Goal: Task Accomplishment & Management: Manage account settings

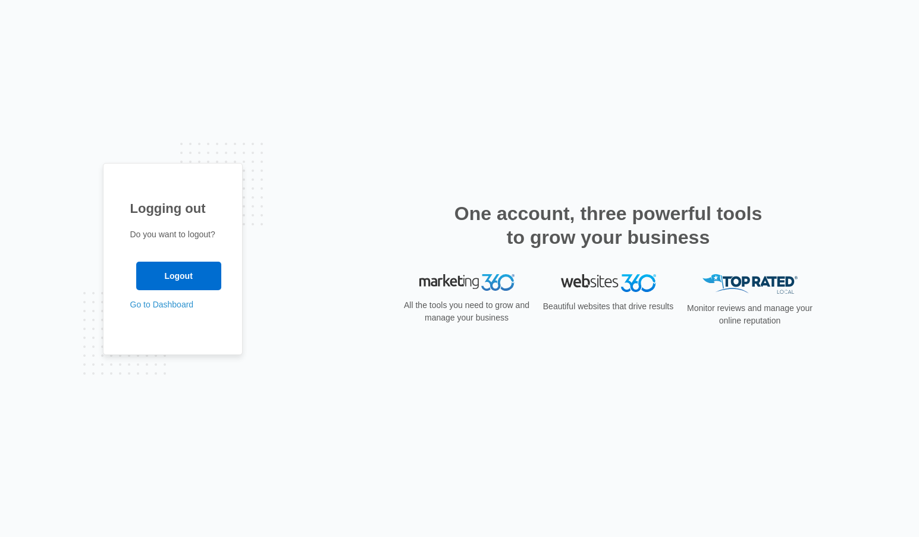
drag, startPoint x: 393, startPoint y: 190, endPoint x: 384, endPoint y: 189, distance: 9.0
click at [388, 190] on div "Logging out Do you want to logout? Logout Go to Dashboard" at bounding box center [460, 268] width 714 height 211
click at [319, 337] on div "Logging out Do you want to logout? Logout Go to Dashboard" at bounding box center [460, 268] width 714 height 211
click at [156, 305] on link "Go to Dashboard" at bounding box center [162, 305] width 64 height 10
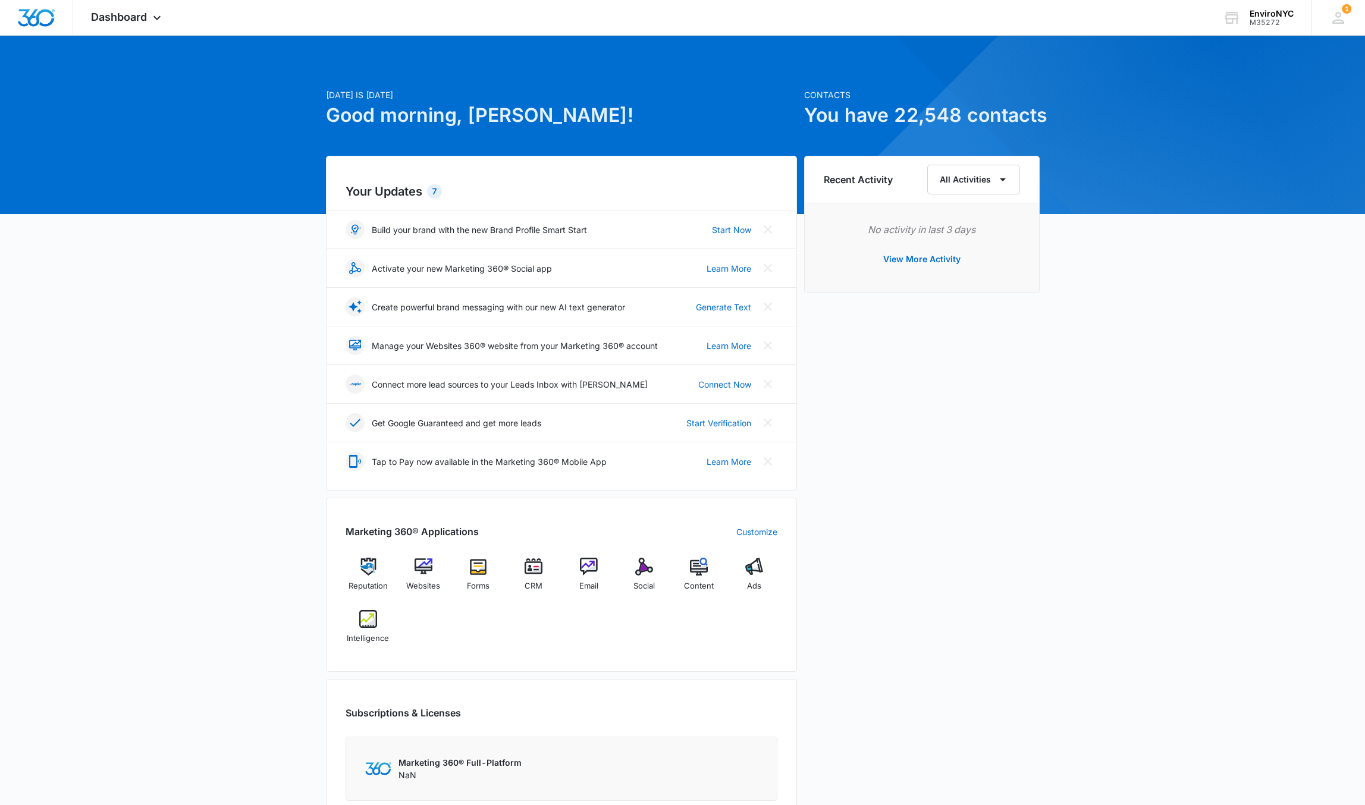
click at [225, 448] on div "[DATE] is [DATE] Good morning, [PERSON_NAME]! Contacts You have 22,548 contacts…" at bounding box center [682, 549] width 1365 height 997
click at [18, 7] on div at bounding box center [36, 17] width 73 height 35
click at [38, 18] on img "Dashboard" at bounding box center [36, 18] width 38 height 18
click at [156, 20] on icon at bounding box center [157, 21] width 14 height 14
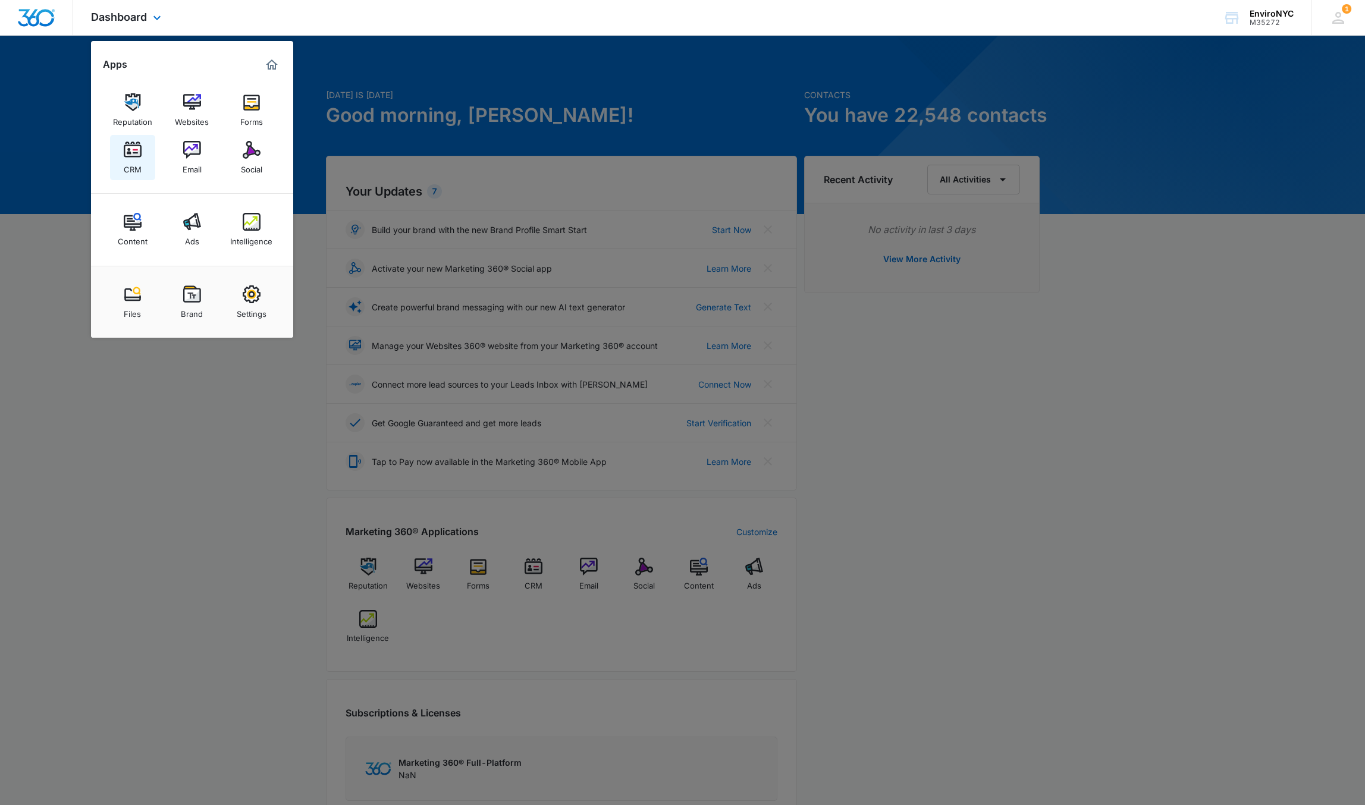
click at [145, 145] on link "CRM" at bounding box center [132, 157] width 45 height 45
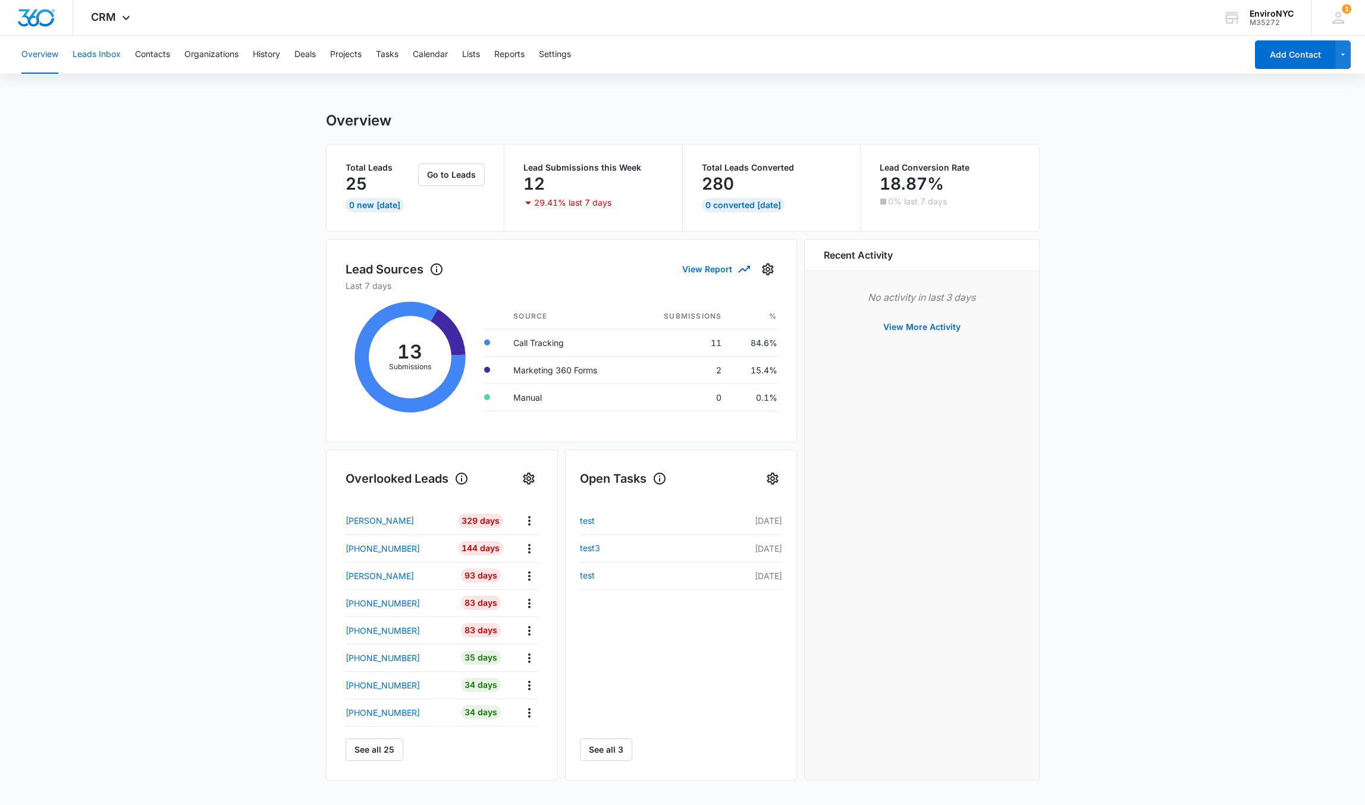
click at [96, 52] on button "Leads Inbox" at bounding box center [97, 55] width 48 height 38
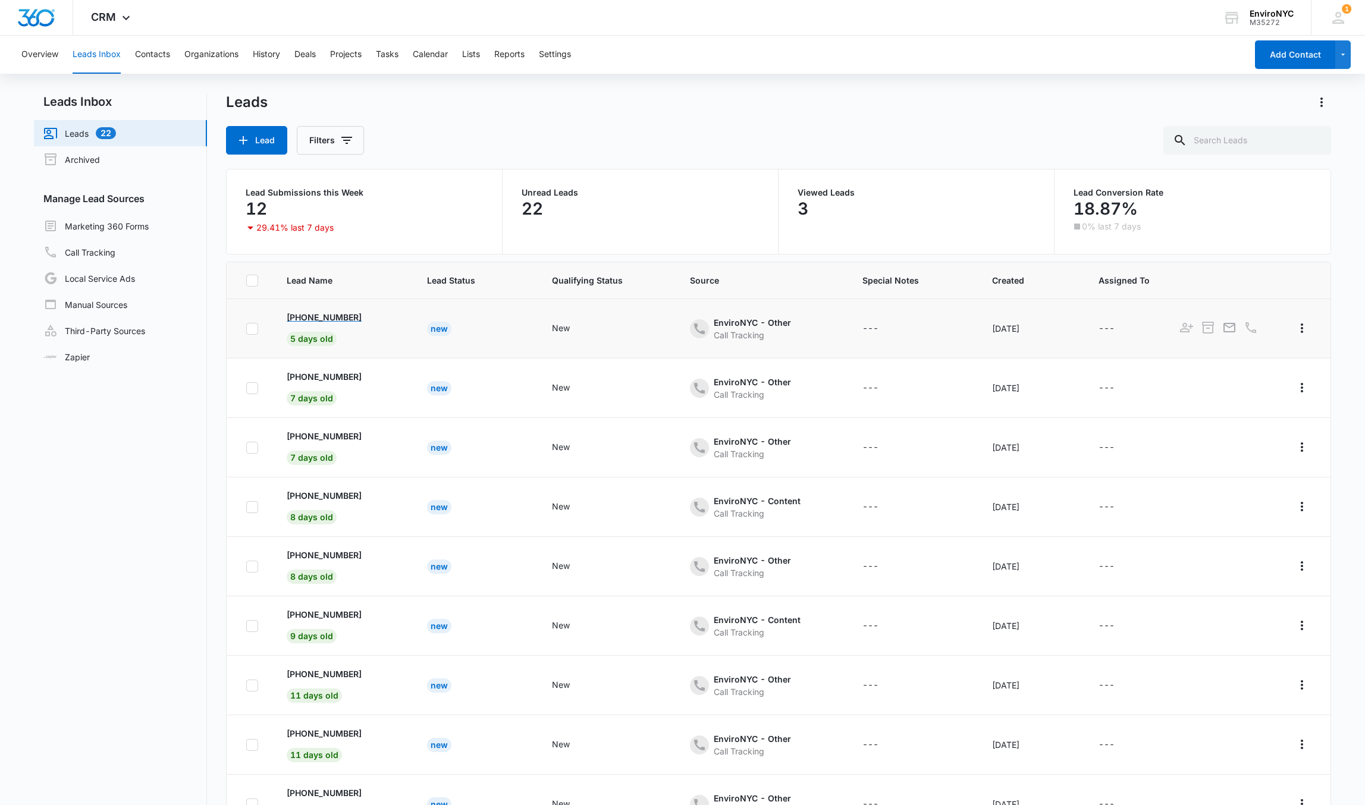
click at [337, 315] on p "[PHONE_NUMBER]" at bounding box center [324, 317] width 75 height 12
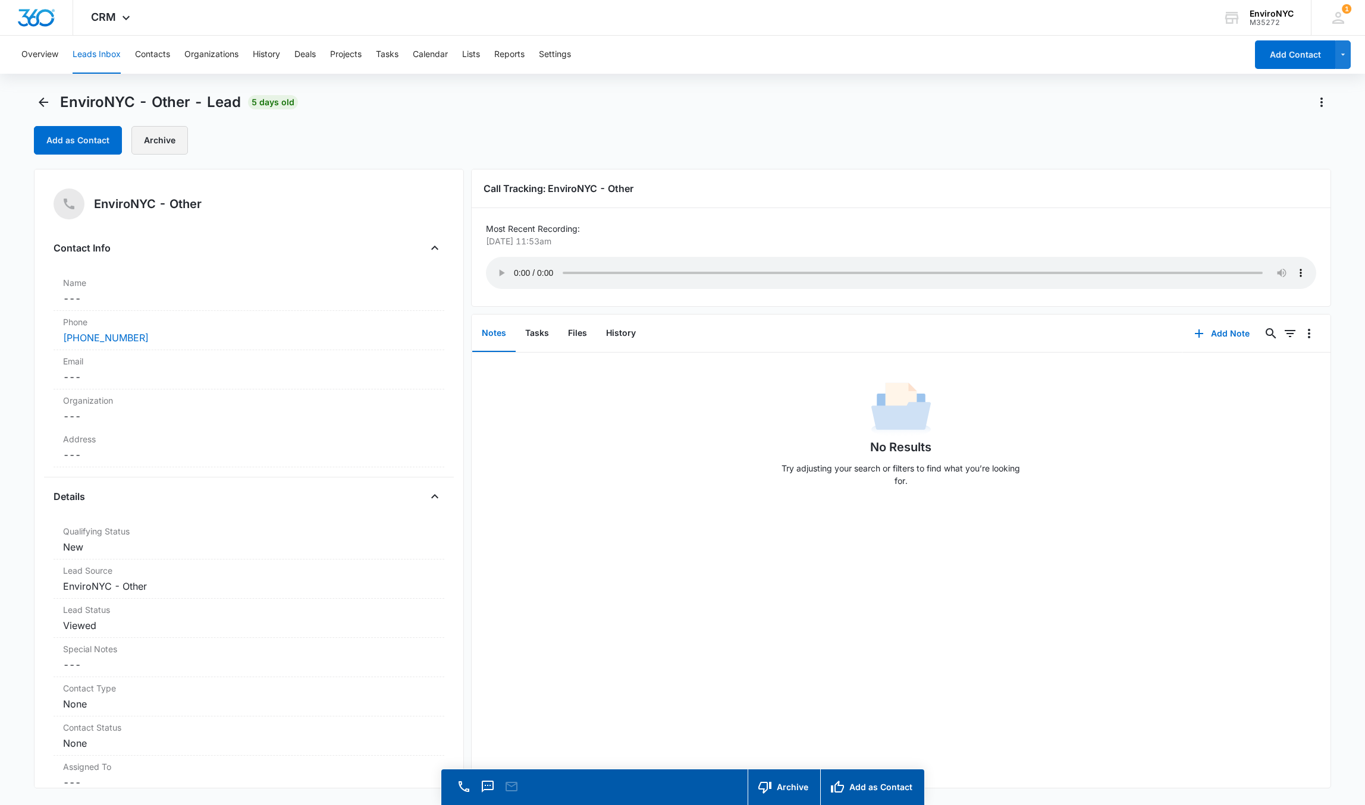
click at [150, 146] on button "Archive" at bounding box center [159, 140] width 57 height 29
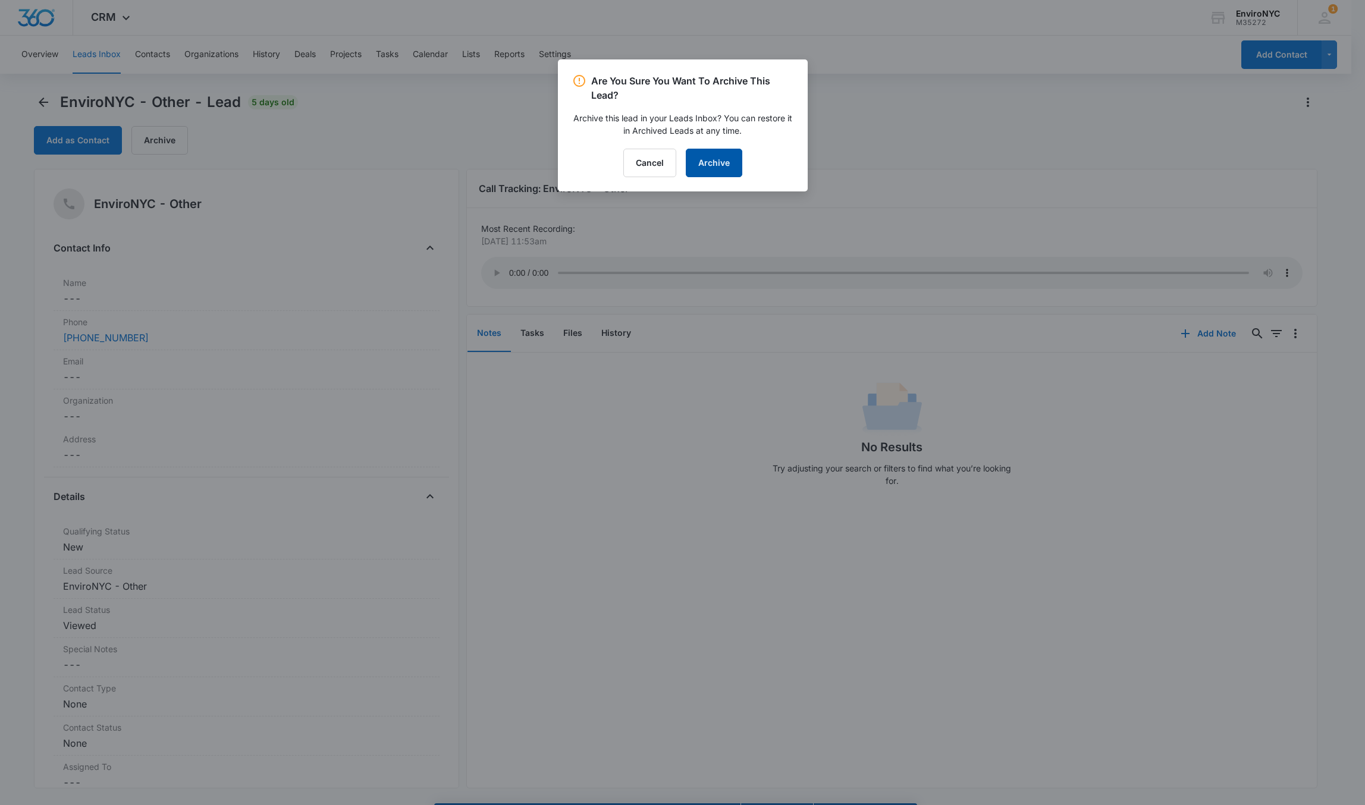
click at [721, 157] on button "Archive" at bounding box center [714, 163] width 57 height 29
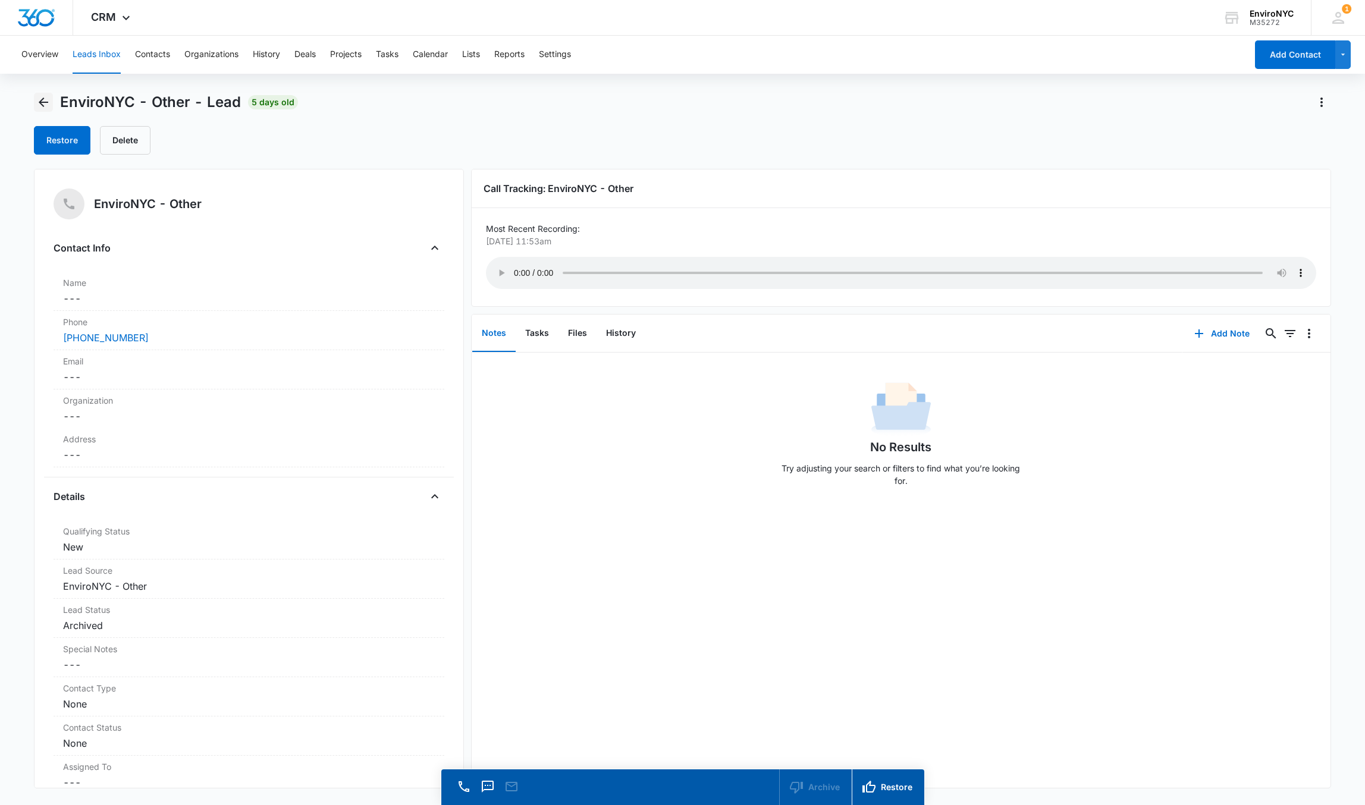
click at [45, 102] on icon "Back" at bounding box center [44, 103] width 10 height 10
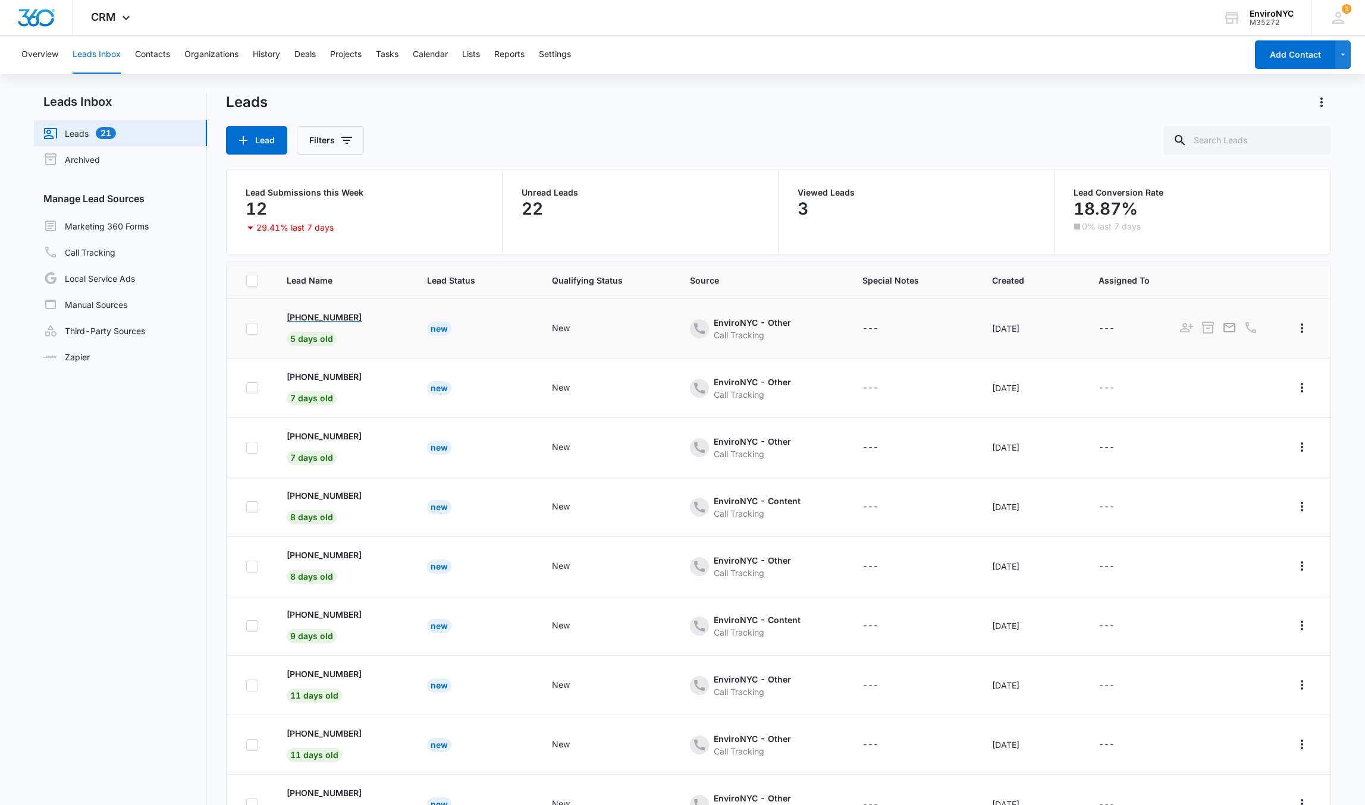
click at [334, 316] on p "[PHONE_NUMBER]" at bounding box center [324, 317] width 75 height 12
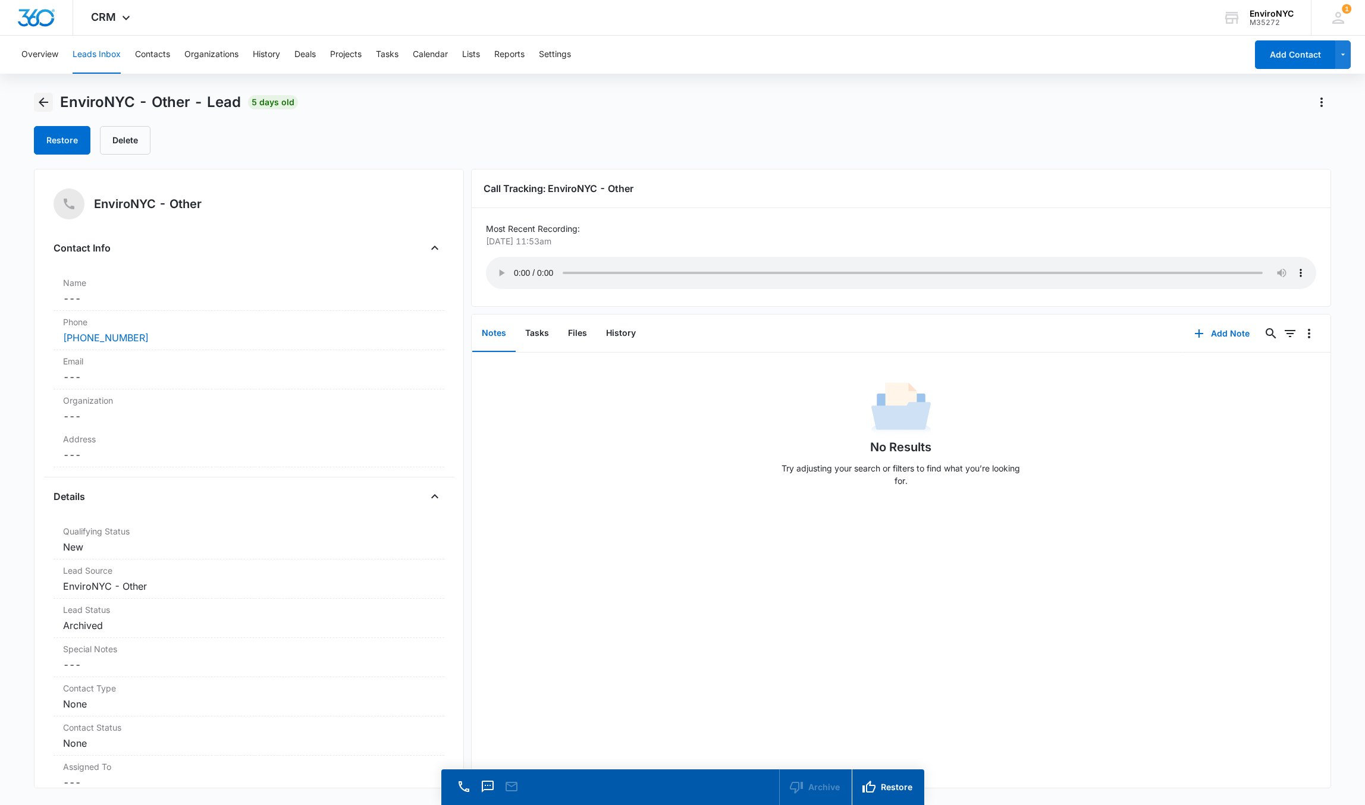
click at [43, 99] on icon "Back" at bounding box center [44, 103] width 10 height 10
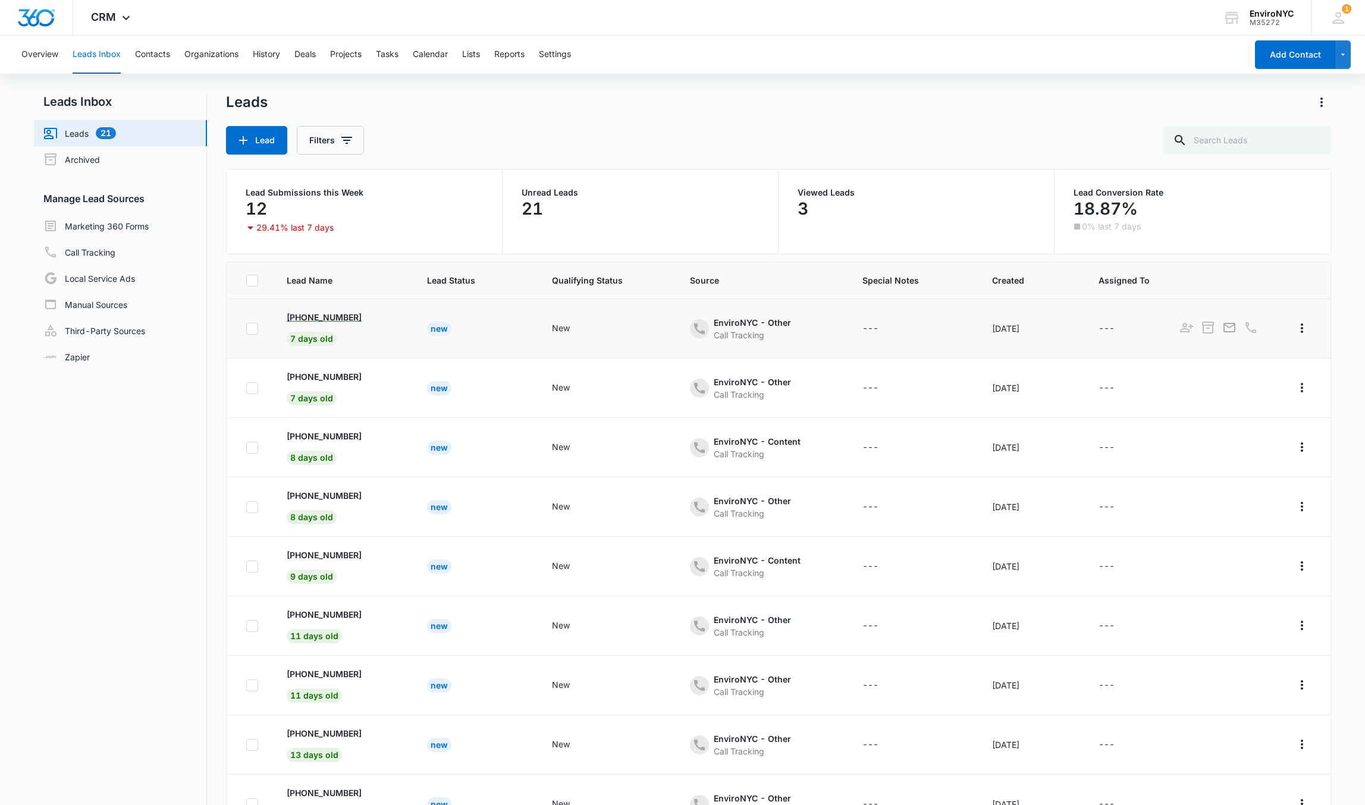
click at [343, 314] on p "[PHONE_NUMBER]" at bounding box center [324, 317] width 75 height 12
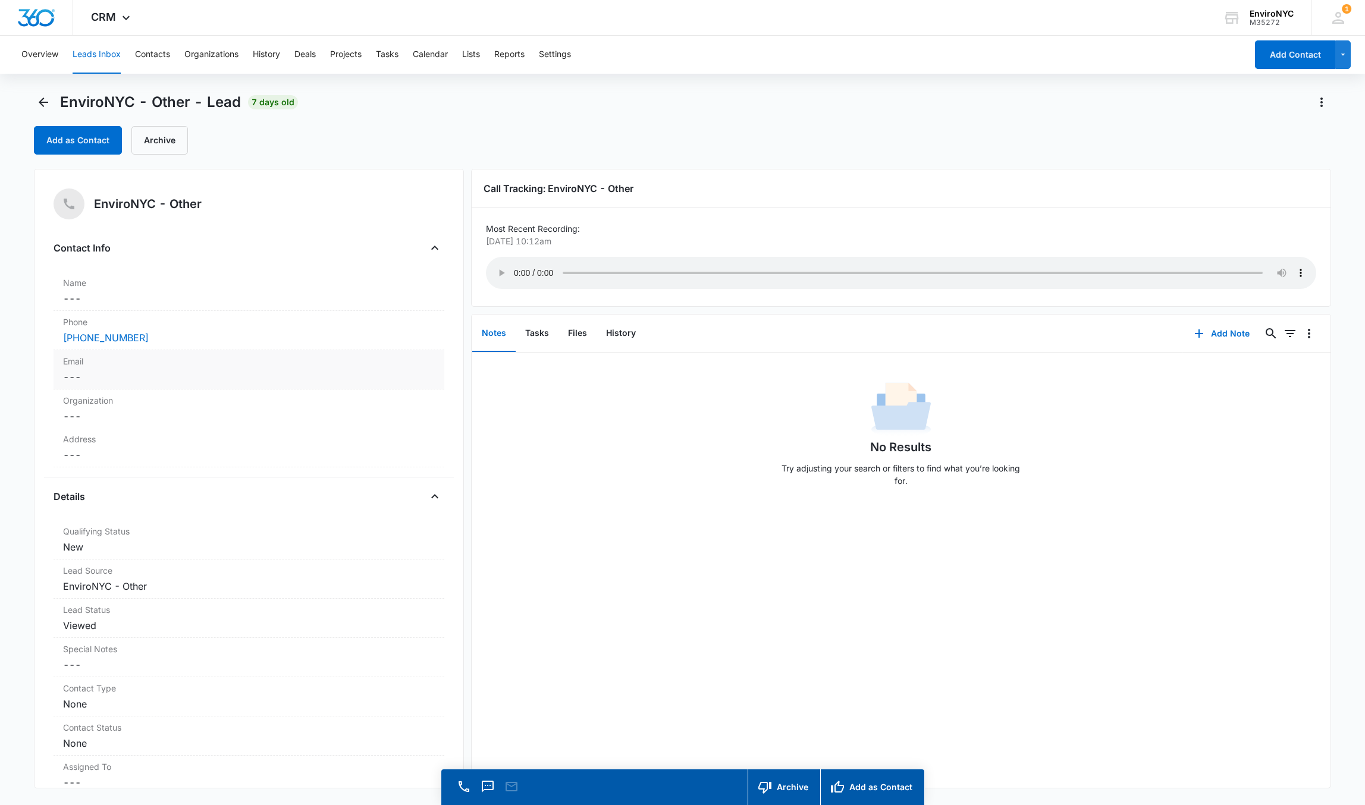
click at [177, 382] on dd "Cancel Save Changes ---" at bounding box center [249, 377] width 372 height 14
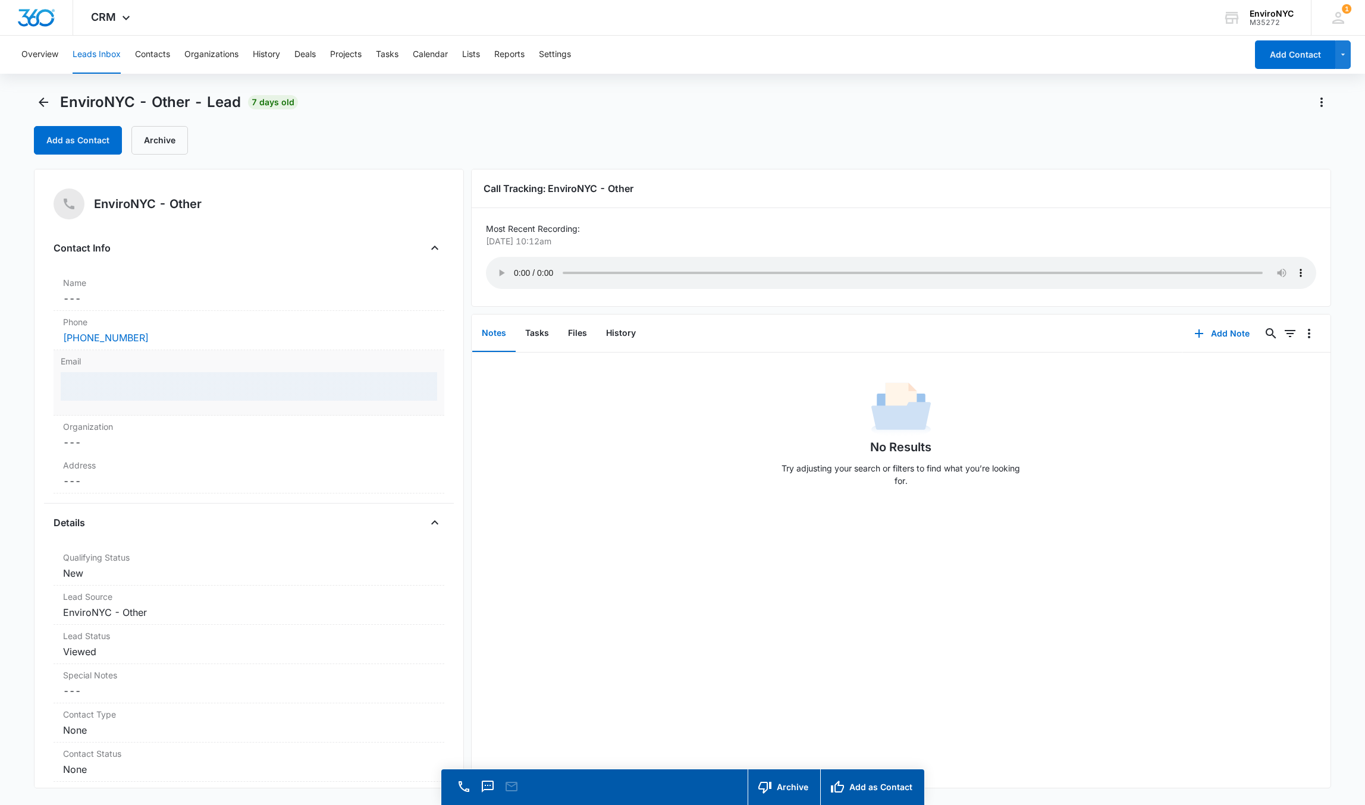
click at [173, 387] on div at bounding box center [249, 386] width 376 height 29
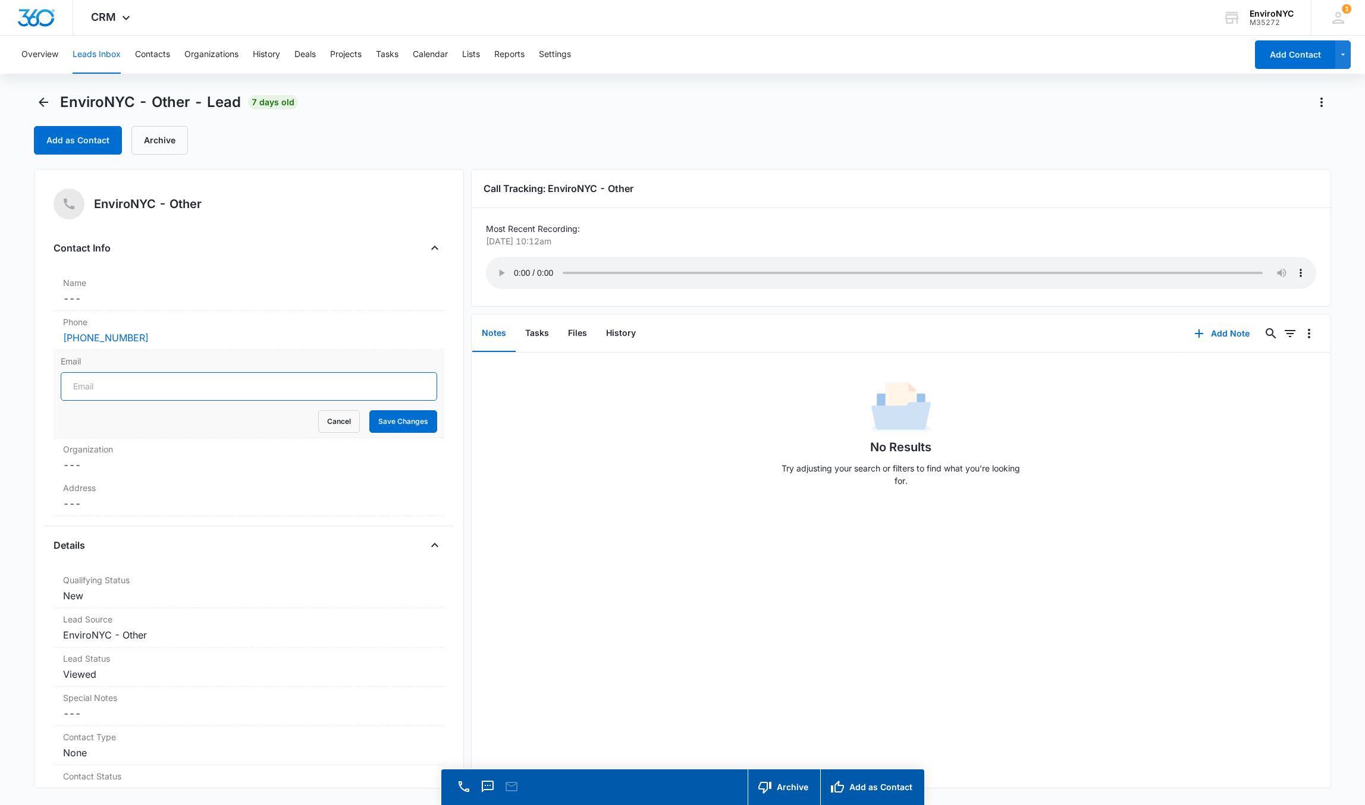
click at [125, 382] on input "Email" at bounding box center [249, 386] width 376 height 29
click at [152, 386] on input "cordovafa" at bounding box center [249, 386] width 376 height 29
click at [127, 389] on input "cordovafa" at bounding box center [249, 386] width 376 height 29
type input "[EMAIL_ADDRESS][DOMAIN_NAME]"
click at [161, 286] on label "Name" at bounding box center [249, 283] width 372 height 12
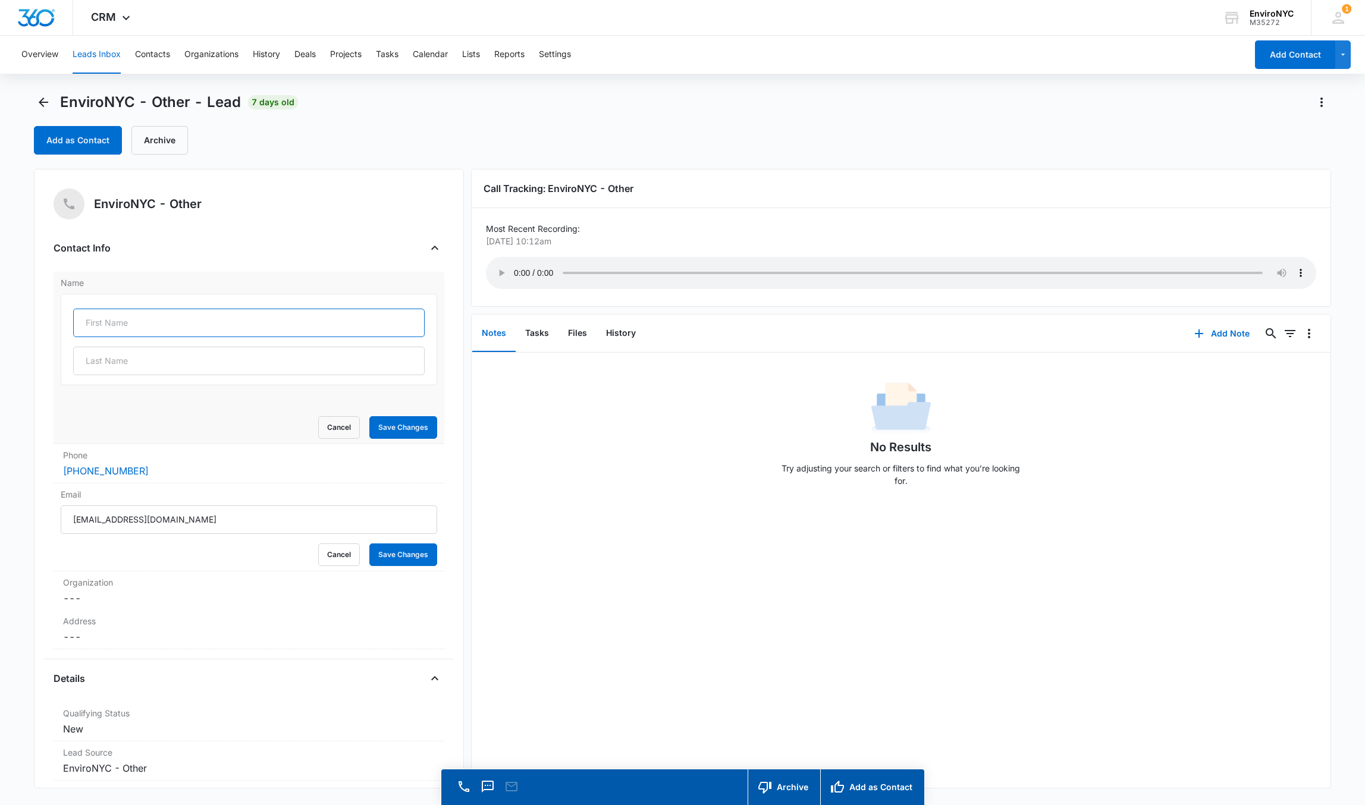
click at [125, 324] on input "text" at bounding box center [248, 323] width 351 height 29
type input "Fany"
type input "D"
type input "c"
type input "[PERSON_NAME]"
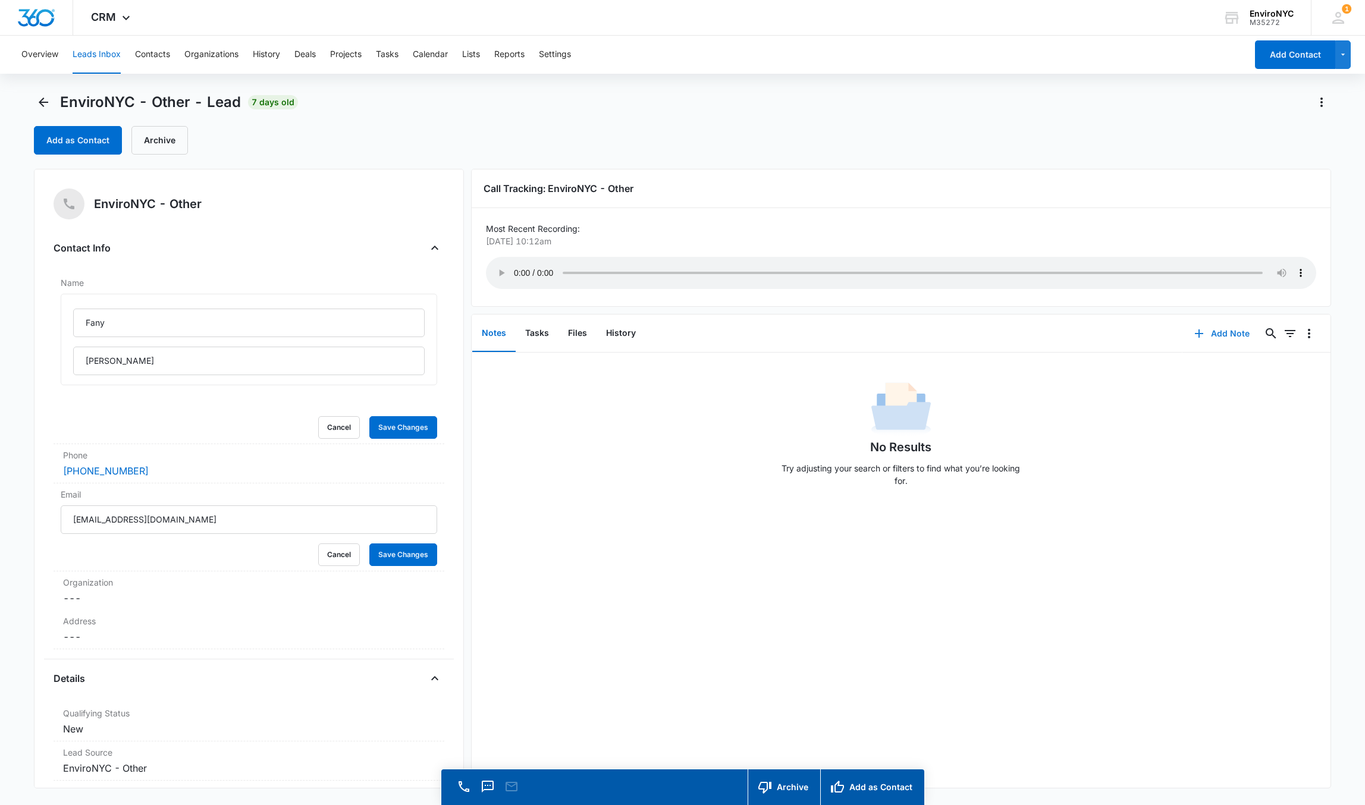
click at [1207, 335] on button "Add Note" at bounding box center [1221, 333] width 79 height 29
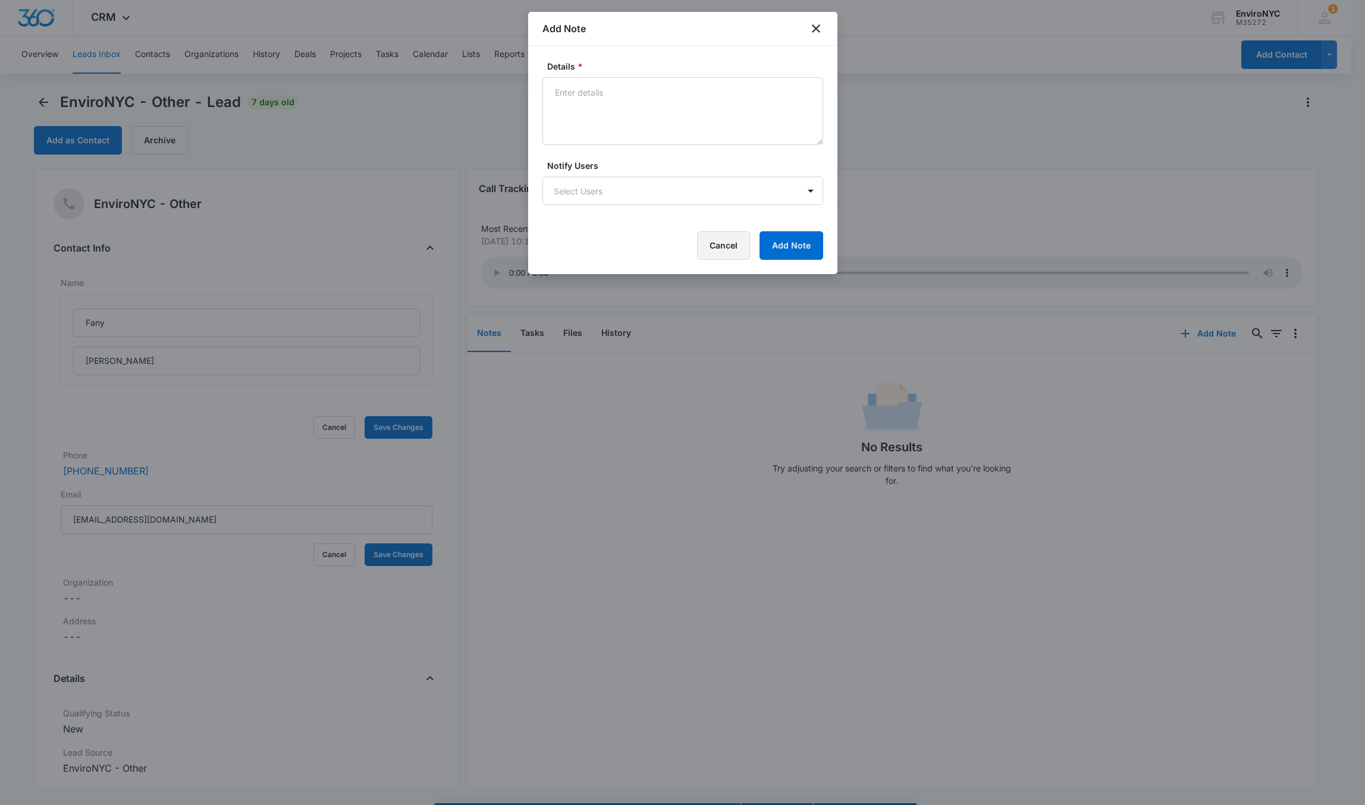
click at [737, 249] on button "Cancel" at bounding box center [723, 245] width 53 height 29
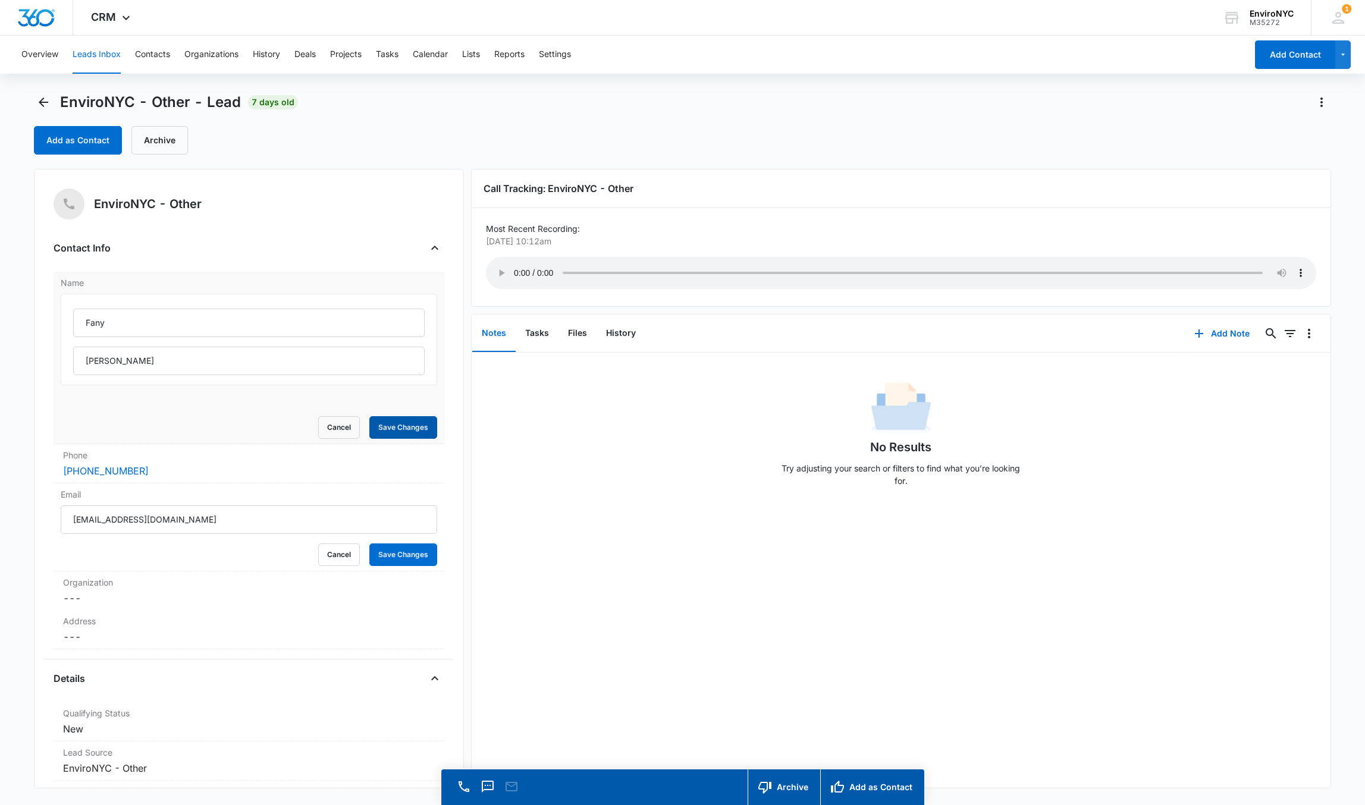
click at [395, 432] on button "Save Changes" at bounding box center [403, 427] width 68 height 23
click at [384, 561] on button "Save Changes" at bounding box center [403, 555] width 68 height 23
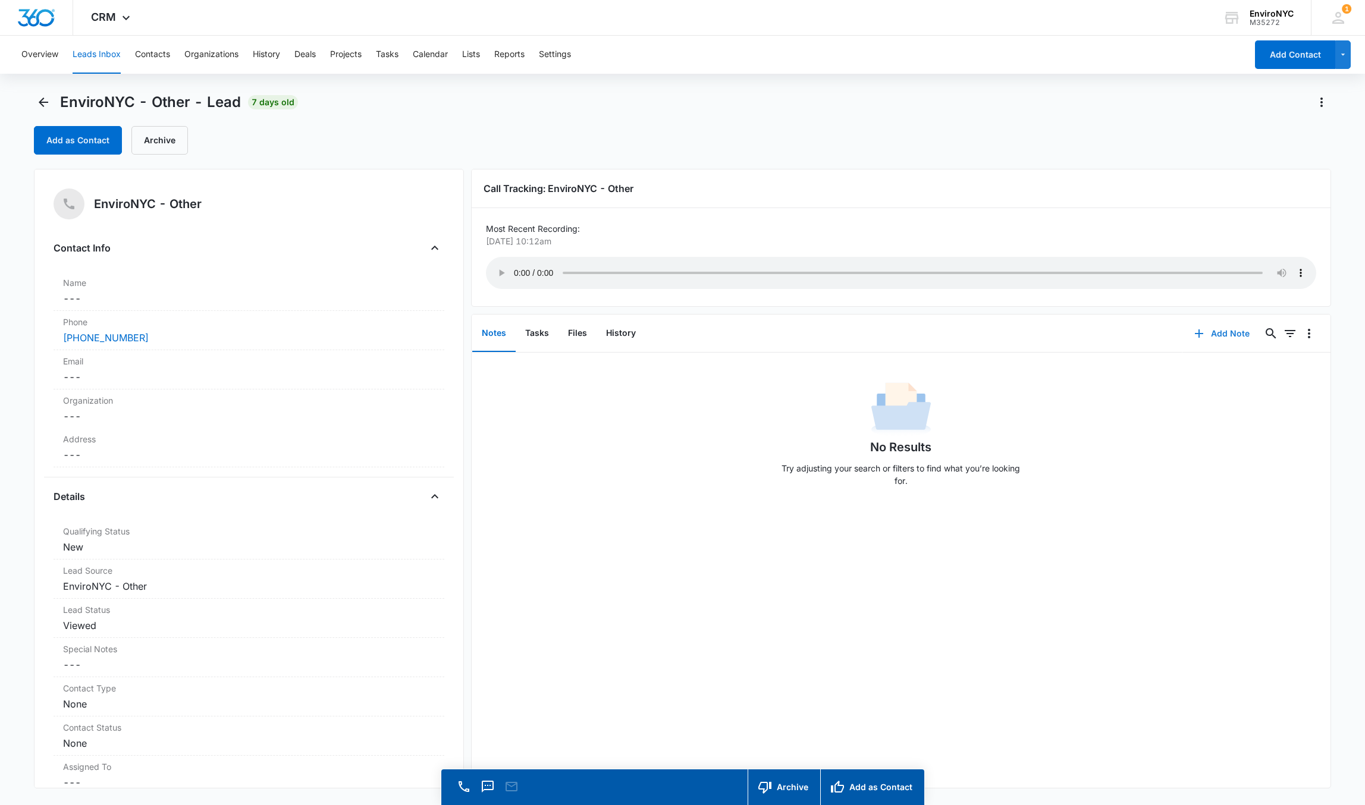
click at [1214, 337] on button "Add Note" at bounding box center [1221, 333] width 79 height 29
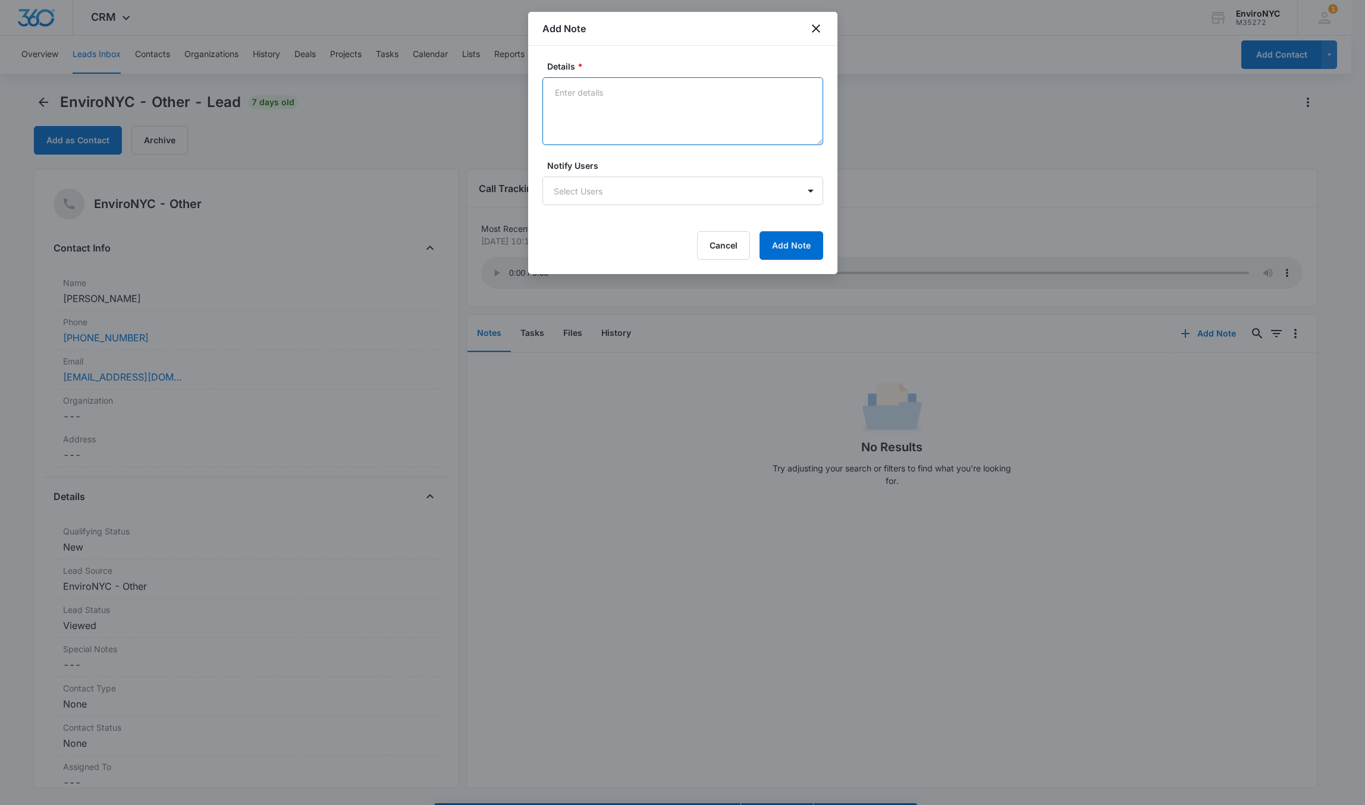
click at [616, 111] on textarea "Details *" at bounding box center [682, 111] width 281 height 68
type textarea "Location: [STREET_ADDRESS]"
click at [785, 243] on button "Add Note" at bounding box center [791, 245] width 64 height 29
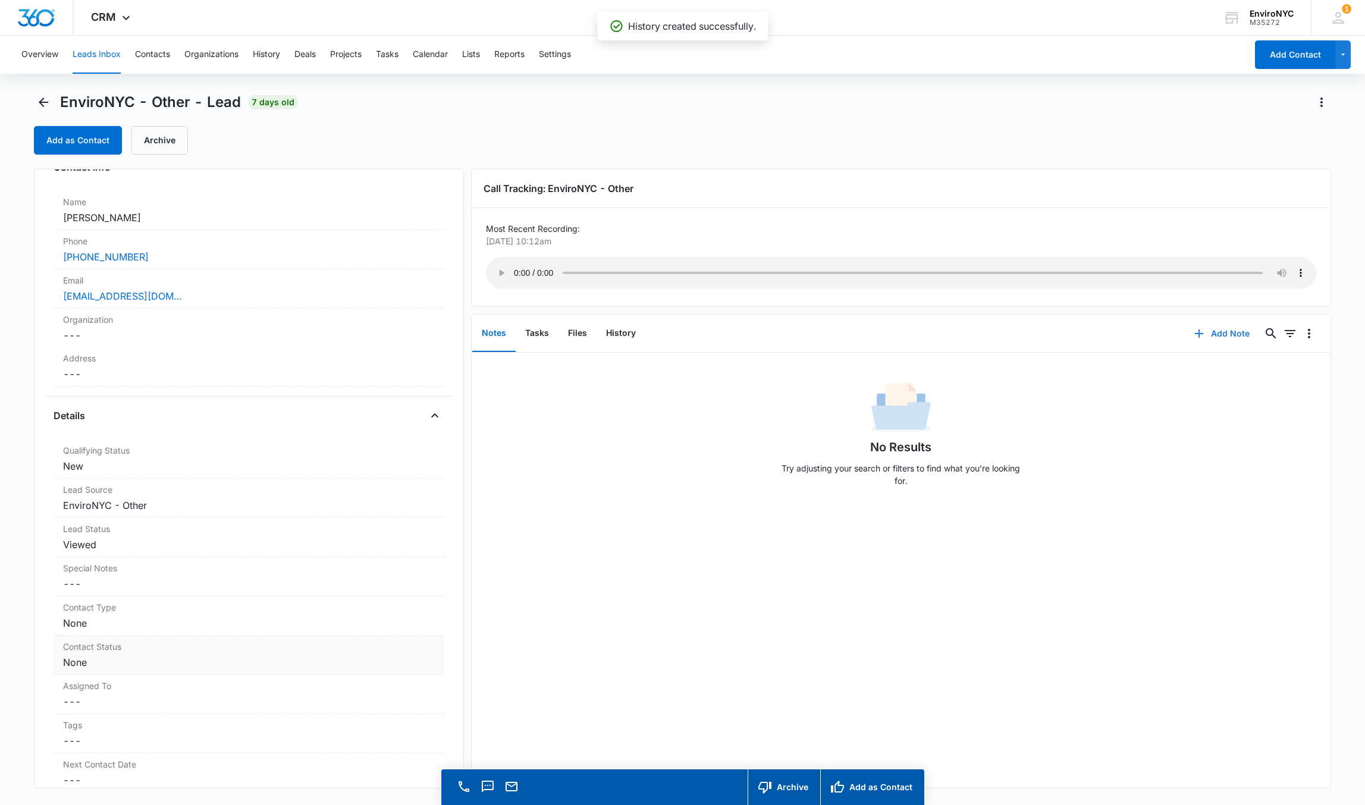
scroll to position [178, 0]
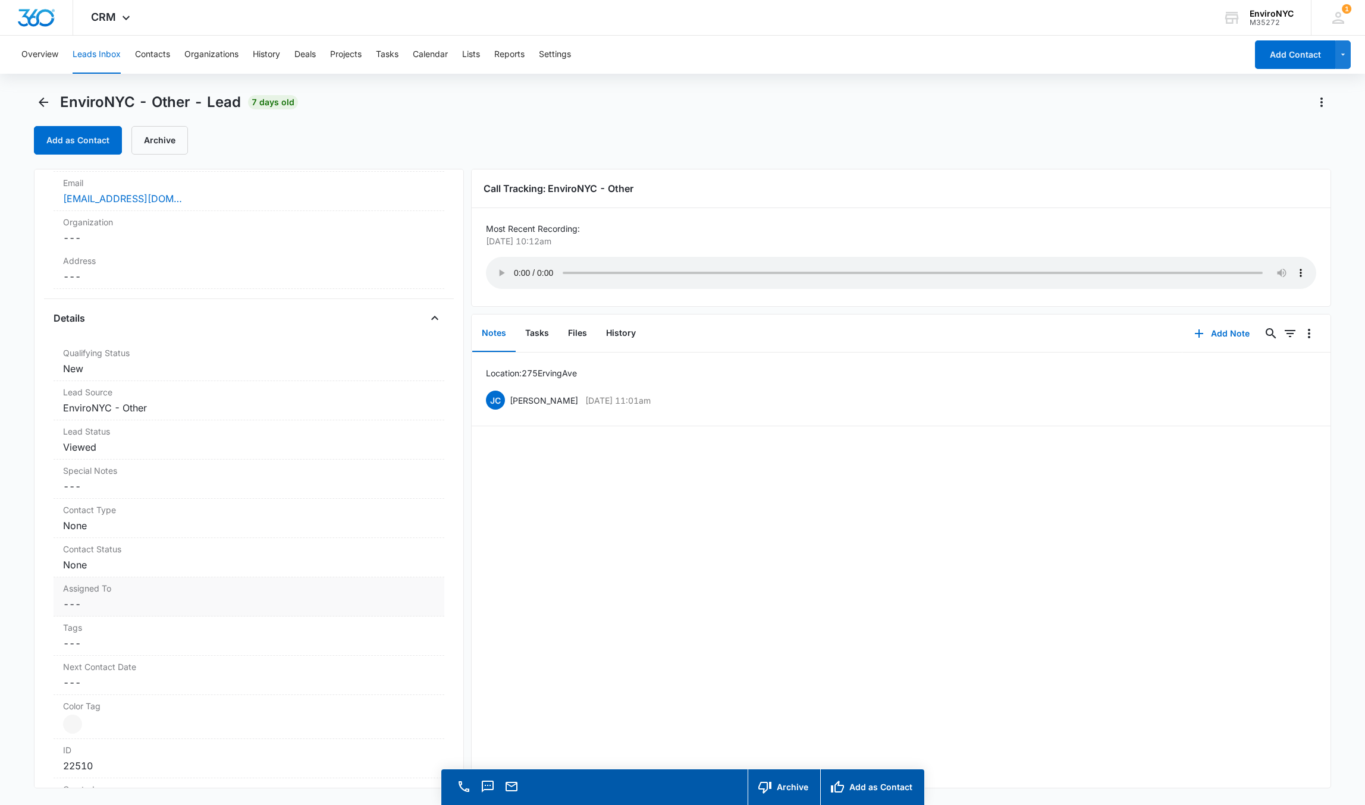
click at [182, 601] on dd "Cancel Save Changes ---" at bounding box center [249, 604] width 372 height 14
click at [172, 612] on div at bounding box center [234, 614] width 325 height 17
click at [168, 746] on div "[PERSON_NAME]" at bounding box center [248, 745] width 346 height 12
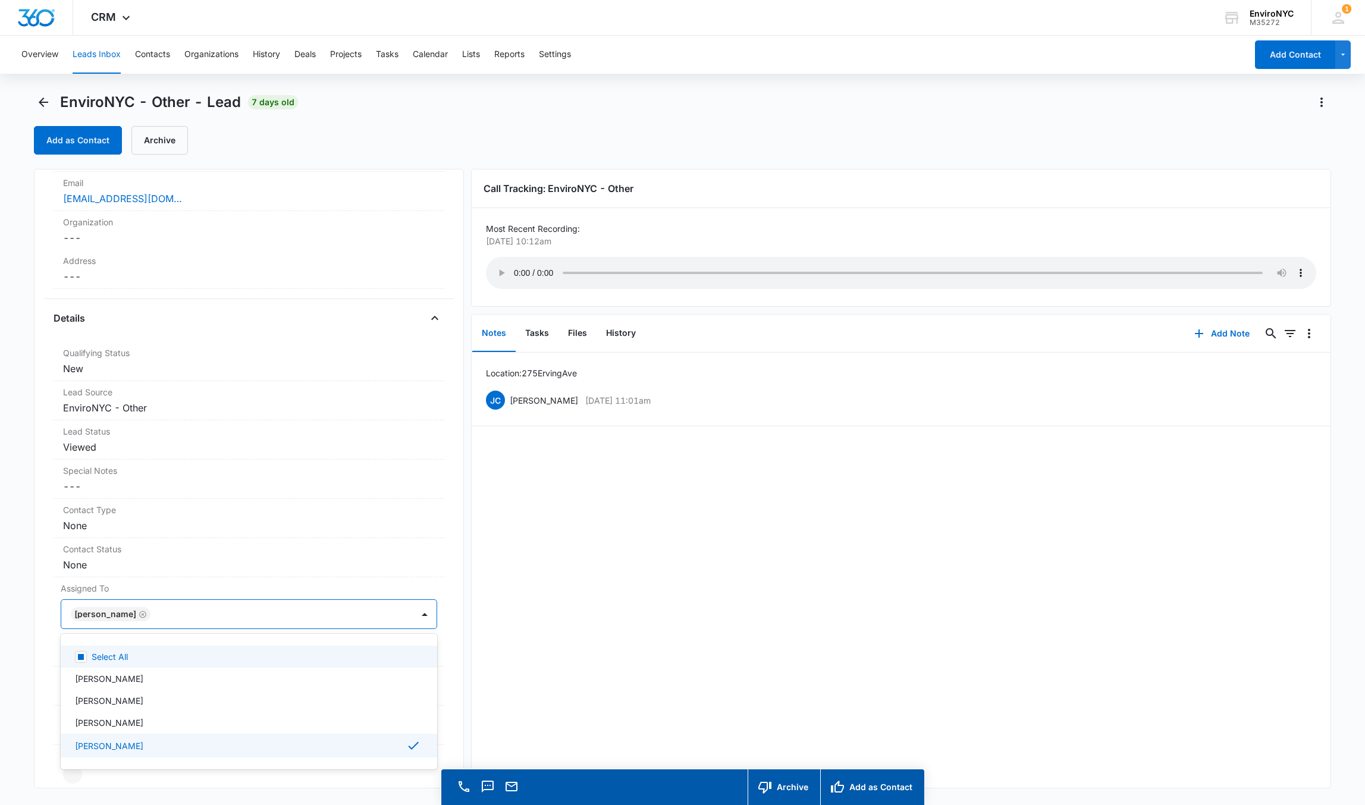
click at [535, 643] on div "Location: [STREET_ADDRESS] [PERSON_NAME] Calledo [DATE] 11:01am Delete Edit" at bounding box center [901, 570] width 859 height 435
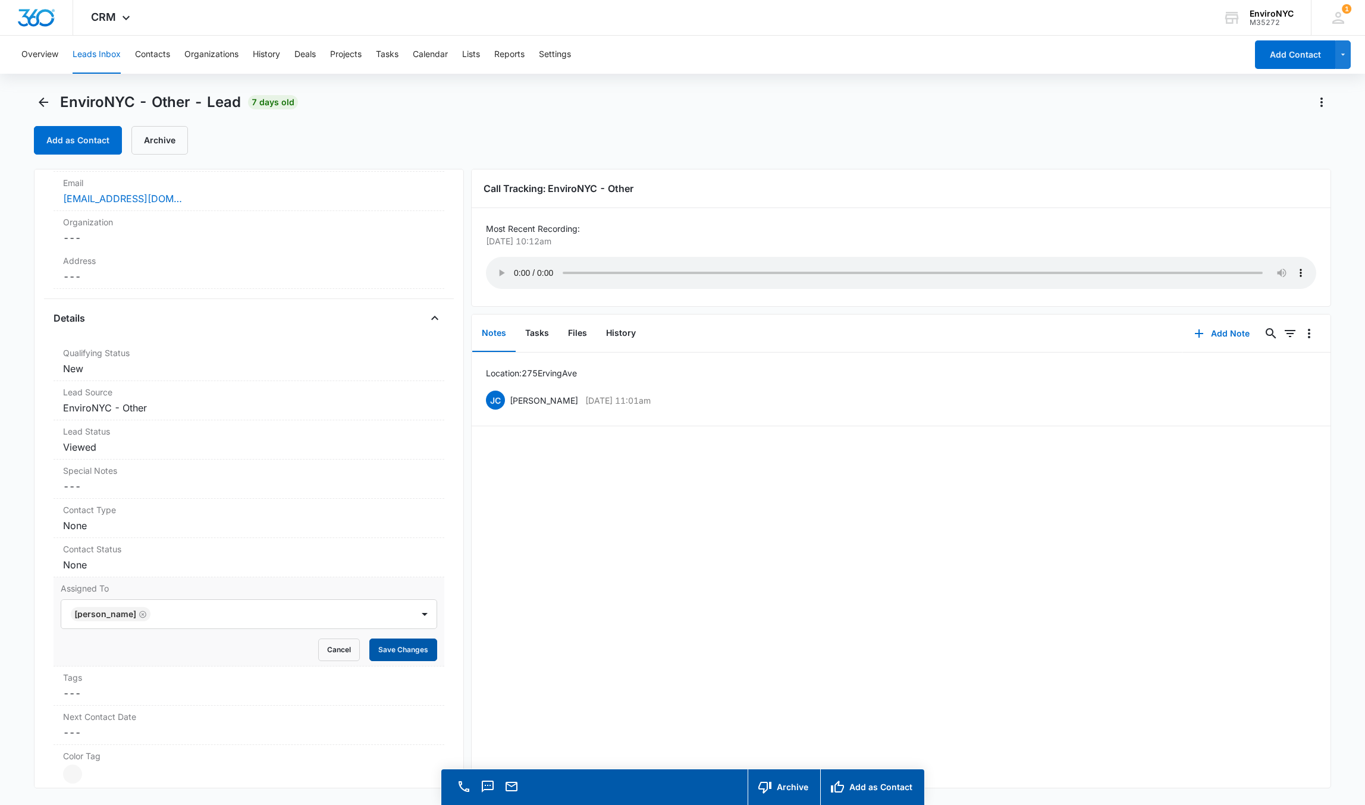
click at [369, 654] on button "Save Changes" at bounding box center [403, 650] width 68 height 23
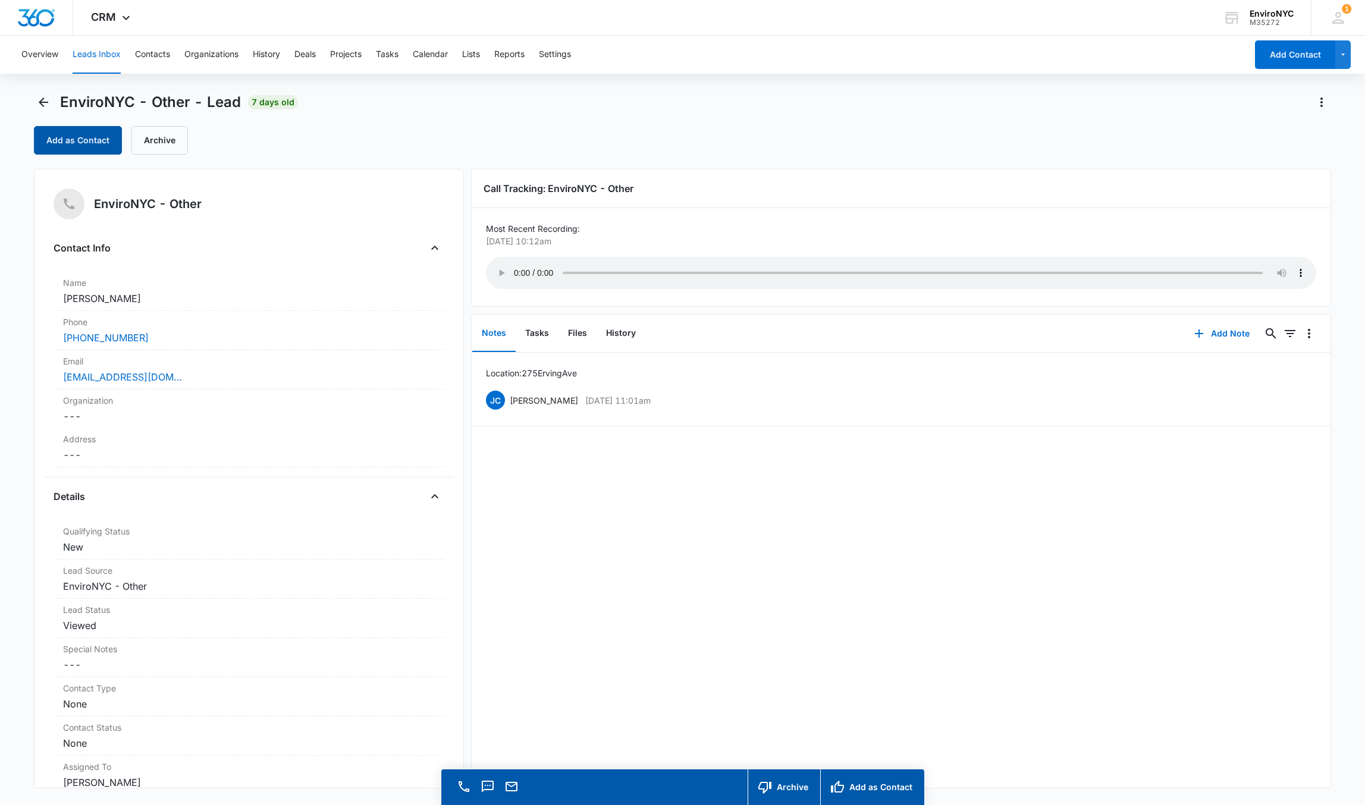
click at [70, 137] on button "Add as Contact" at bounding box center [78, 140] width 88 height 29
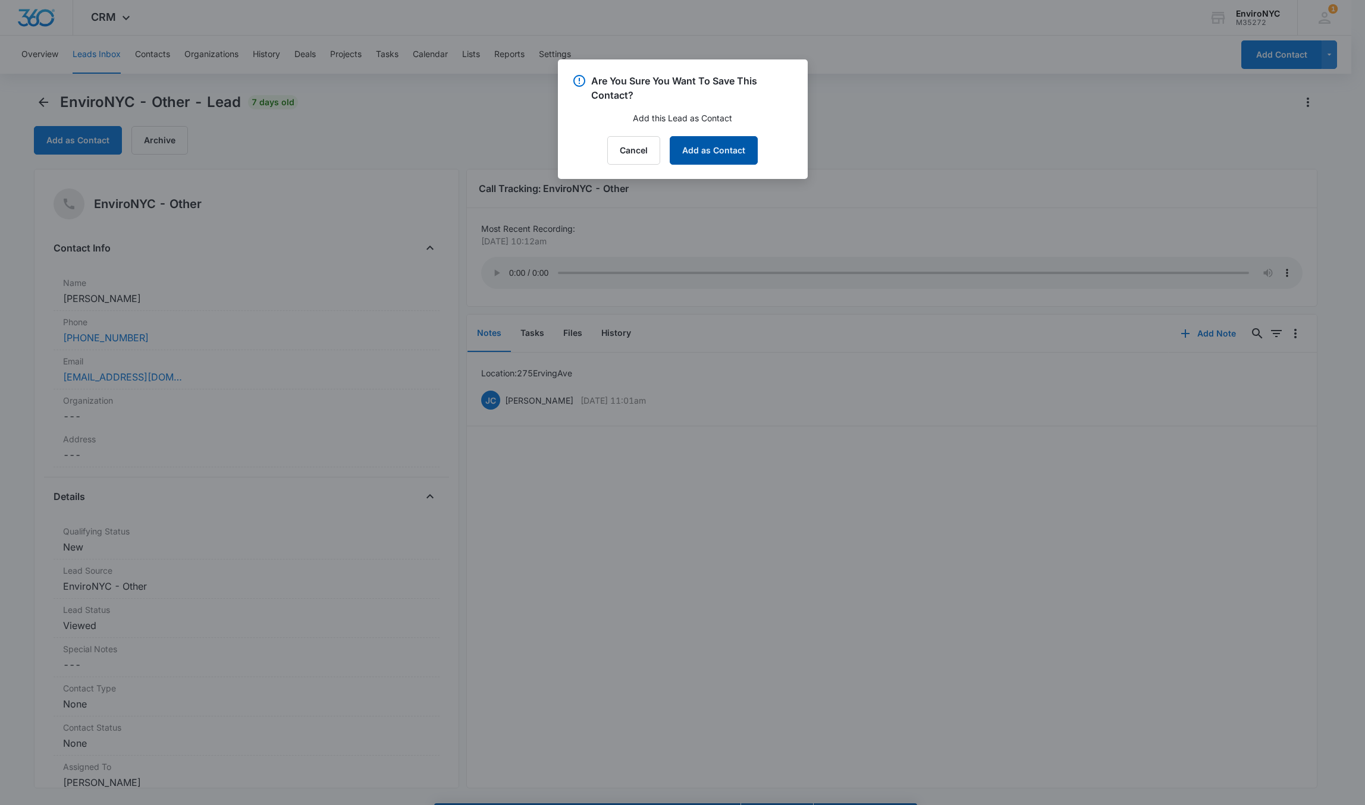
click at [718, 146] on button "Add as Contact" at bounding box center [714, 150] width 88 height 29
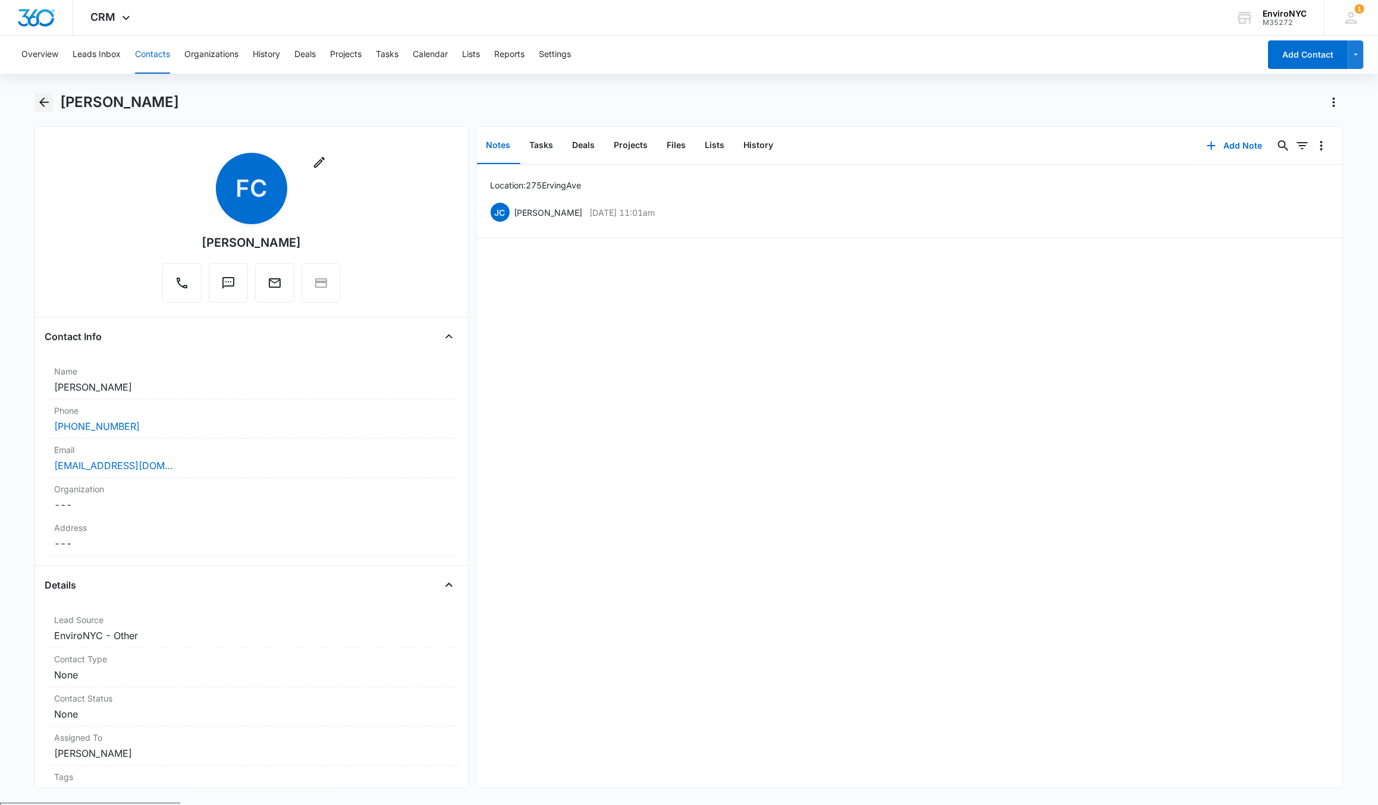
click at [47, 103] on icon "Back" at bounding box center [44, 102] width 14 height 14
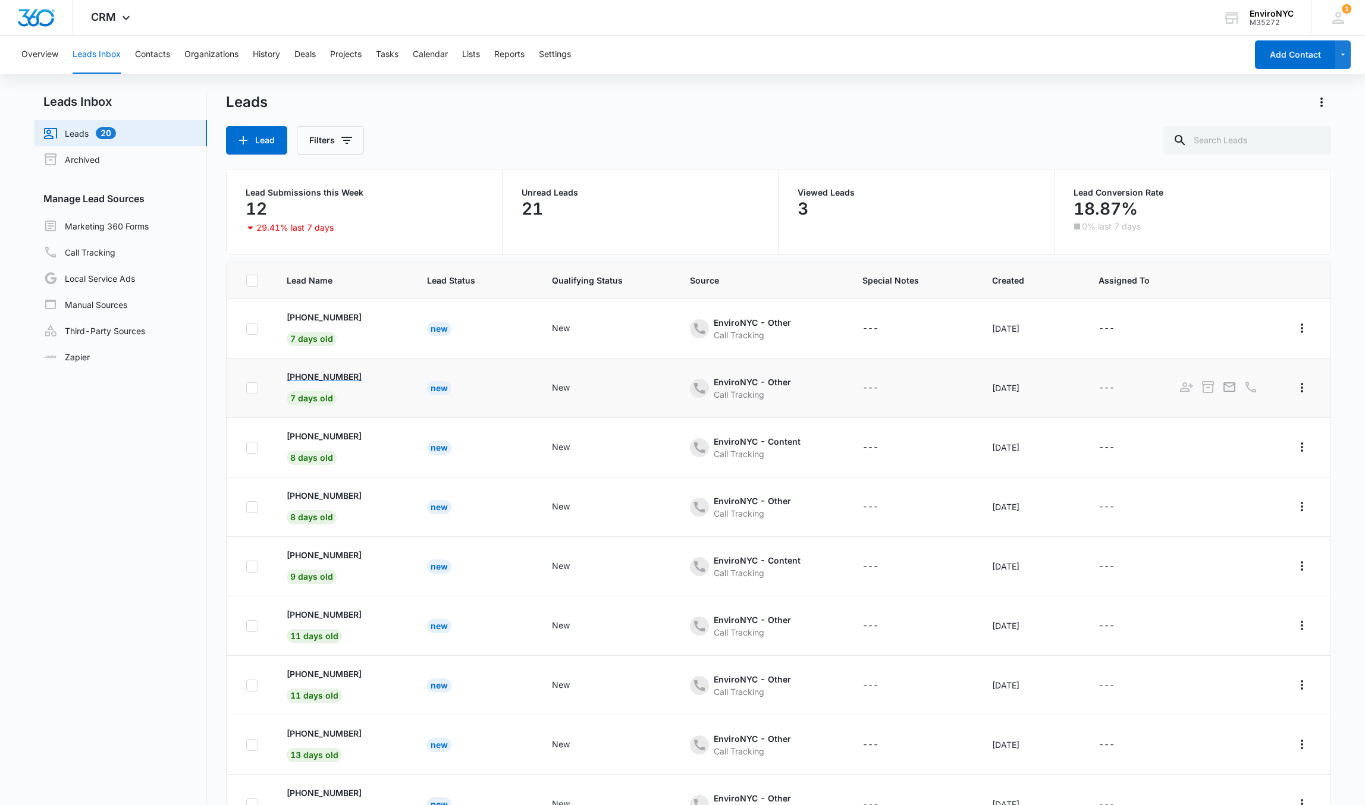
click at [352, 377] on p "[PHONE_NUMBER]" at bounding box center [324, 377] width 75 height 12
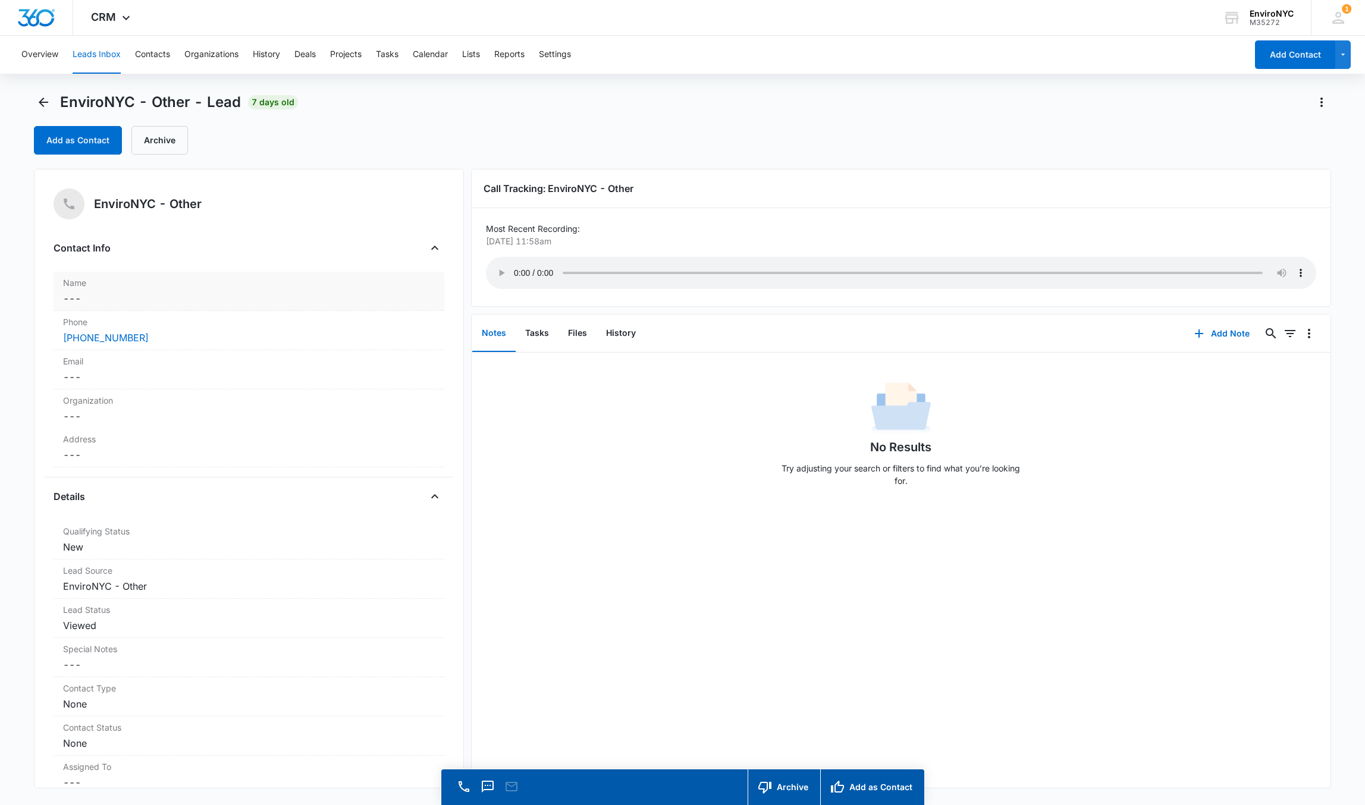
click at [145, 282] on label "Name" at bounding box center [249, 283] width 372 height 12
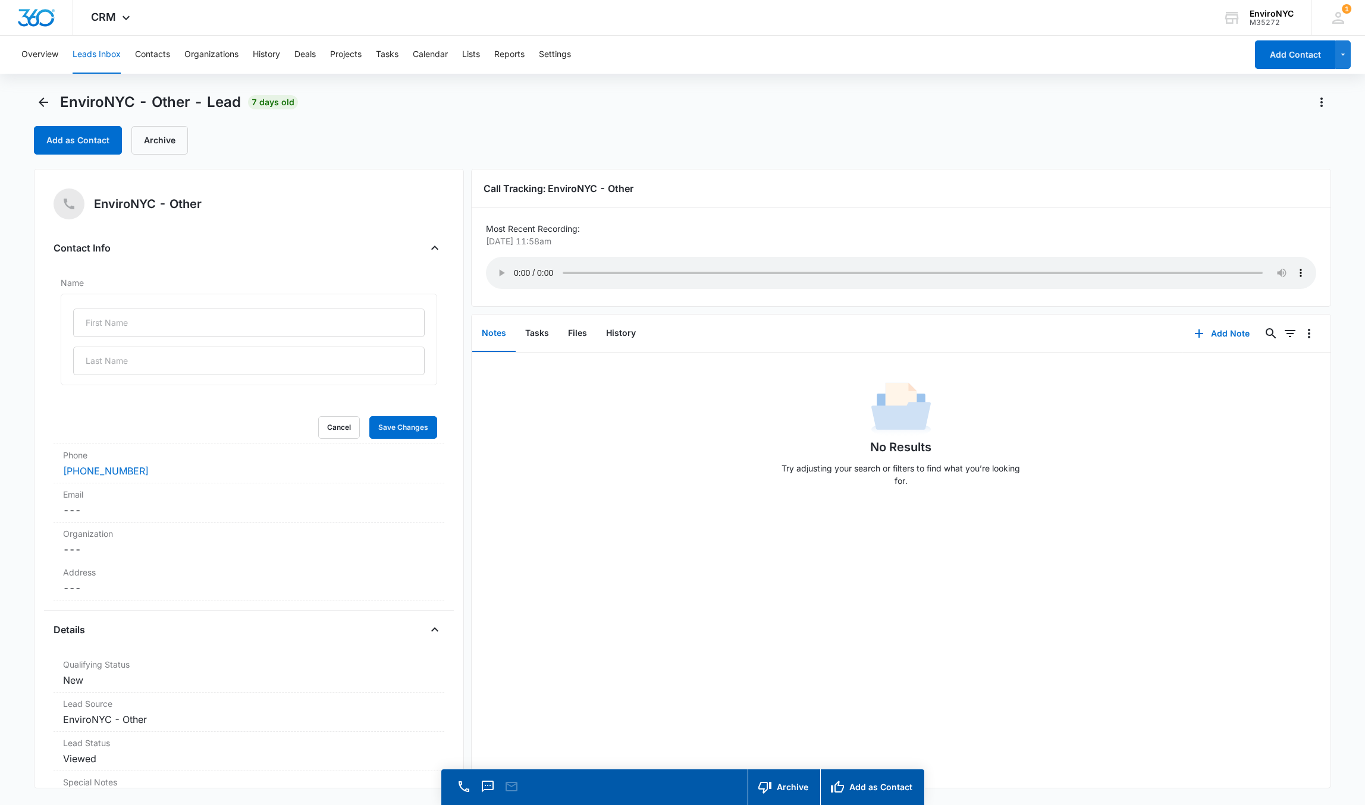
click at [177, 306] on div at bounding box center [249, 340] width 376 height 92
click at [177, 324] on input "text" at bounding box center [248, 323] width 351 height 29
click at [163, 510] on dd "Cancel Save Changes ---" at bounding box center [249, 510] width 372 height 14
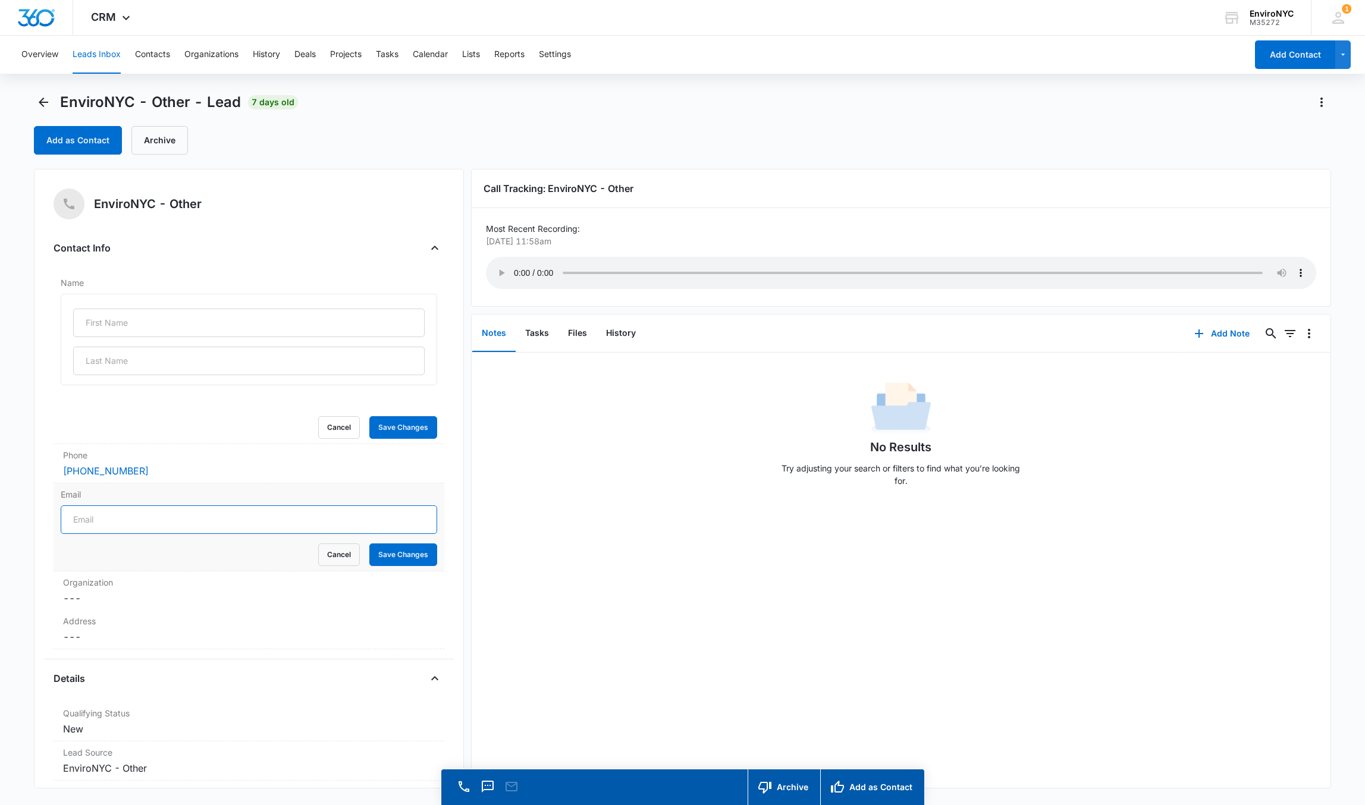
click at [132, 523] on input "Email" at bounding box center [249, 520] width 376 height 29
type input "190"
click at [103, 530] on input "190" at bounding box center [249, 520] width 376 height 29
type input "[EMAIL_ADDRESS][DOMAIN_NAME]"
click at [103, 329] on input "text" at bounding box center [248, 323] width 351 height 29
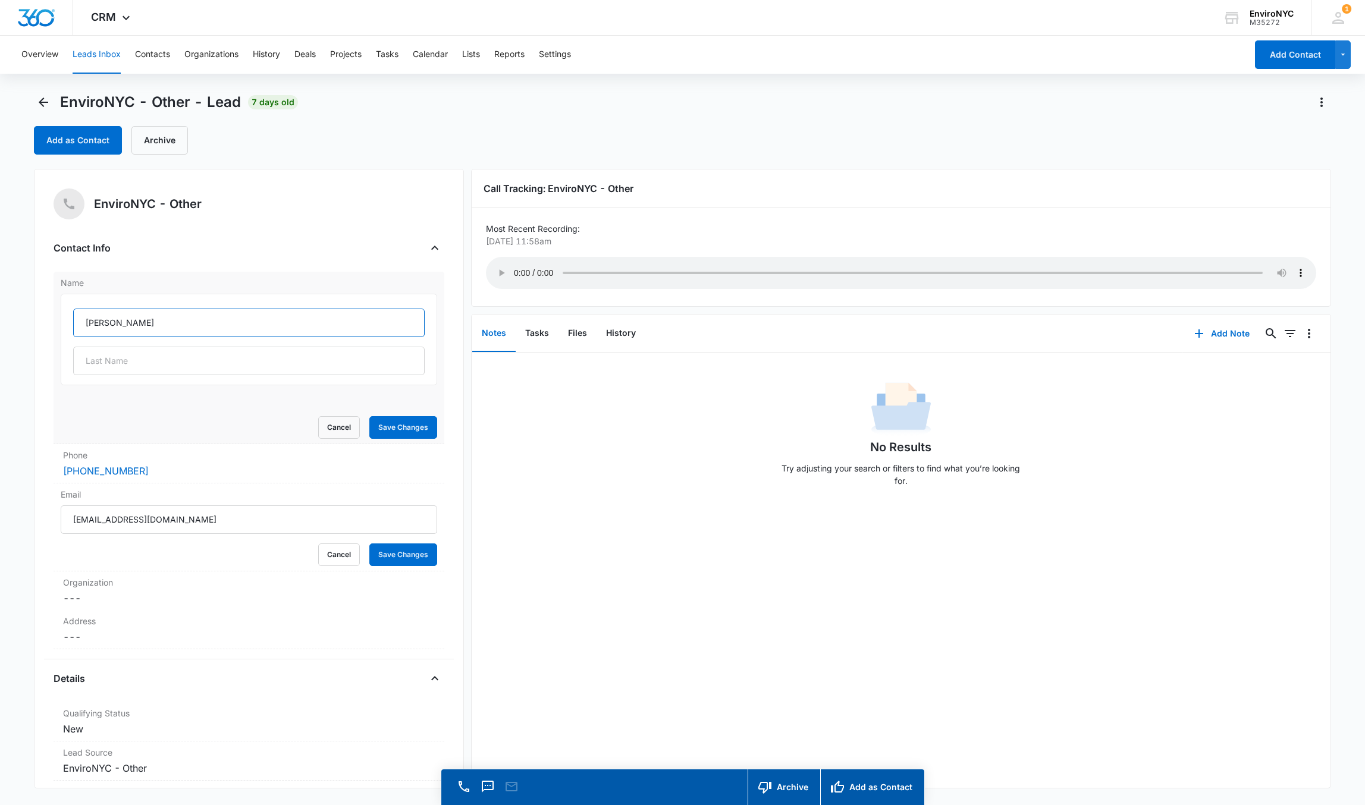
type input "[PERSON_NAME]"
click at [214, 527] on input "[EMAIL_ADDRESS][DOMAIN_NAME]" at bounding box center [249, 520] width 376 height 29
click at [382, 558] on button "Save Changes" at bounding box center [403, 555] width 68 height 23
click at [384, 429] on button "Save Changes" at bounding box center [403, 427] width 68 height 23
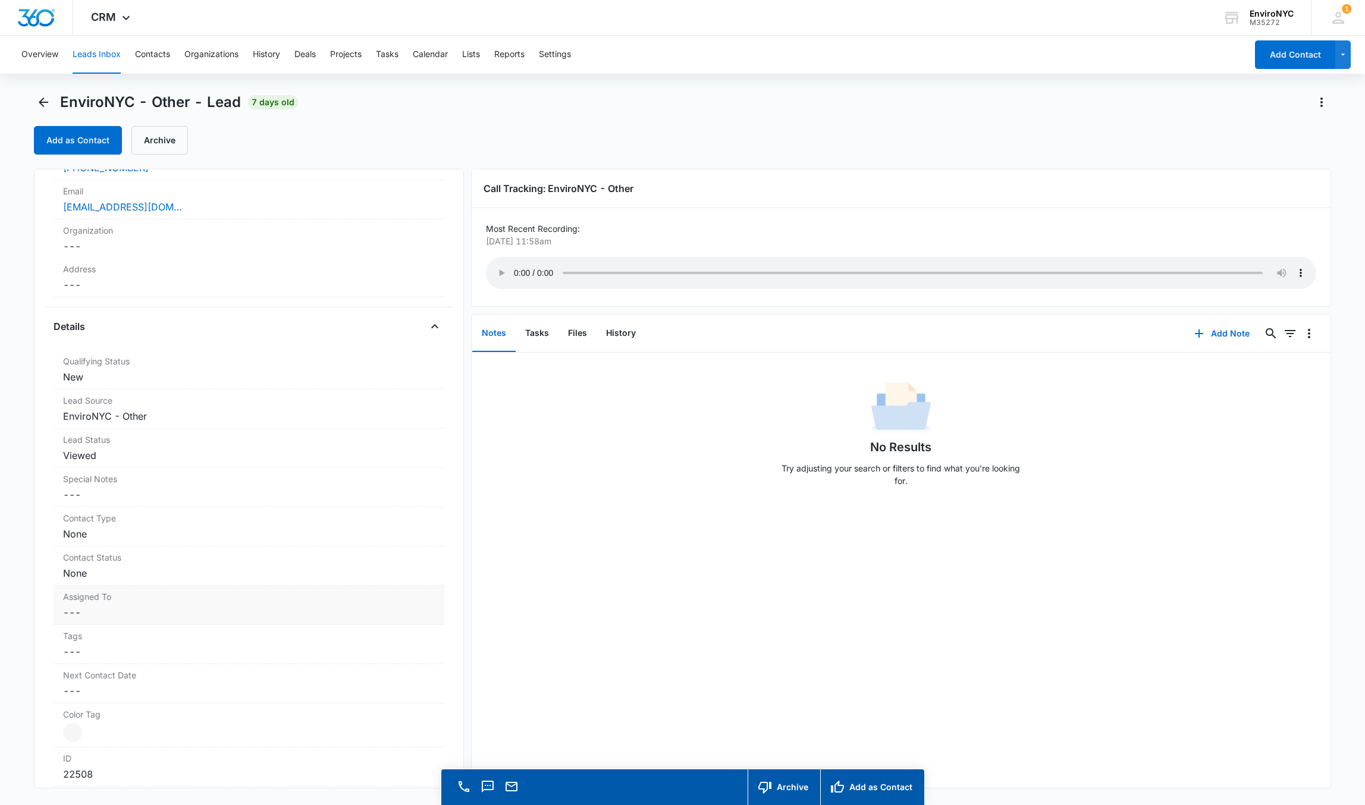
scroll to position [178, 0]
click at [145, 594] on label "Assigned To" at bounding box center [249, 588] width 372 height 12
click at [154, 612] on div at bounding box center [234, 614] width 325 height 17
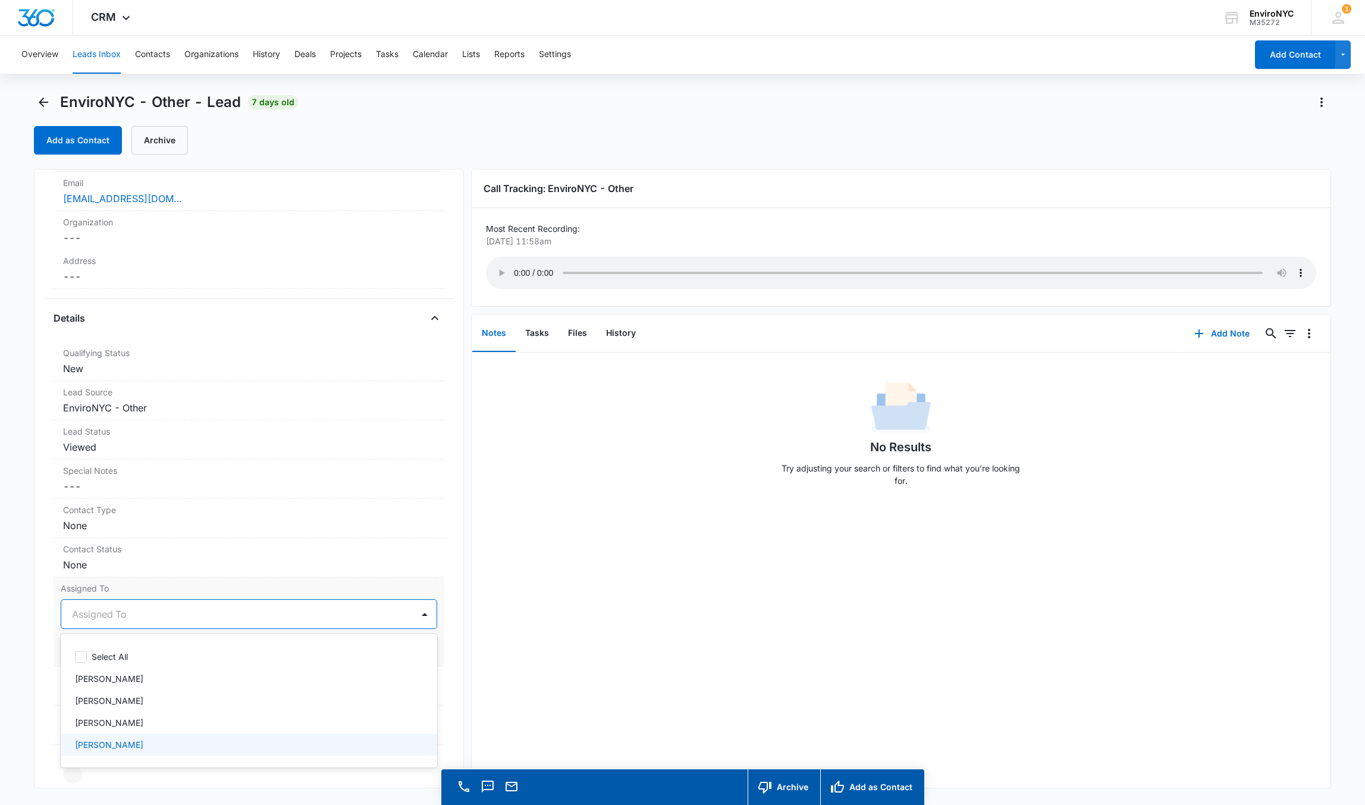
click at [163, 746] on div "[PERSON_NAME]" at bounding box center [248, 745] width 346 height 12
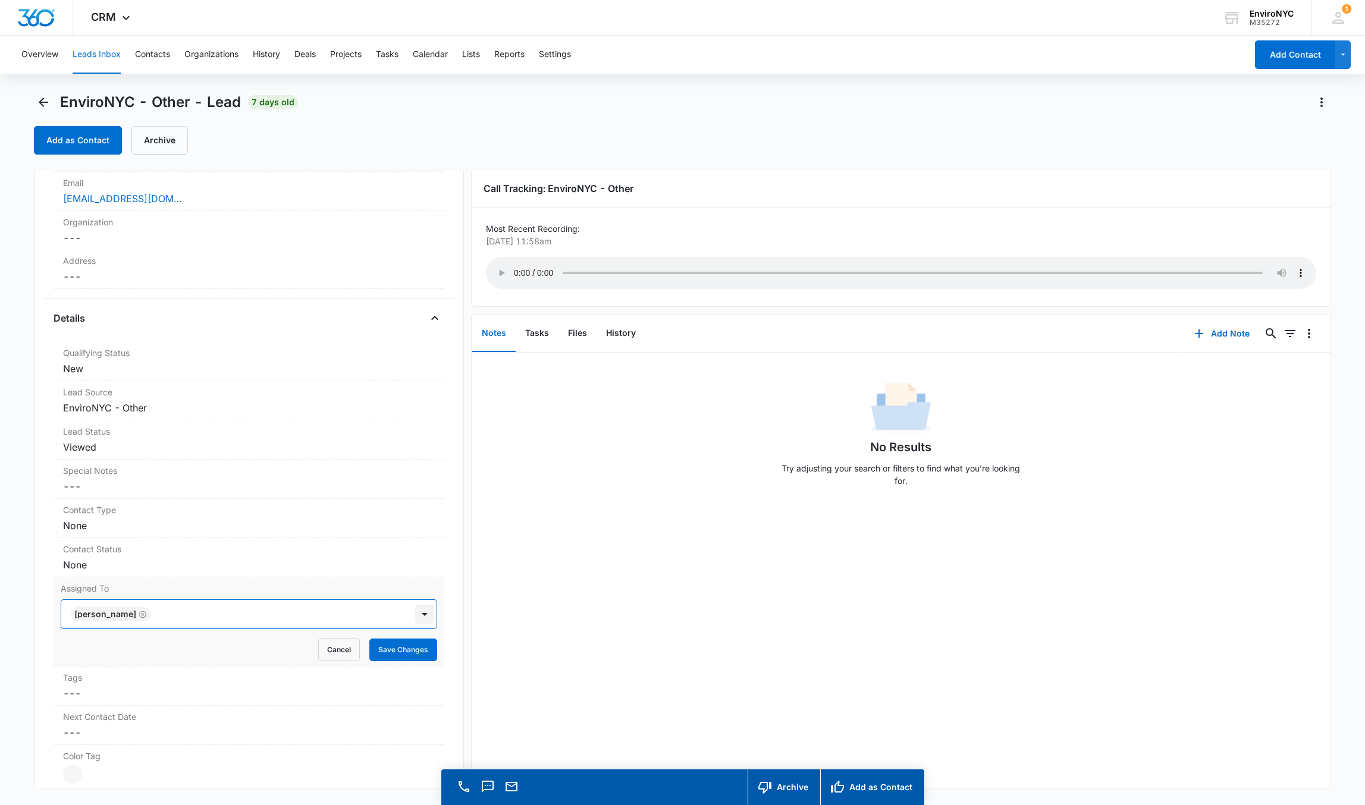
click at [415, 623] on div at bounding box center [424, 614] width 19 height 19
click at [395, 654] on button "Save Changes" at bounding box center [403, 650] width 68 height 23
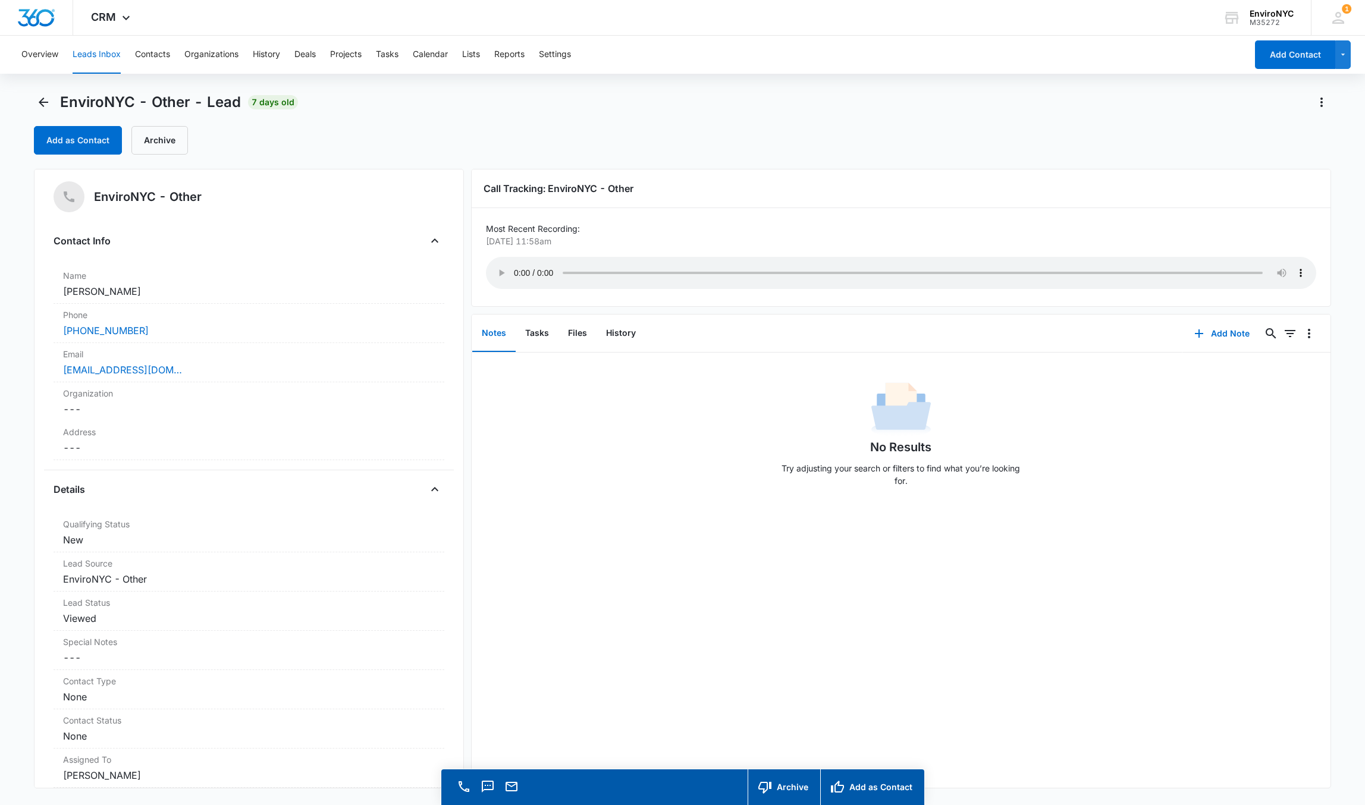
scroll to position [0, 0]
click at [49, 134] on button "Add as Contact" at bounding box center [78, 140] width 88 height 29
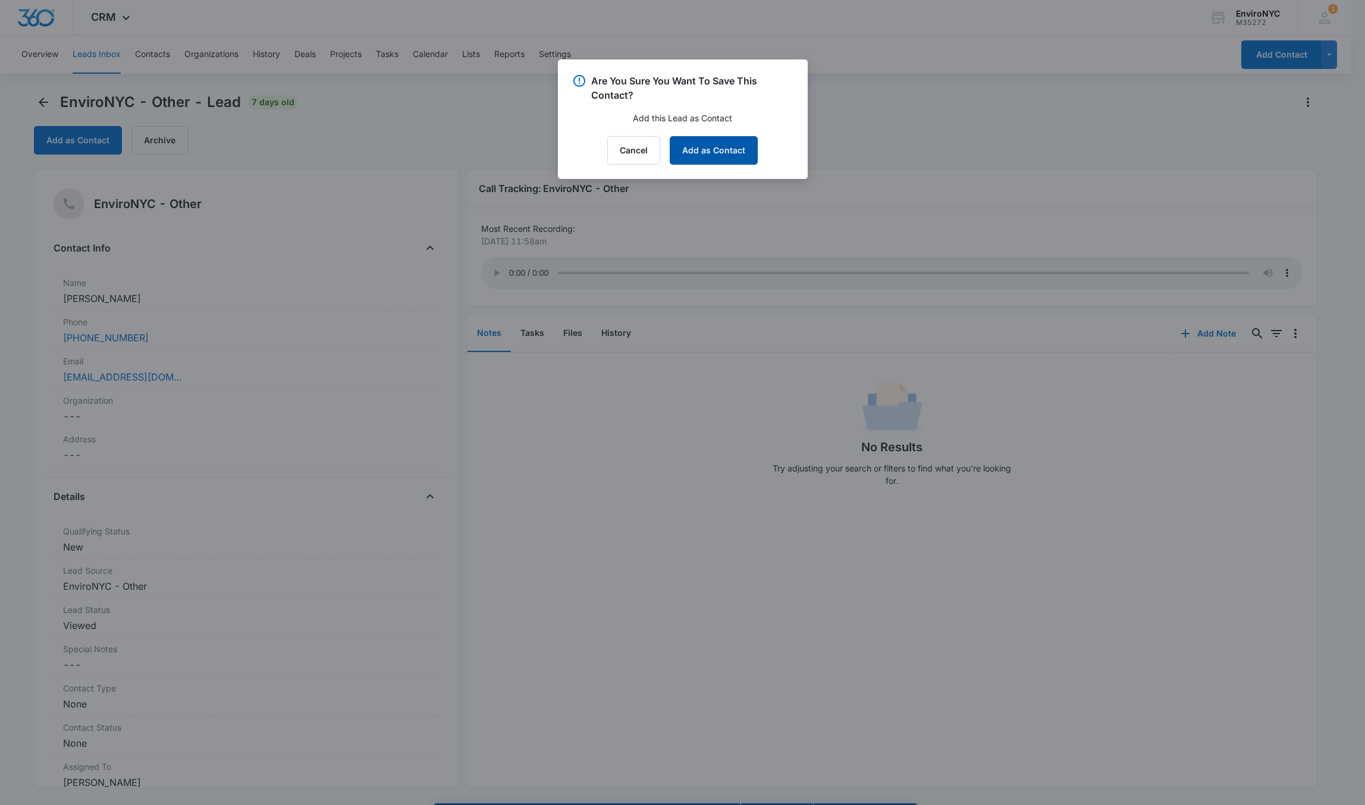
click at [721, 146] on button "Add as Contact" at bounding box center [714, 150] width 88 height 29
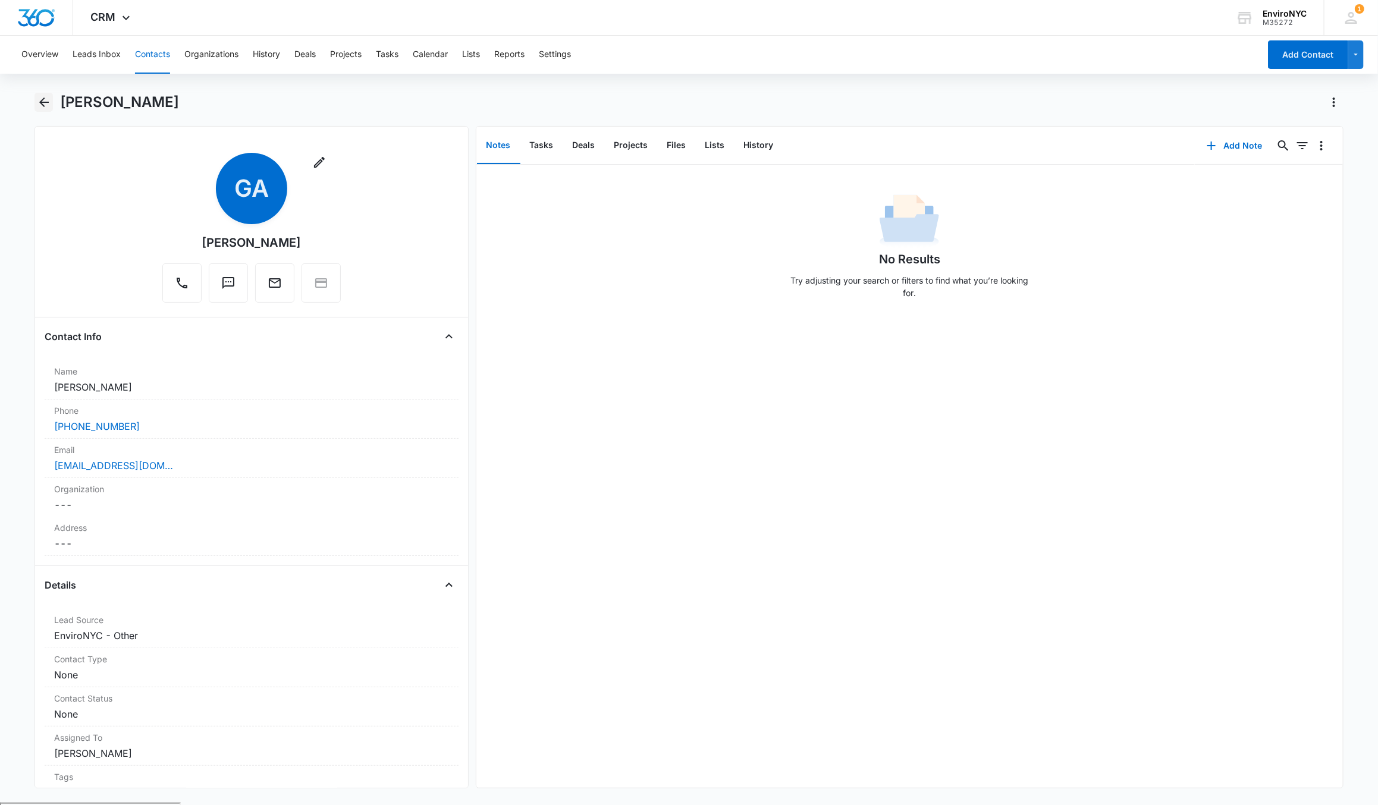
click at [41, 95] on icon "Back" at bounding box center [44, 102] width 14 height 14
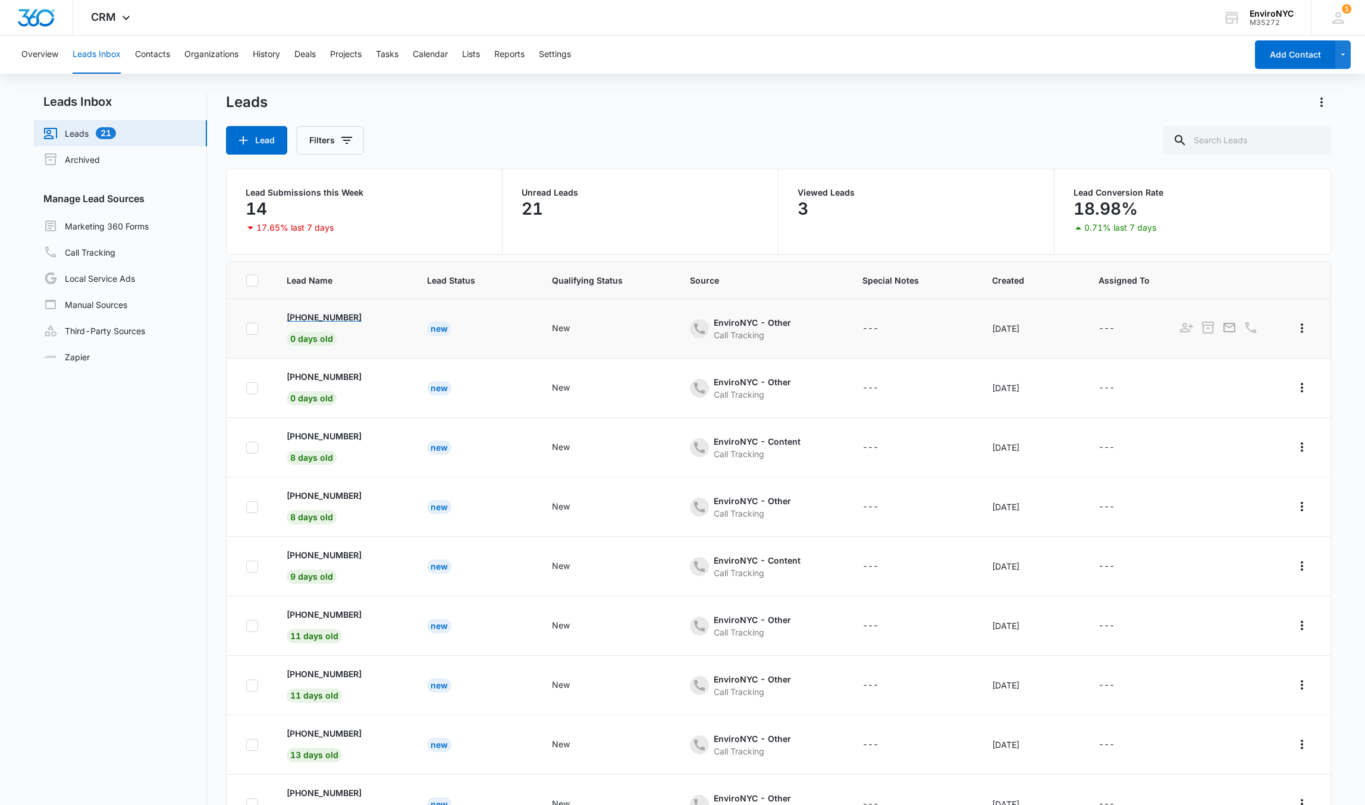
click at [353, 318] on p "[PHONE_NUMBER]" at bounding box center [324, 317] width 75 height 12
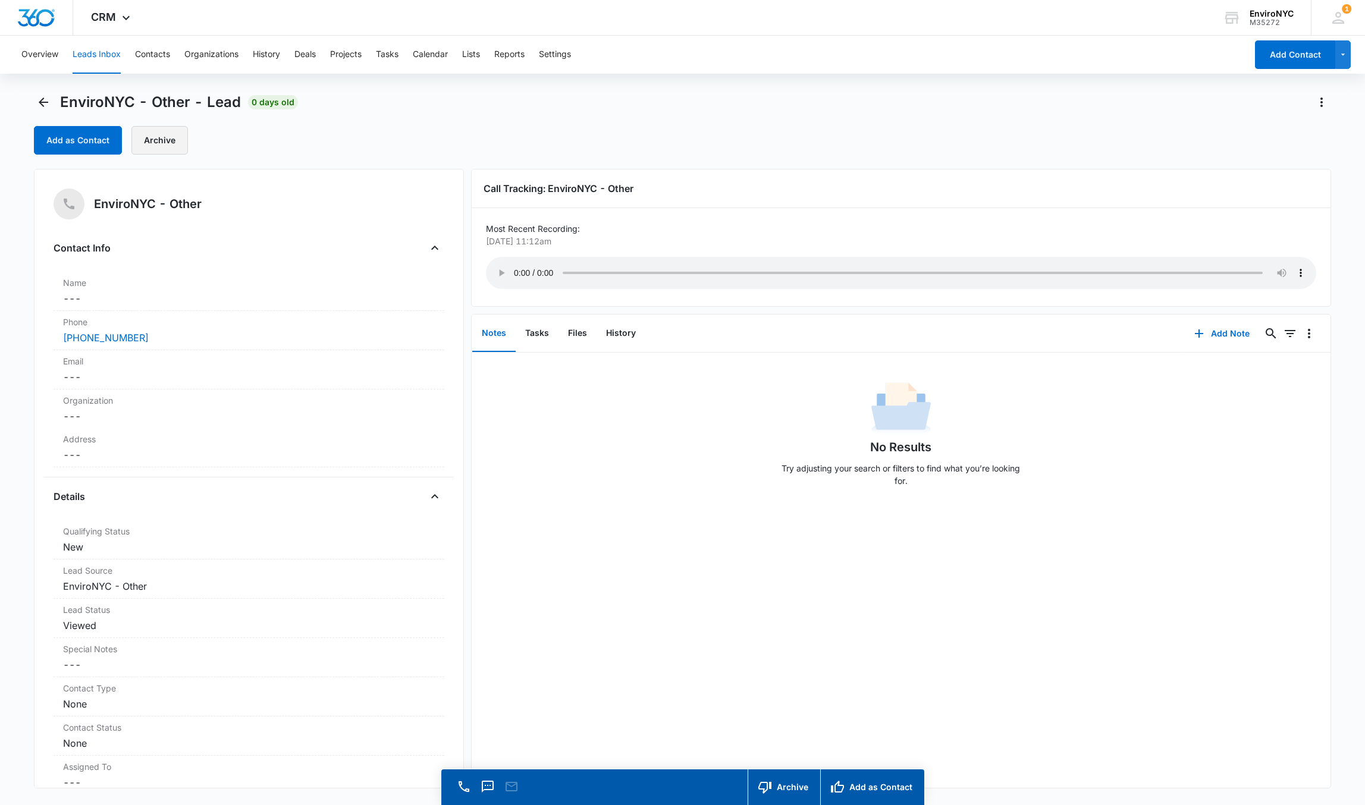
click at [150, 133] on button "Archive" at bounding box center [159, 140] width 57 height 29
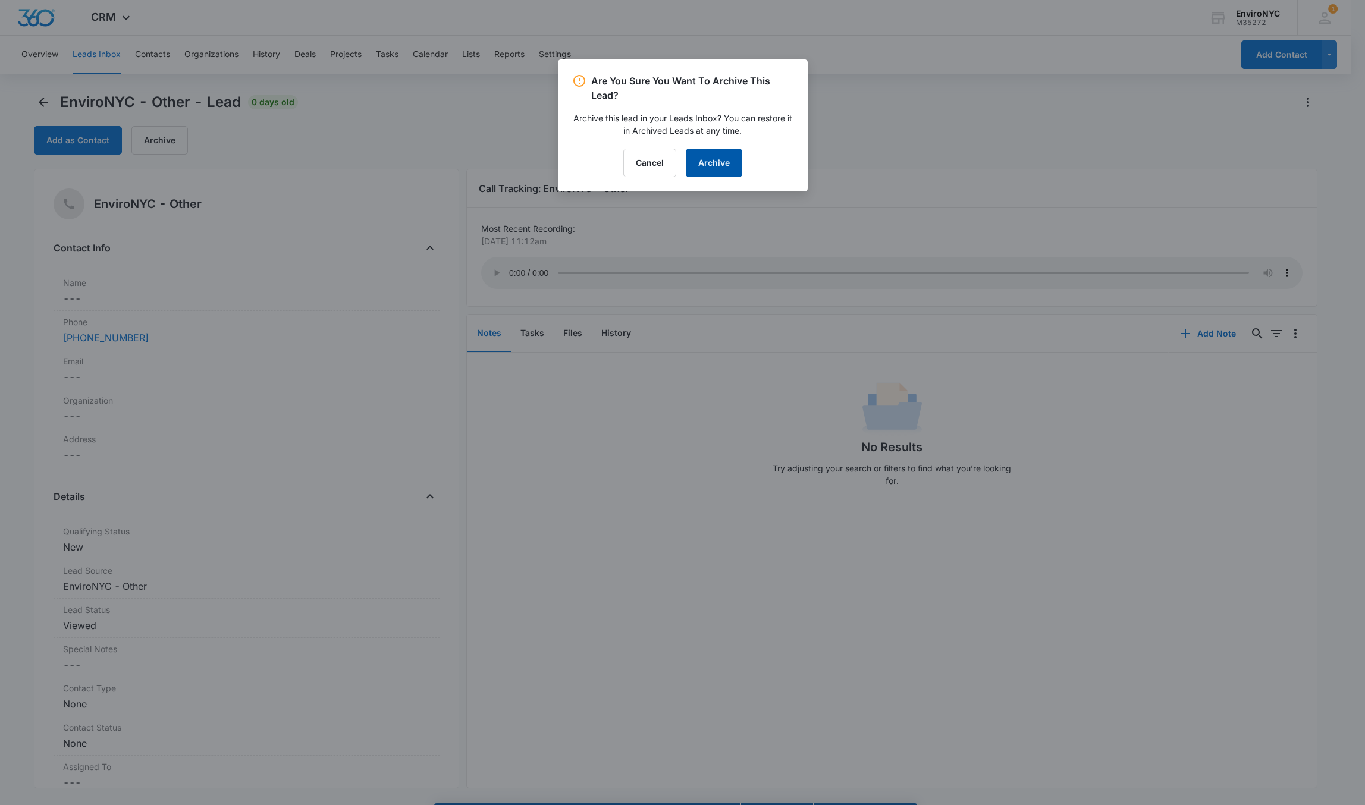
click at [698, 168] on button "Archive" at bounding box center [714, 163] width 57 height 29
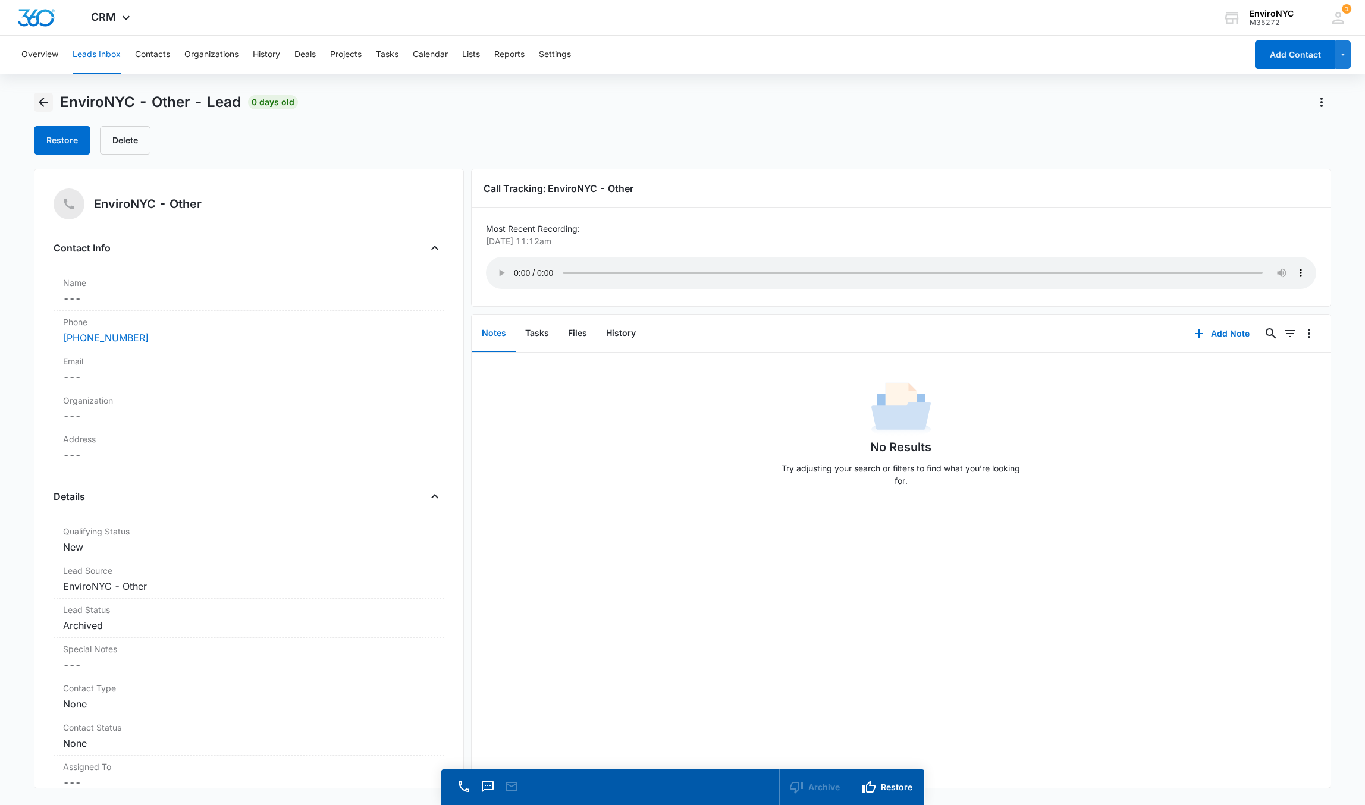
click at [38, 102] on icon "Back" at bounding box center [43, 102] width 14 height 14
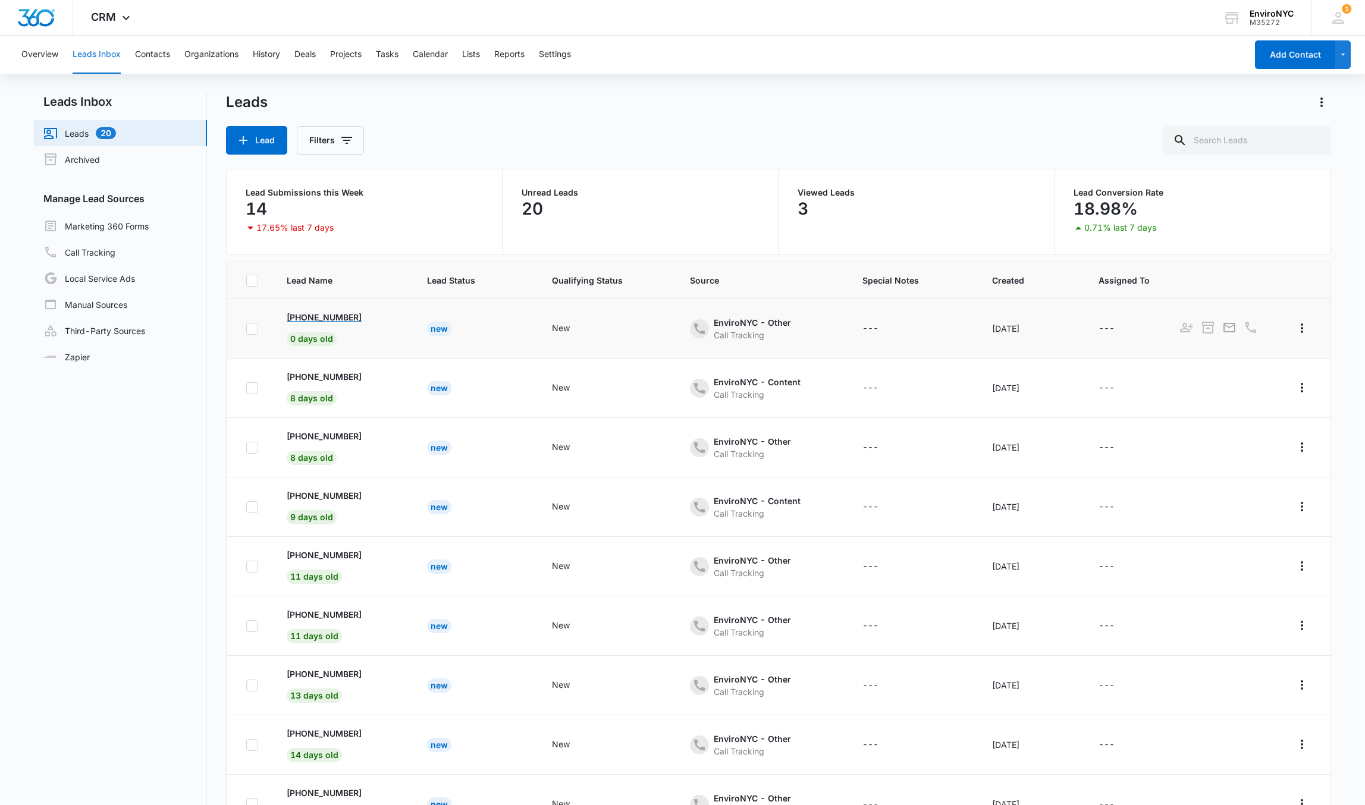
click at [330, 316] on p "[PHONE_NUMBER]" at bounding box center [324, 317] width 75 height 12
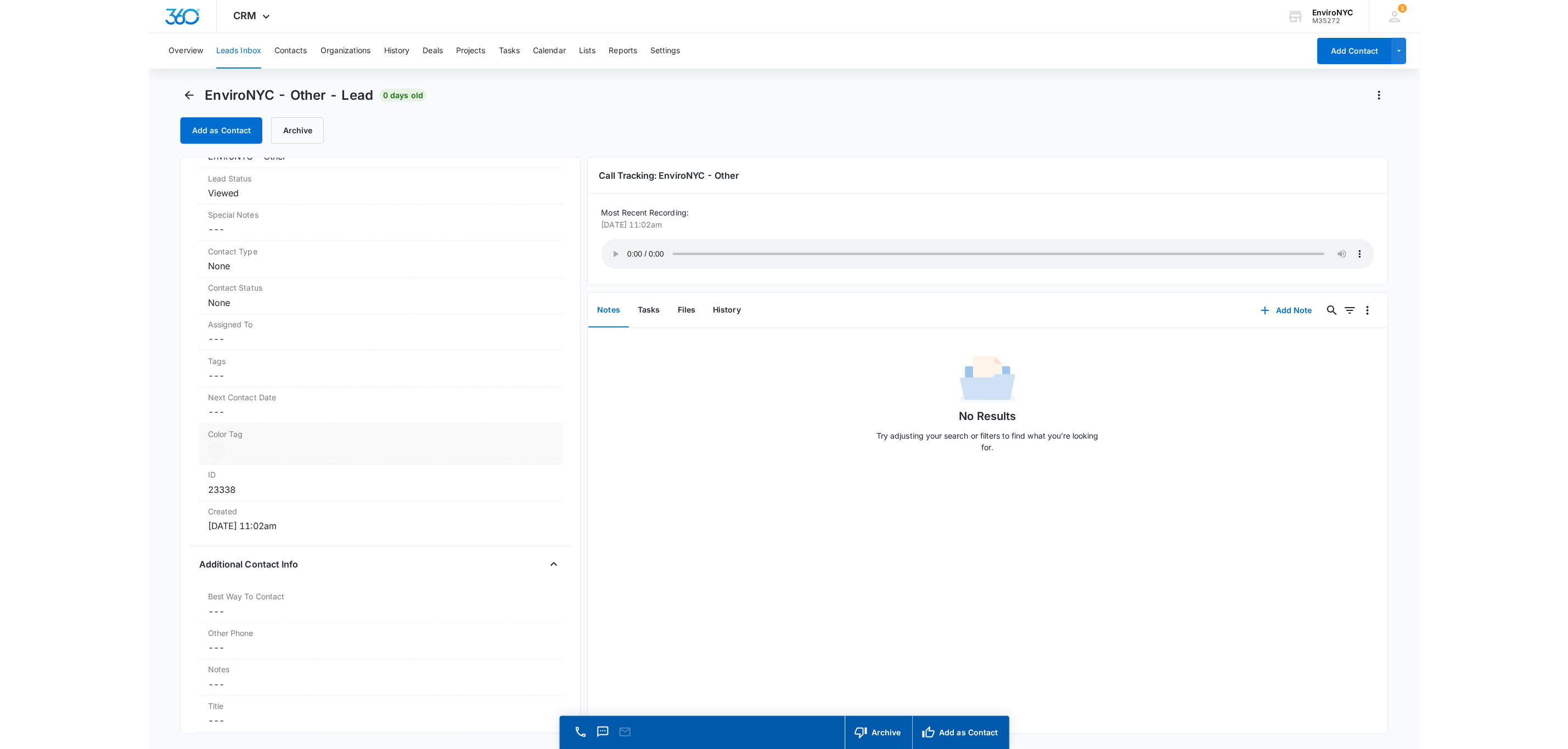
scroll to position [384, 0]
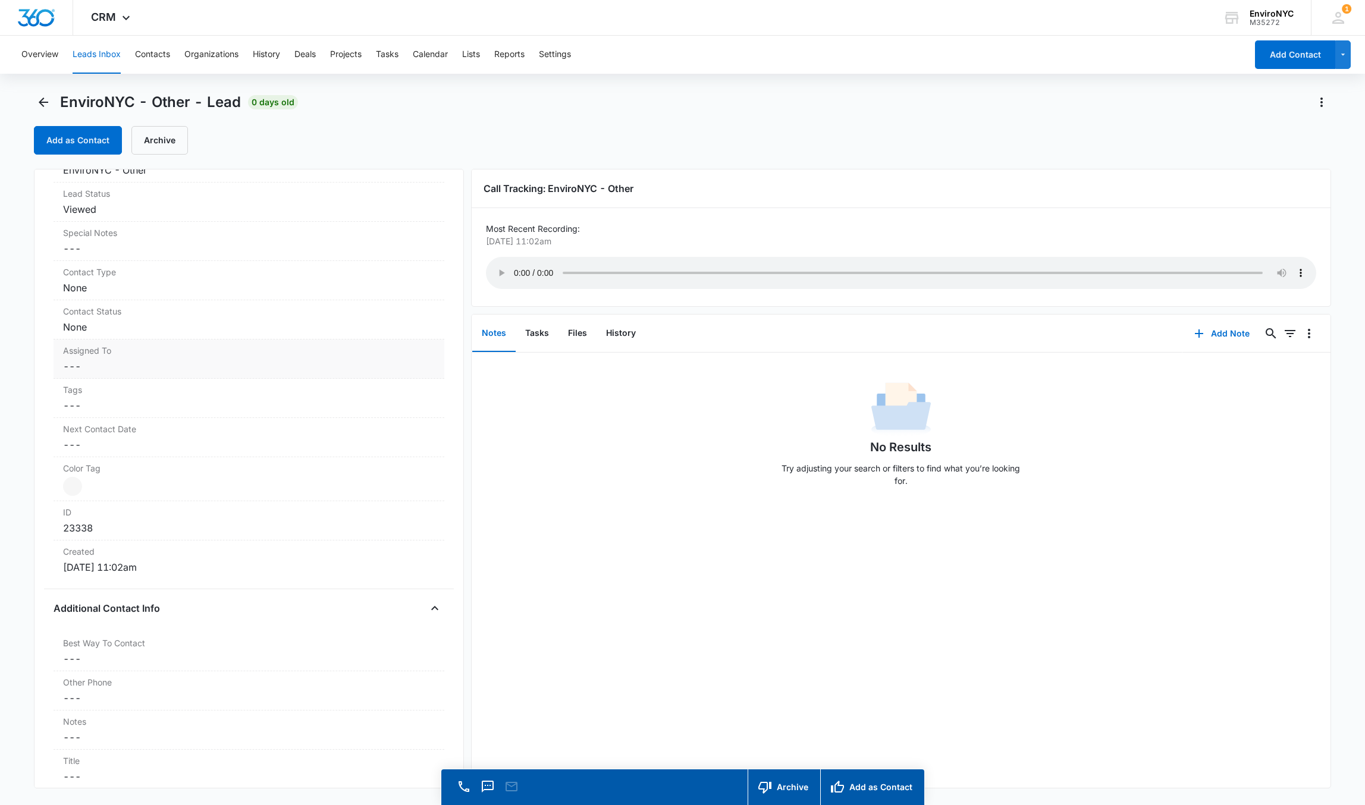
click at [181, 368] on dd "Cancel Save Changes ---" at bounding box center [249, 366] width 372 height 14
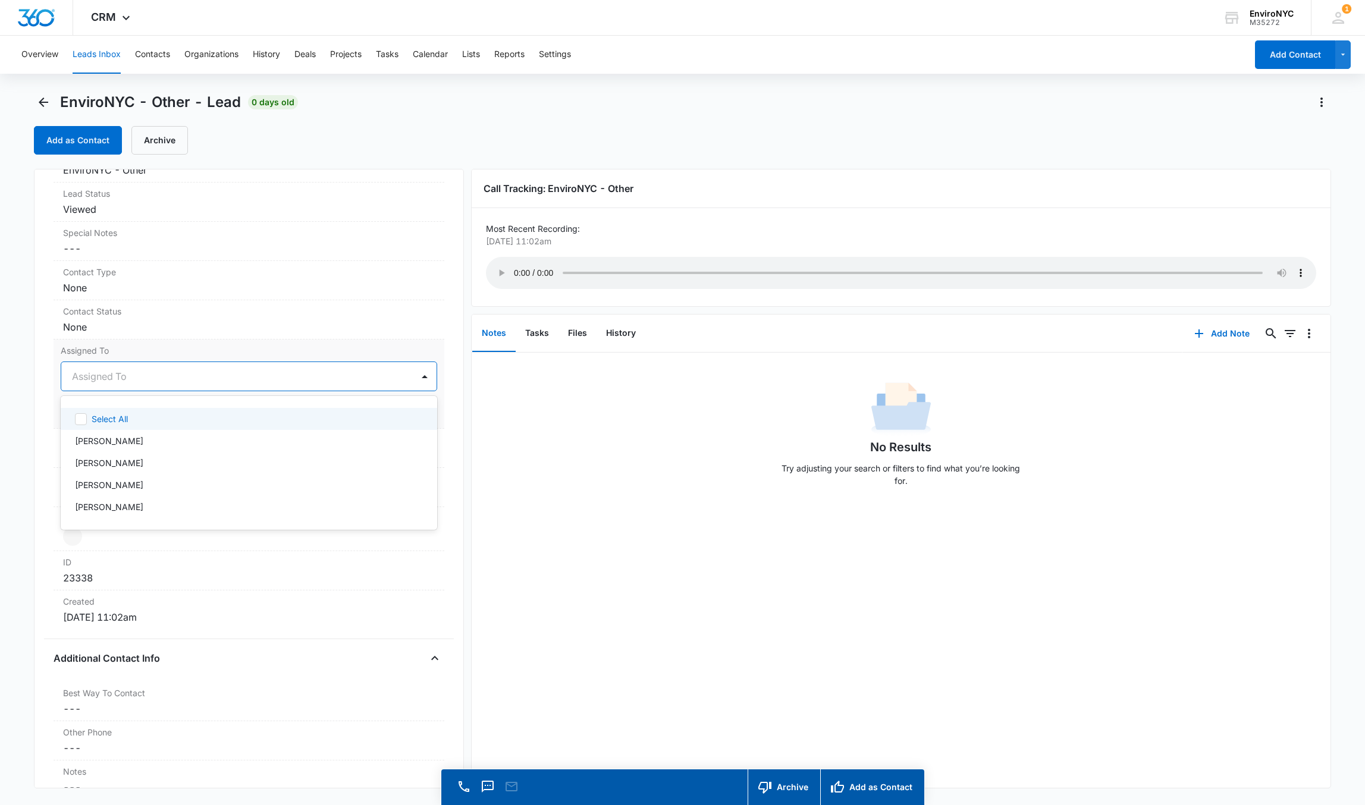
click at [200, 385] on div at bounding box center [234, 376] width 325 height 17
click at [183, 510] on div "[PERSON_NAME]" at bounding box center [248, 507] width 346 height 12
click at [168, 496] on div "[PERSON_NAME]" at bounding box center [249, 485] width 376 height 22
click at [159, 488] on div "[PERSON_NAME]" at bounding box center [248, 486] width 346 height 14
click at [159, 512] on div "[PERSON_NAME]" at bounding box center [248, 507] width 346 height 12
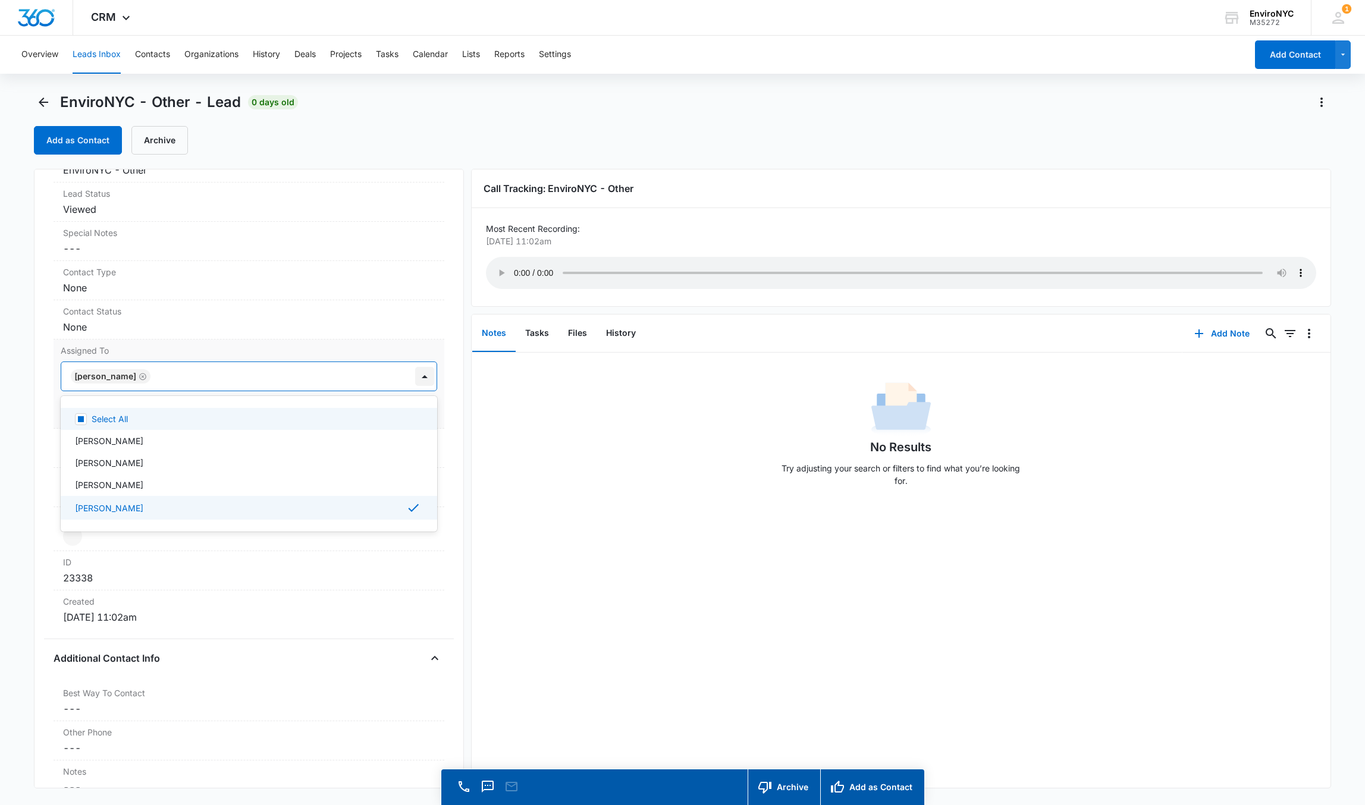
click at [415, 380] on div at bounding box center [424, 376] width 19 height 19
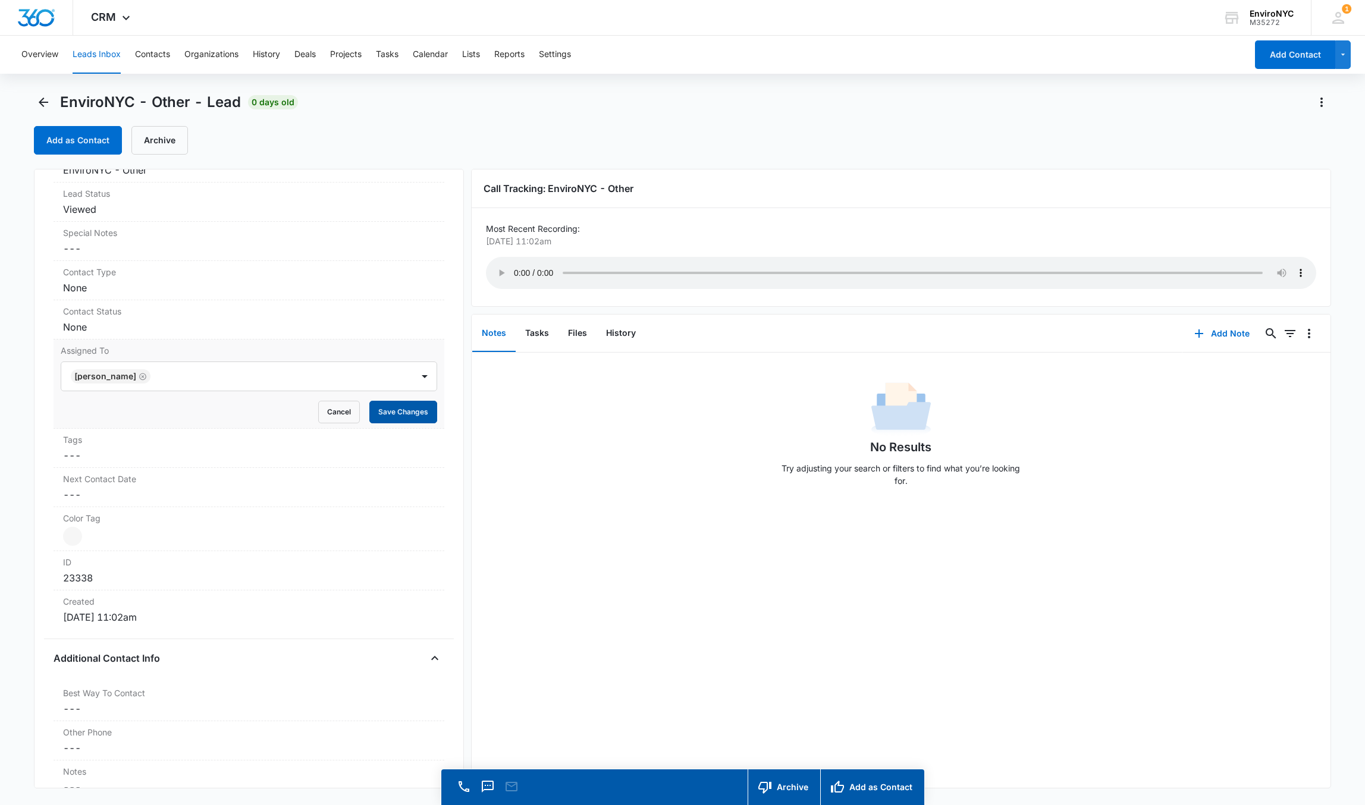
click at [410, 423] on button "Save Changes" at bounding box center [403, 412] width 68 height 23
click at [145, 141] on button "Archive" at bounding box center [159, 140] width 57 height 29
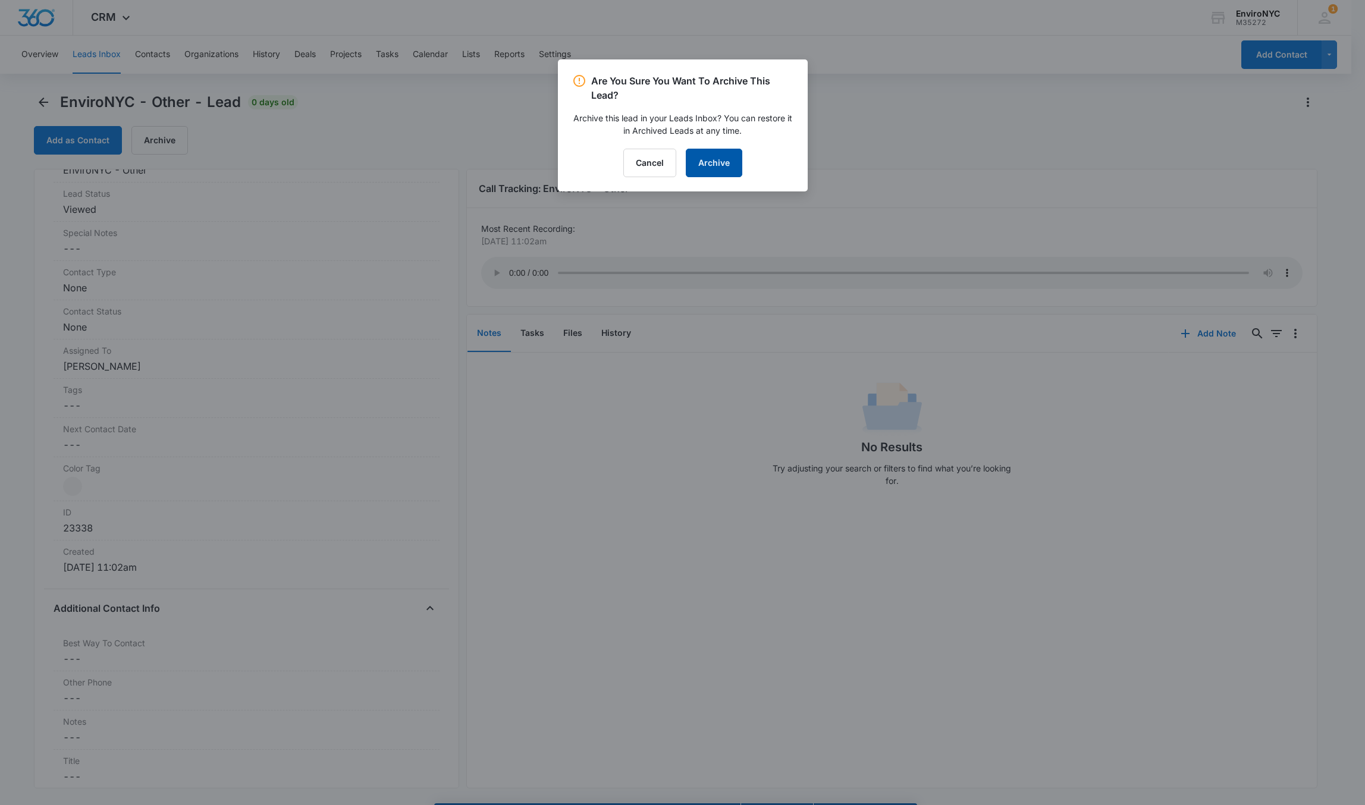
click at [716, 173] on button "Archive" at bounding box center [714, 163] width 57 height 29
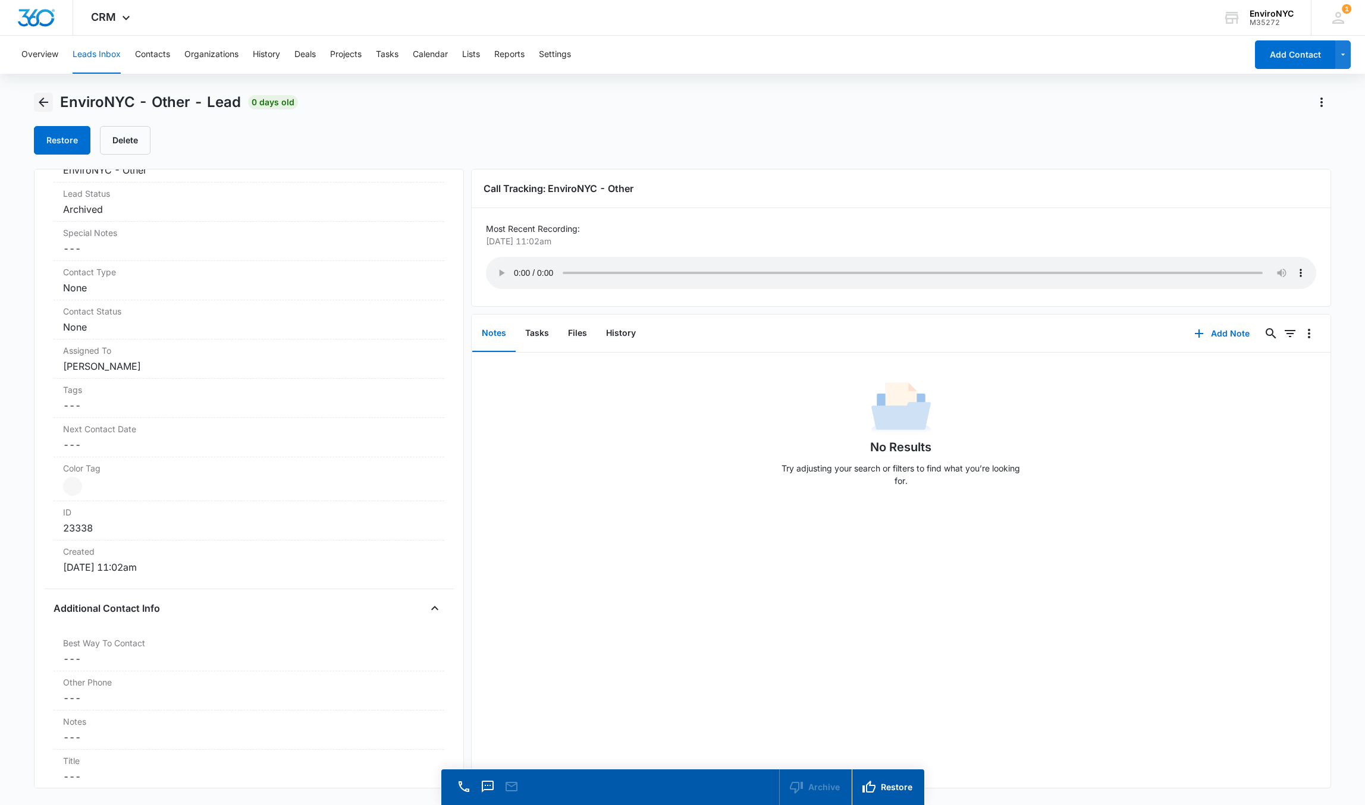
click at [41, 111] on button "Back" at bounding box center [43, 102] width 19 height 19
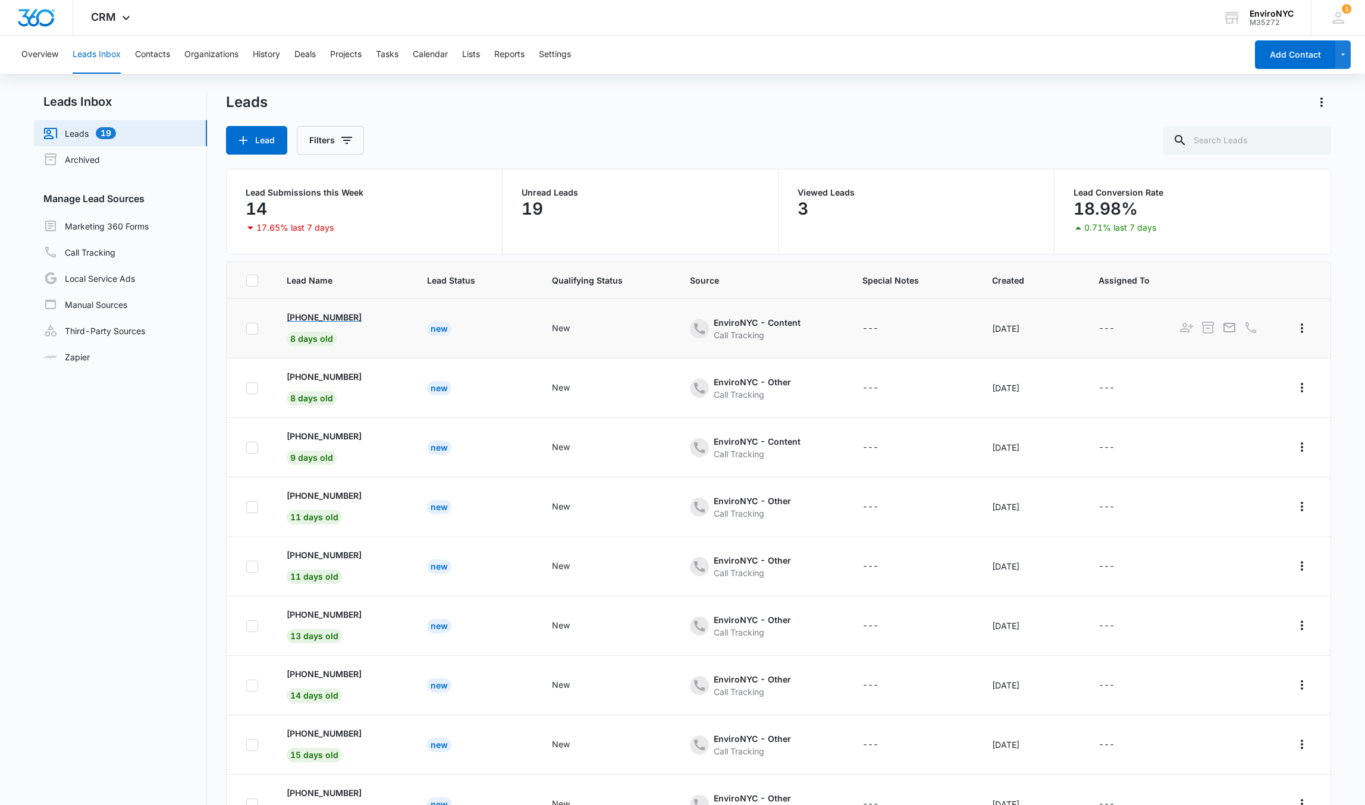
click at [325, 316] on p "[PHONE_NUMBER]" at bounding box center [324, 317] width 75 height 12
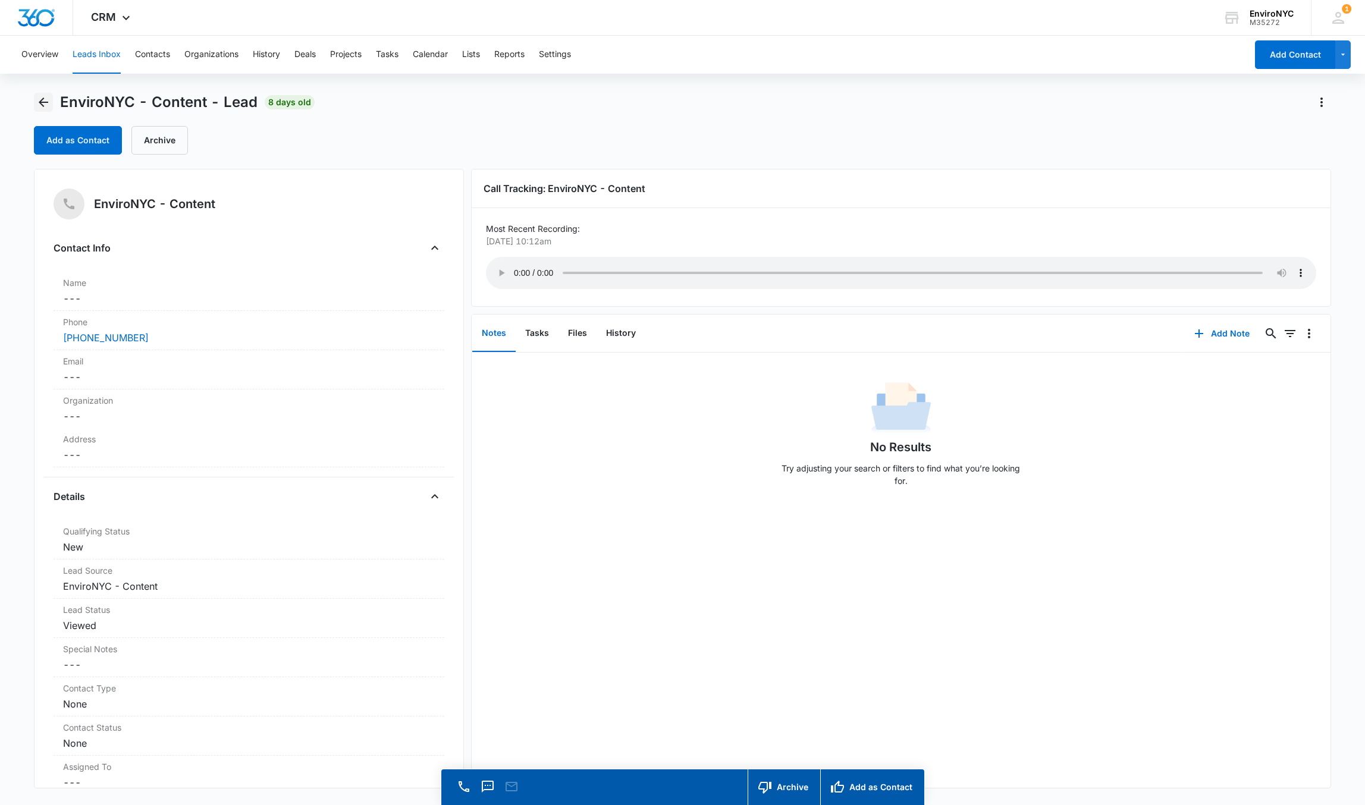
click at [34, 100] on button "Back" at bounding box center [43, 102] width 19 height 19
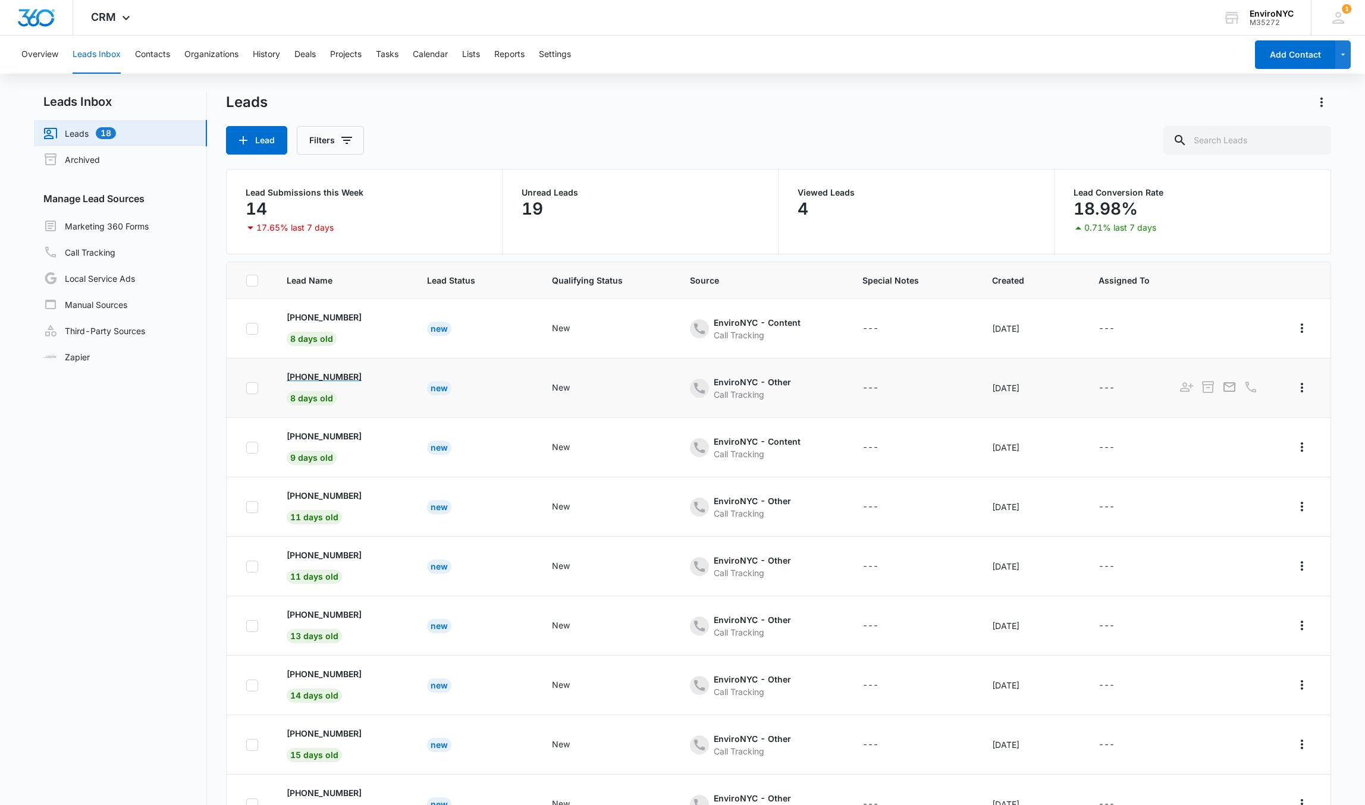
click at [328, 372] on p "[PHONE_NUMBER]" at bounding box center [324, 377] width 75 height 12
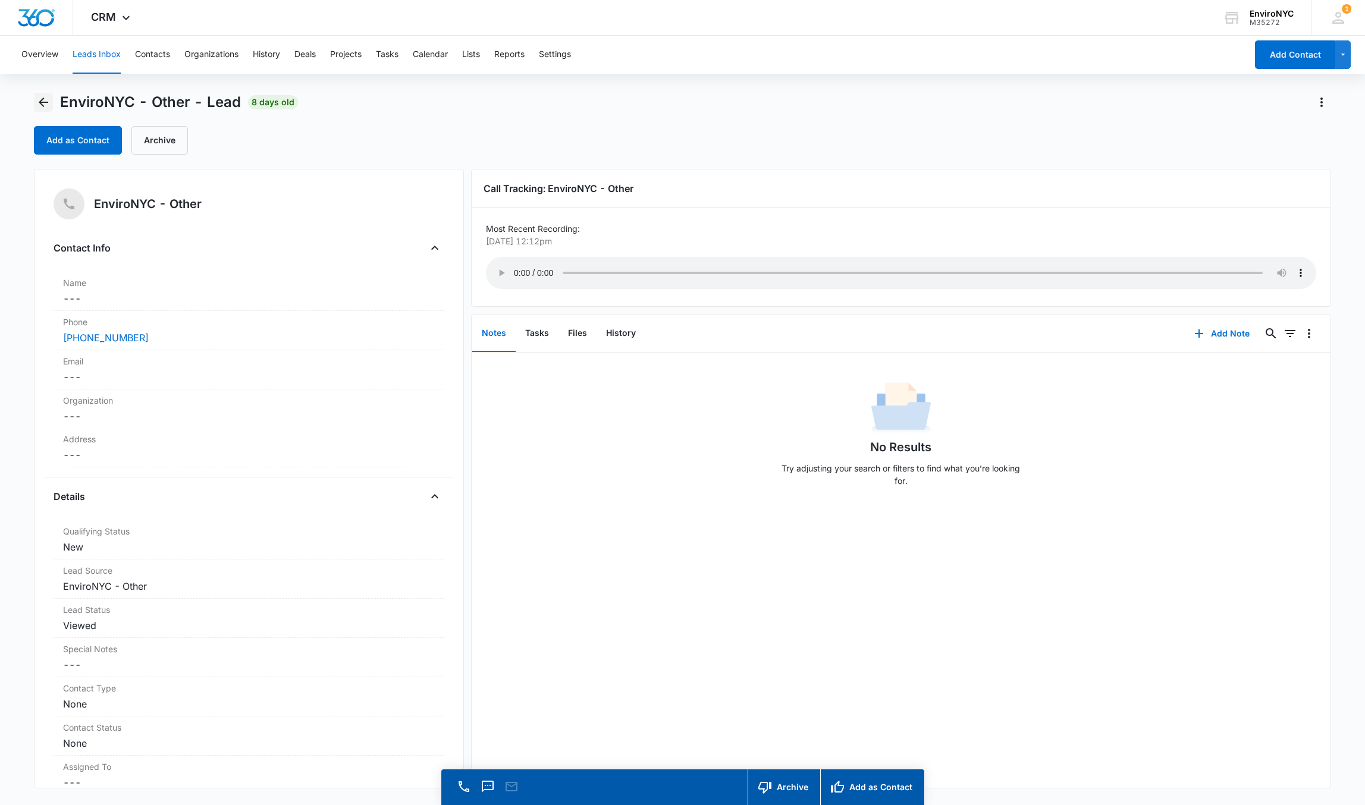
click at [38, 106] on icon "Back" at bounding box center [43, 102] width 14 height 14
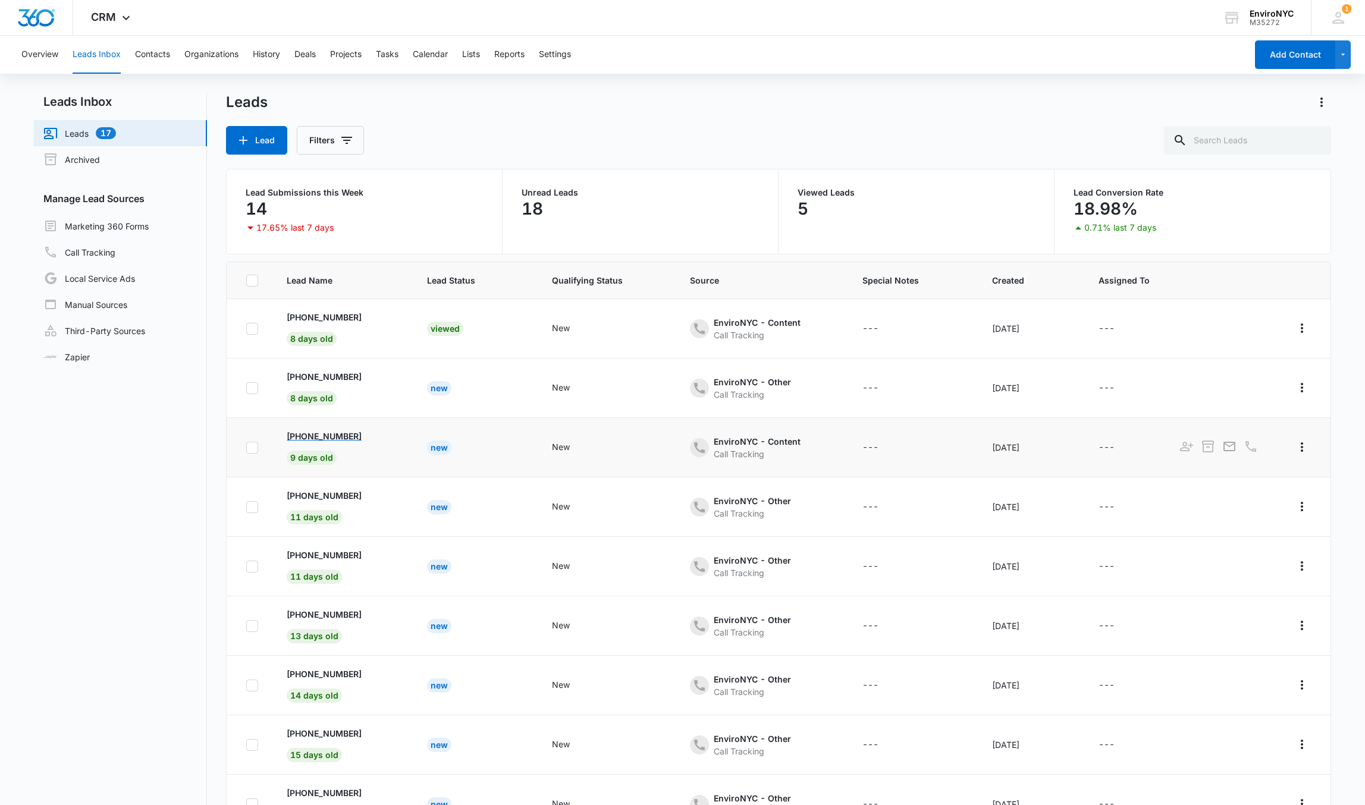
click at [299, 432] on p "[PHONE_NUMBER]" at bounding box center [324, 436] width 75 height 12
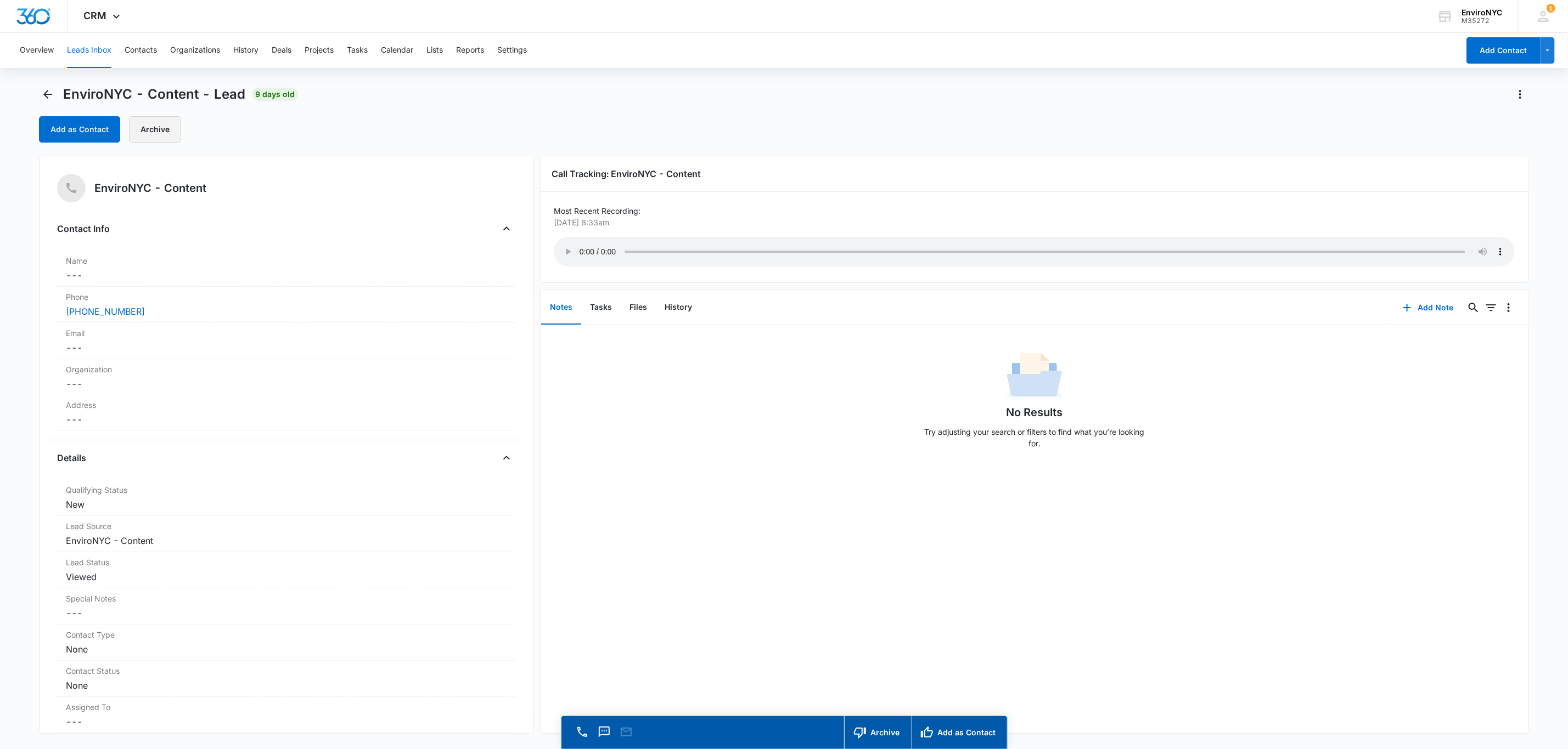
click at [158, 134] on button "Archive" at bounding box center [155, 129] width 53 height 27
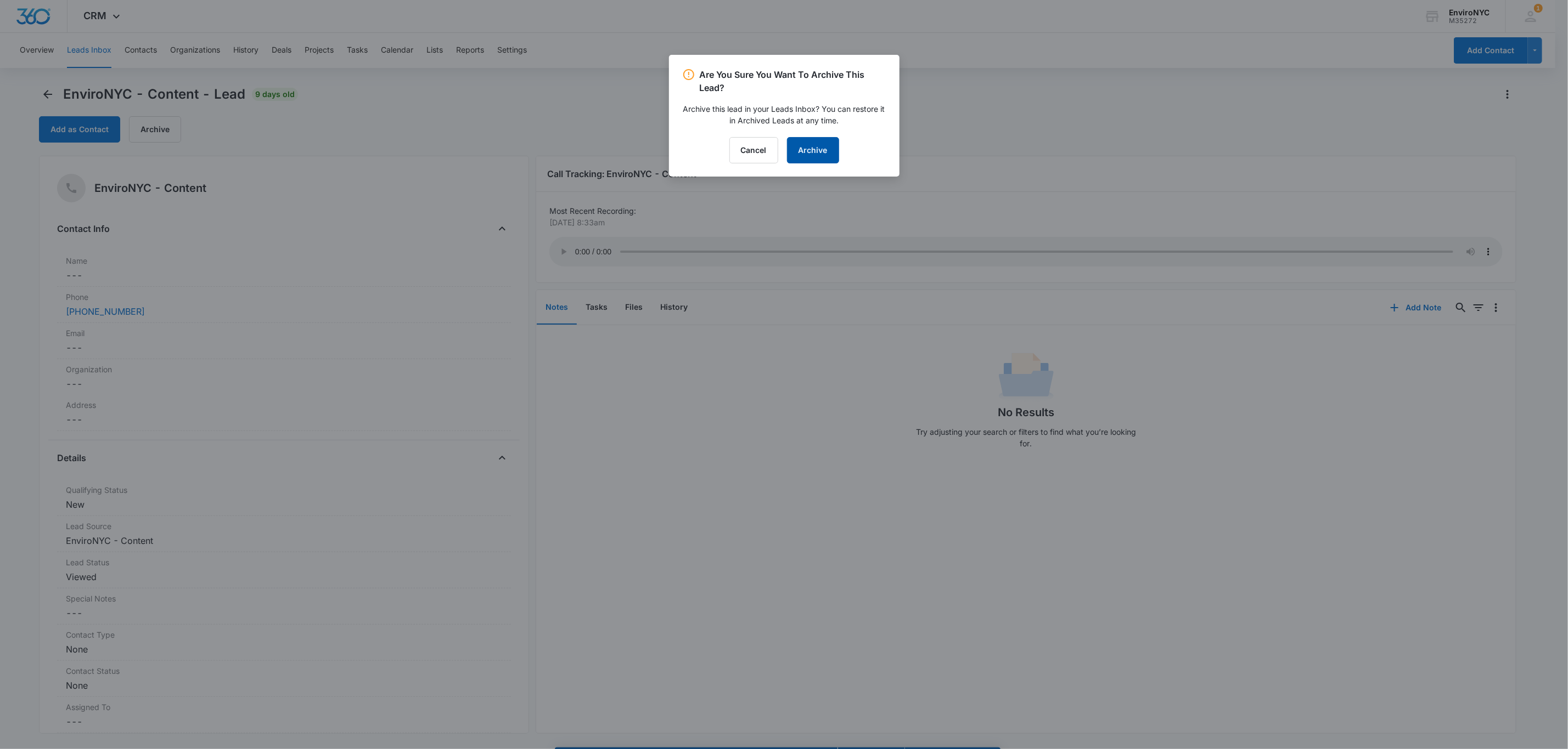
click at [789, 146] on button "Archive" at bounding box center [813, 150] width 53 height 27
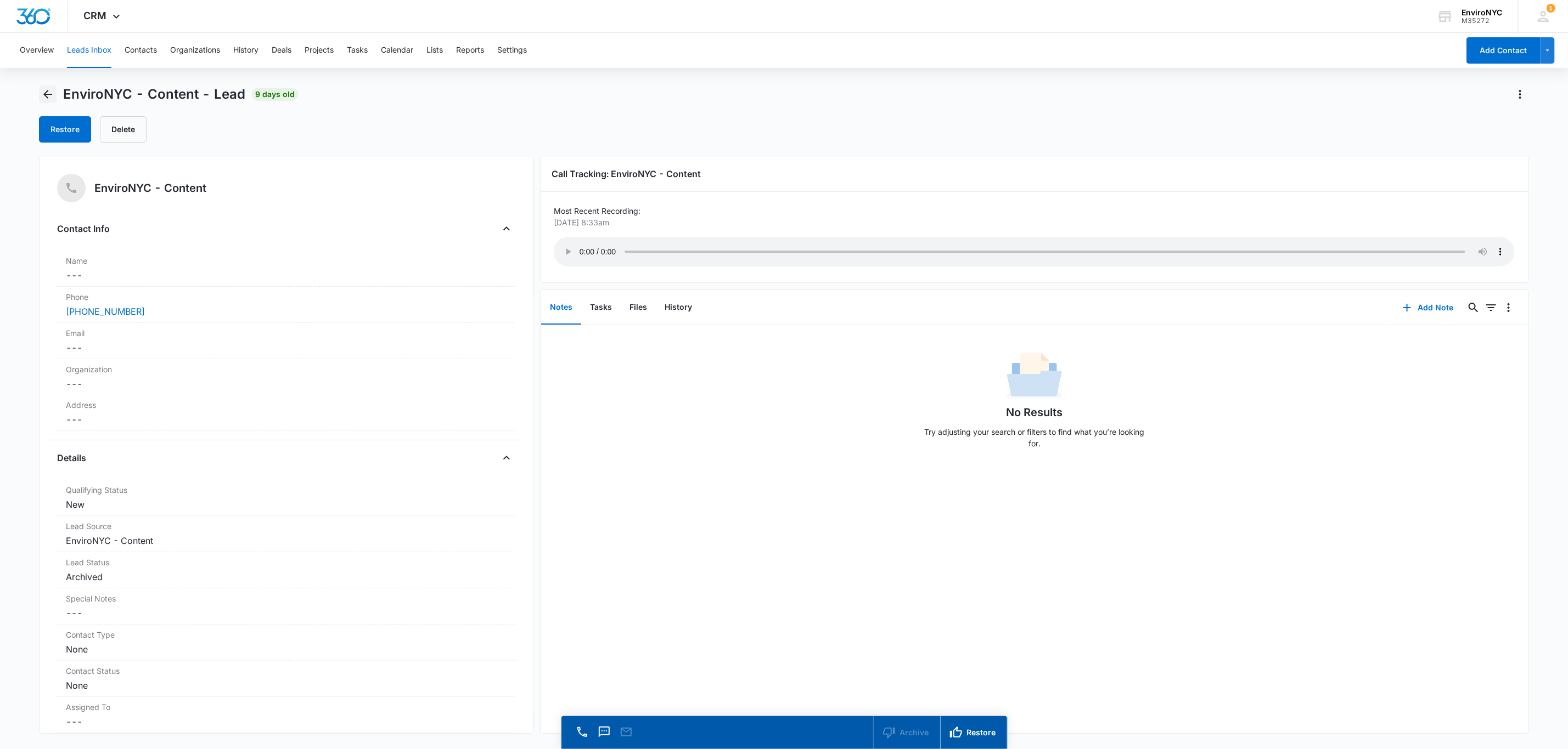
click at [48, 92] on icon "Back" at bounding box center [48, 94] width 13 height 13
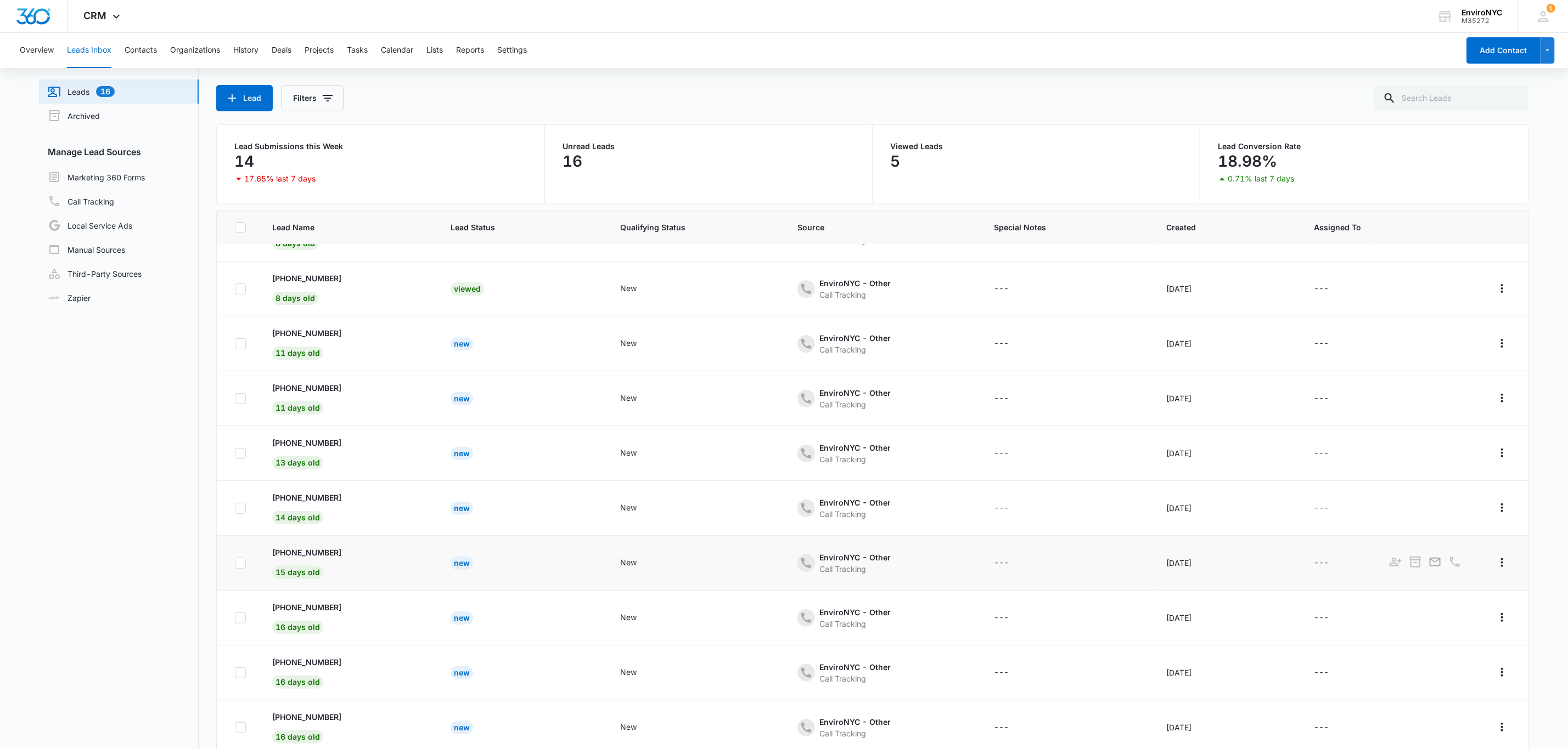
scroll to position [85, 0]
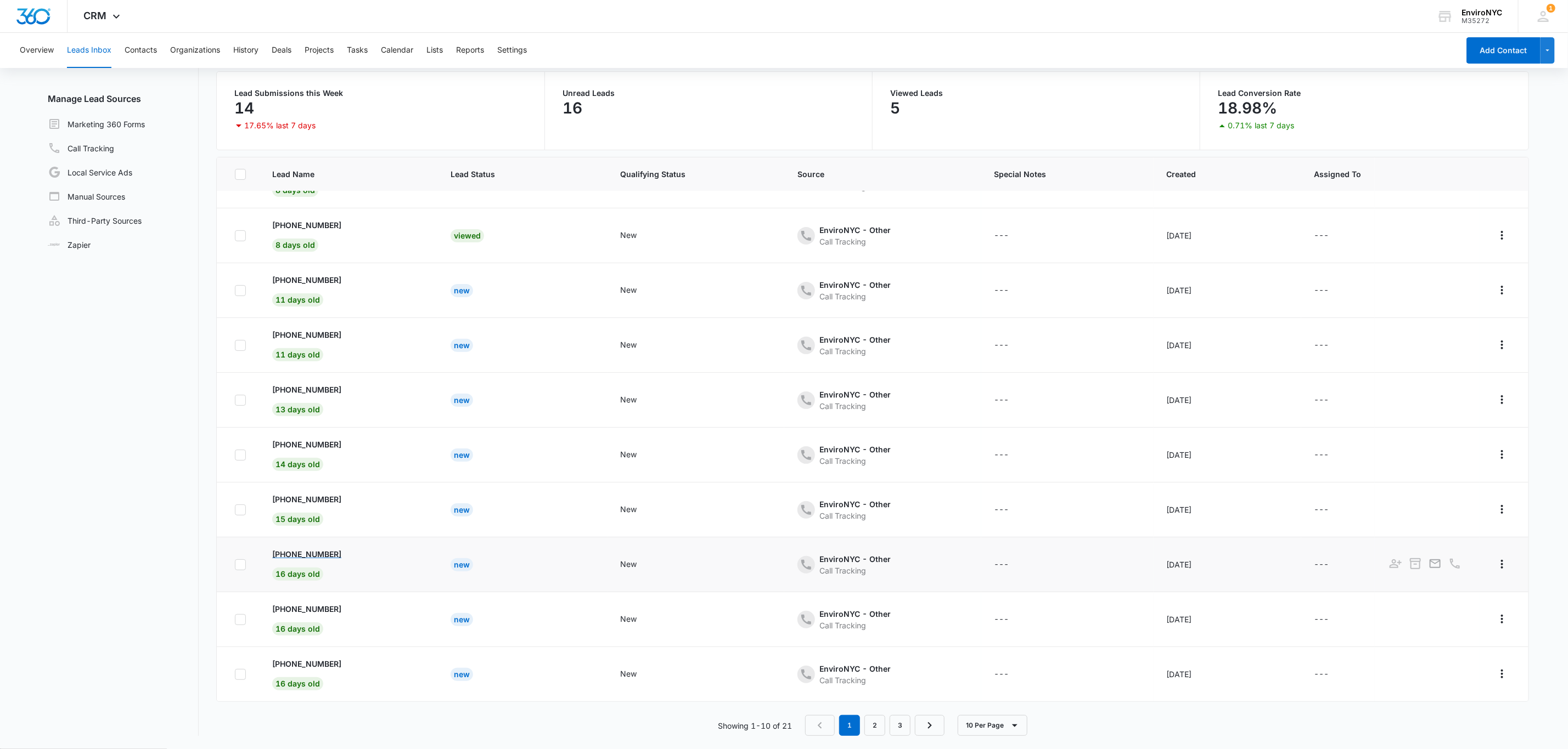
click at [305, 552] on p "[PHONE_NUMBER]" at bounding box center [306, 554] width 69 height 11
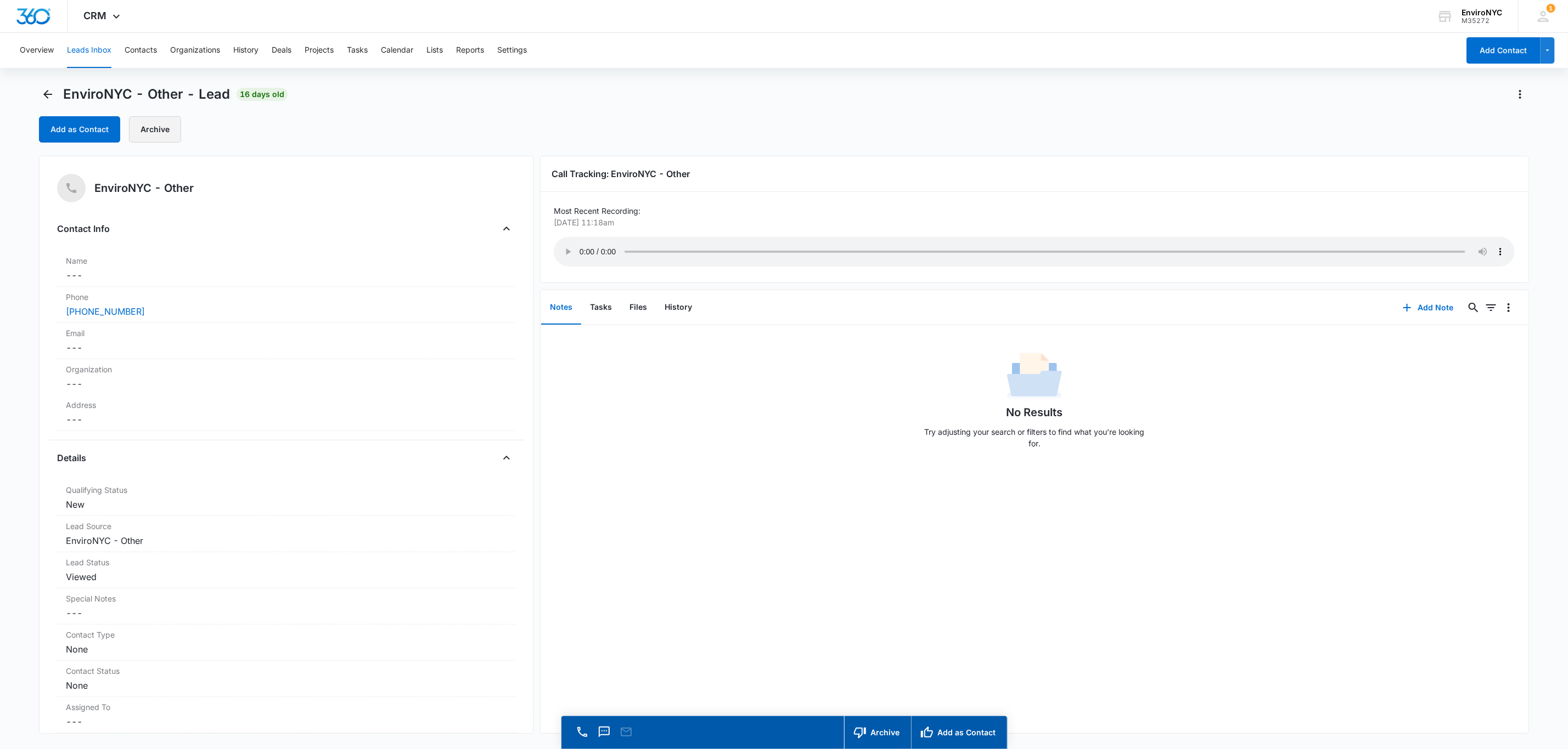
click at [158, 126] on button "Archive" at bounding box center [155, 129] width 53 height 27
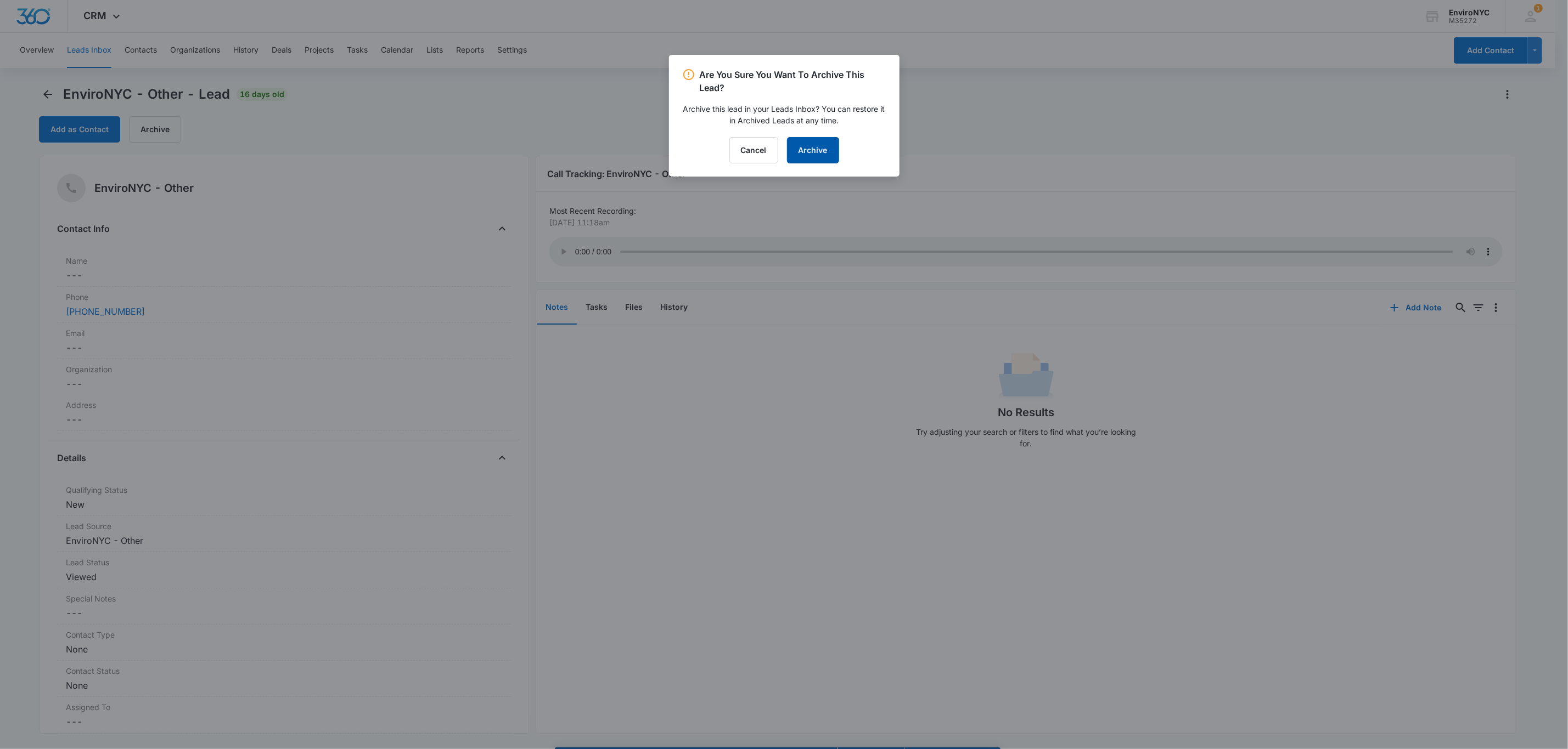
click at [796, 158] on button "Archive" at bounding box center [813, 150] width 53 height 27
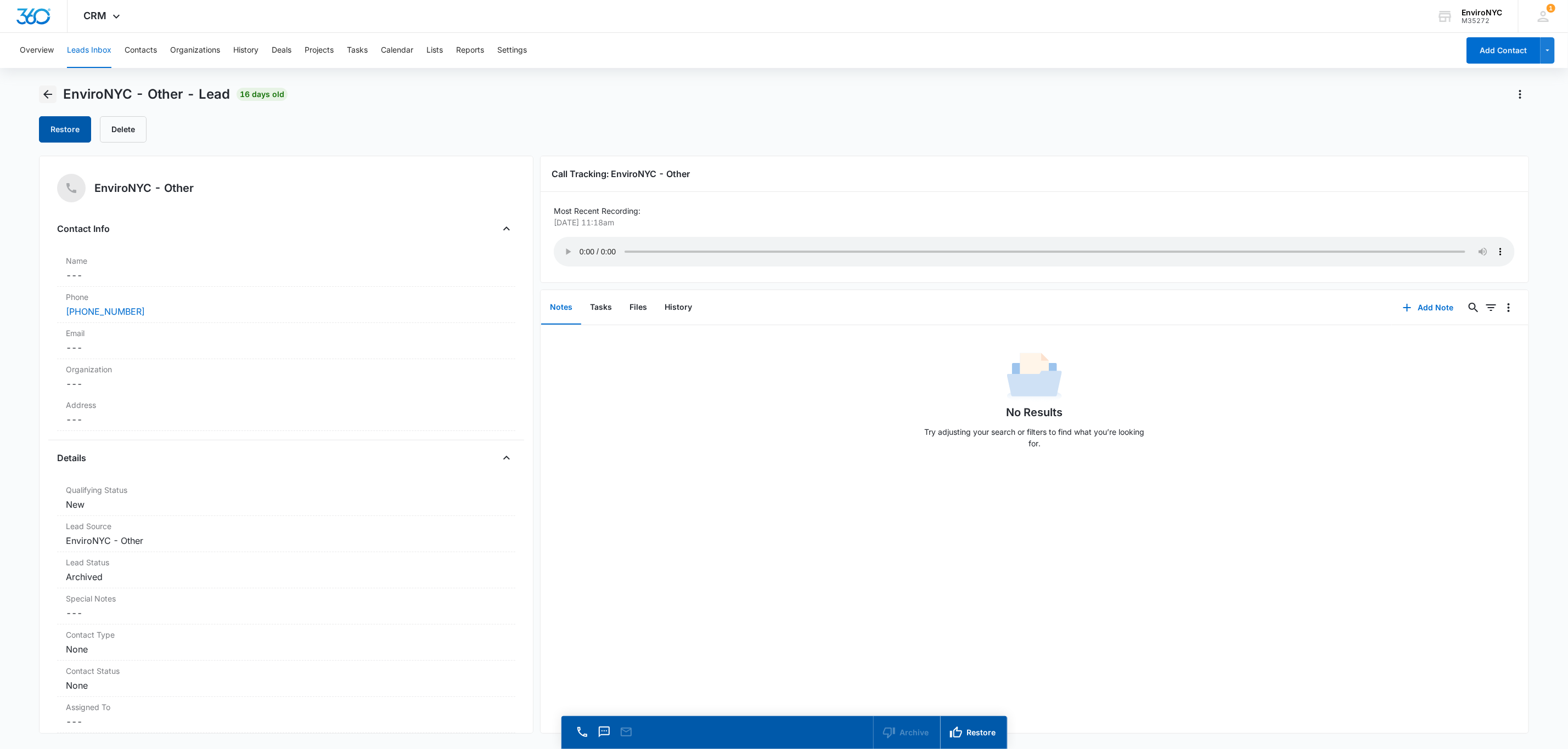
click at [47, 95] on icon "Back" at bounding box center [48, 94] width 13 height 13
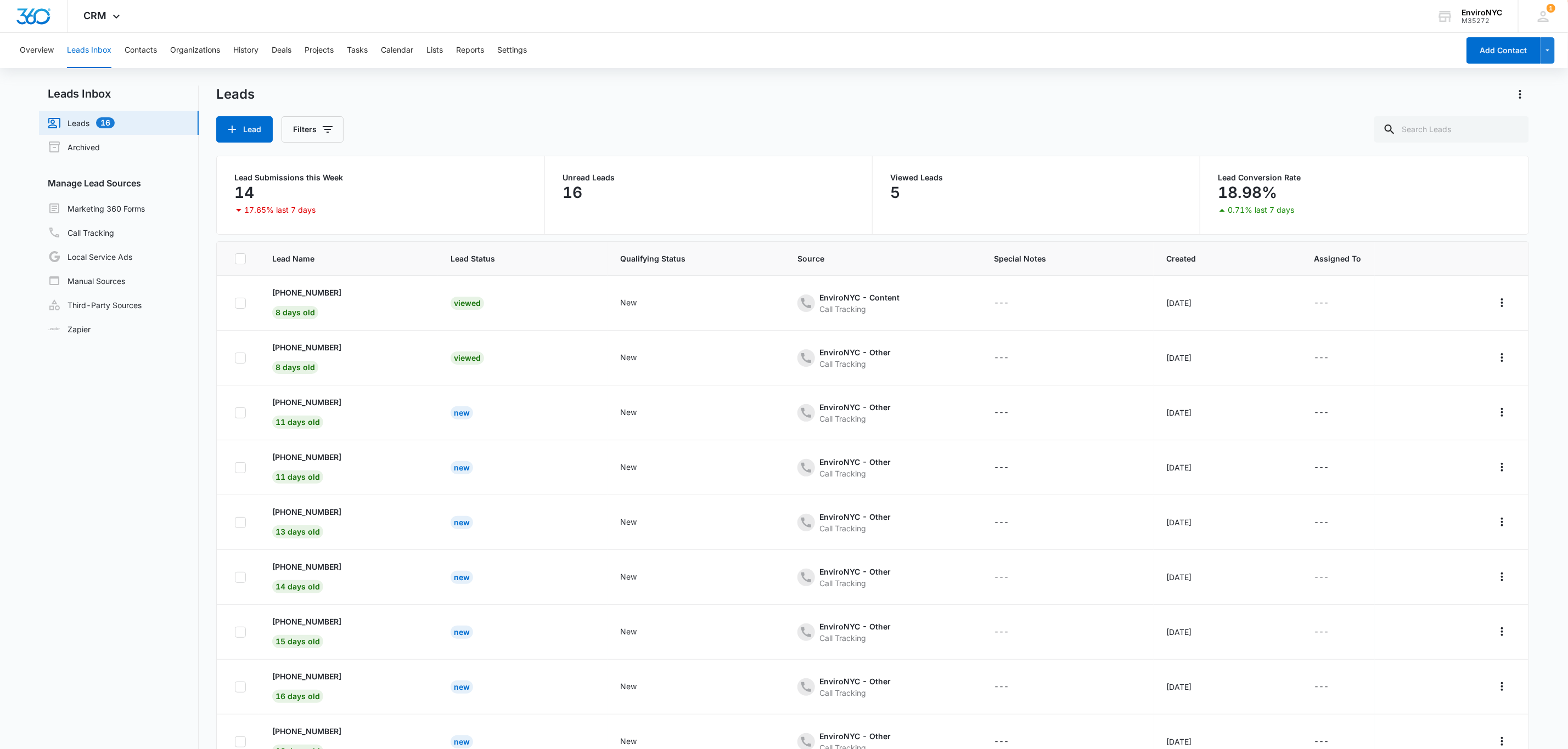
scroll to position [40, 0]
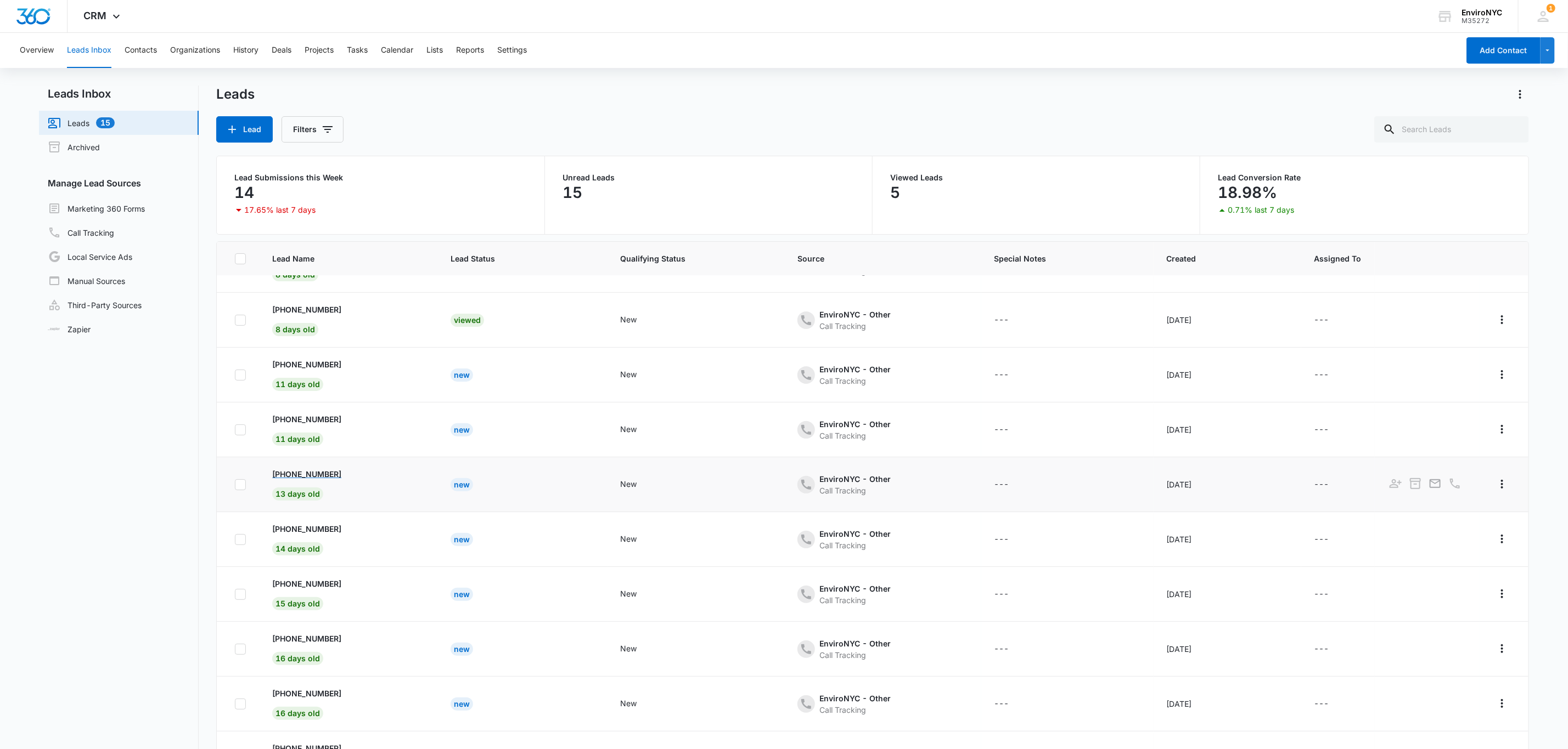
click at [298, 470] on p "[PHONE_NUMBER]" at bounding box center [306, 474] width 69 height 11
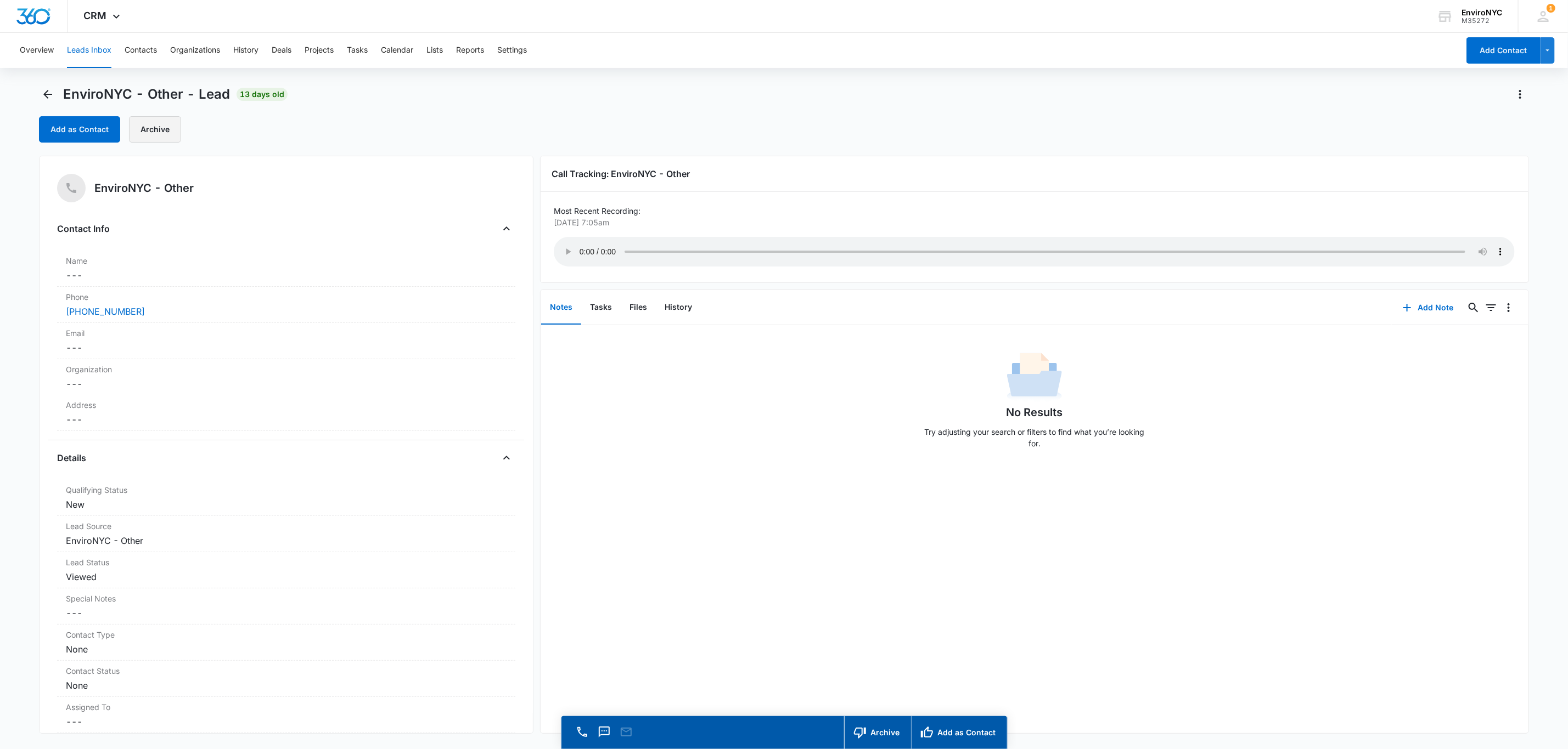
click at [150, 124] on button "Archive" at bounding box center [155, 129] width 53 height 27
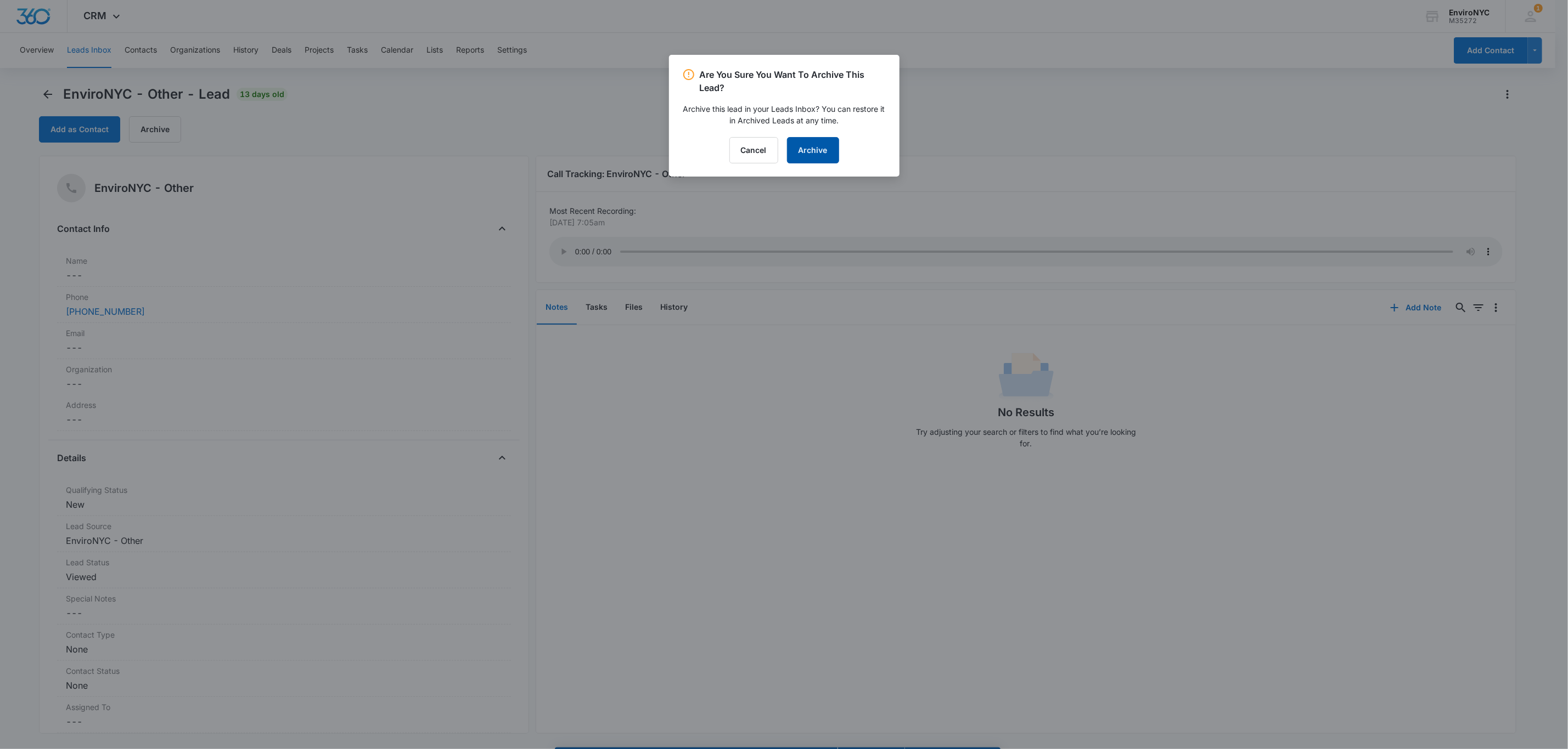
click at [815, 149] on button "Archive" at bounding box center [813, 150] width 53 height 27
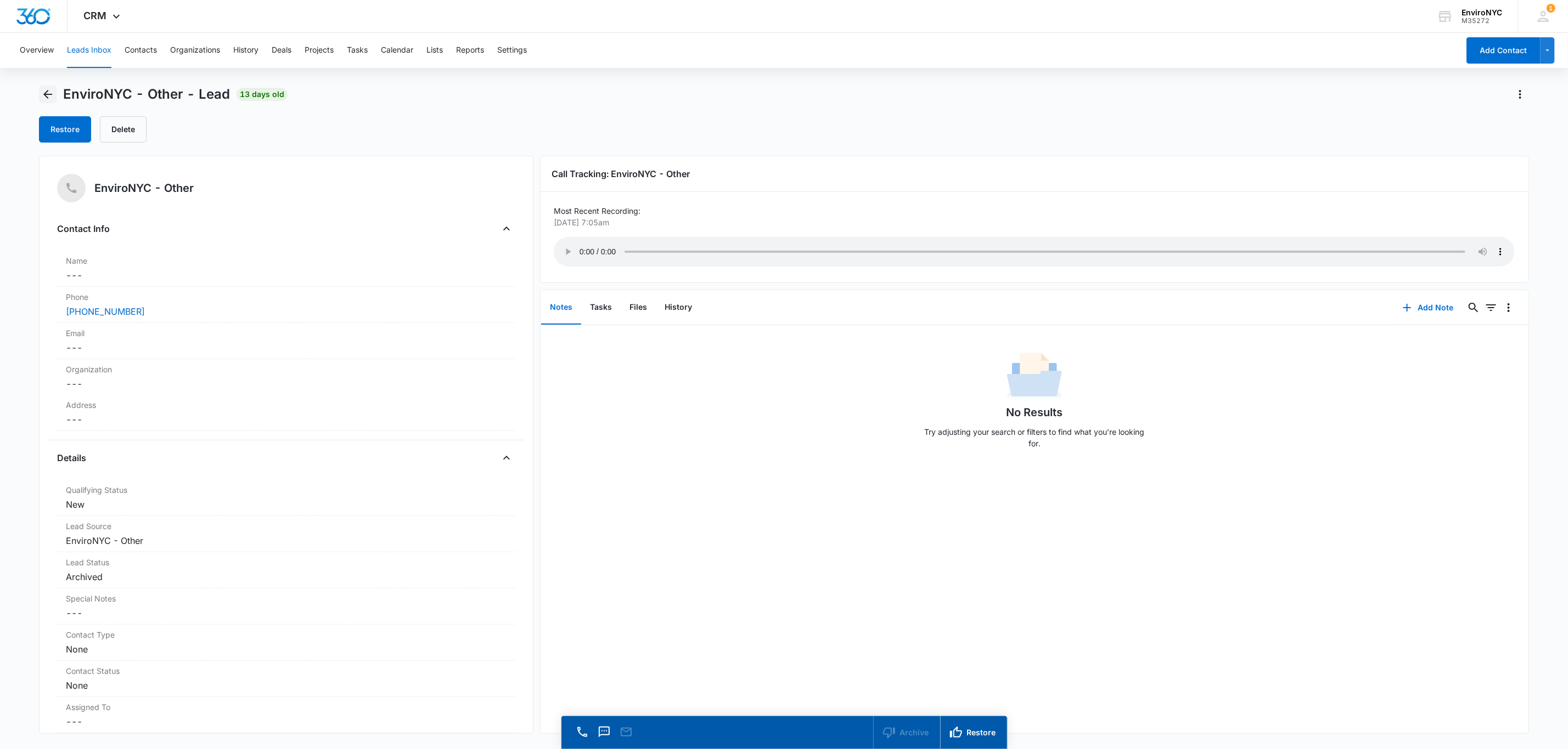
click at [42, 90] on icon "Back" at bounding box center [48, 94] width 13 height 13
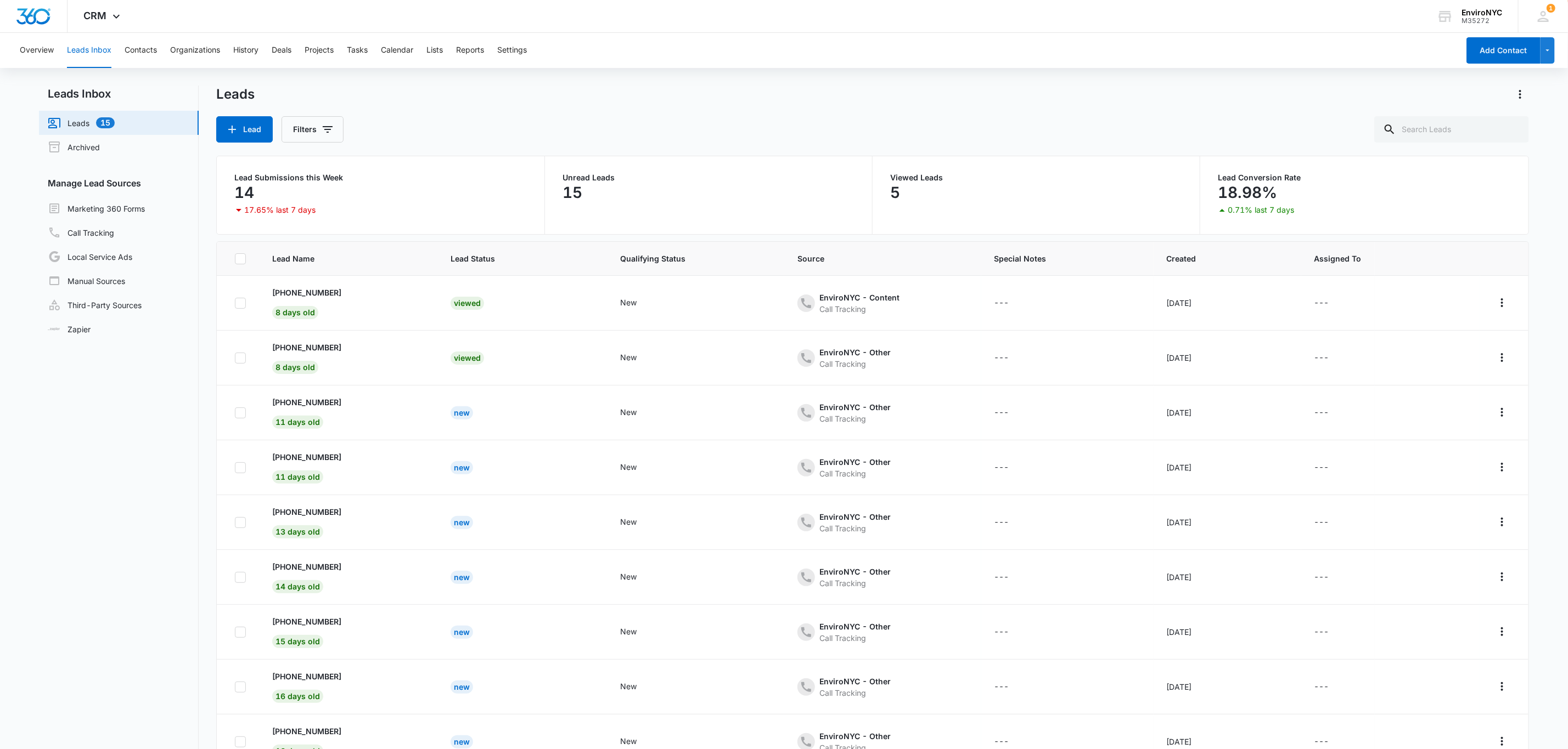
scroll to position [40, 0]
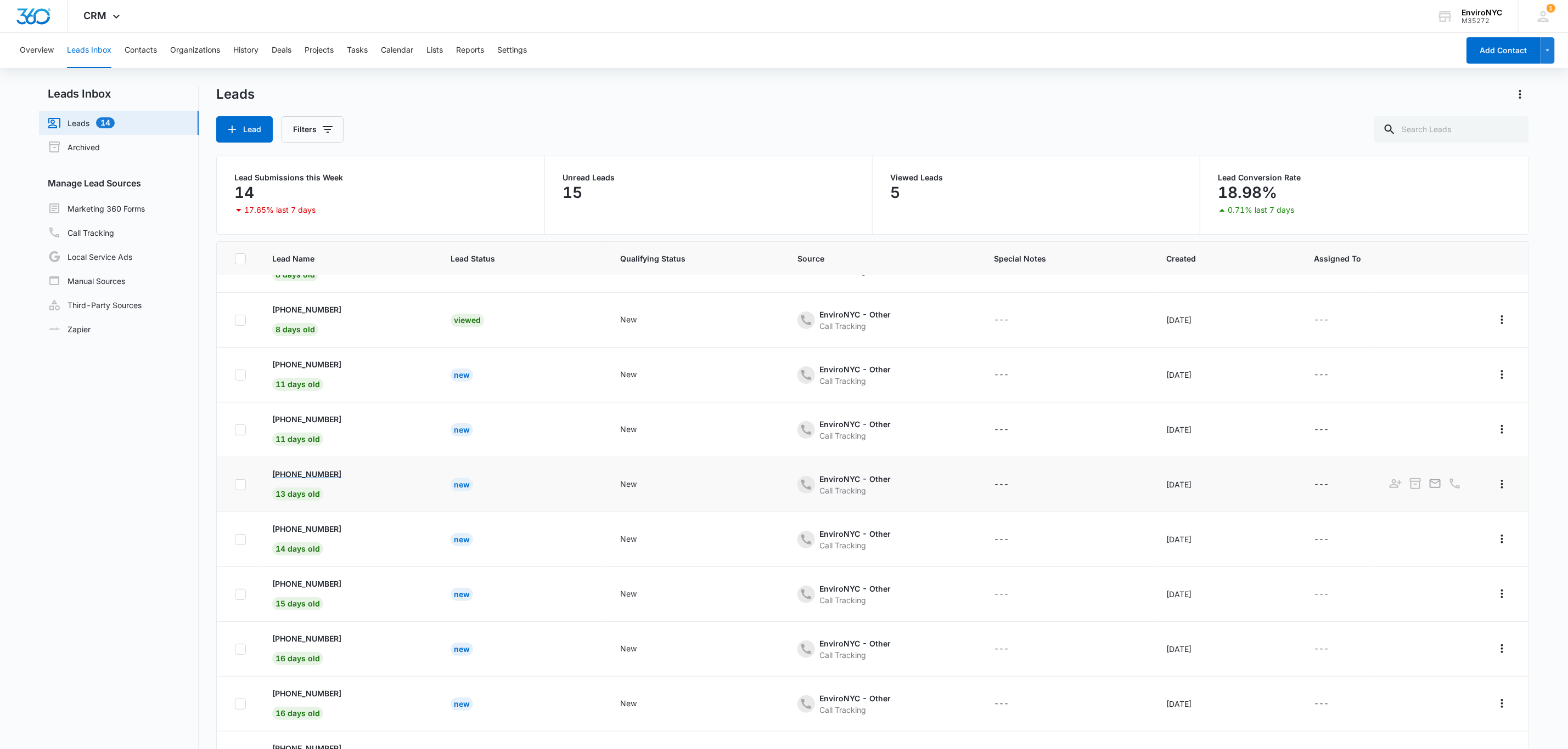
click at [329, 473] on p "[PHONE_NUMBER]" at bounding box center [306, 474] width 69 height 11
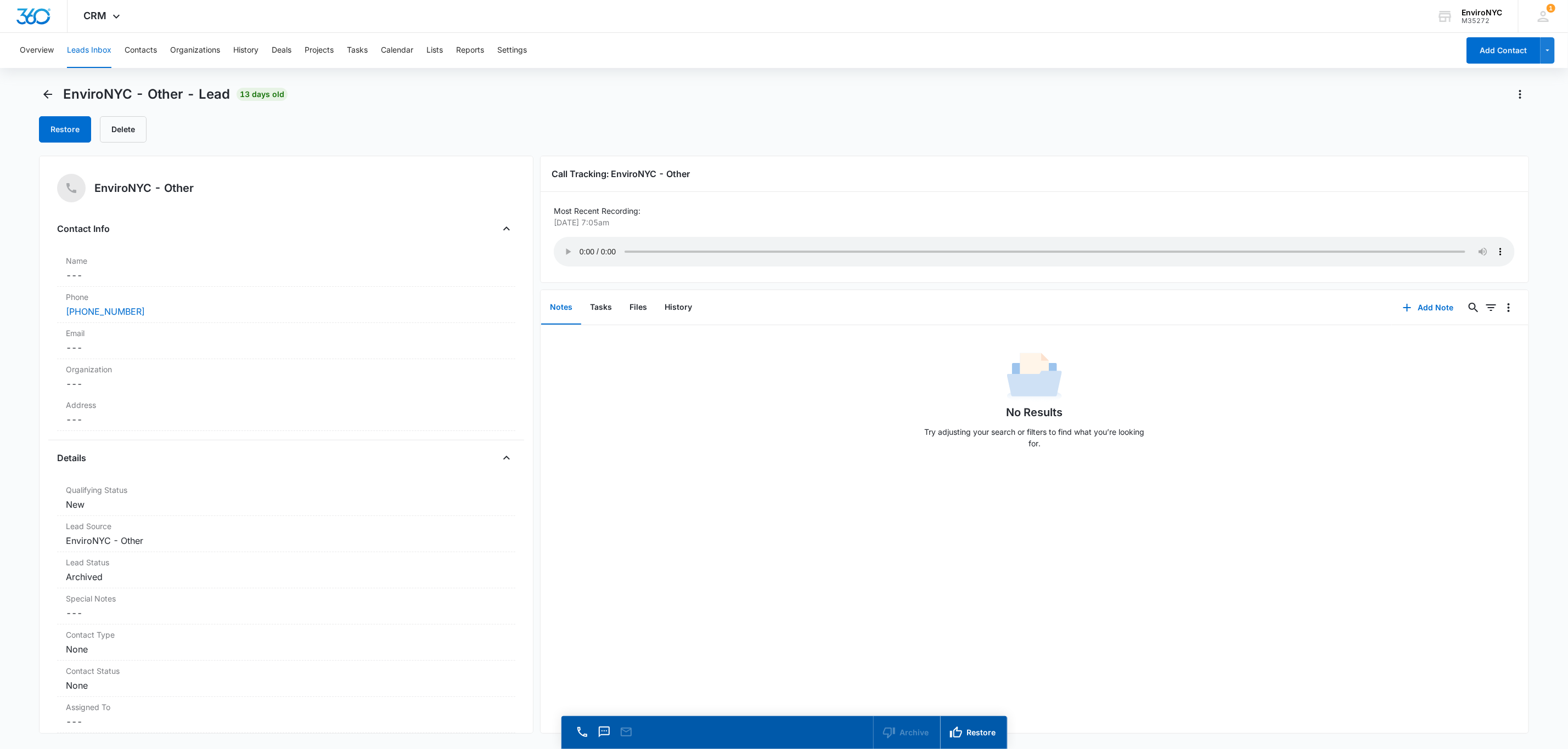
click at [47, 84] on div "Overview Leads Inbox Contacts Organizations History Deals Projects Tasks Calend…" at bounding box center [784, 407] width 1568 height 748
click at [45, 95] on icon "Back" at bounding box center [48, 95] width 9 height 9
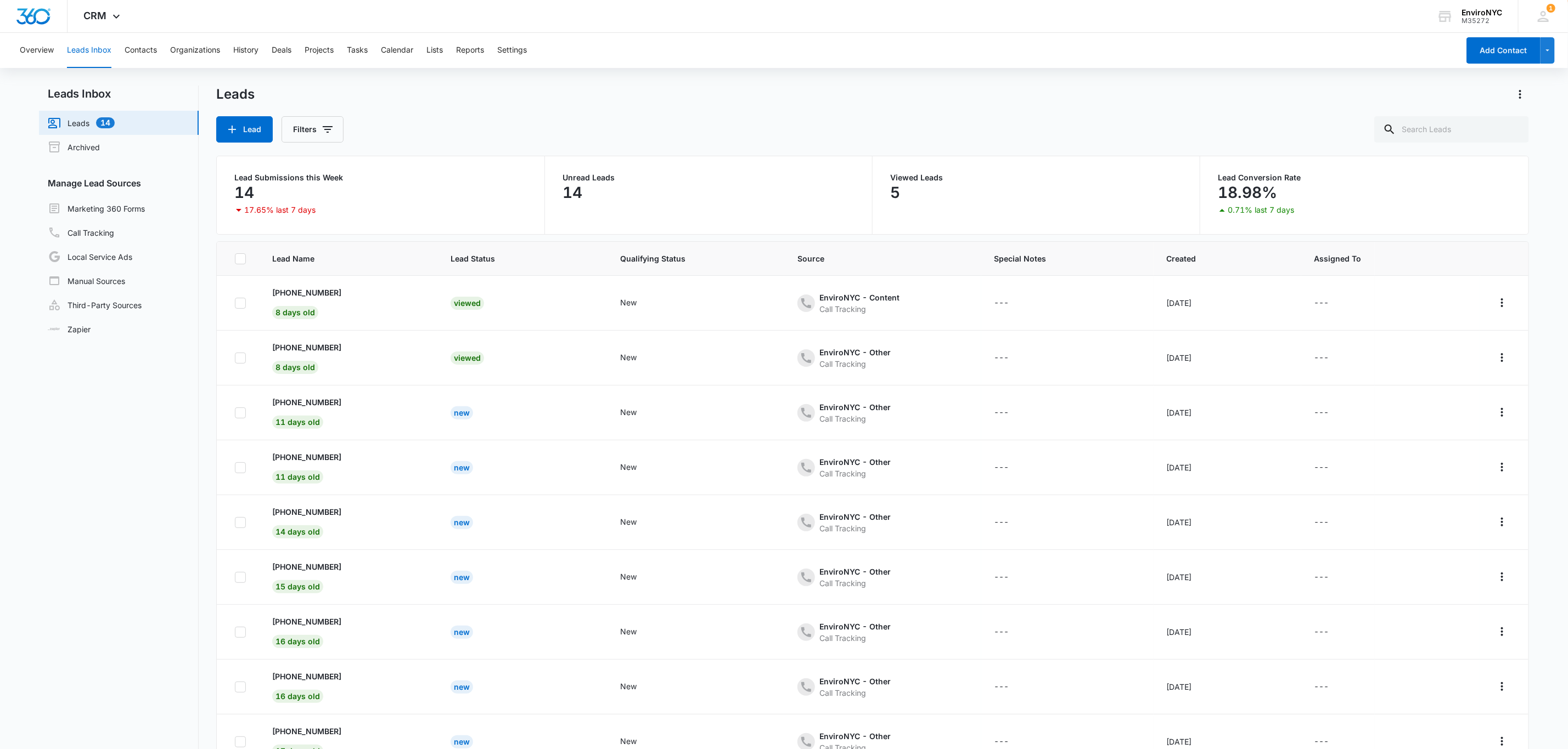
scroll to position [40, 0]
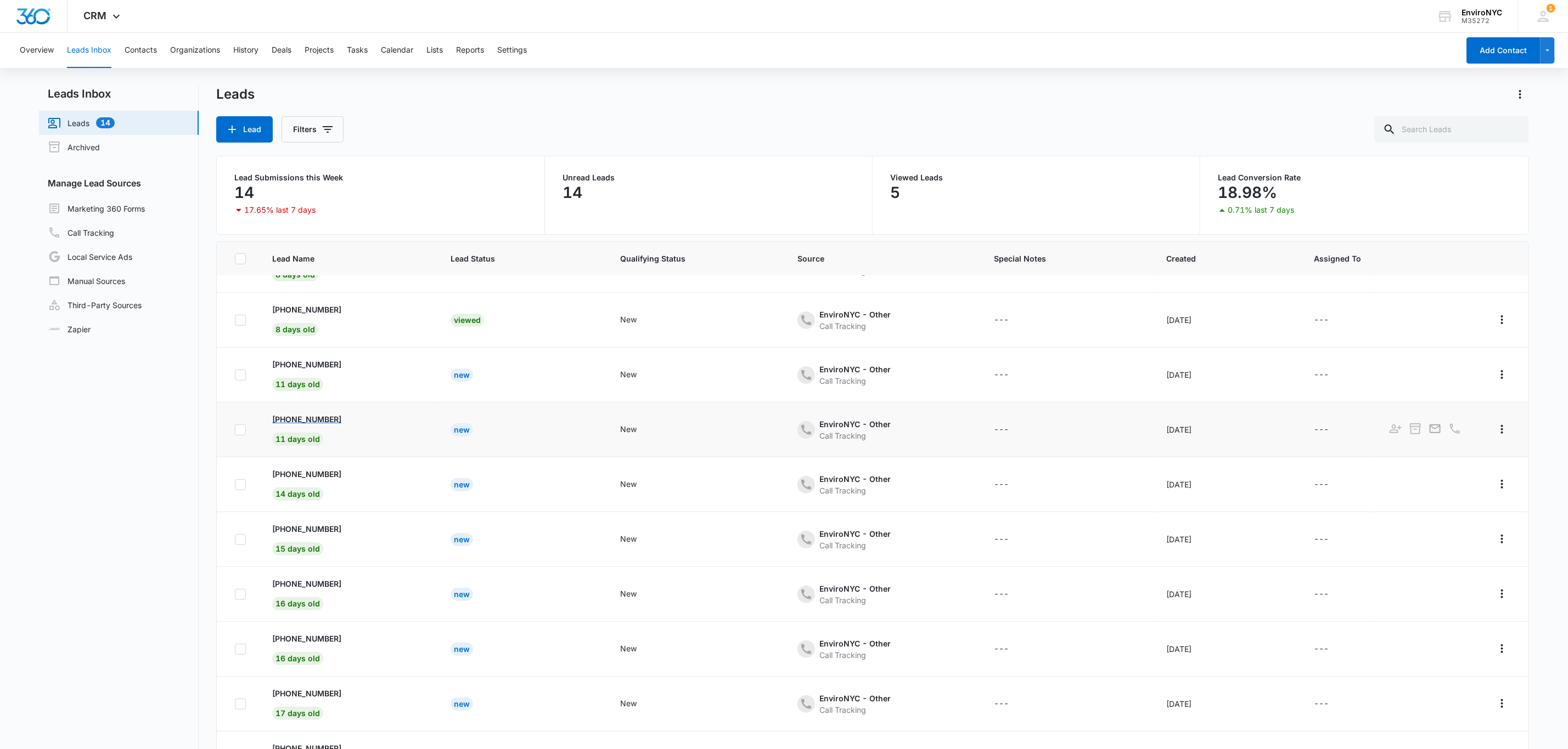
click at [315, 413] on p "[PHONE_NUMBER]" at bounding box center [306, 419] width 69 height 11
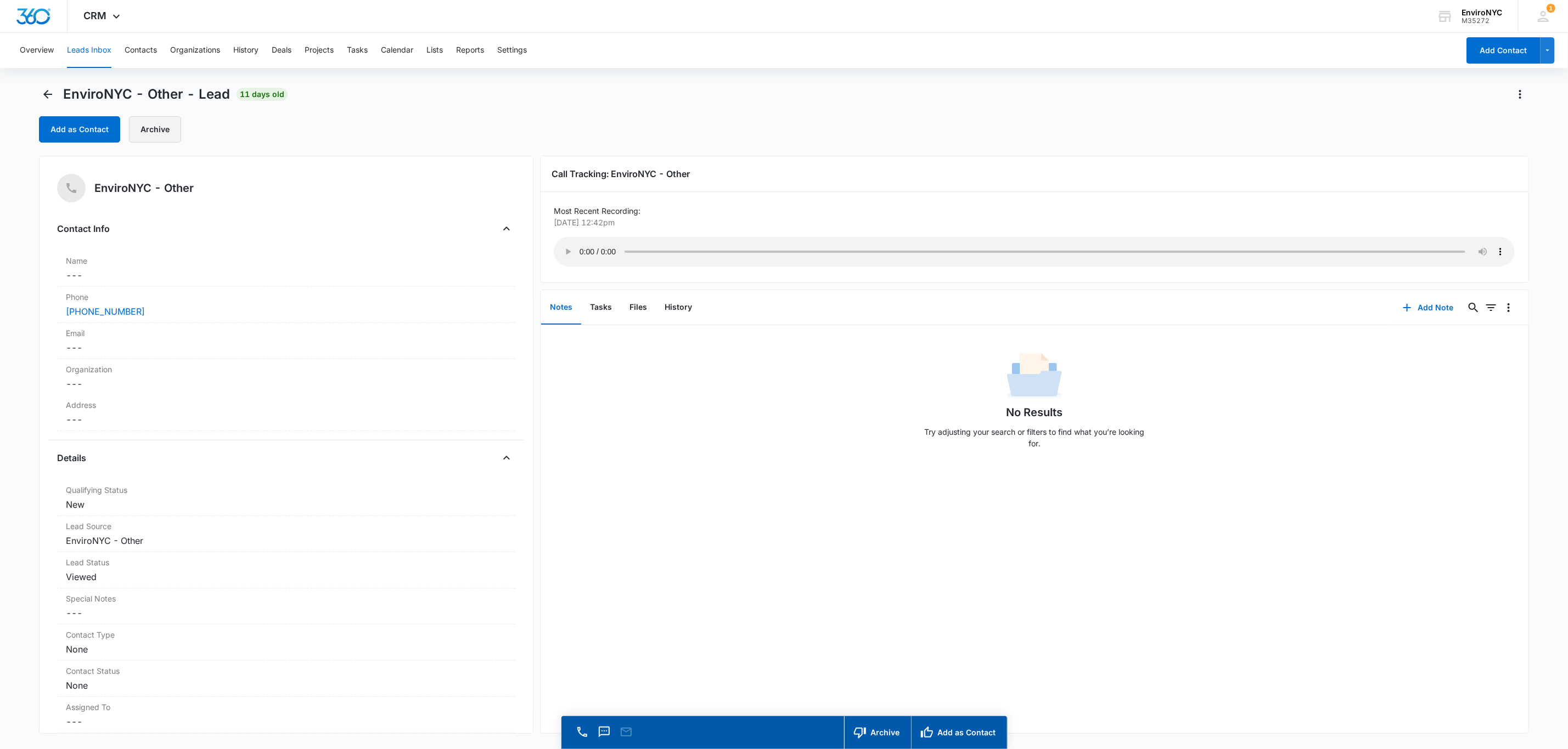
click at [135, 128] on button "Archive" at bounding box center [155, 129] width 53 height 27
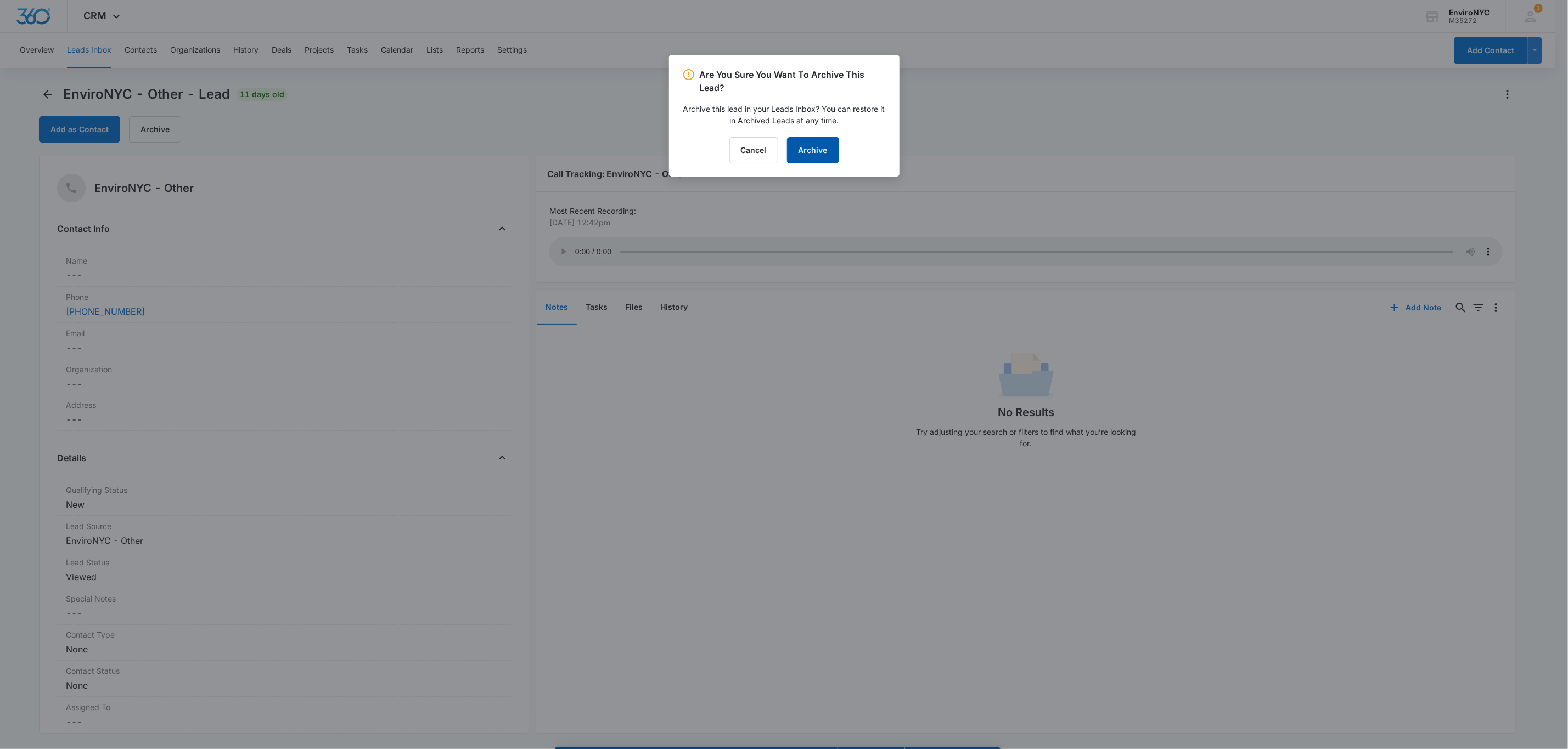
click at [820, 160] on button "Archive" at bounding box center [813, 150] width 53 height 27
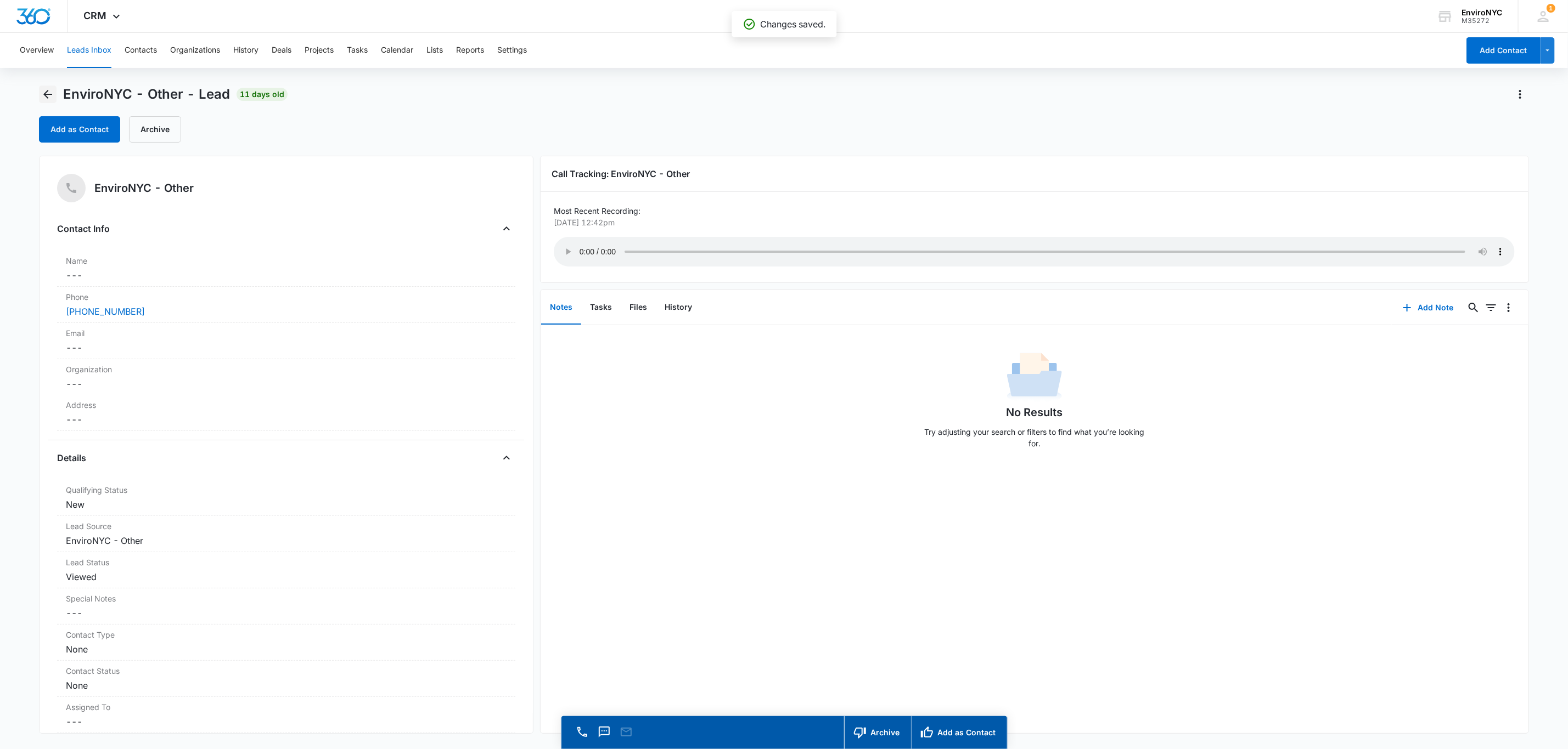
click at [47, 92] on icon "Back" at bounding box center [48, 95] width 9 height 9
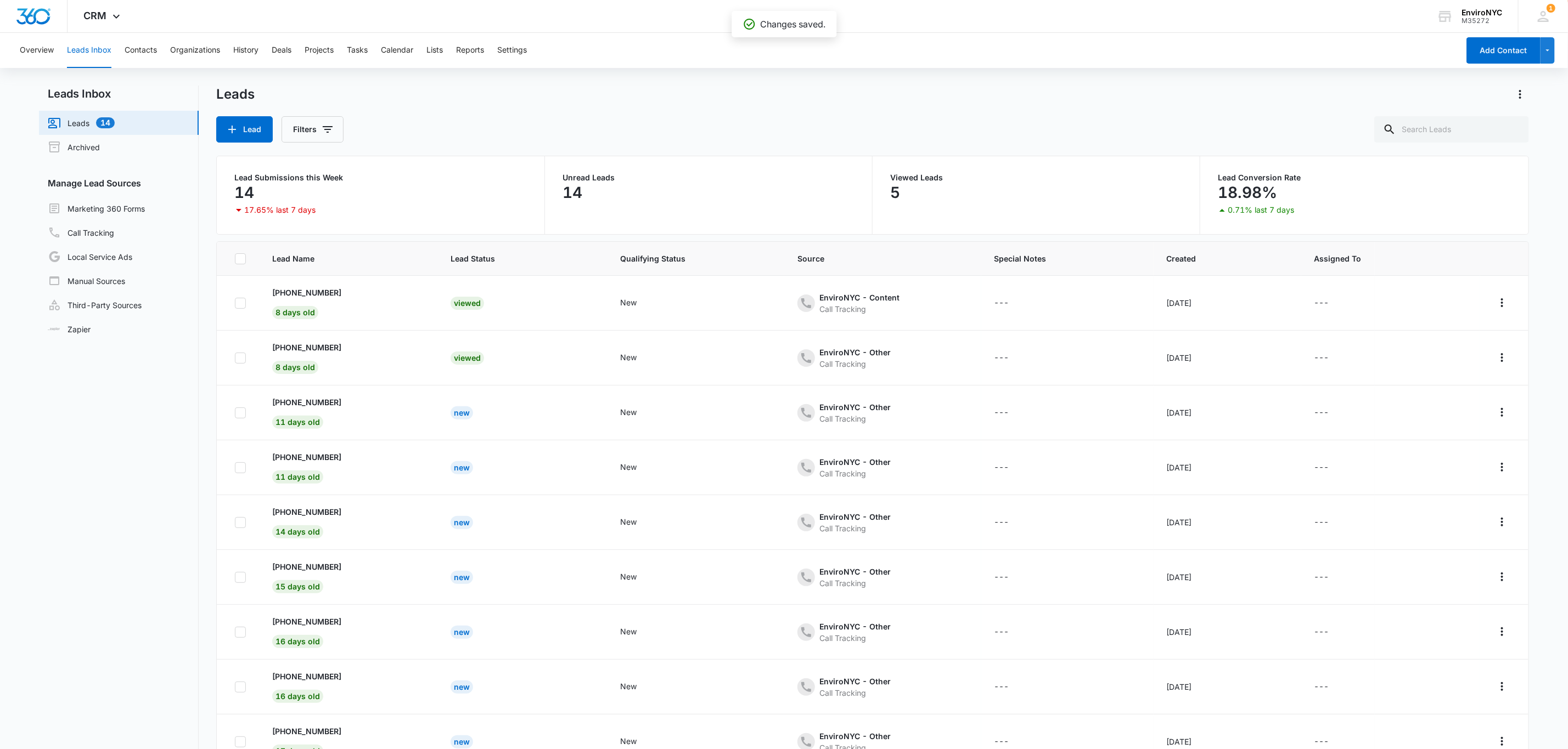
scroll to position [40, 0]
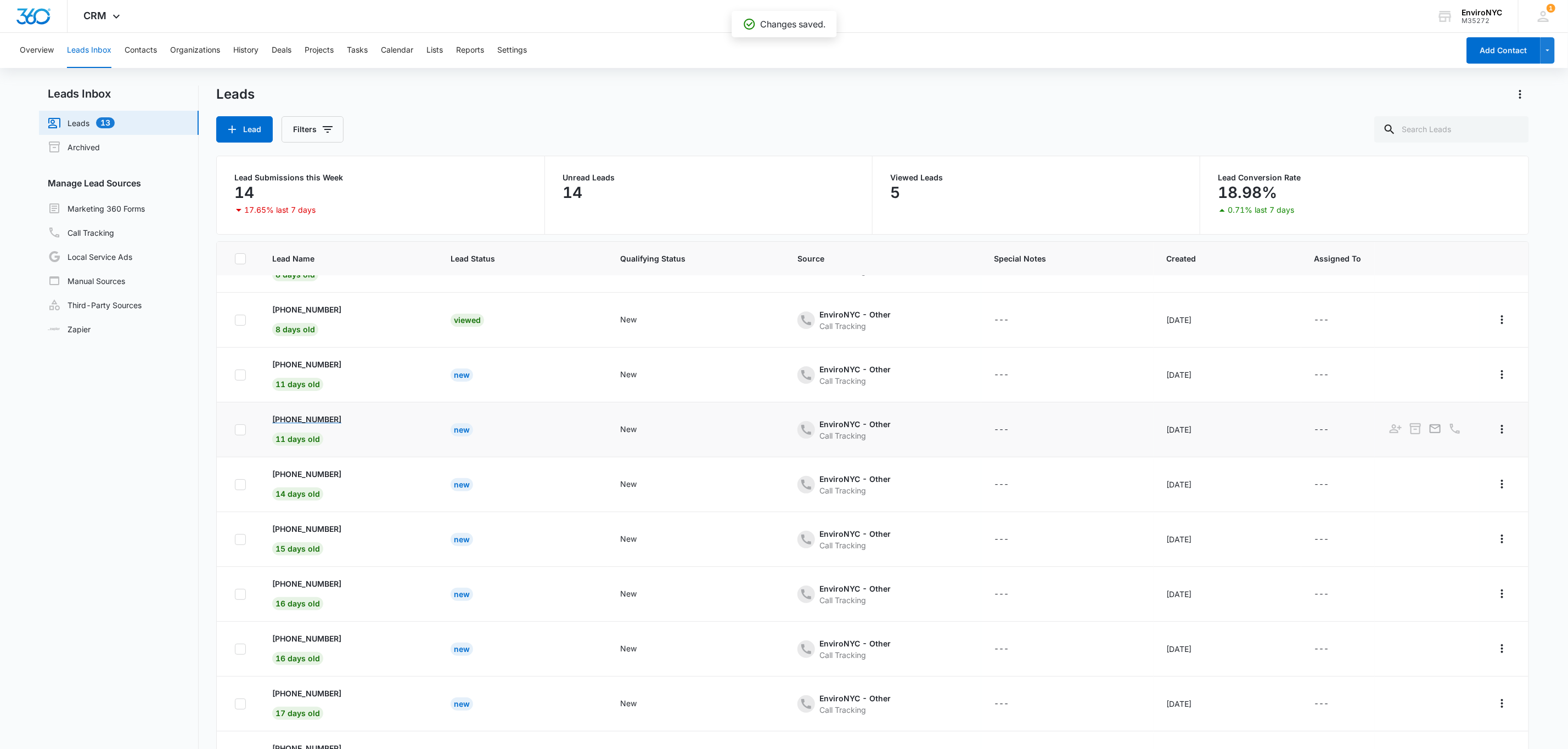
click at [287, 415] on p "[PHONE_NUMBER]" at bounding box center [306, 419] width 69 height 11
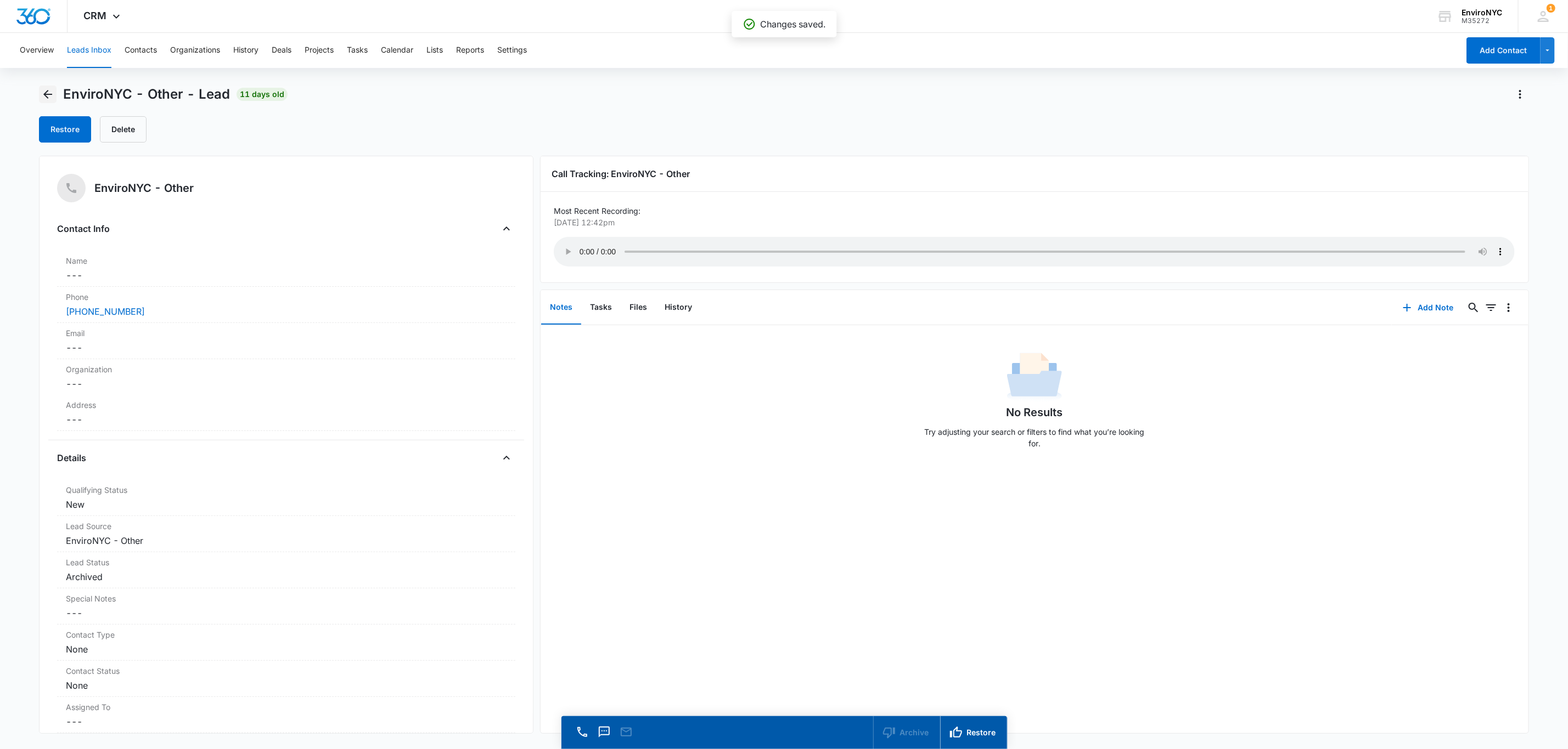
click at [51, 88] on icon "Back" at bounding box center [48, 94] width 13 height 13
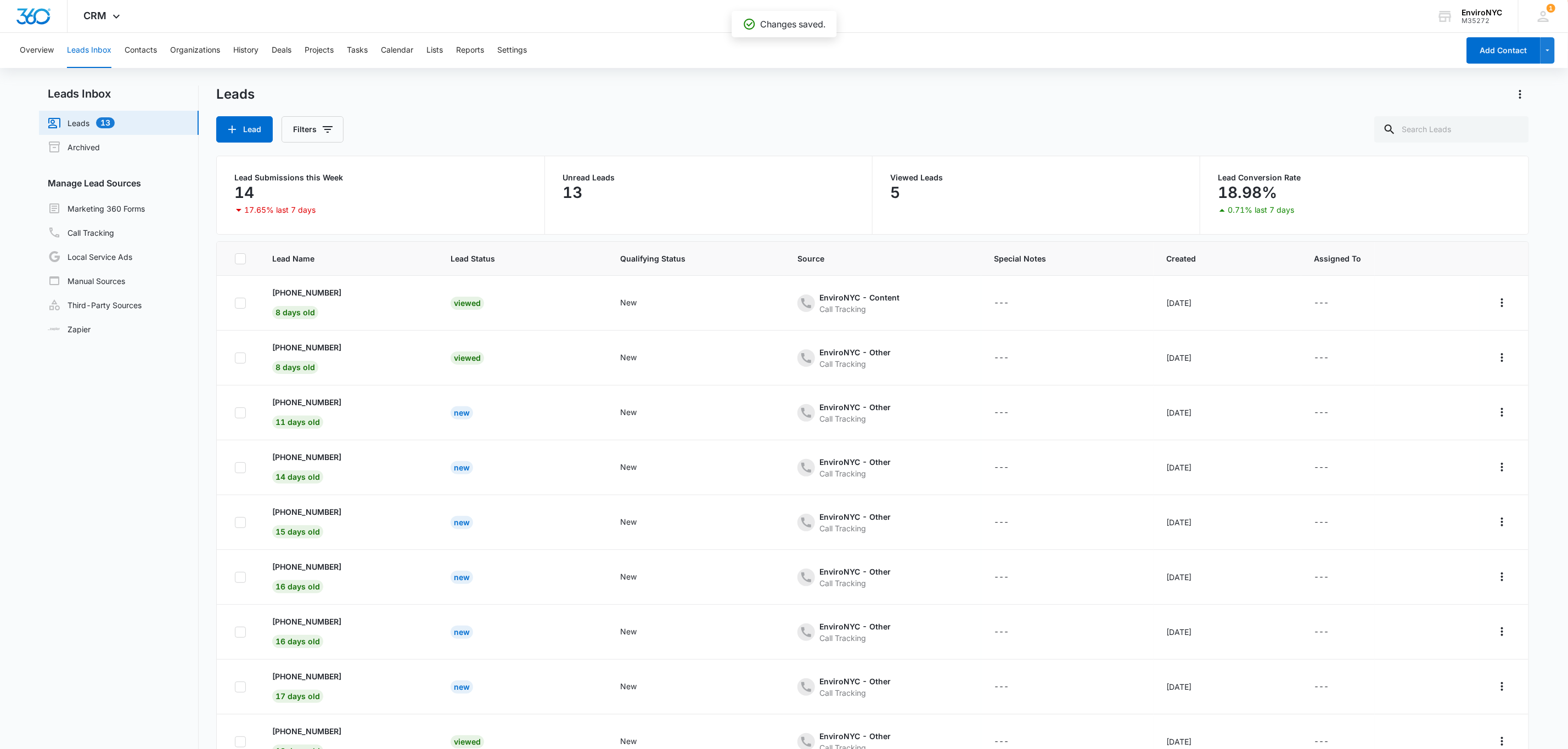
scroll to position [40, 0]
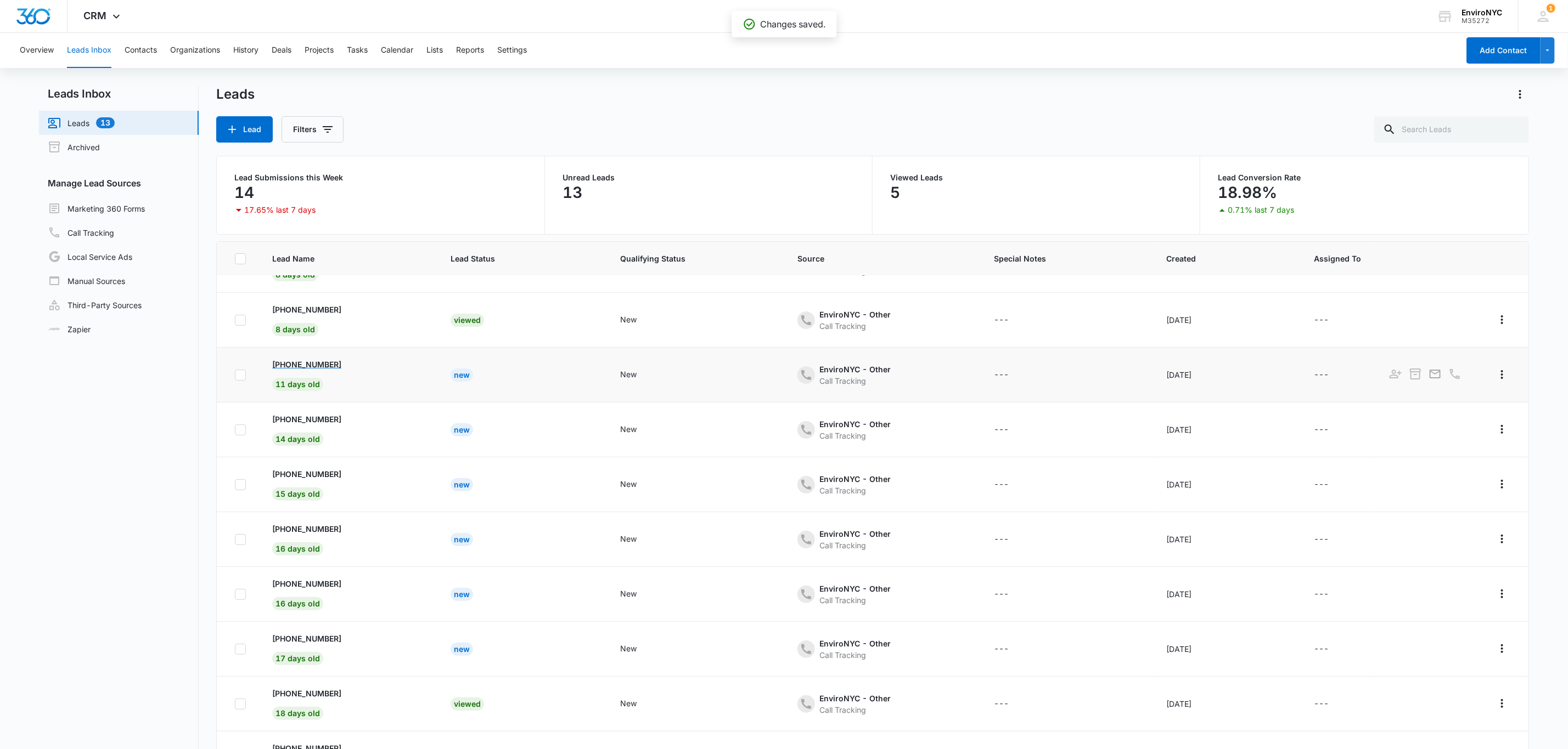
click at [329, 361] on p "[PHONE_NUMBER]" at bounding box center [306, 364] width 69 height 11
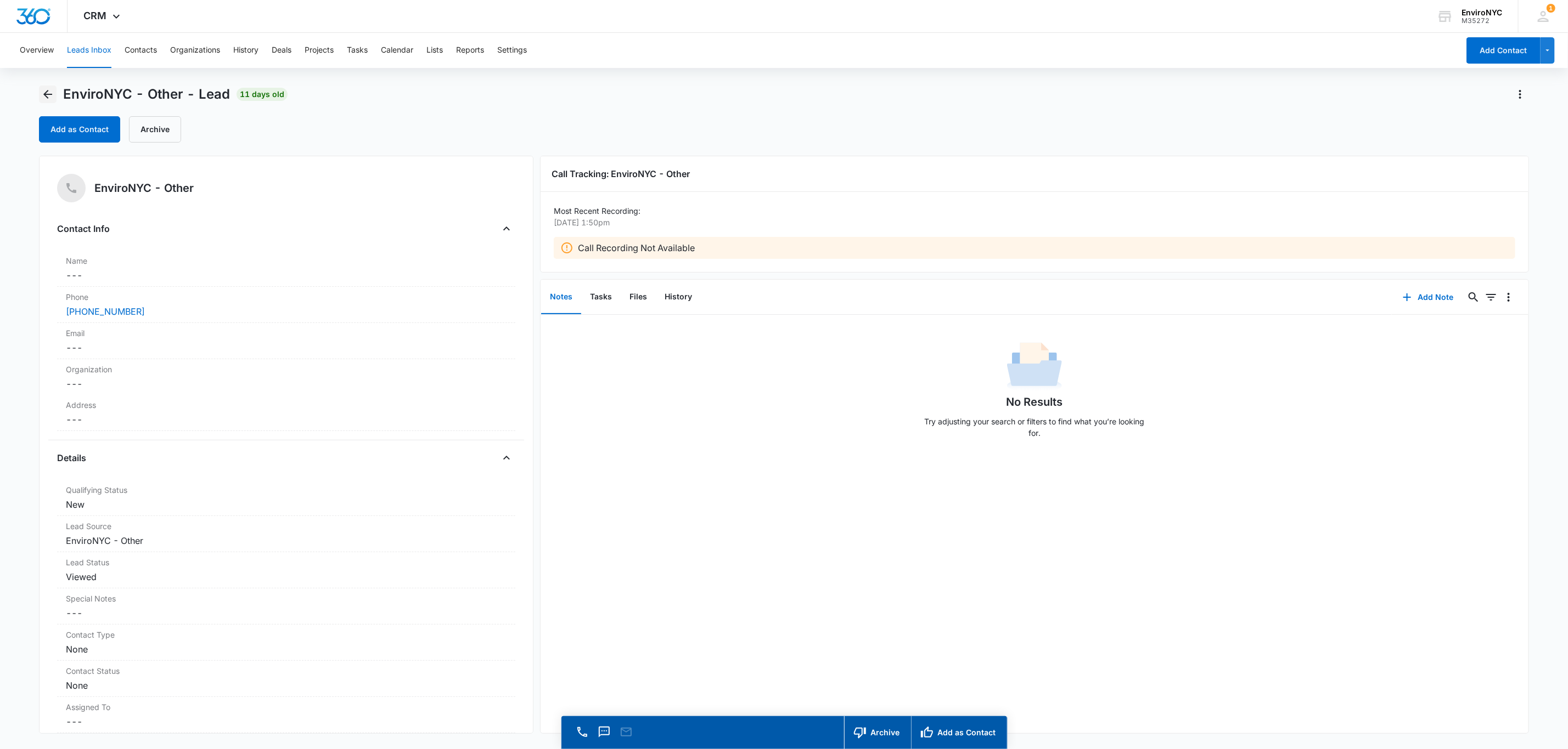
click at [47, 92] on icon "Back" at bounding box center [48, 95] width 9 height 9
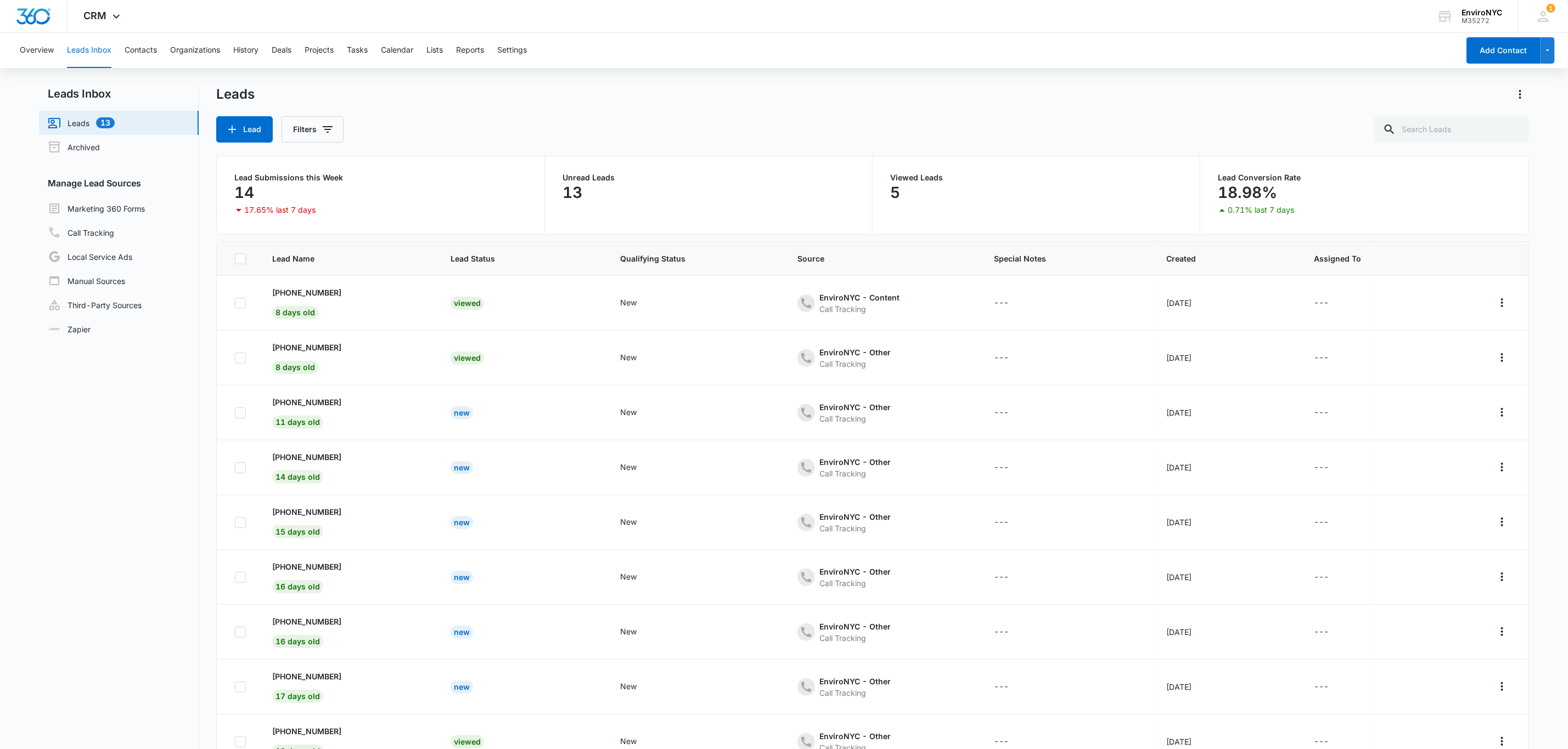
scroll to position [40, 0]
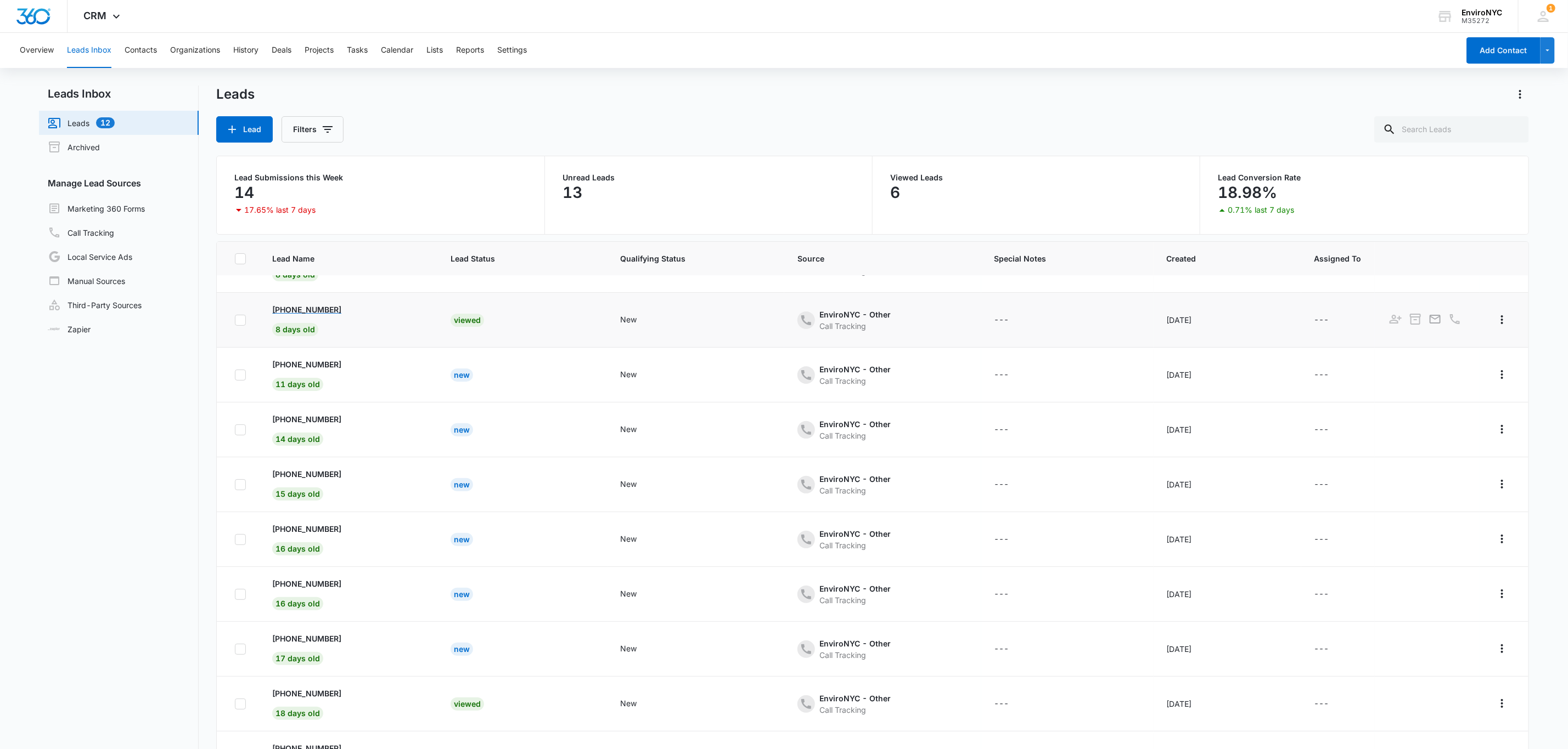
click at [312, 309] on p "[PHONE_NUMBER]" at bounding box center [306, 309] width 69 height 11
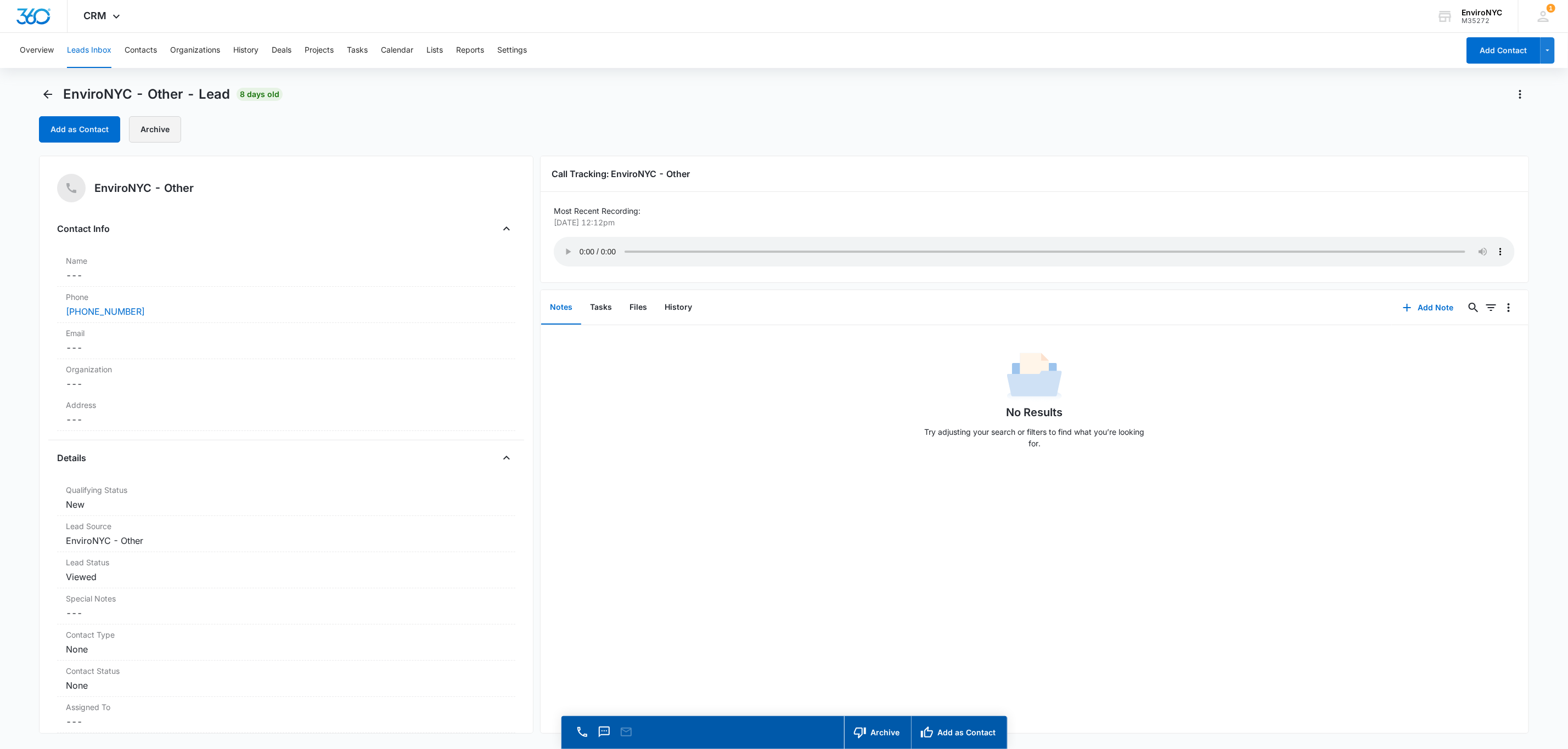
click at [169, 125] on button "Archive" at bounding box center [155, 129] width 53 height 27
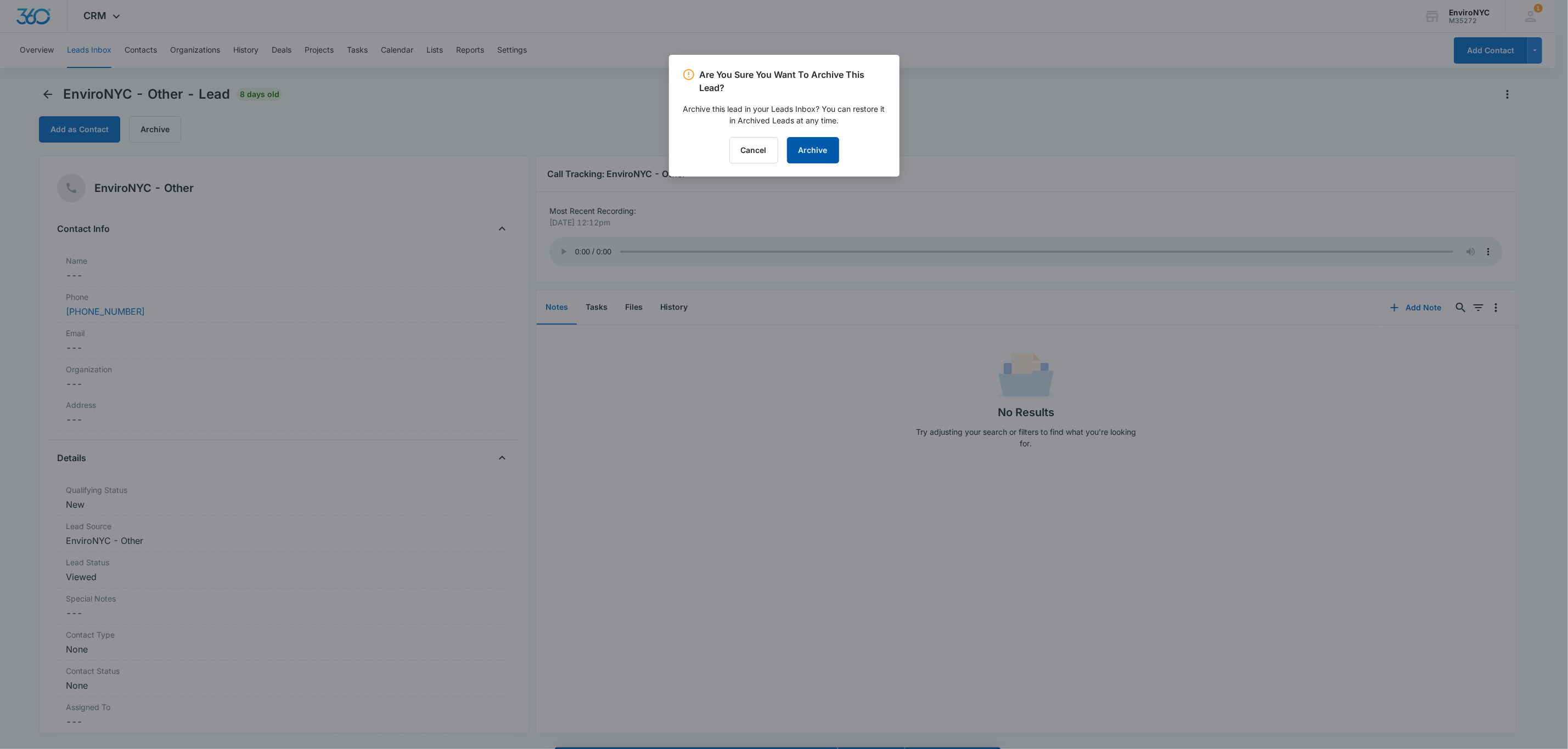
click at [807, 146] on button "Archive" at bounding box center [813, 150] width 53 height 27
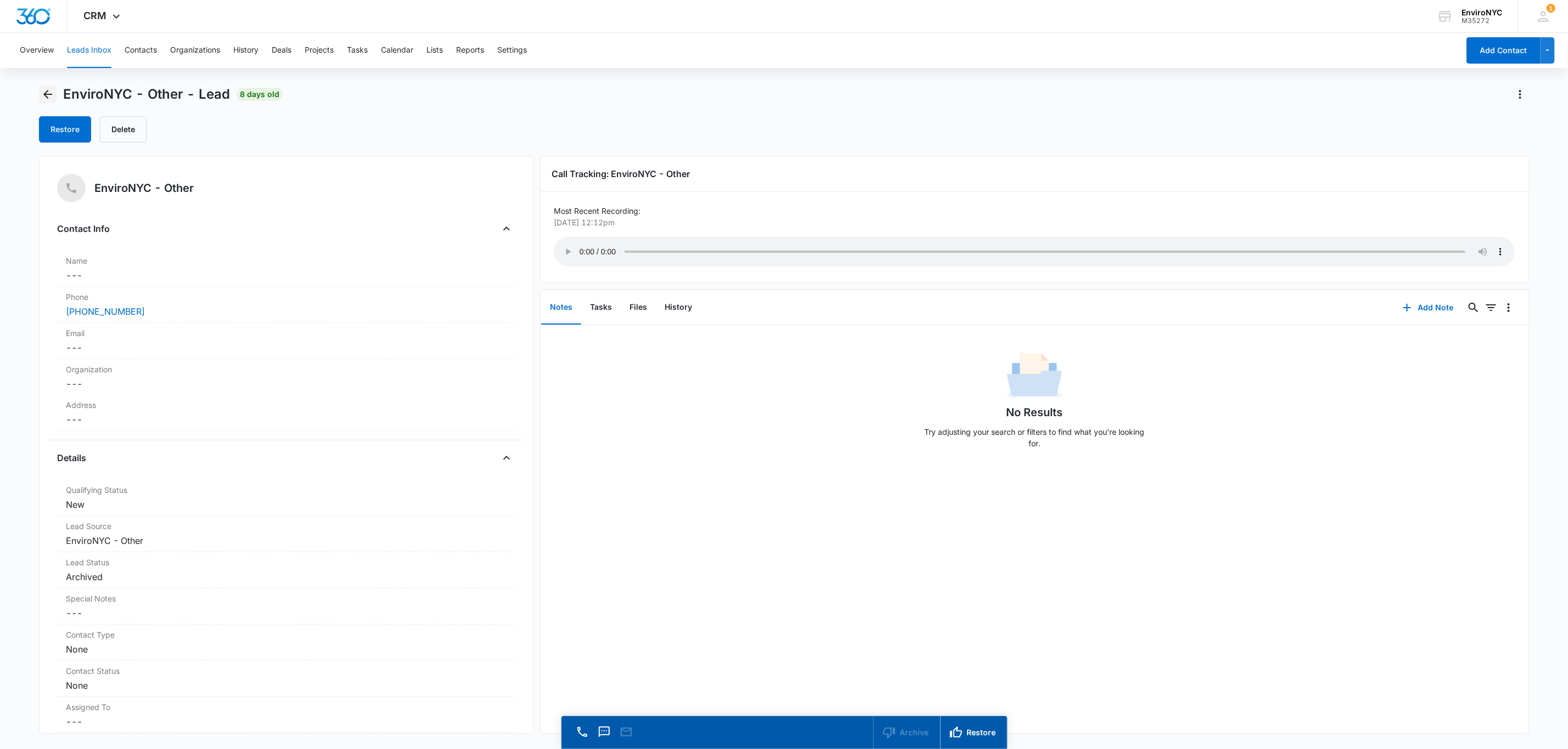
click at [39, 96] on button "Back" at bounding box center [47, 94] width 18 height 18
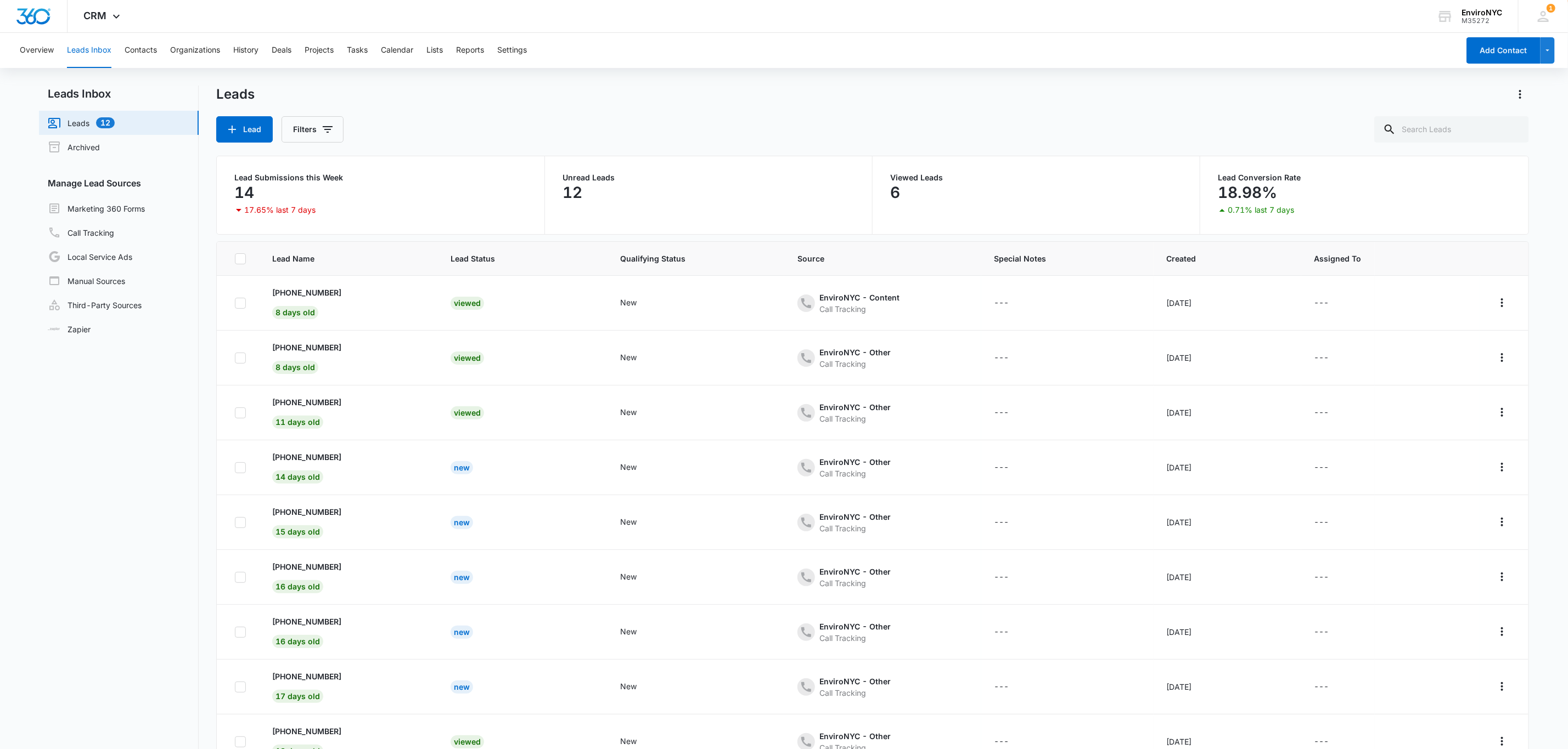
scroll to position [40, 0]
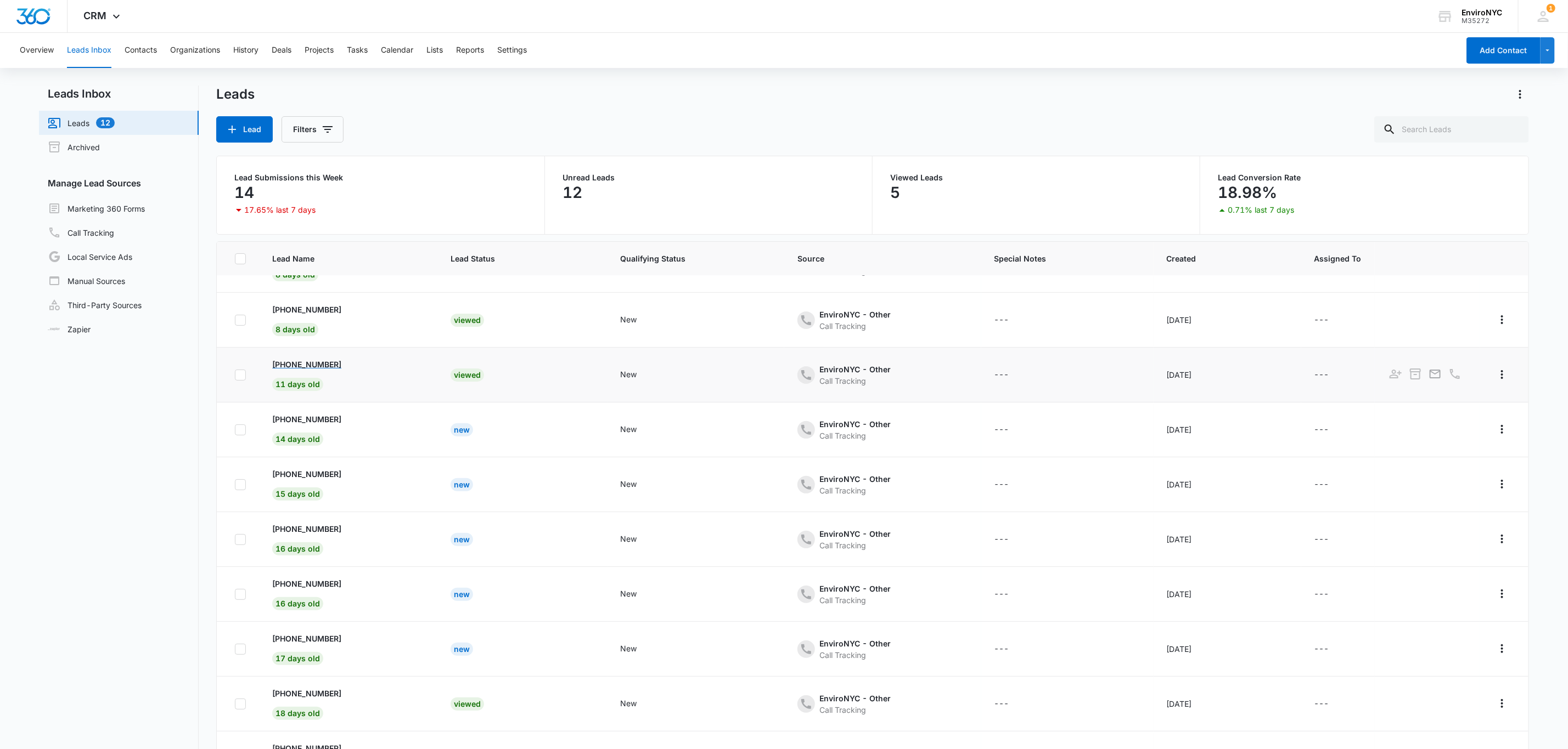
click at [308, 363] on p "[PHONE_NUMBER]" at bounding box center [306, 364] width 69 height 11
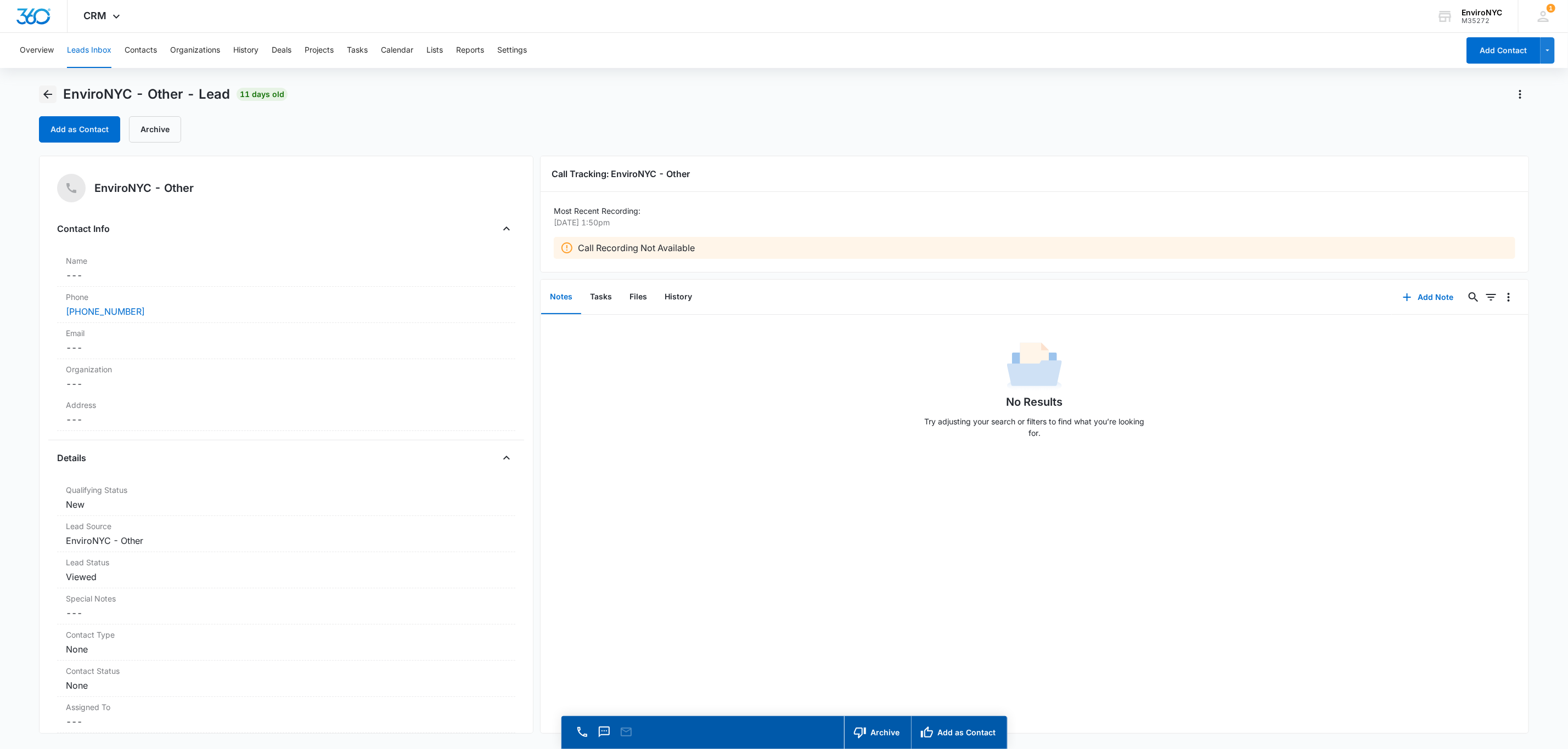
click at [48, 92] on icon "Back" at bounding box center [48, 94] width 13 height 13
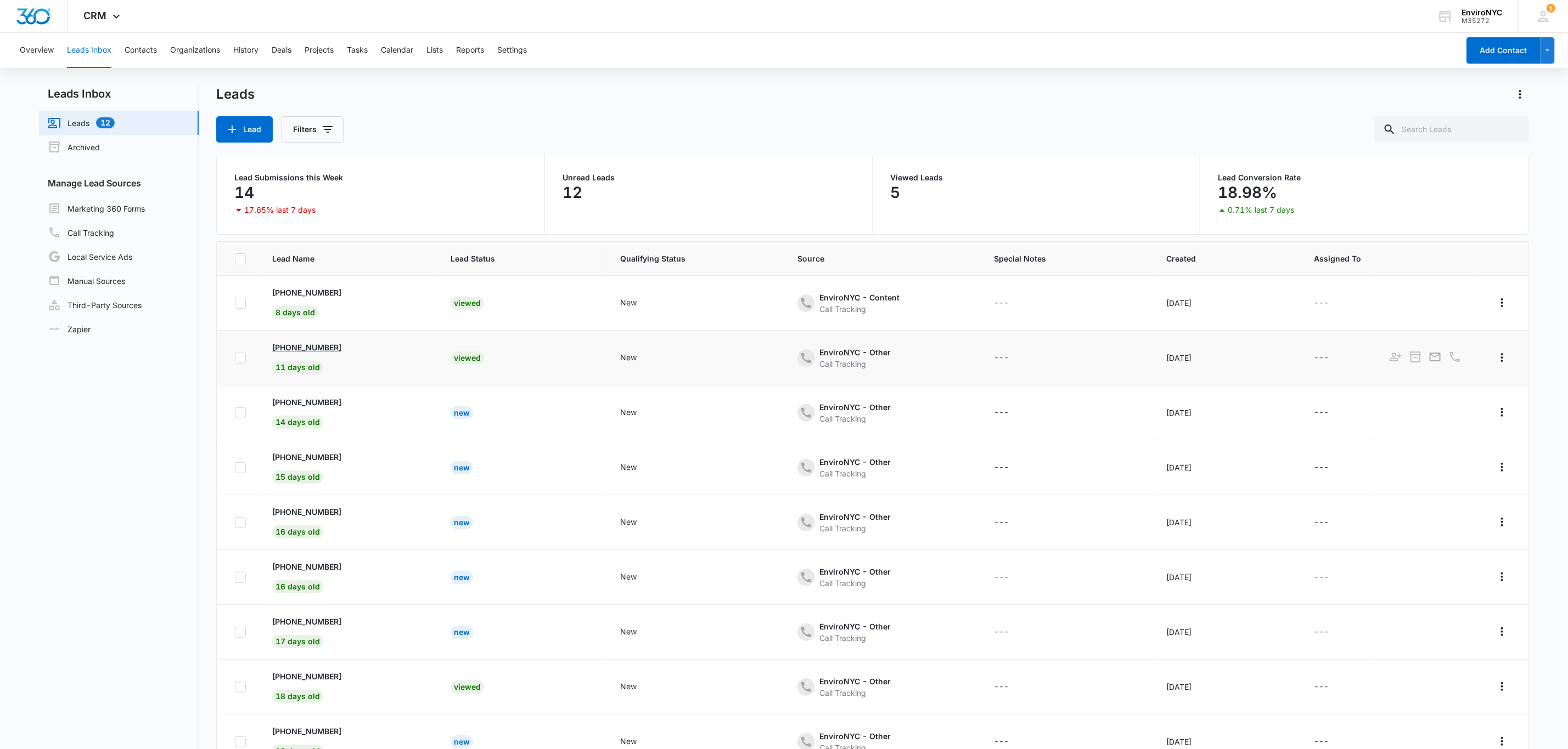
click at [335, 347] on p "[PHONE_NUMBER]" at bounding box center [306, 348] width 69 height 11
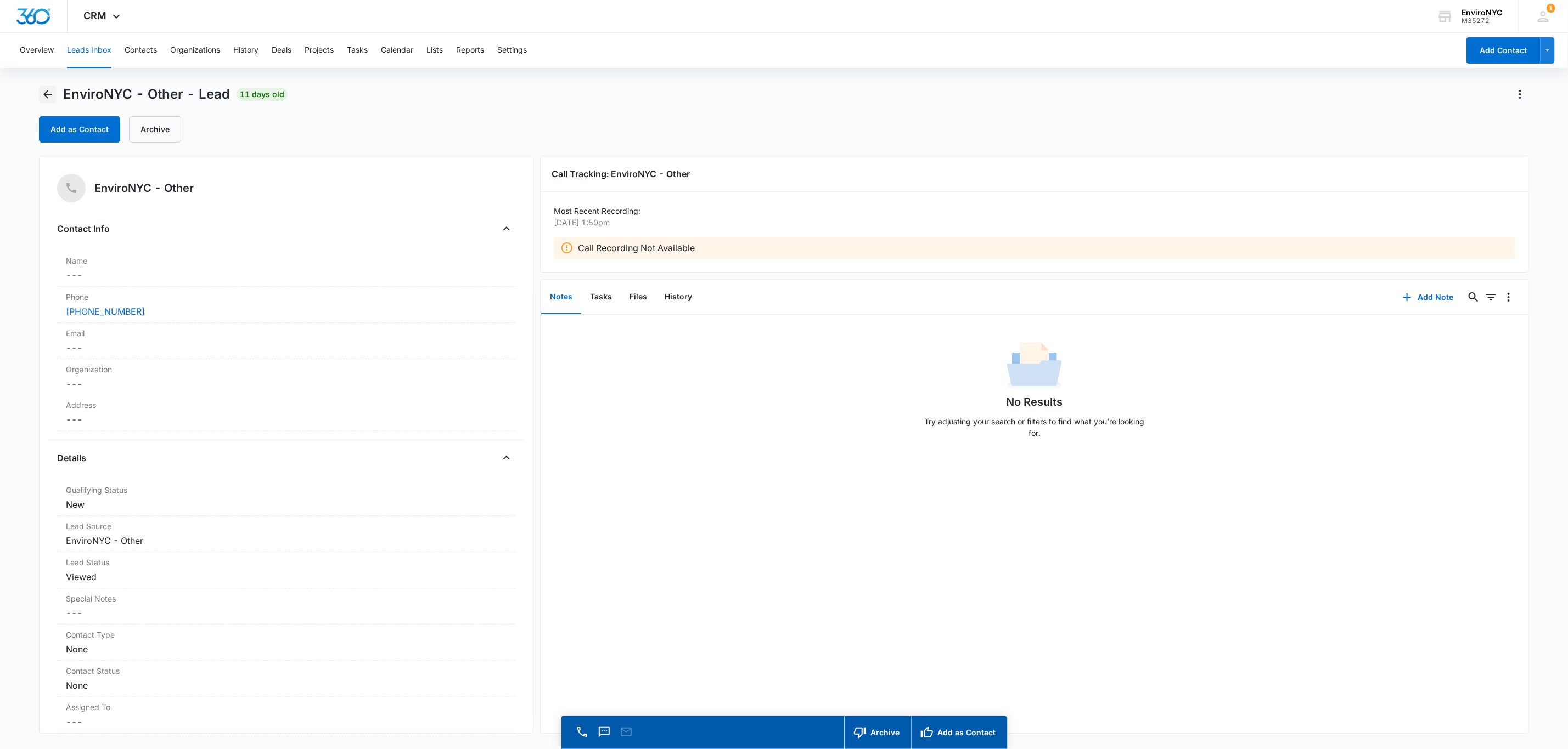
click at [42, 101] on icon "Back" at bounding box center [48, 94] width 13 height 13
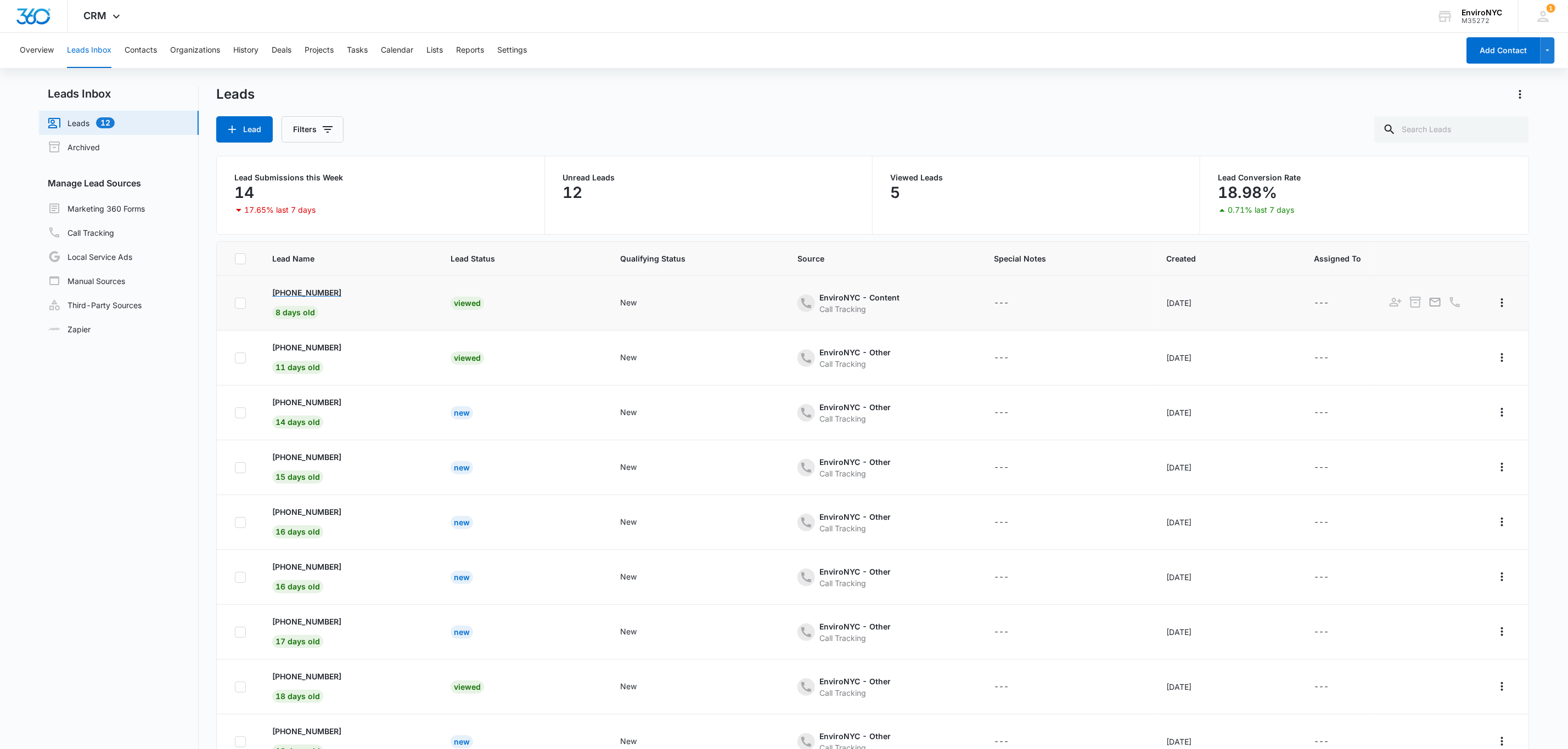
click at [323, 296] on p "[PHONE_NUMBER]" at bounding box center [306, 292] width 69 height 11
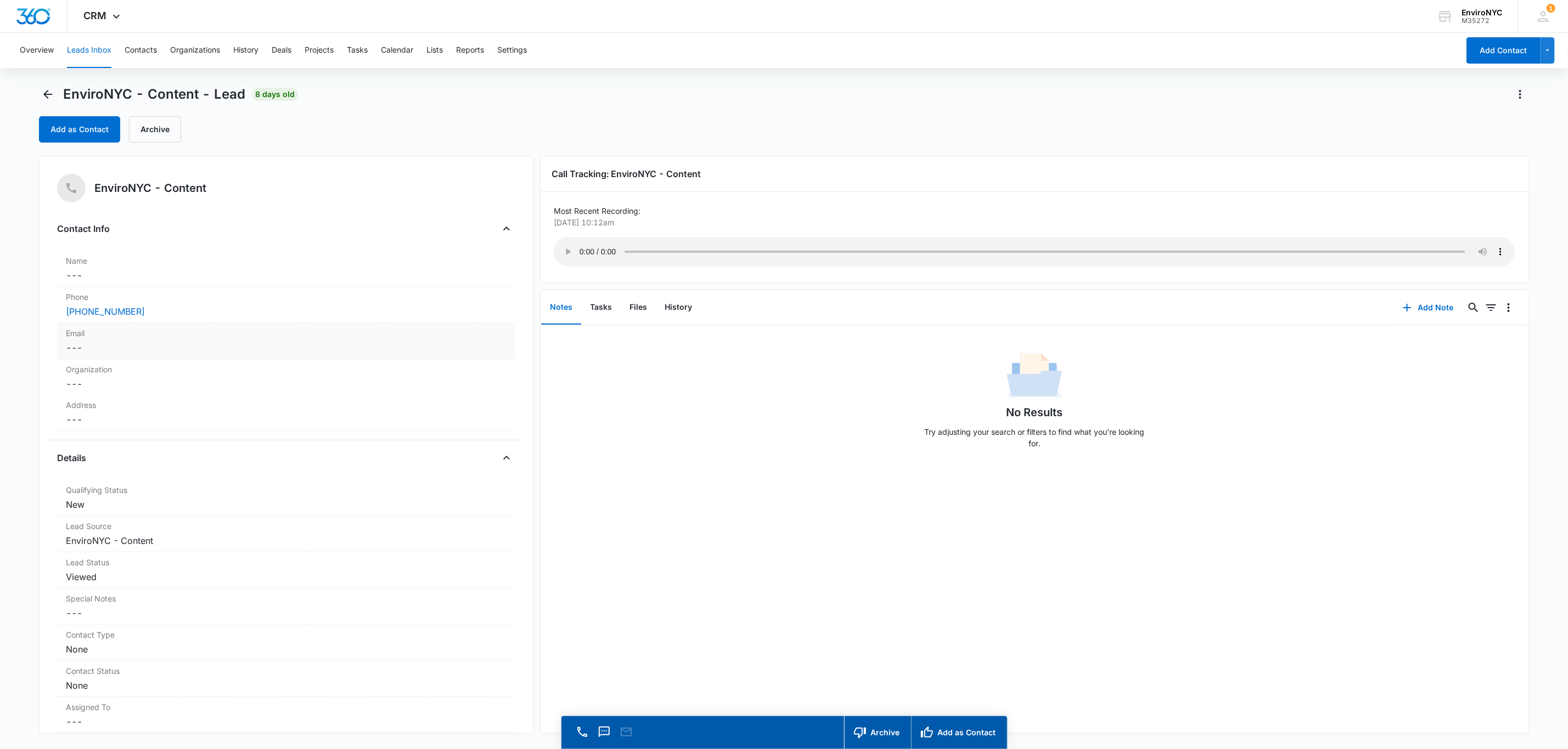
click at [173, 347] on dd "Cancel Save Changes ---" at bounding box center [286, 348] width 441 height 13
click at [161, 351] on input "Email" at bounding box center [286, 356] width 445 height 27
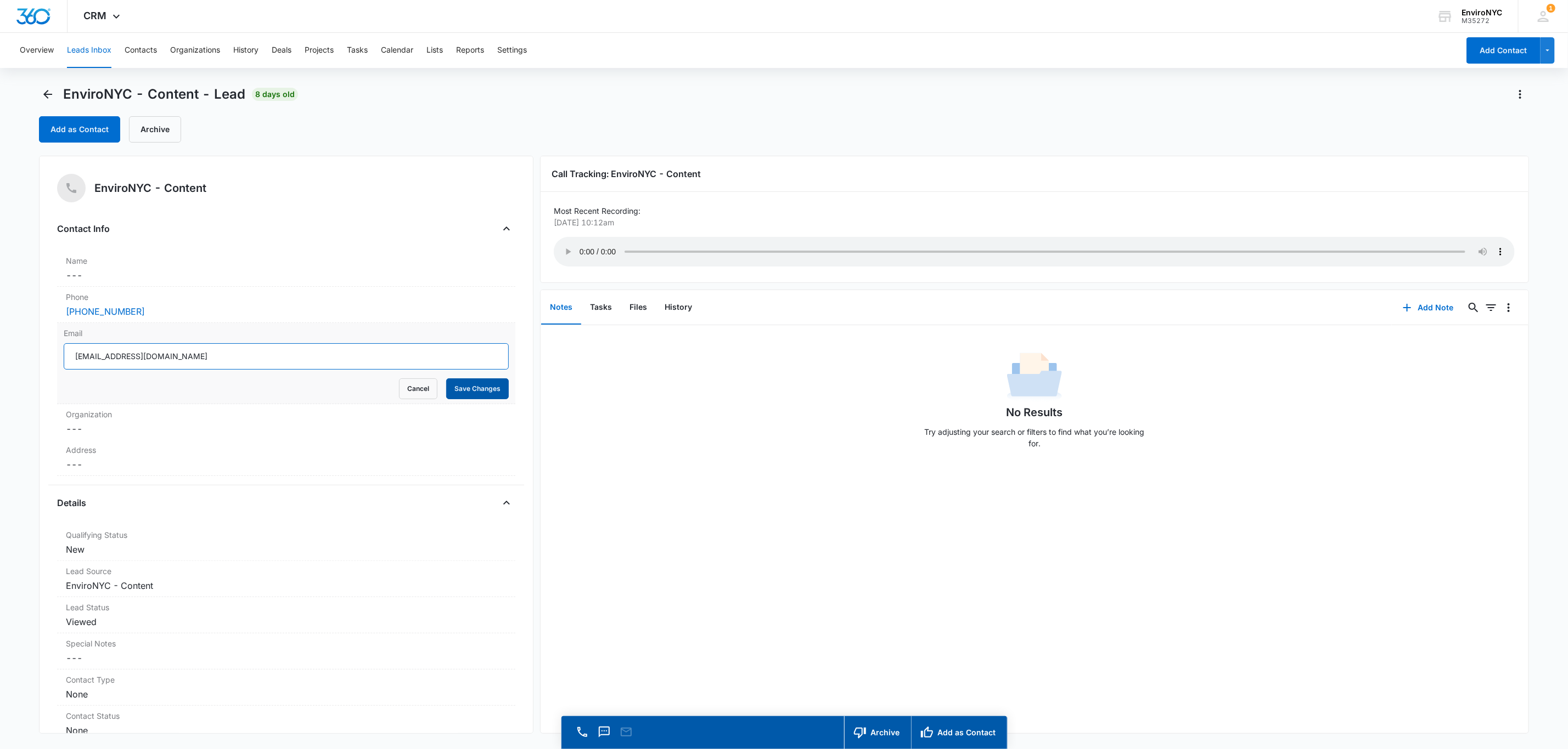
type input "[EMAIL_ADDRESS][DOMAIN_NAME]"
click at [468, 388] on button "Save Changes" at bounding box center [478, 388] width 63 height 21
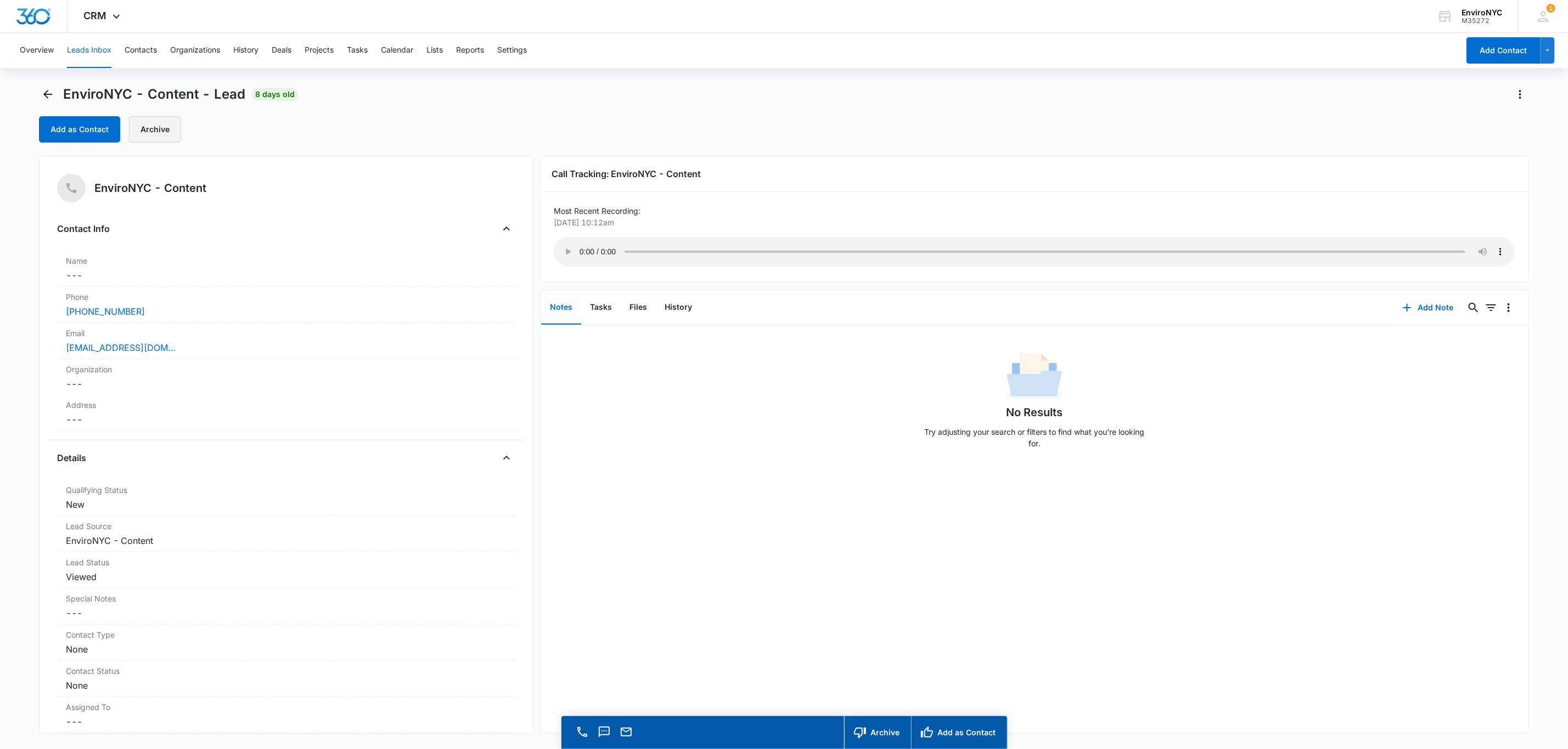
click at [146, 125] on button "Archive" at bounding box center [155, 129] width 53 height 27
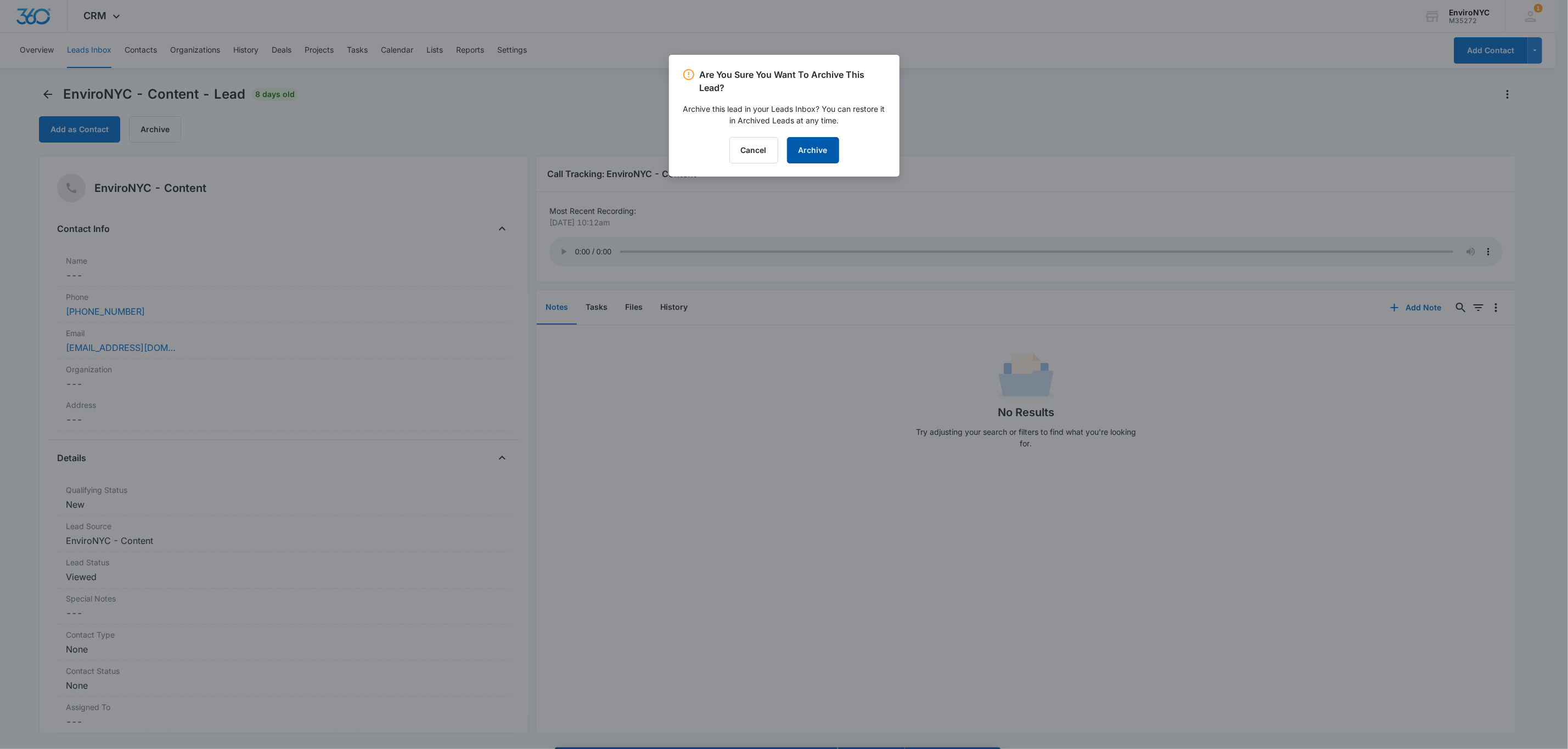
drag, startPoint x: 833, startPoint y: 142, endPoint x: 825, endPoint y: 144, distance: 8.2
click at [825, 144] on button "Archive" at bounding box center [813, 150] width 53 height 27
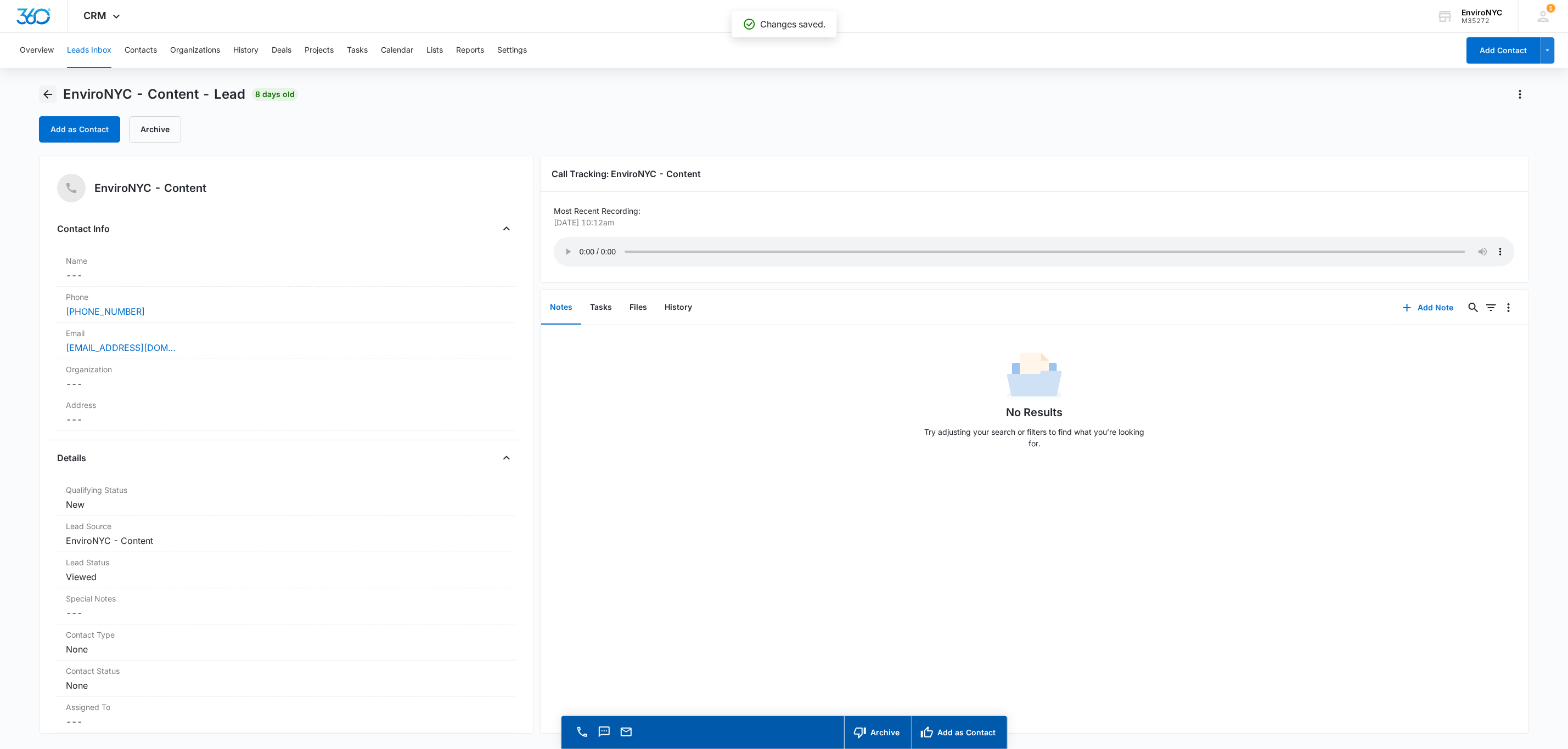
click at [47, 93] on icon "Back" at bounding box center [48, 94] width 13 height 13
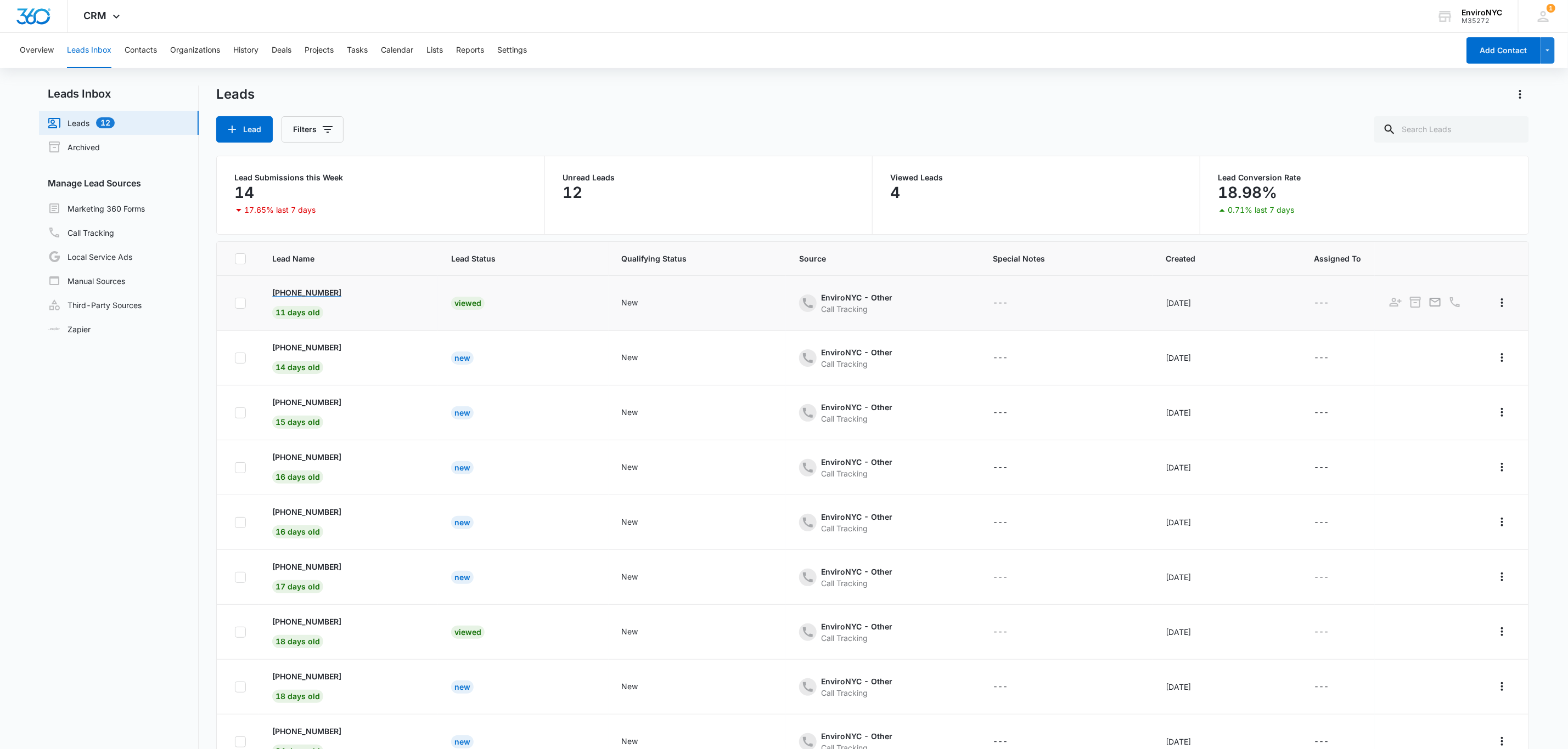
click at [335, 294] on p "[PHONE_NUMBER]" at bounding box center [306, 292] width 69 height 11
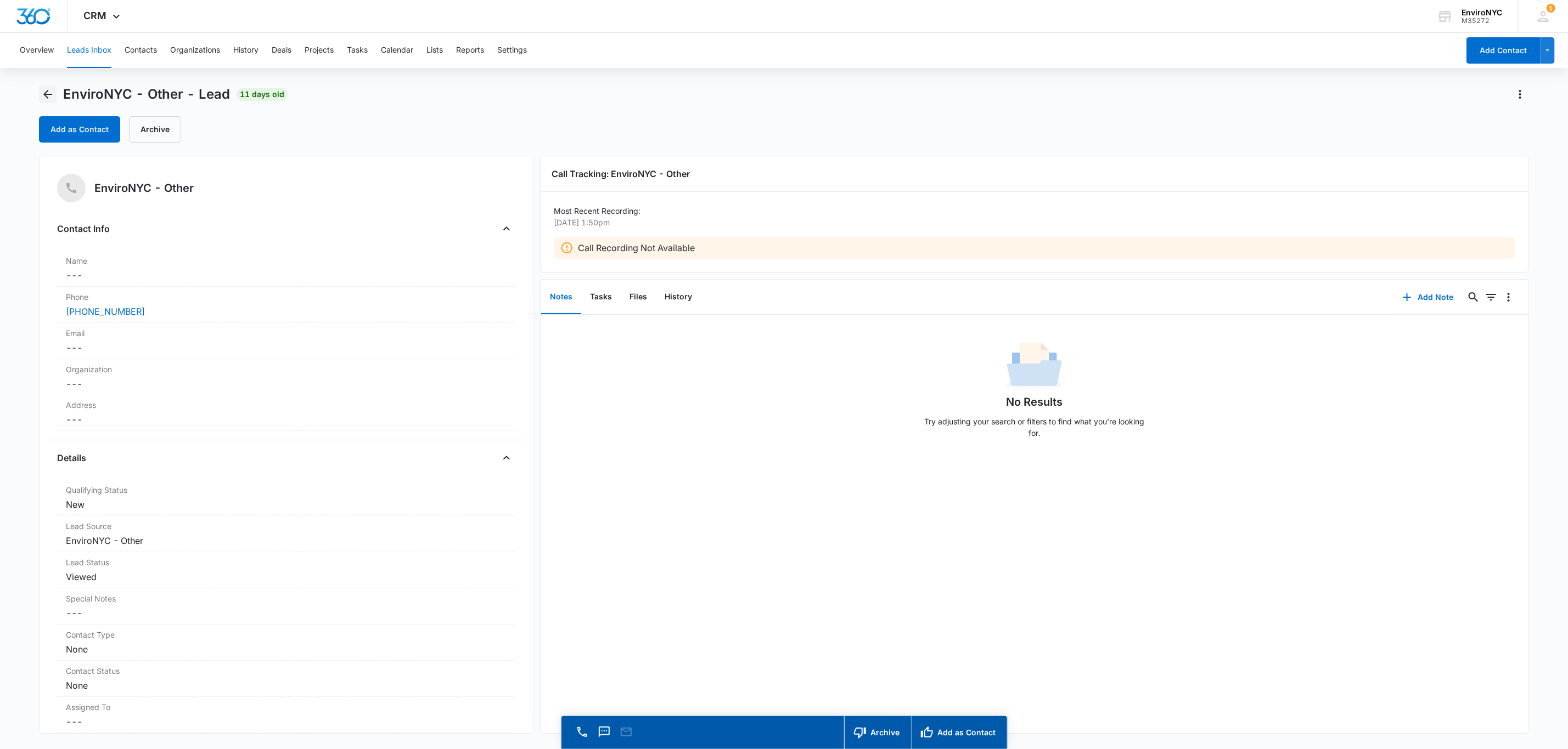
click at [54, 95] on icon "Back" at bounding box center [48, 94] width 13 height 13
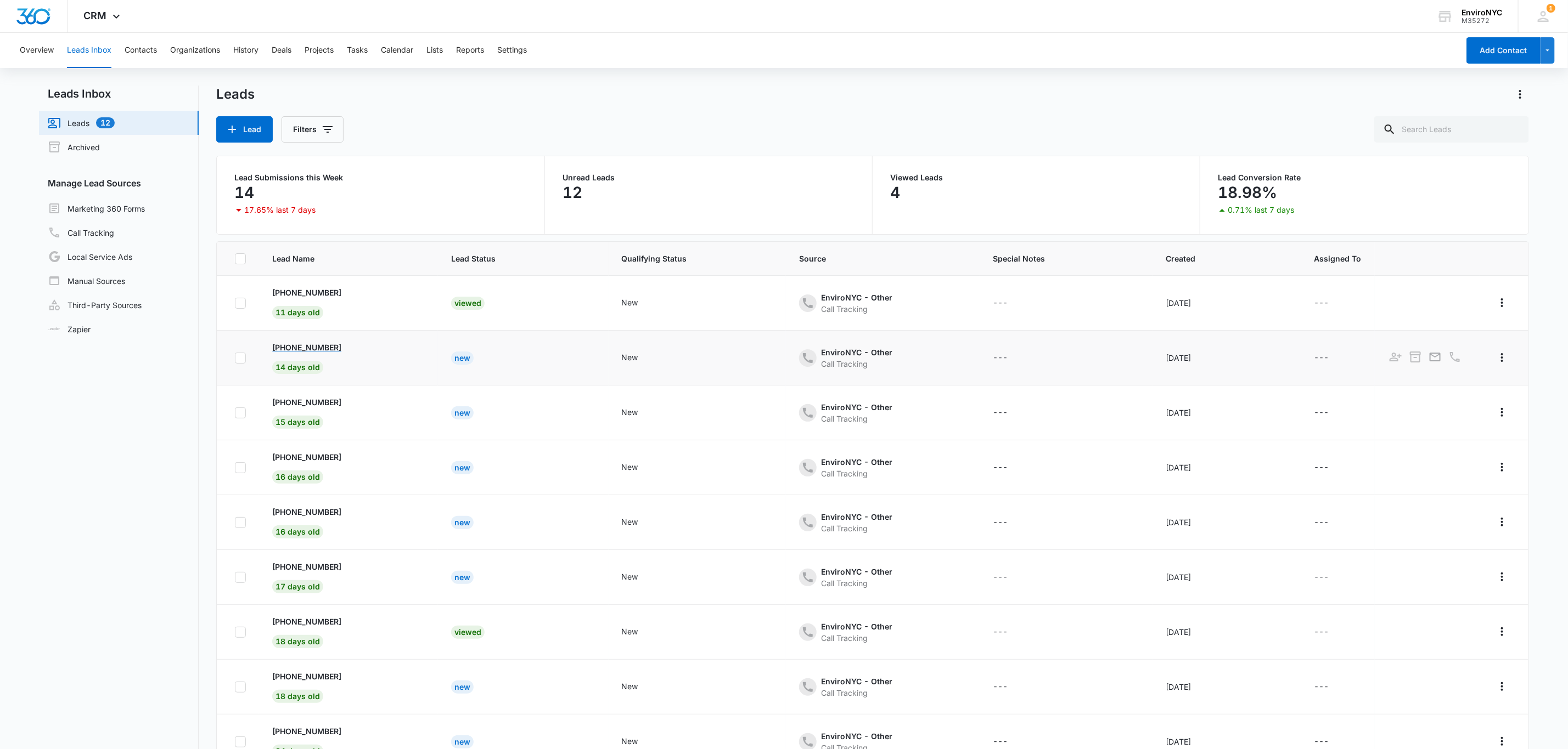
click at [308, 352] on p "[PHONE_NUMBER]" at bounding box center [306, 348] width 69 height 11
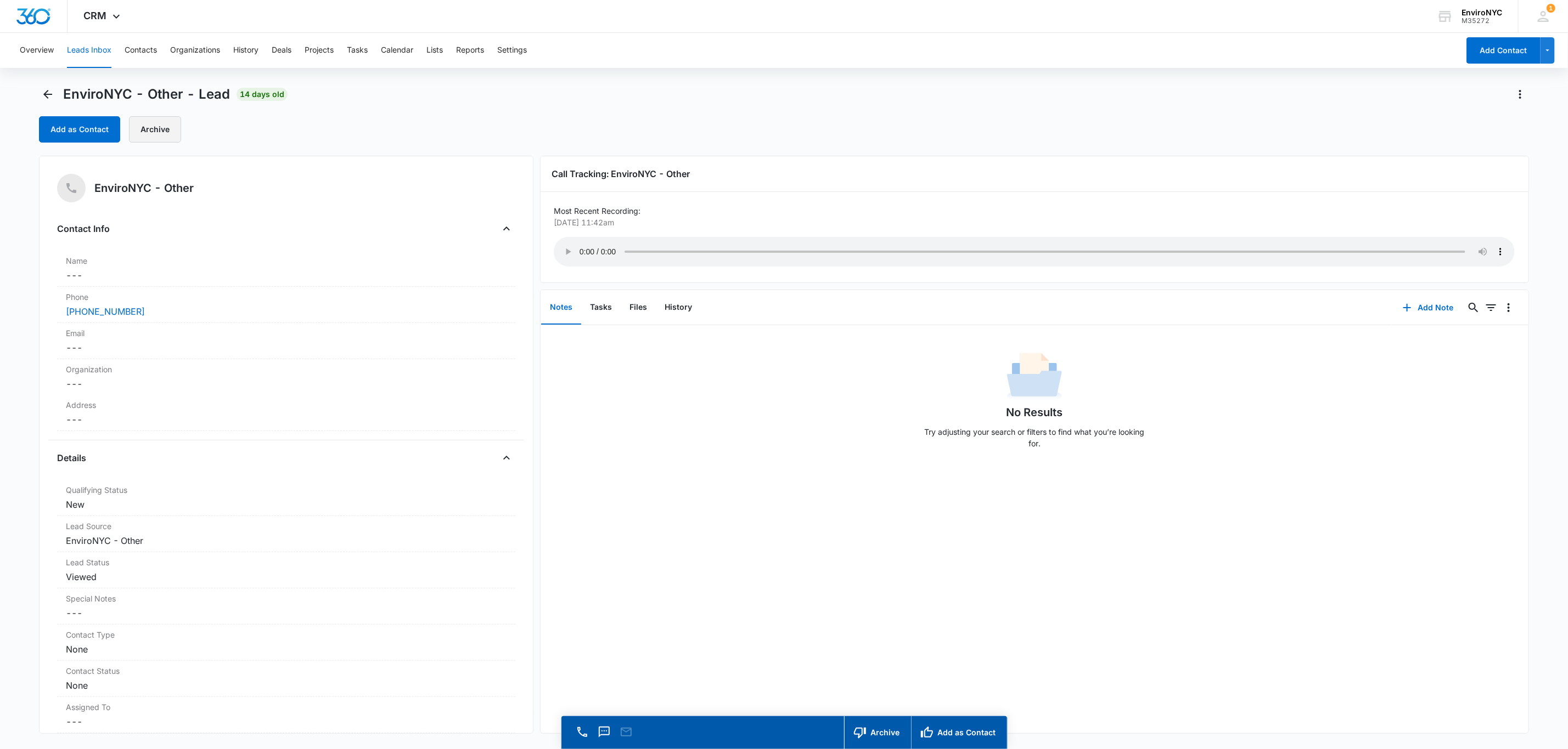
click at [150, 131] on button "Archive" at bounding box center [155, 129] width 53 height 27
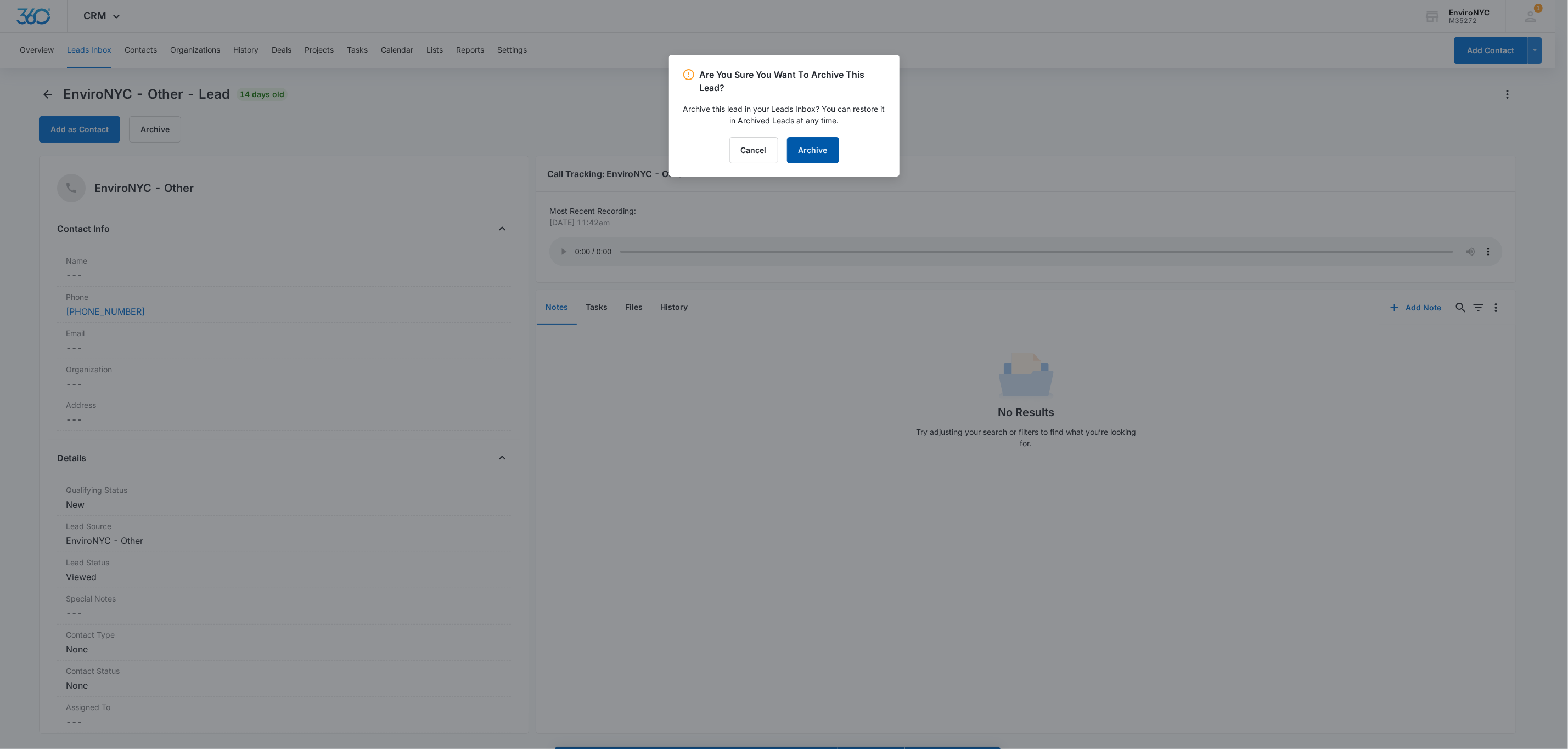
click at [797, 153] on button "Archive" at bounding box center [813, 150] width 53 height 27
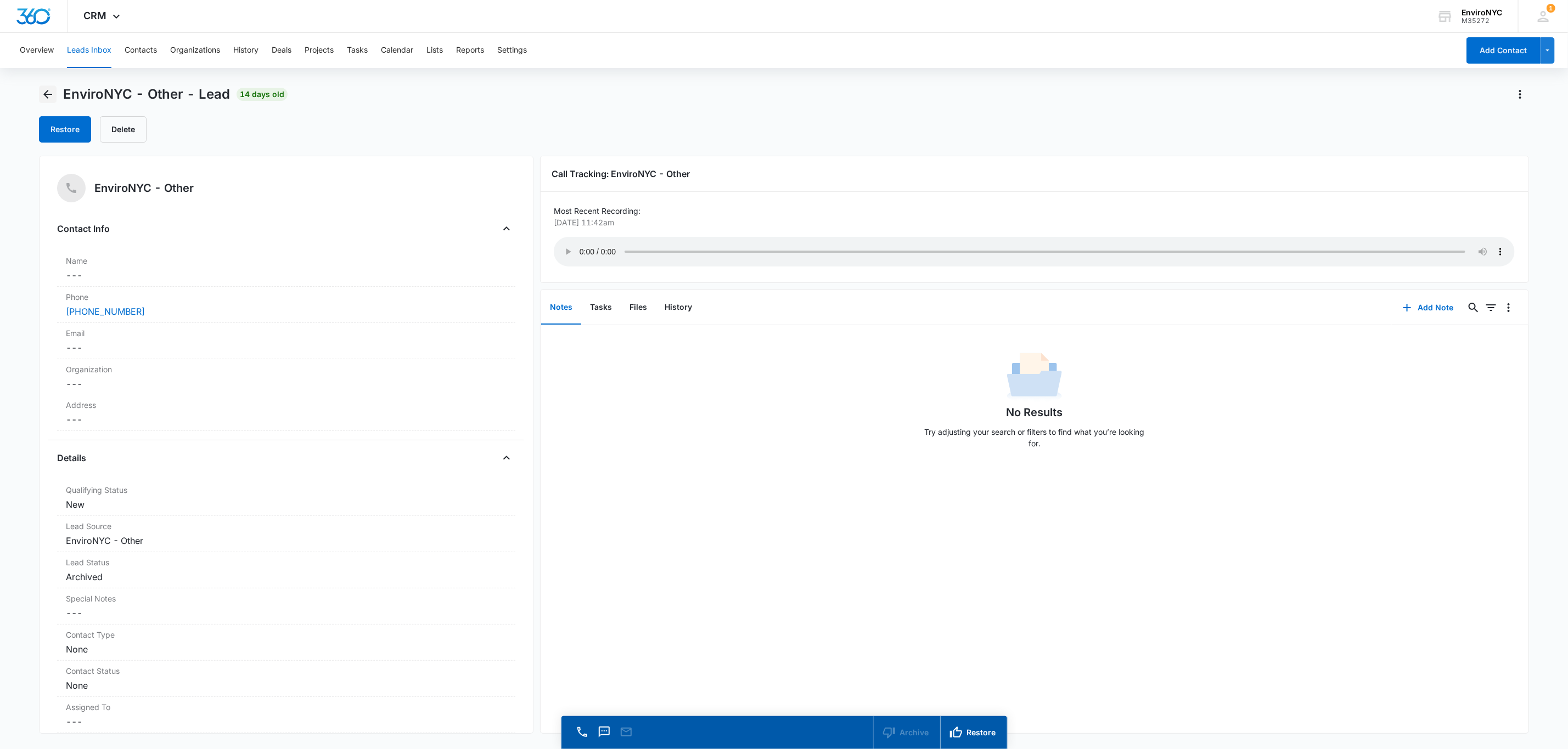
click at [42, 93] on icon "Back" at bounding box center [48, 94] width 13 height 13
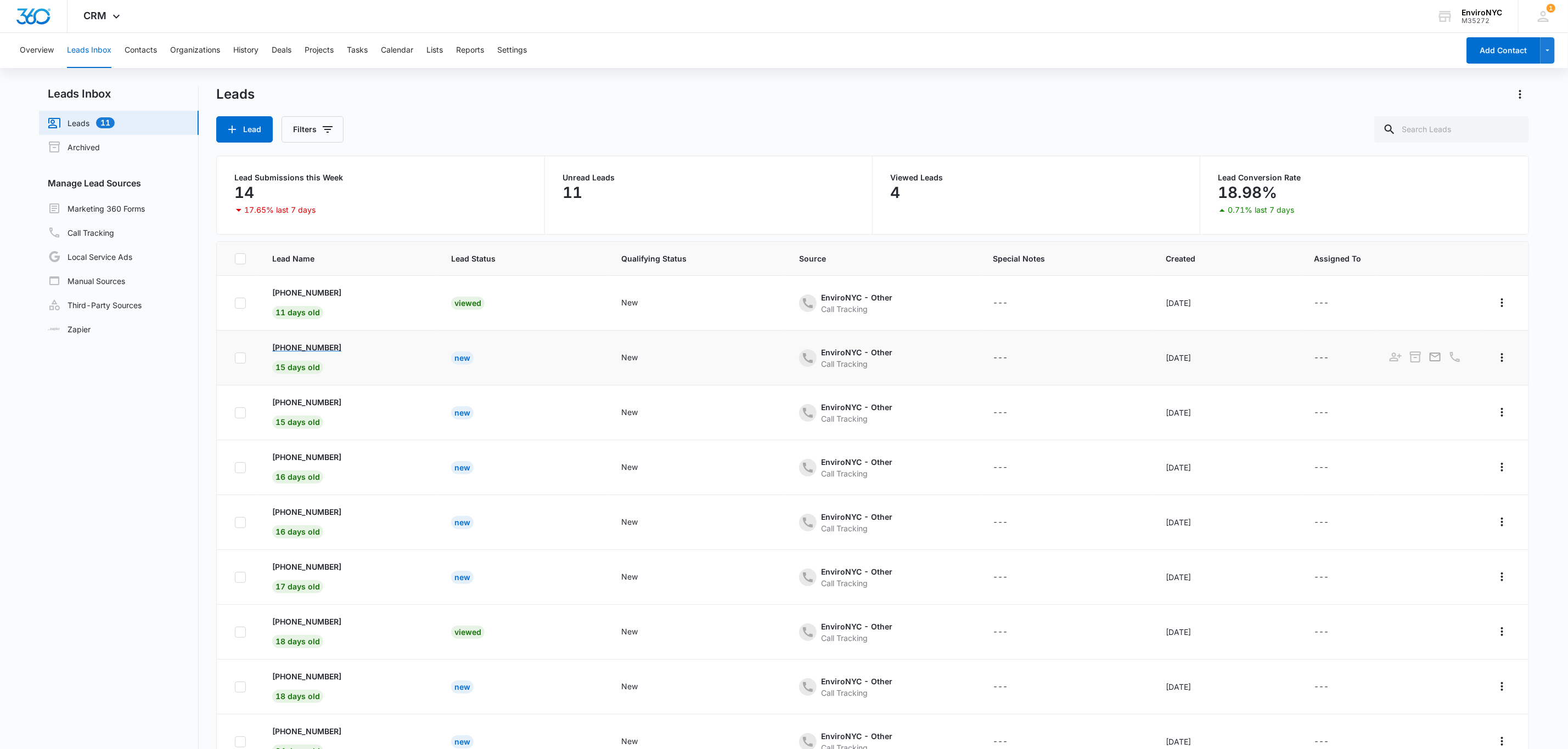
click at [323, 346] on p "[PHONE_NUMBER]" at bounding box center [306, 348] width 69 height 11
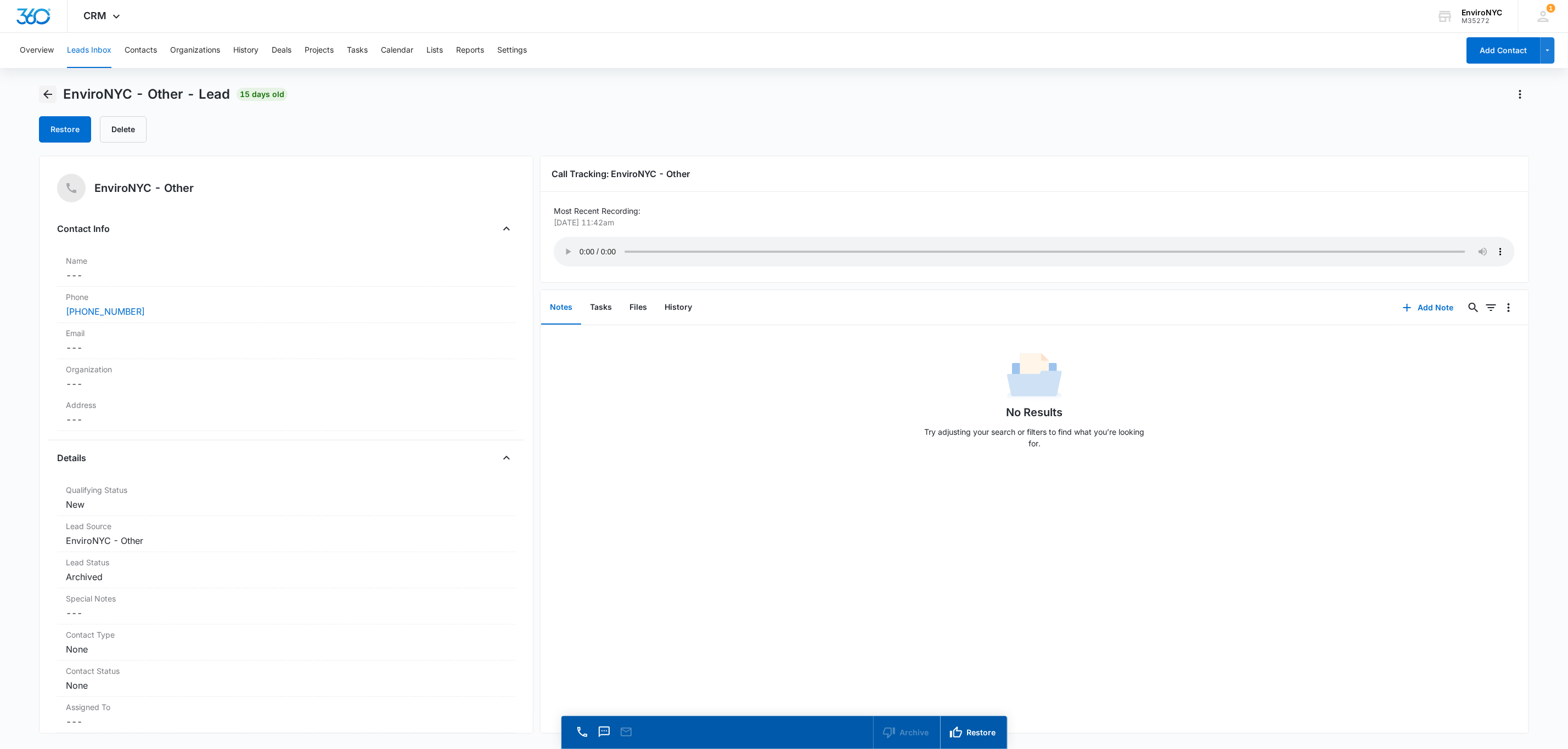
click at [44, 90] on icon "Back" at bounding box center [48, 94] width 13 height 13
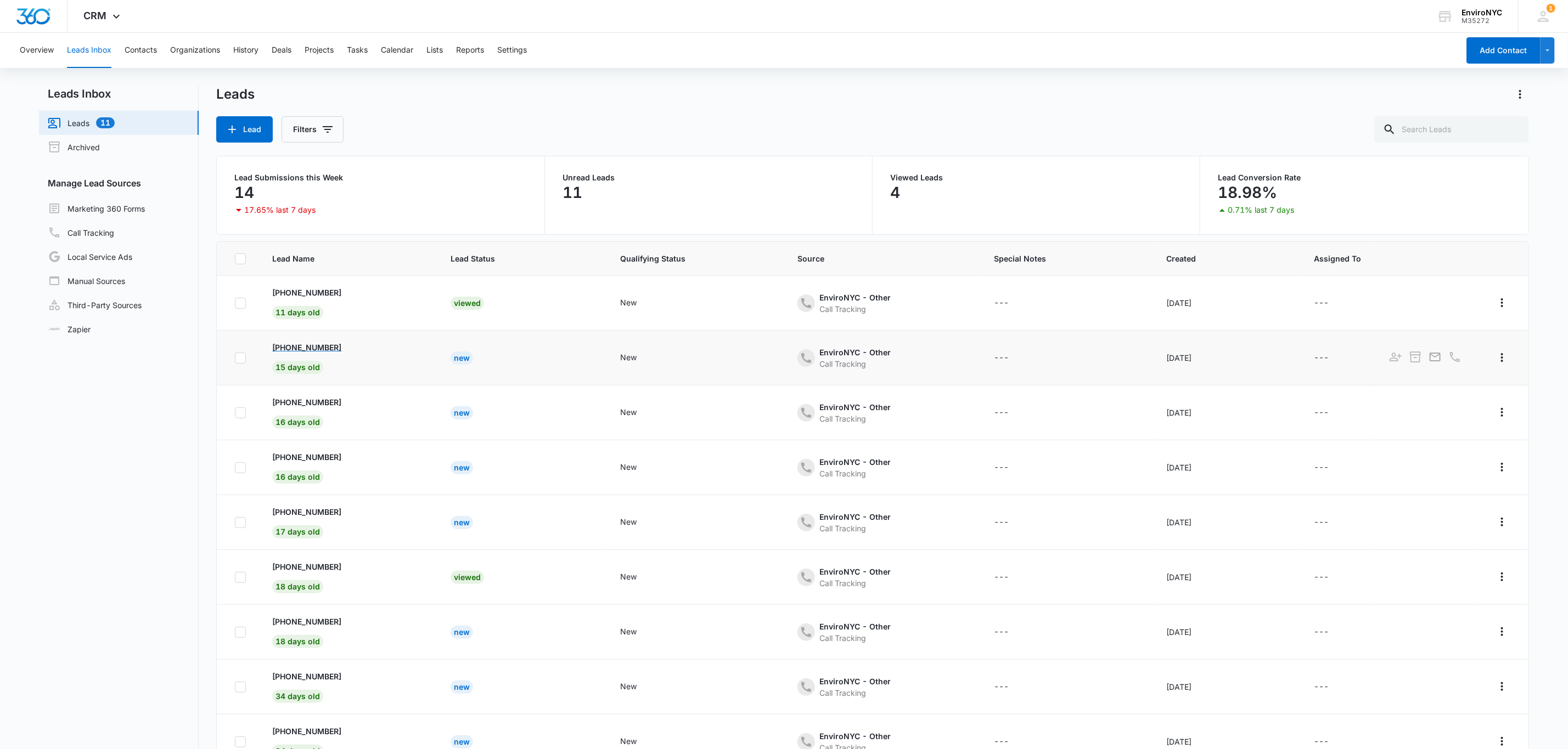
click at [327, 346] on p "[PHONE_NUMBER]" at bounding box center [306, 348] width 69 height 11
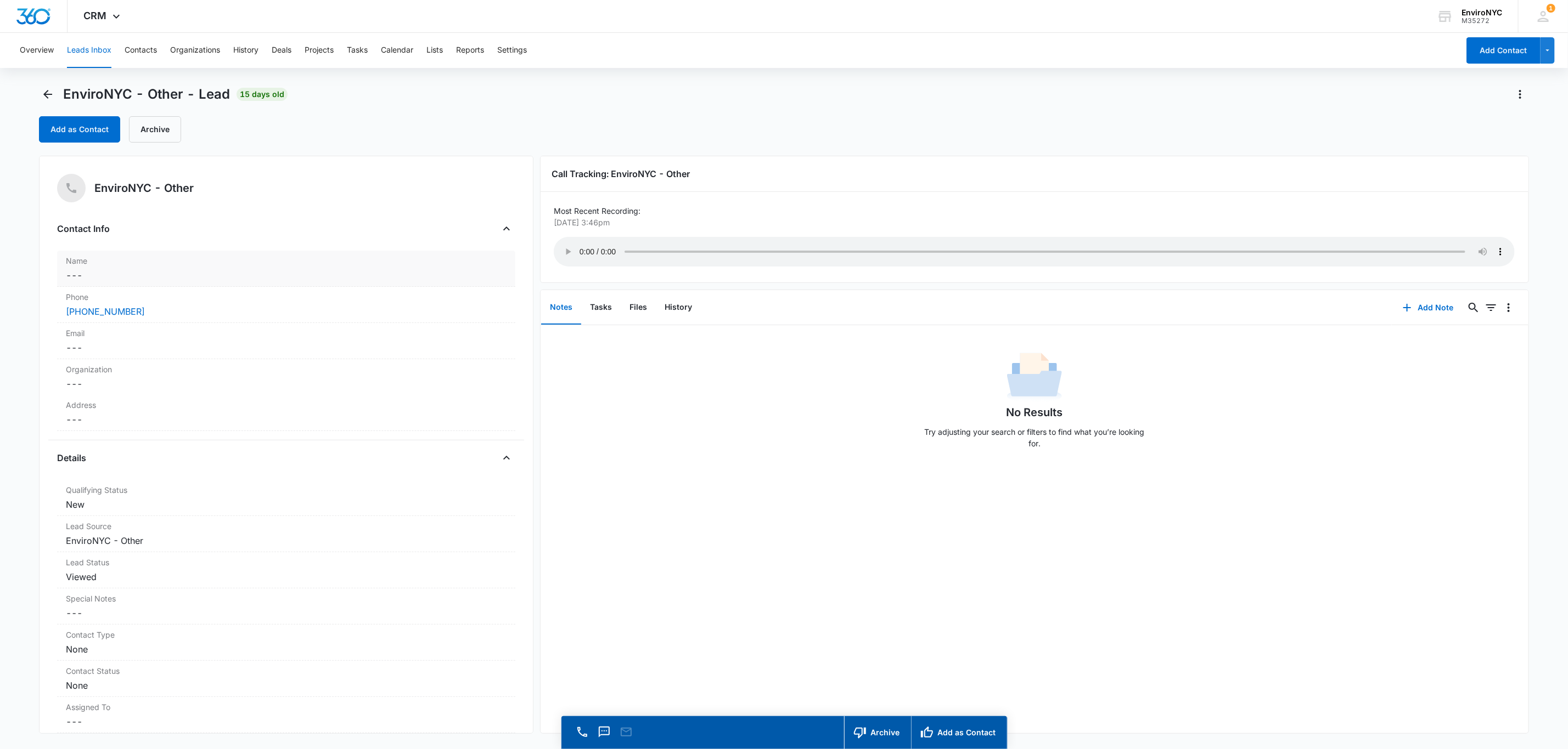
click at [129, 264] on label "Name" at bounding box center [286, 261] width 441 height 11
click at [151, 459] on label "Email" at bounding box center [286, 456] width 441 height 11
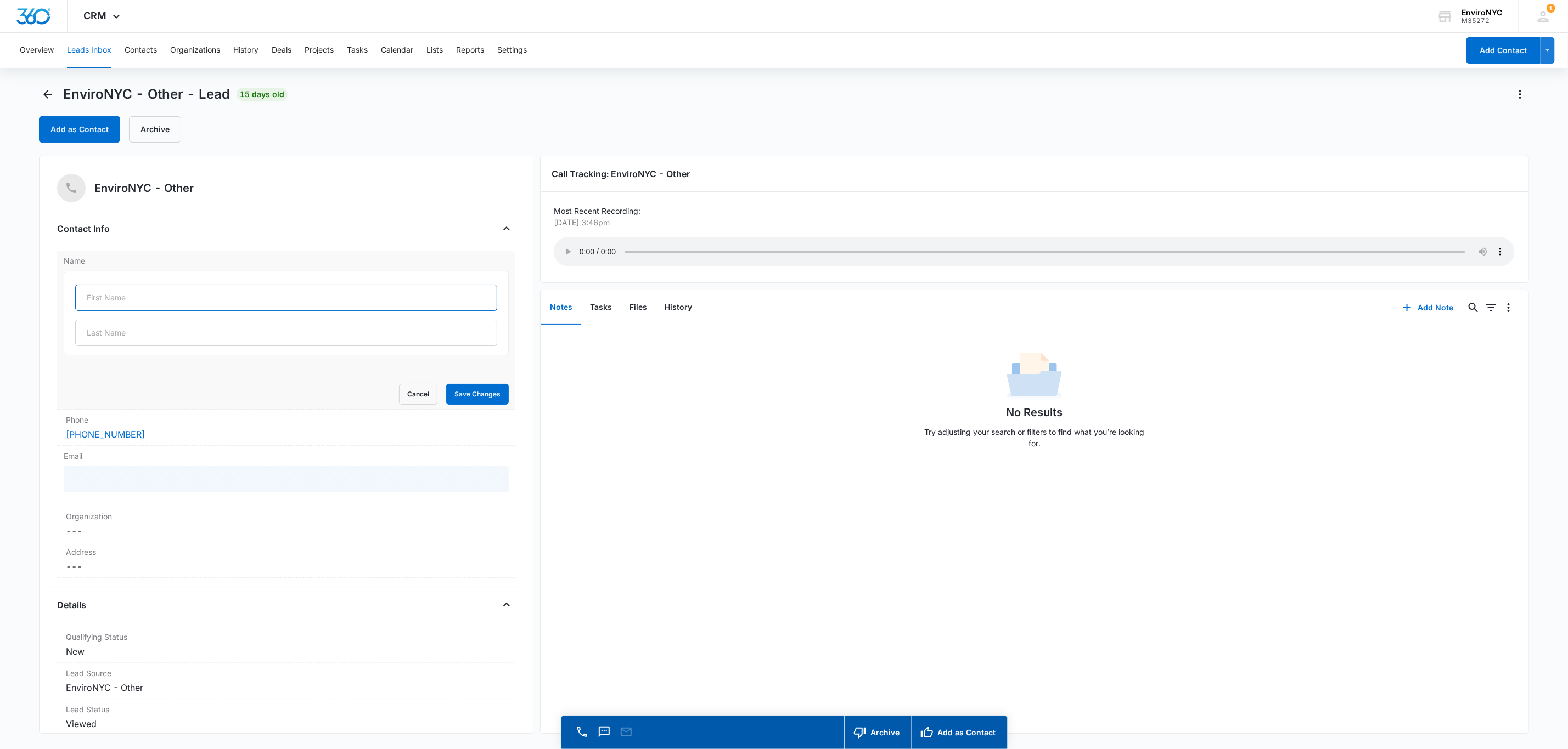
drag, startPoint x: 173, startPoint y: 295, endPoint x: 166, endPoint y: 297, distance: 7.3
click at [166, 297] on input "text" at bounding box center [285, 298] width 422 height 27
type input "[PERSON_NAME]"
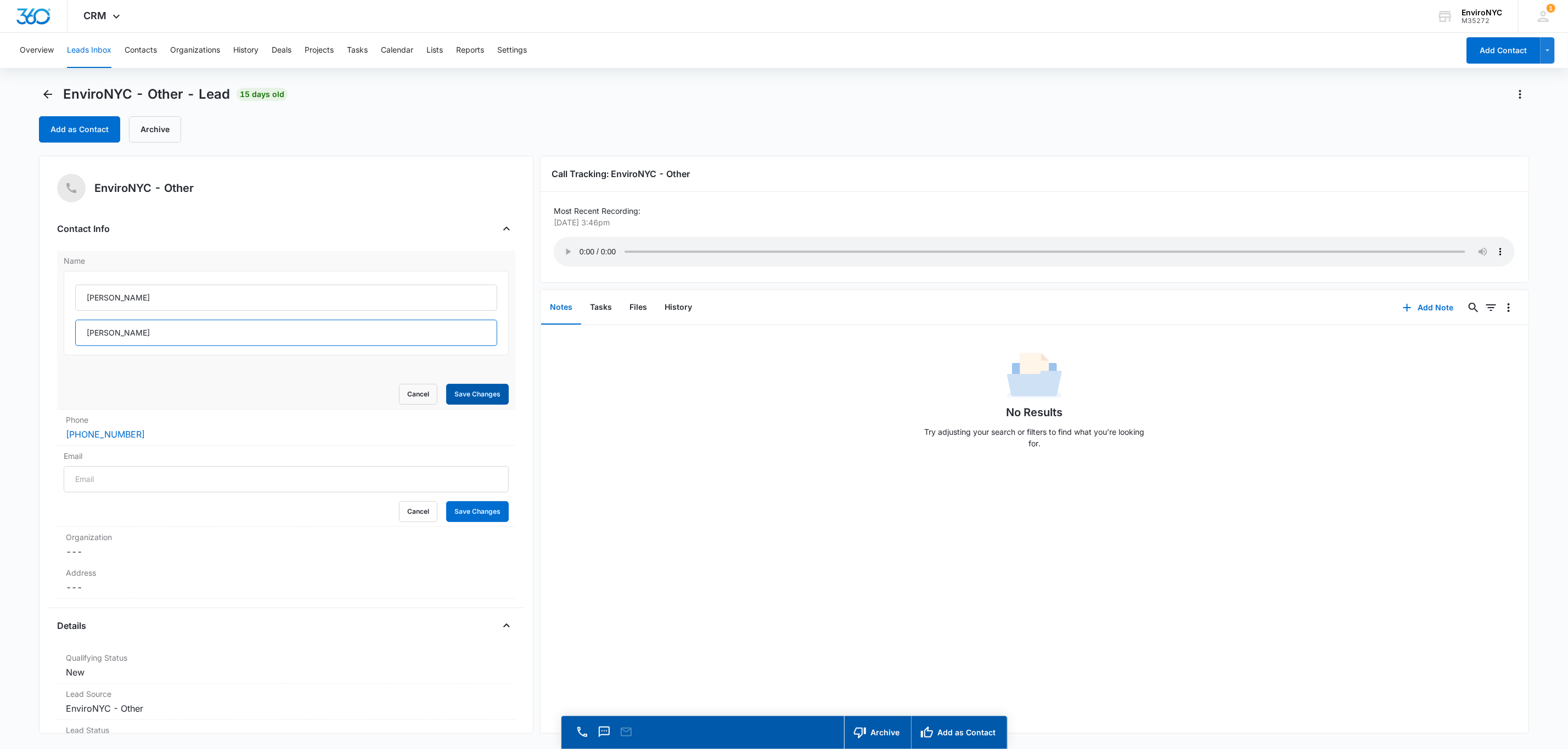
type input "[PERSON_NAME]"
click at [462, 398] on button "Save Changes" at bounding box center [478, 394] width 63 height 21
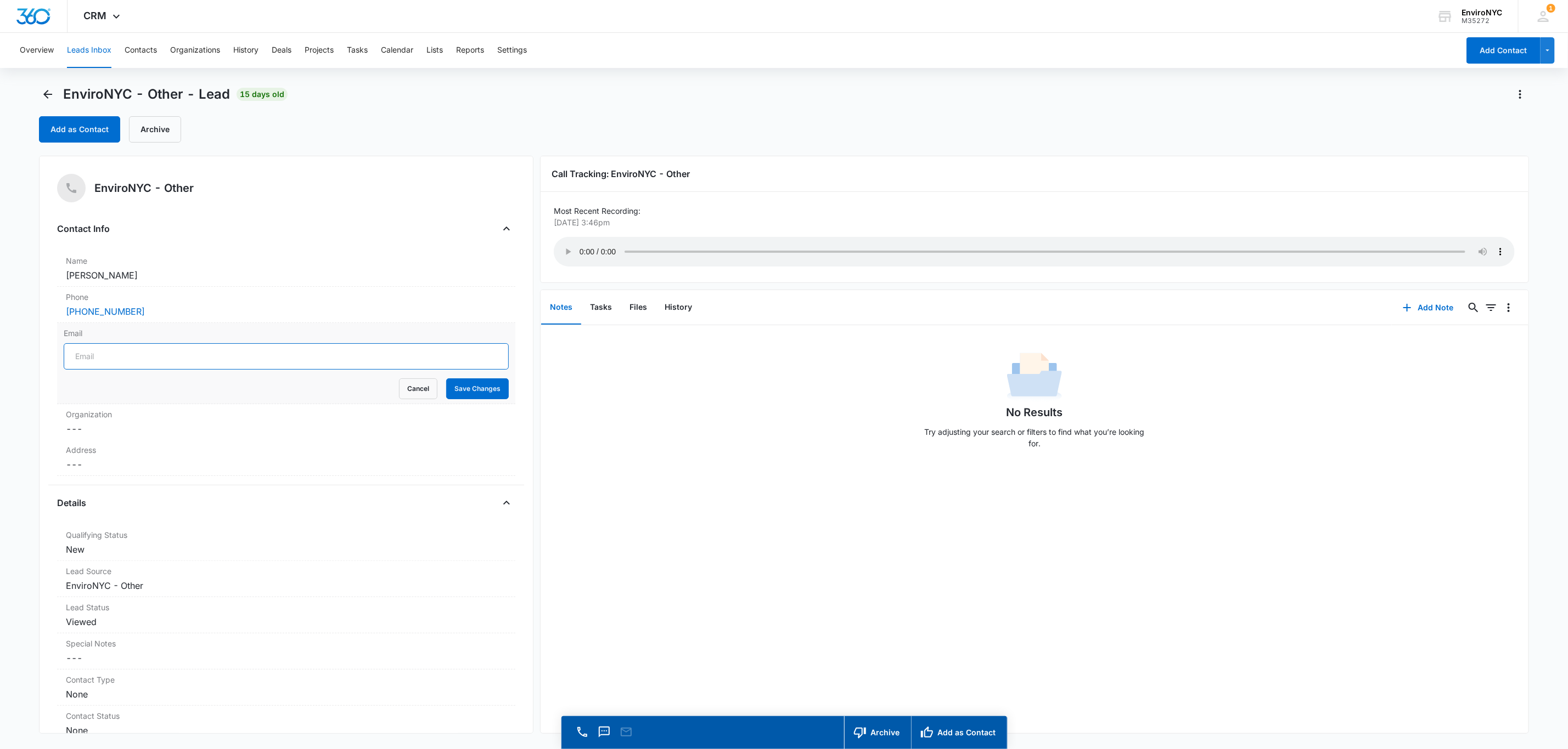
click at [141, 352] on input "Email" at bounding box center [286, 356] width 445 height 27
type input "[EMAIL_ADDRESS][PERSON_NAME][DOMAIN_NAME]"
click at [464, 387] on button "Save Changes" at bounding box center [478, 388] width 63 height 21
click at [1271, 311] on icon "button" at bounding box center [1407, 308] width 13 height 13
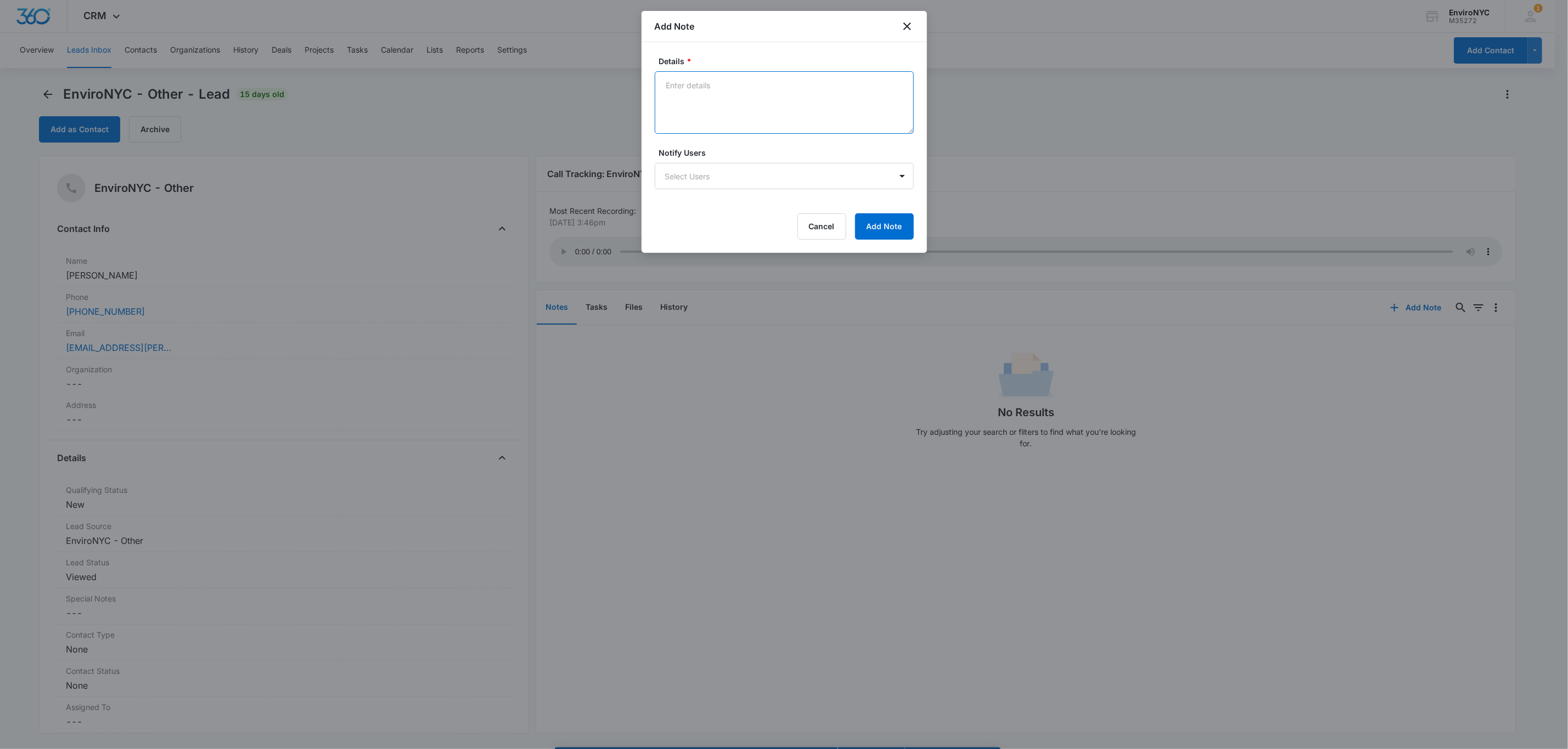
click at [701, 103] on textarea "Details *" at bounding box center [784, 102] width 259 height 63
type textarea "Address: 150"
click at [887, 230] on button "Add Note" at bounding box center [885, 226] width 59 height 27
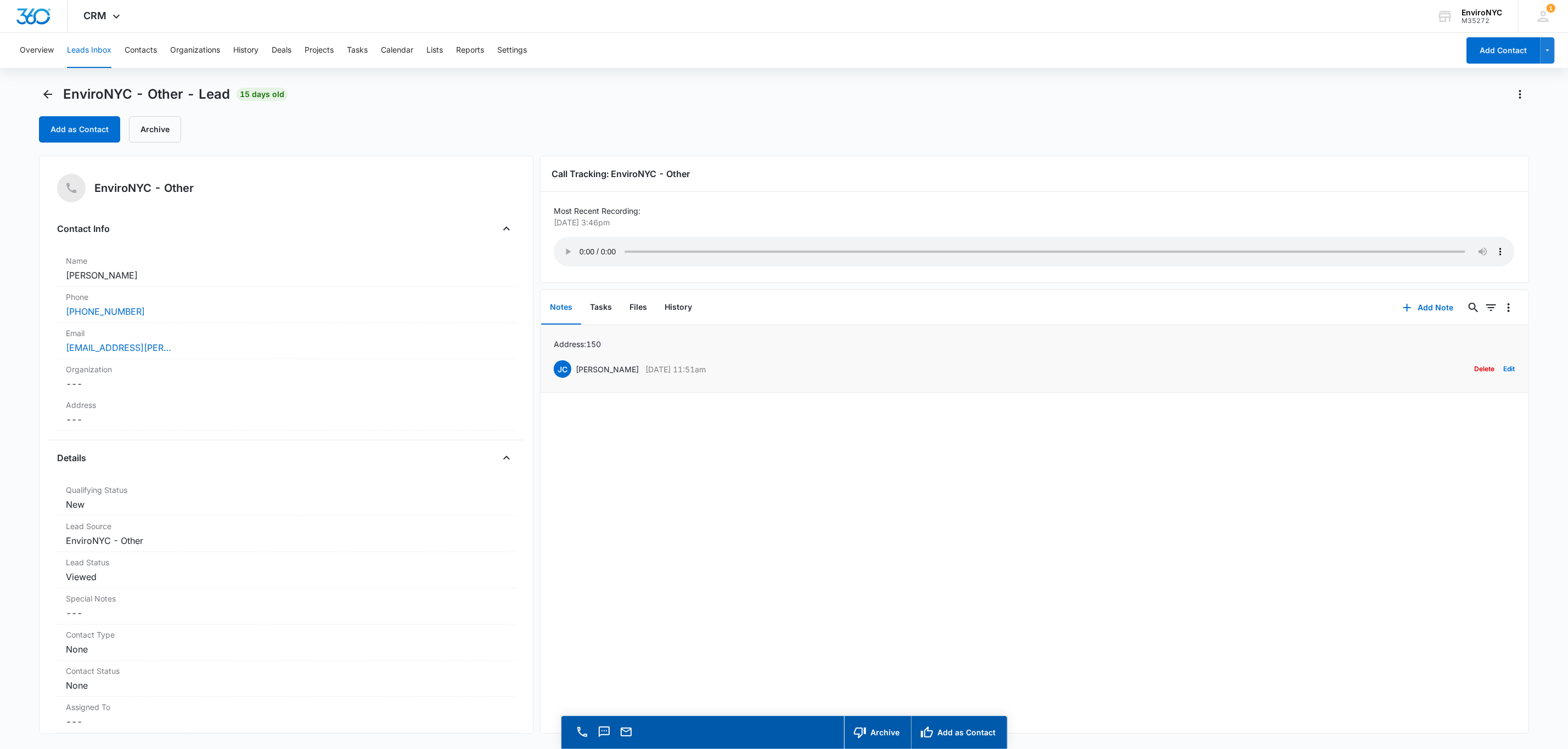
click at [797, 377] on div "[PERSON_NAME] Calledo [DATE] 11:51am Delete Edit" at bounding box center [1034, 369] width 961 height 21
click at [1271, 375] on button "Edit" at bounding box center [1510, 369] width 11 height 21
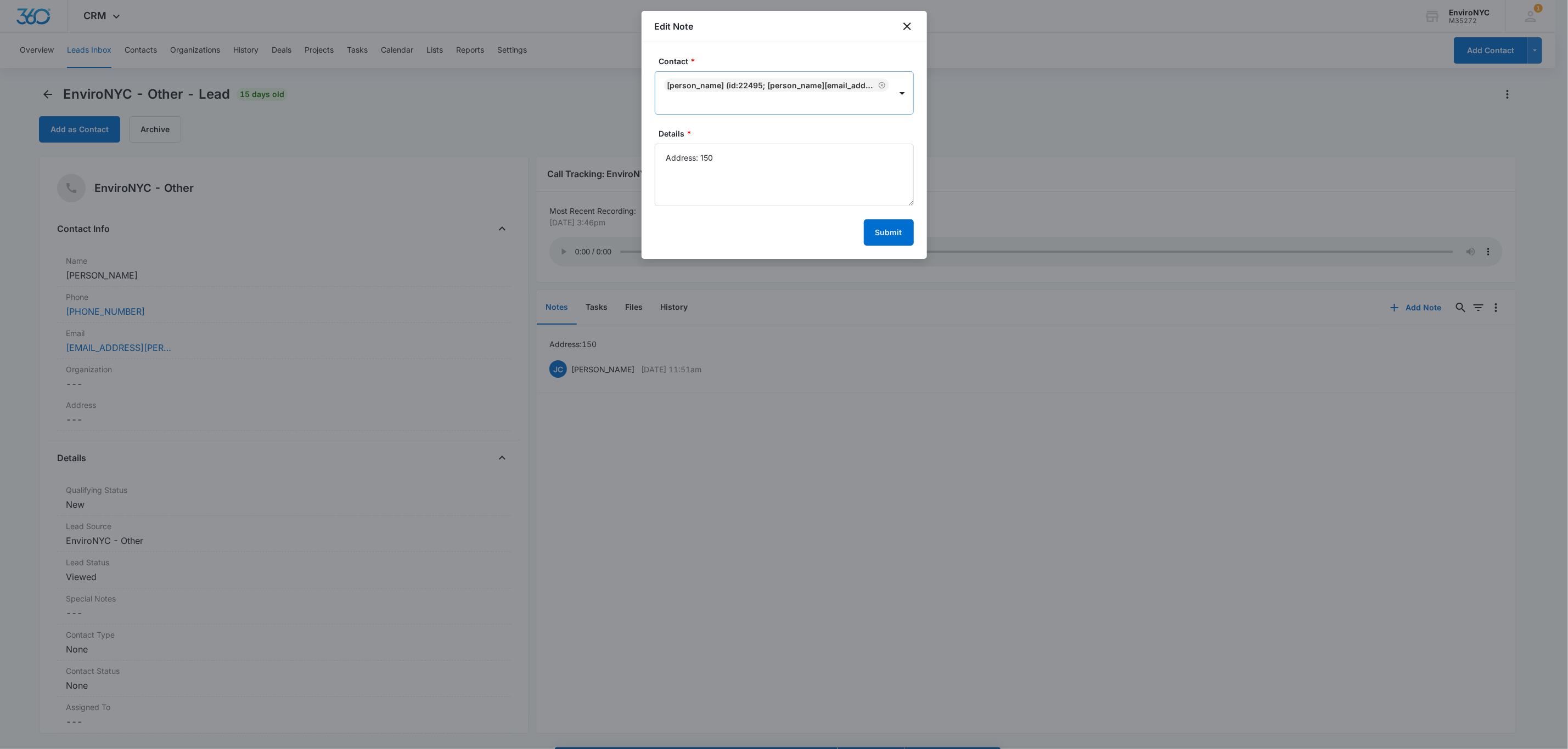
click at [856, 98] on div at bounding box center [778, 101] width 225 height 14
click at [736, 103] on div at bounding box center [778, 101] width 225 height 14
click at [735, 100] on div at bounding box center [778, 101] width 225 height 14
click at [874, 52] on div "Contact * Use Up and Down to choose options, press Enter to select the currentl…" at bounding box center [784, 150] width 285 height 217
click at [745, 167] on textarea "Address: 150" at bounding box center [784, 175] width 259 height 63
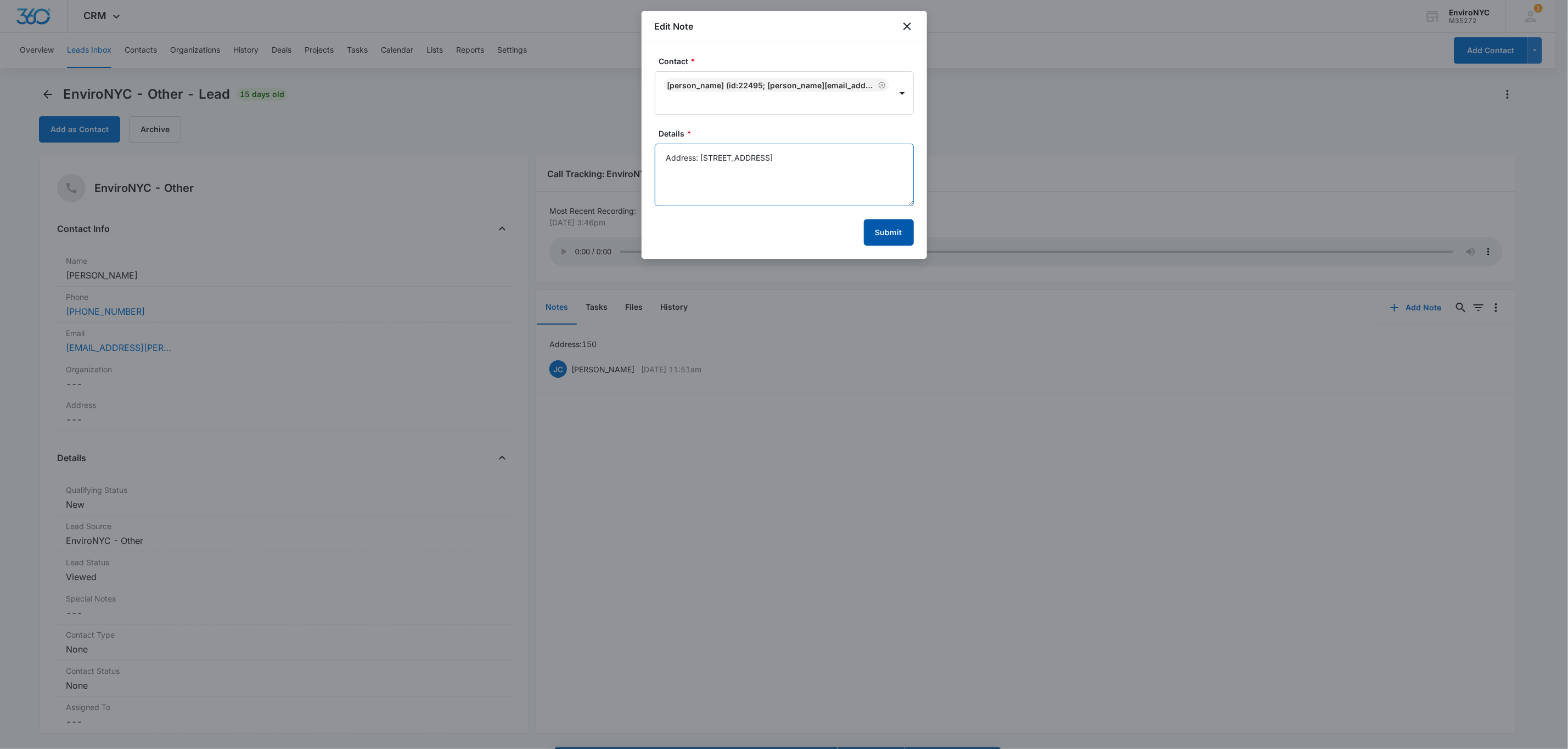
type textarea "Address: [STREET_ADDRESS]"
click at [882, 225] on button "Submit" at bounding box center [889, 232] width 50 height 27
click at [981, 531] on div at bounding box center [784, 374] width 1568 height 749
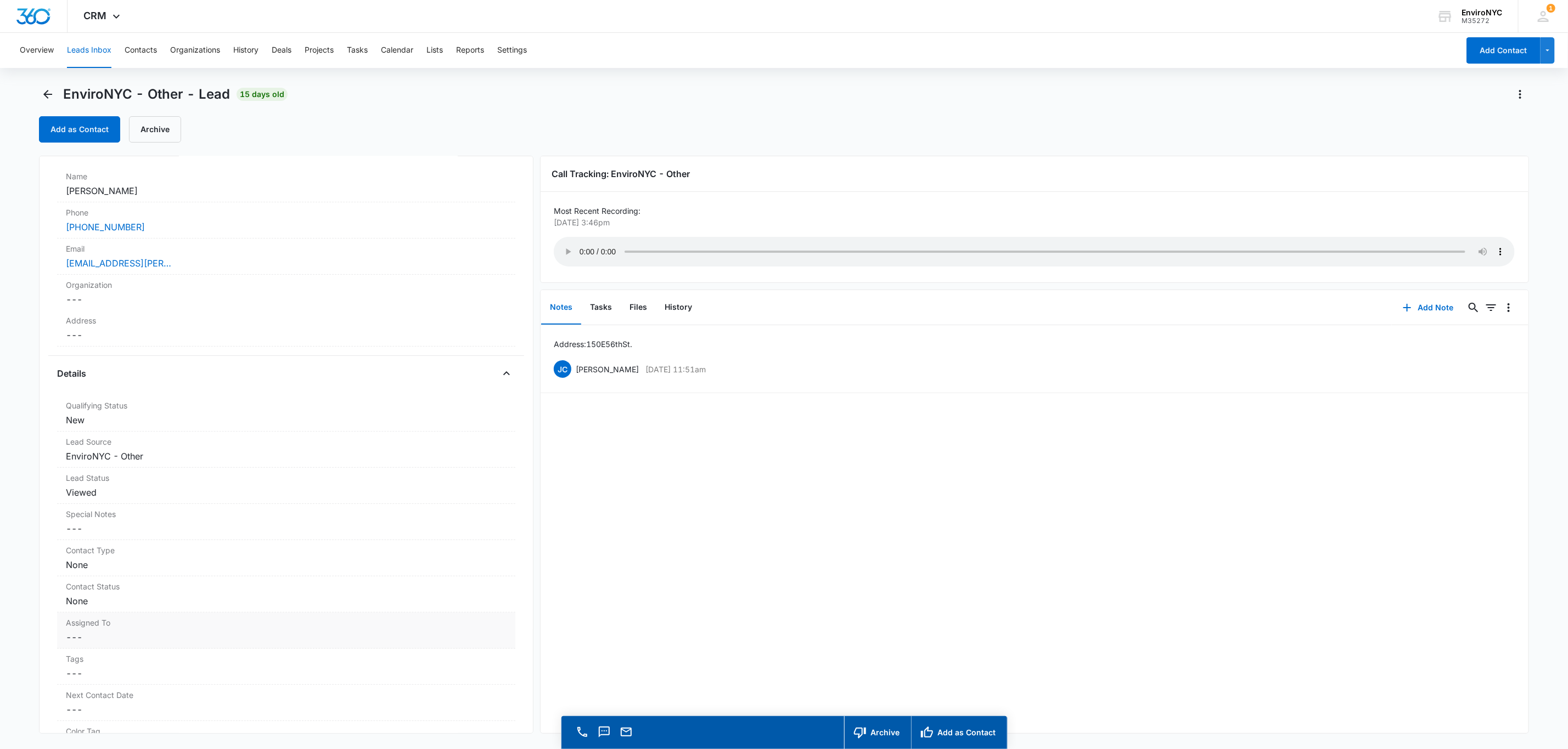
scroll to position [109, 0]
click at [150, 589] on div "Assigned To Cancel Save Changes ---" at bounding box center [286, 606] width 459 height 36
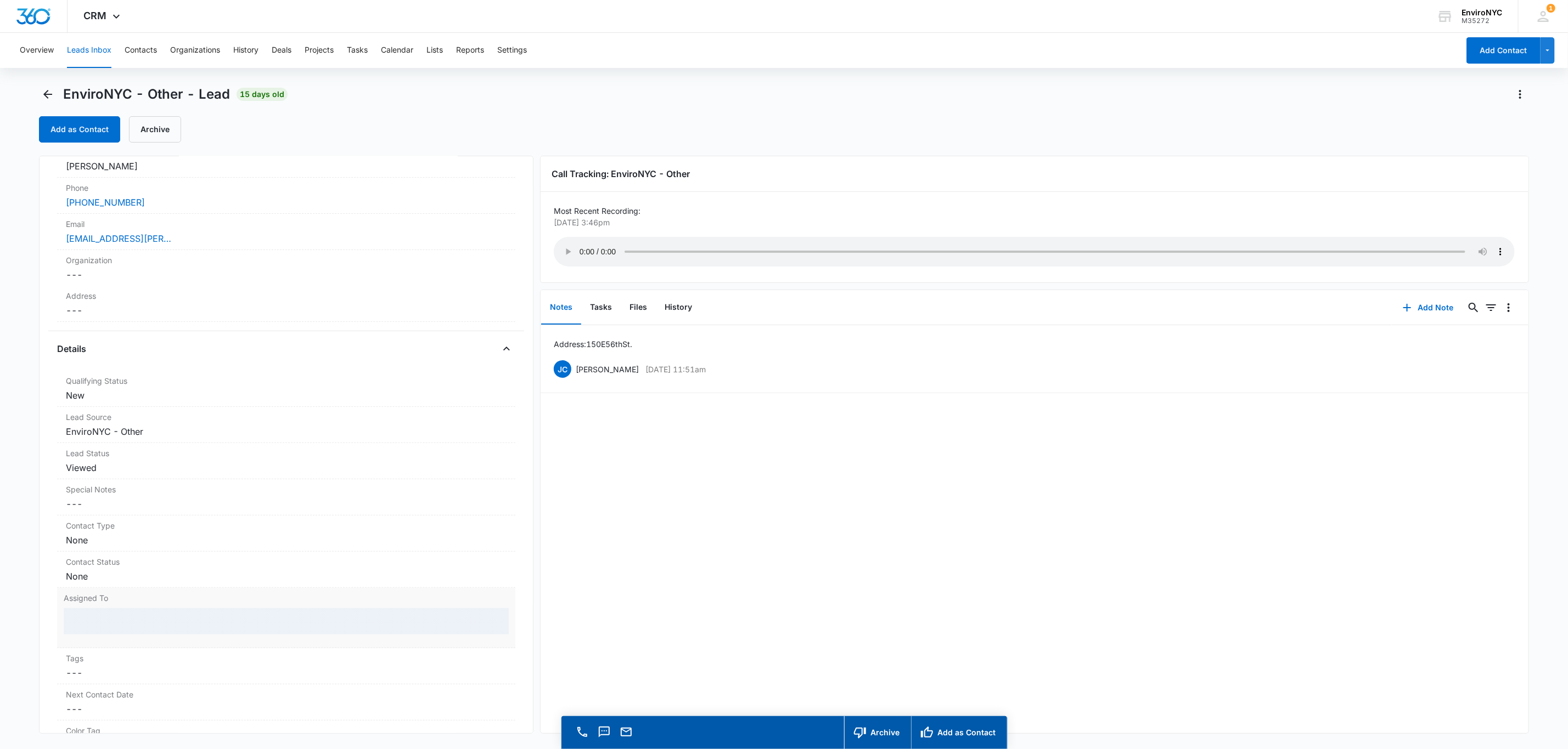
click at [178, 623] on div at bounding box center [286, 622] width 445 height 27
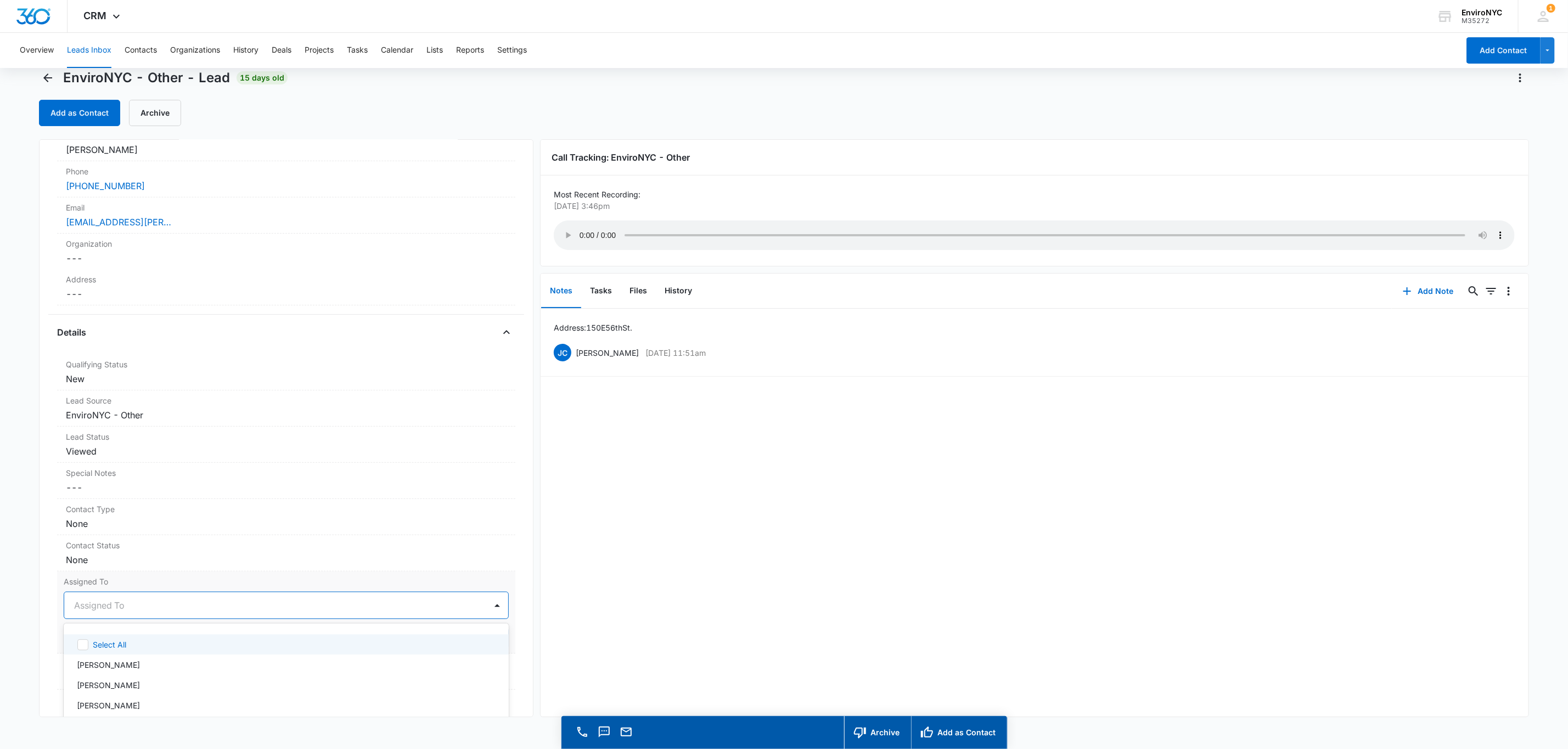
click at [166, 617] on div "Assigned To" at bounding box center [275, 605] width 422 height 27
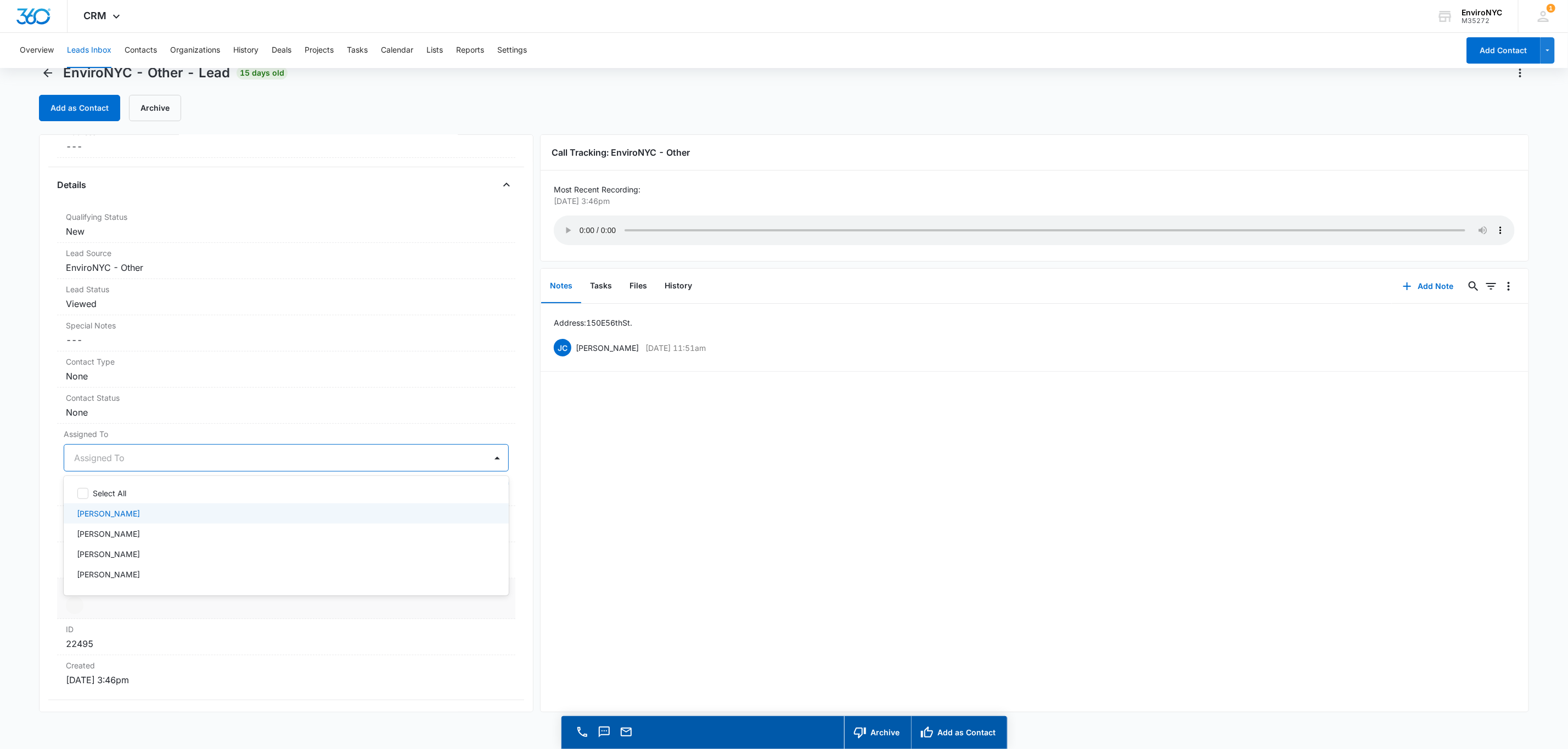
scroll to position [274, 0]
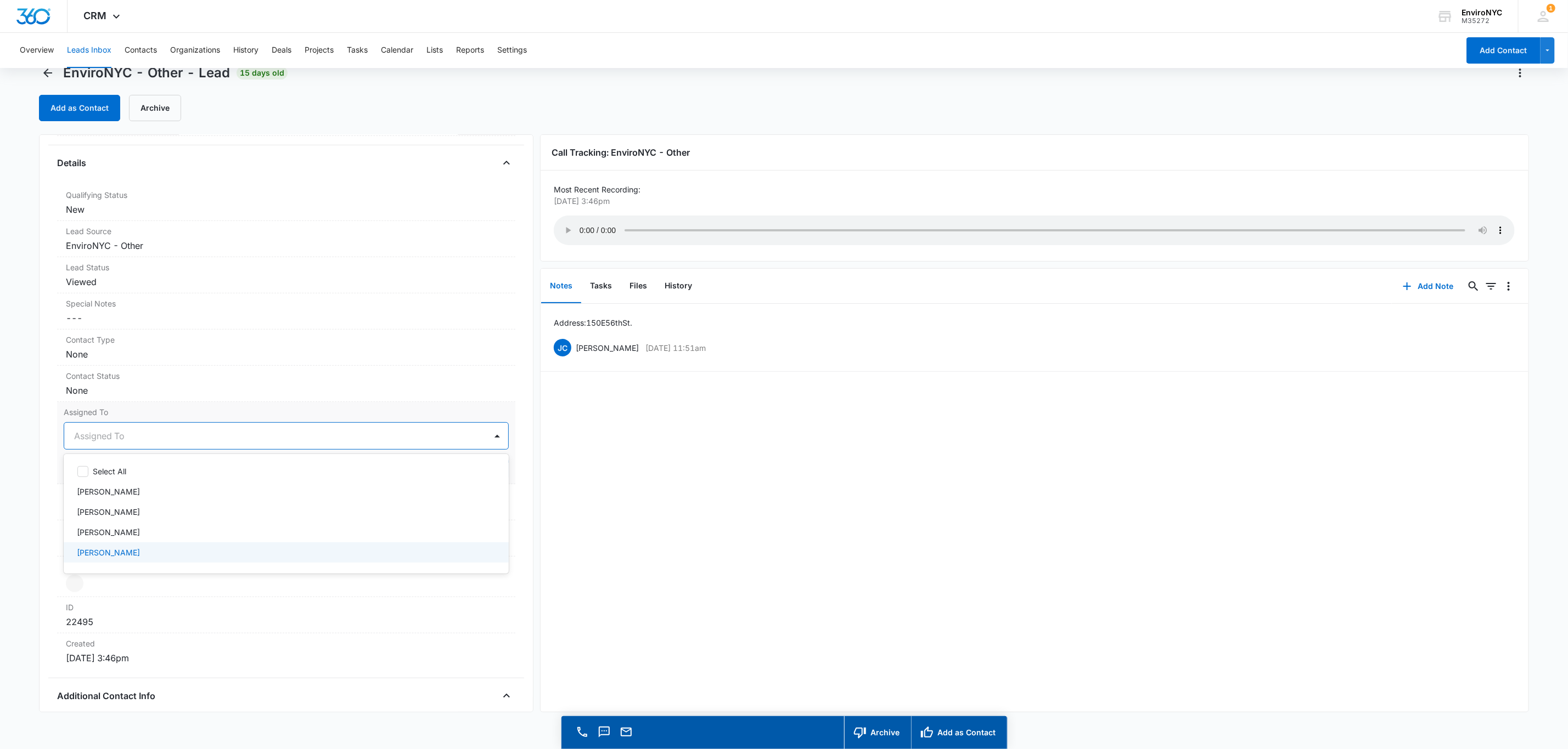
click at [157, 555] on div "[PERSON_NAME]" at bounding box center [284, 553] width 416 height 11
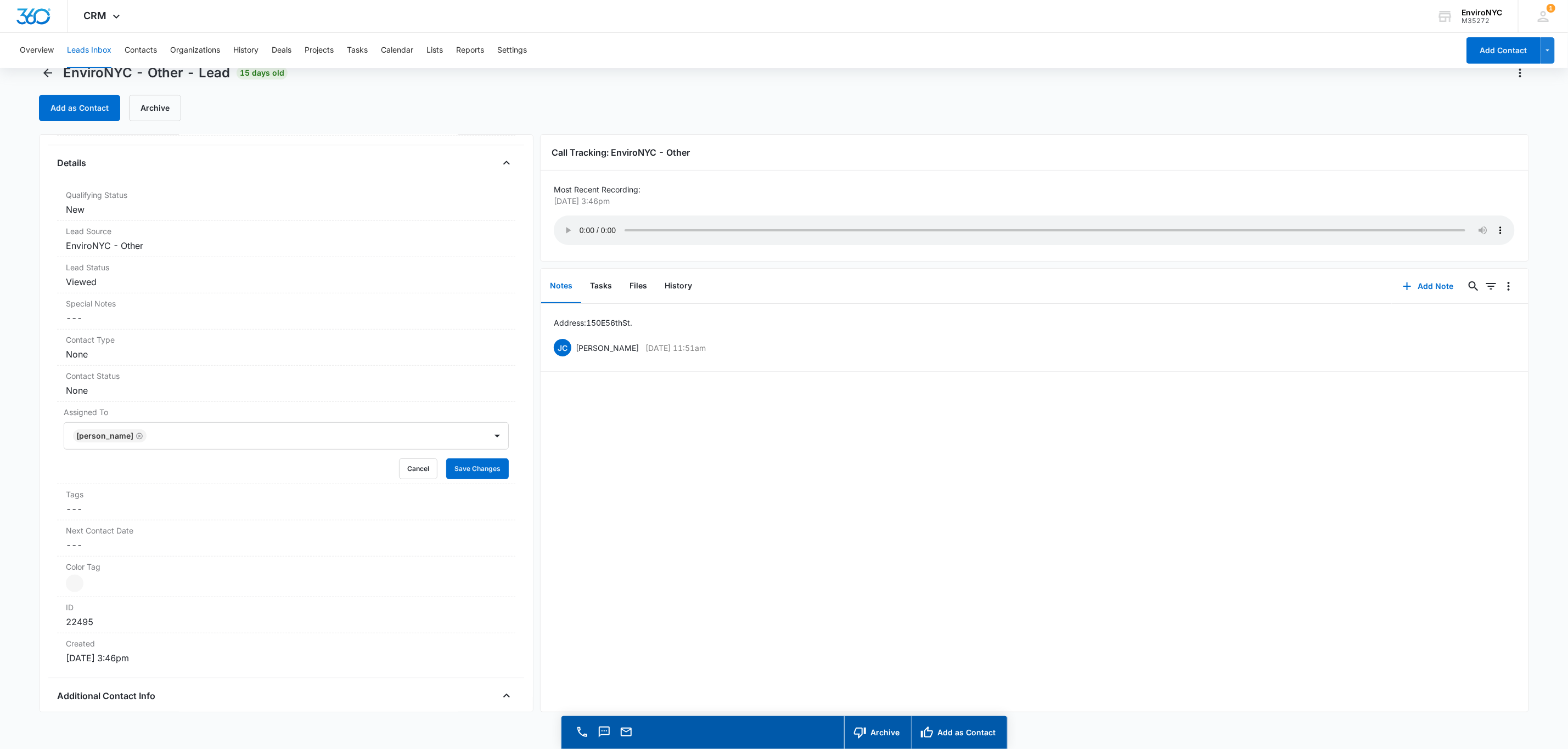
click at [14, 509] on main "EnviroNYC - Other - Lead 15 days old Add as Contact Archive EnviroNYC - Other C…" at bounding box center [784, 412] width 1568 height 696
click at [450, 473] on button "Save Changes" at bounding box center [478, 469] width 63 height 21
click at [76, 112] on button "Add as Contact" at bounding box center [79, 108] width 81 height 27
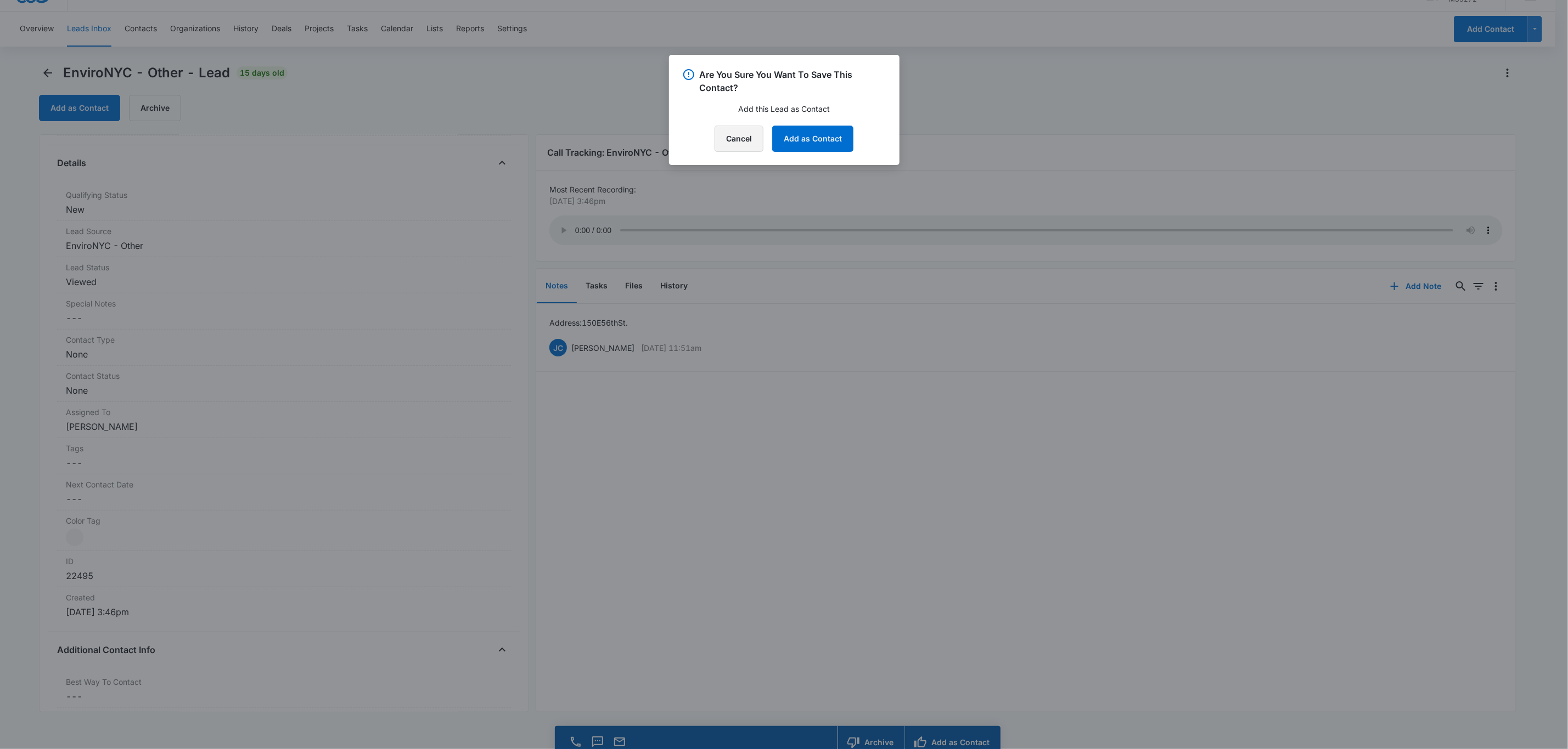
drag, startPoint x: 751, startPoint y: 142, endPoint x: 376, endPoint y: 199, distance: 379.3
click at [747, 142] on button "Cancel" at bounding box center [738, 138] width 49 height 27
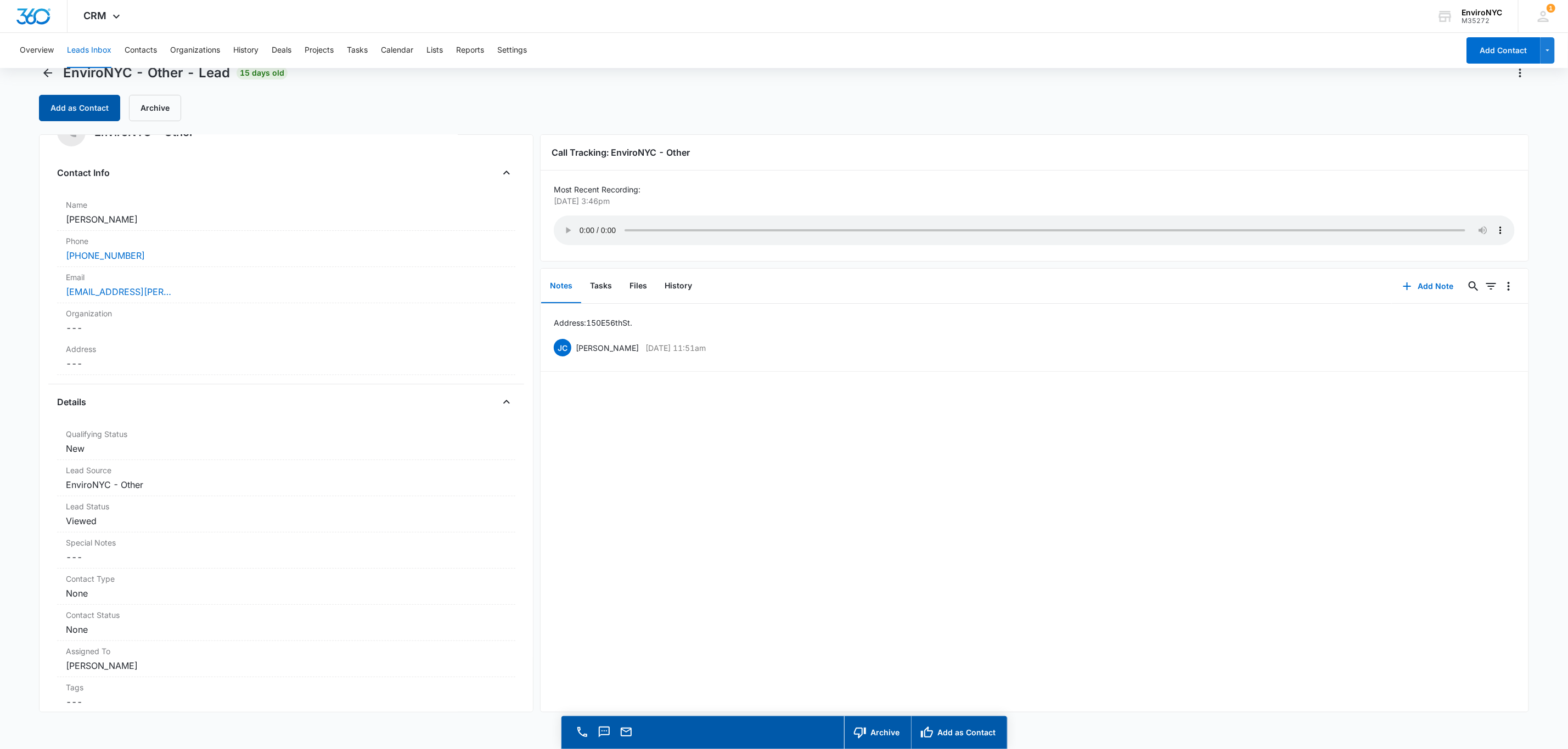
scroll to position [0, 0]
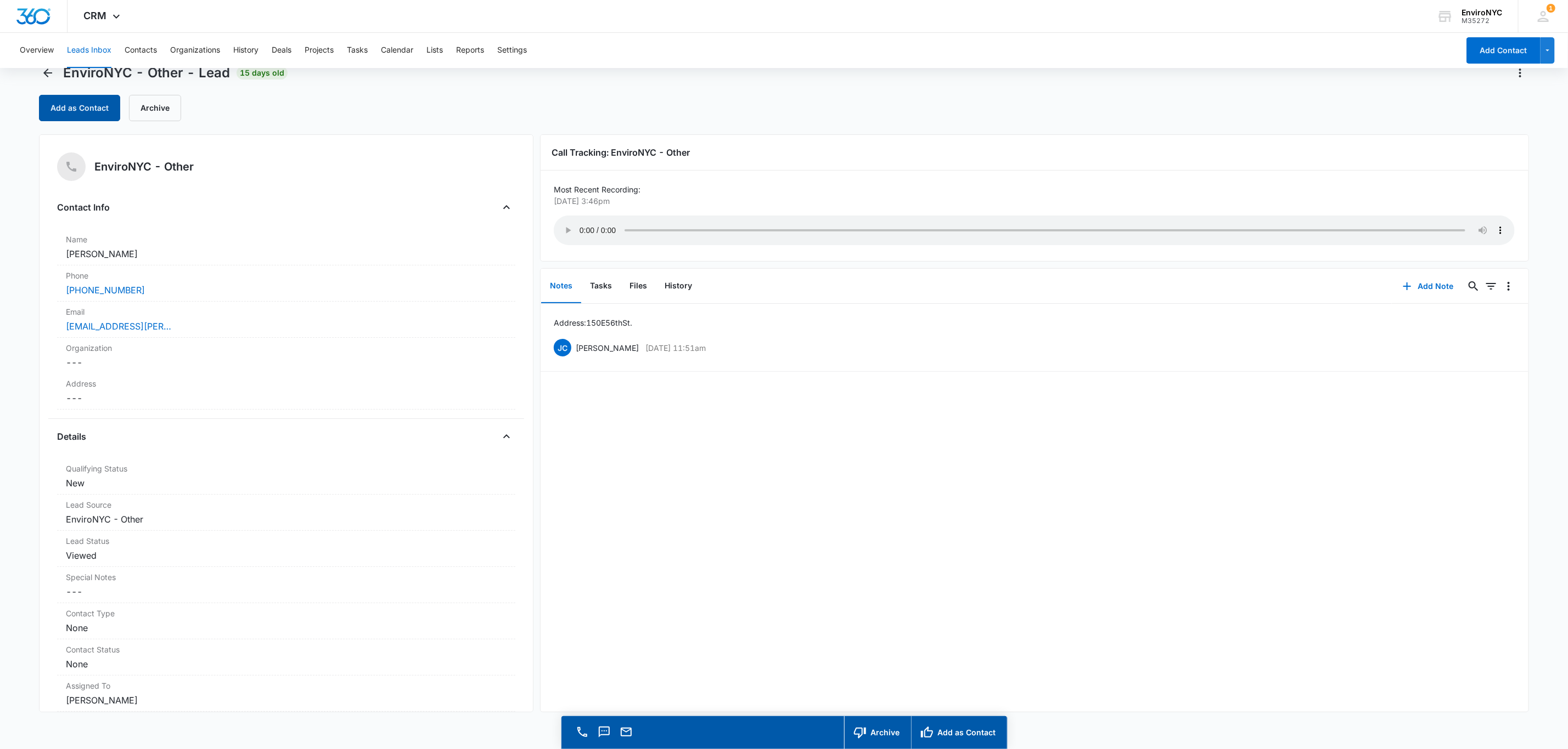
click at [92, 105] on button "Add as Contact" at bounding box center [79, 108] width 81 height 27
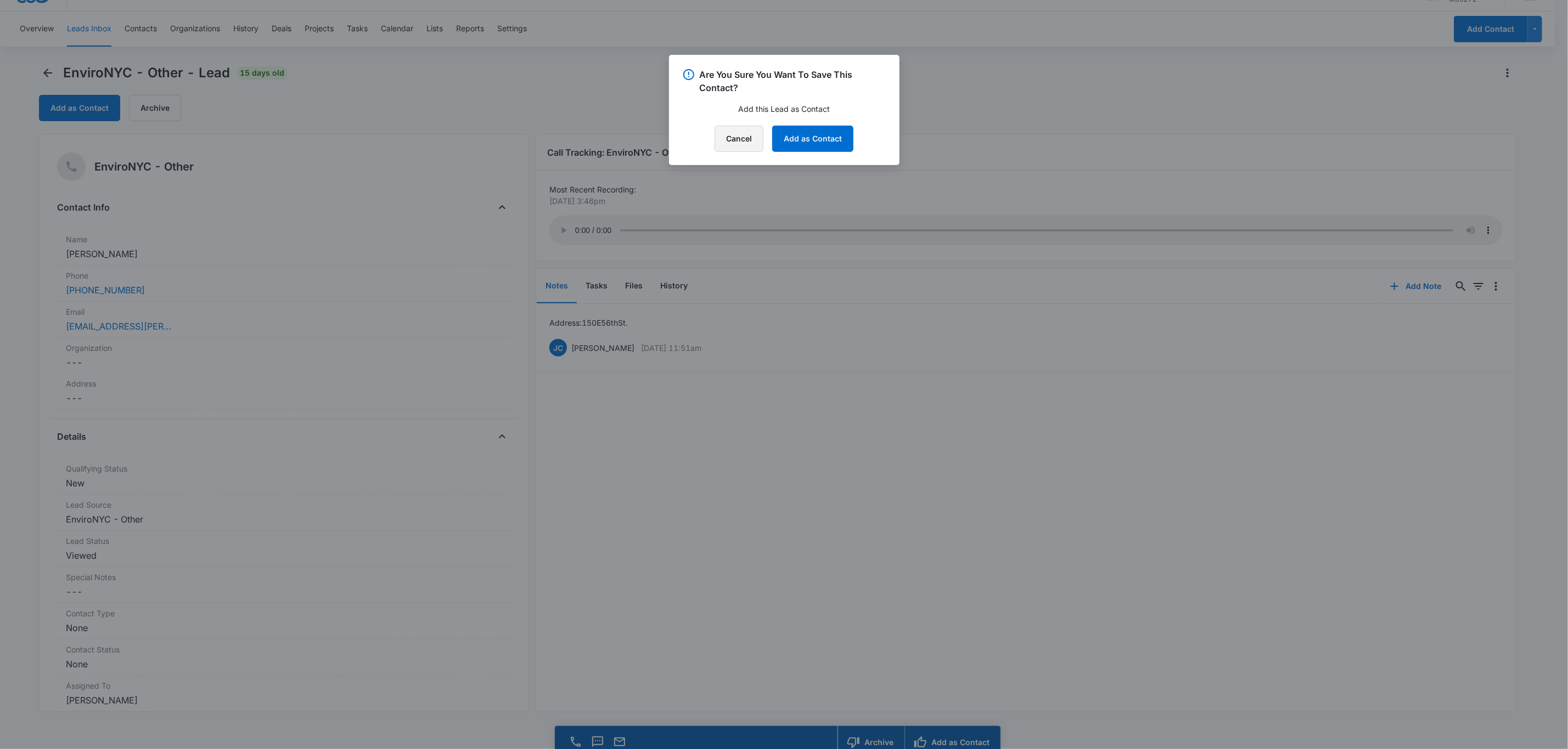
click at [749, 138] on button "Cancel" at bounding box center [738, 138] width 49 height 27
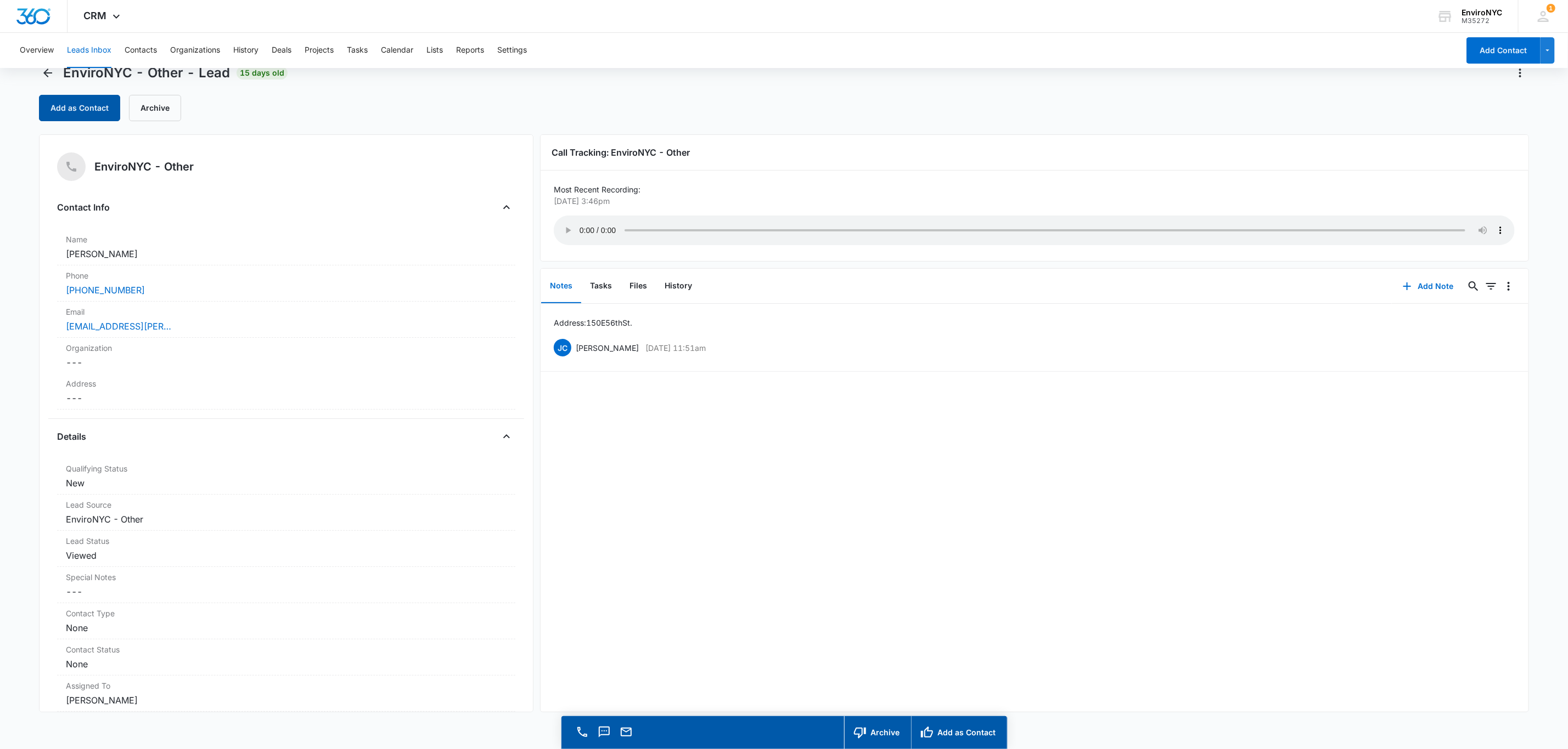
click at [76, 101] on button "Add as Contact" at bounding box center [79, 108] width 81 height 27
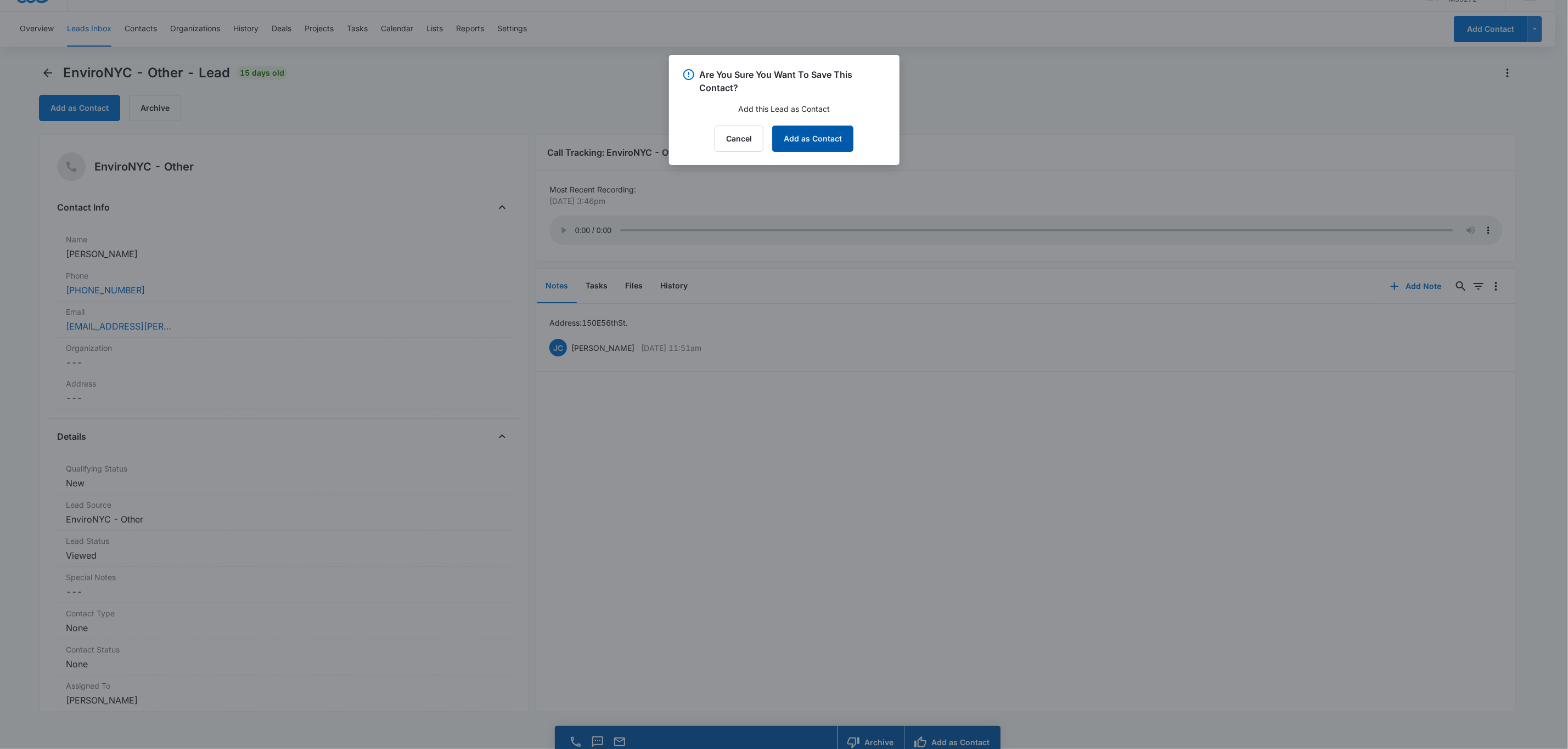
click at [808, 140] on button "Add as Contact" at bounding box center [813, 138] width 81 height 27
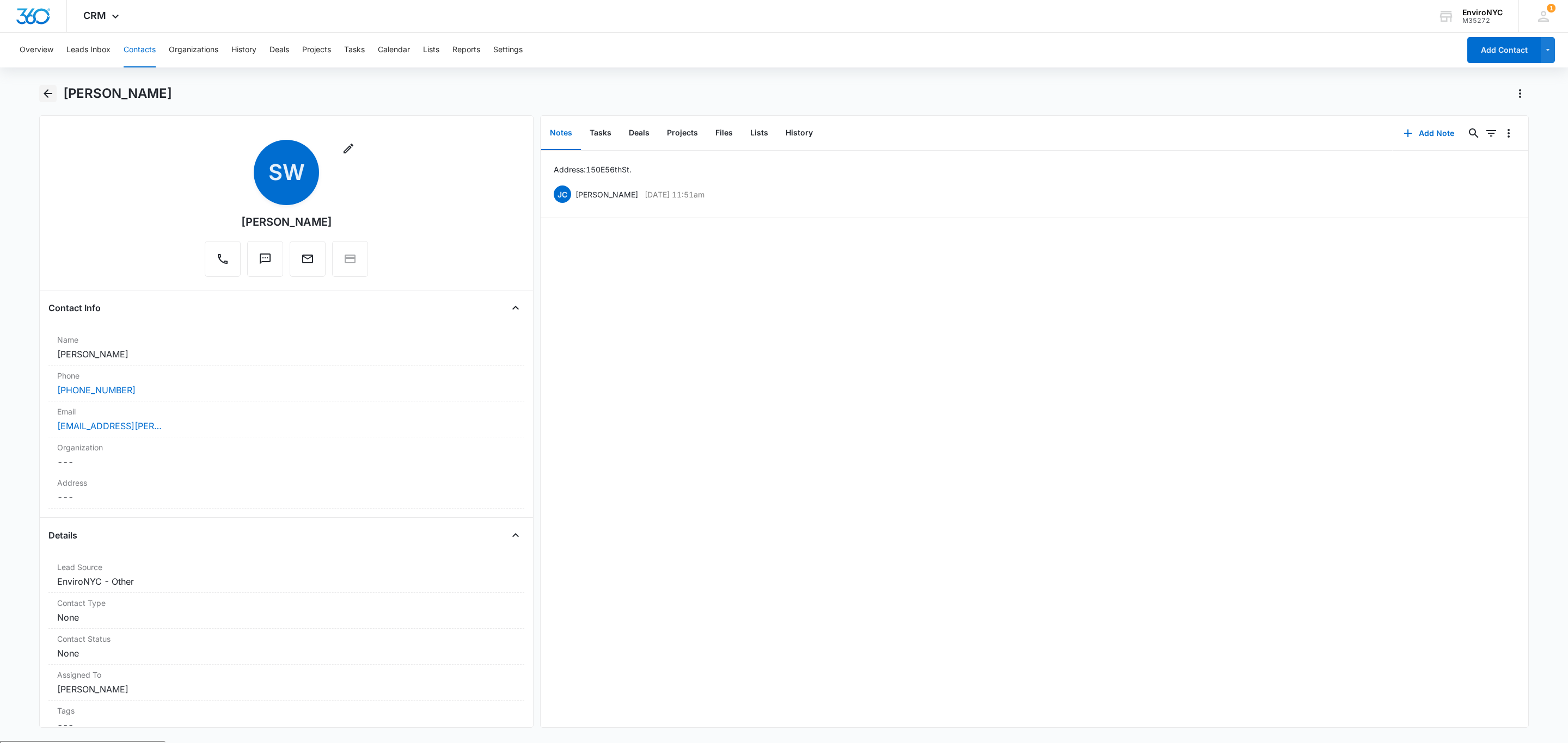
click at [49, 96] on icon "Back" at bounding box center [48, 93] width 13 height 13
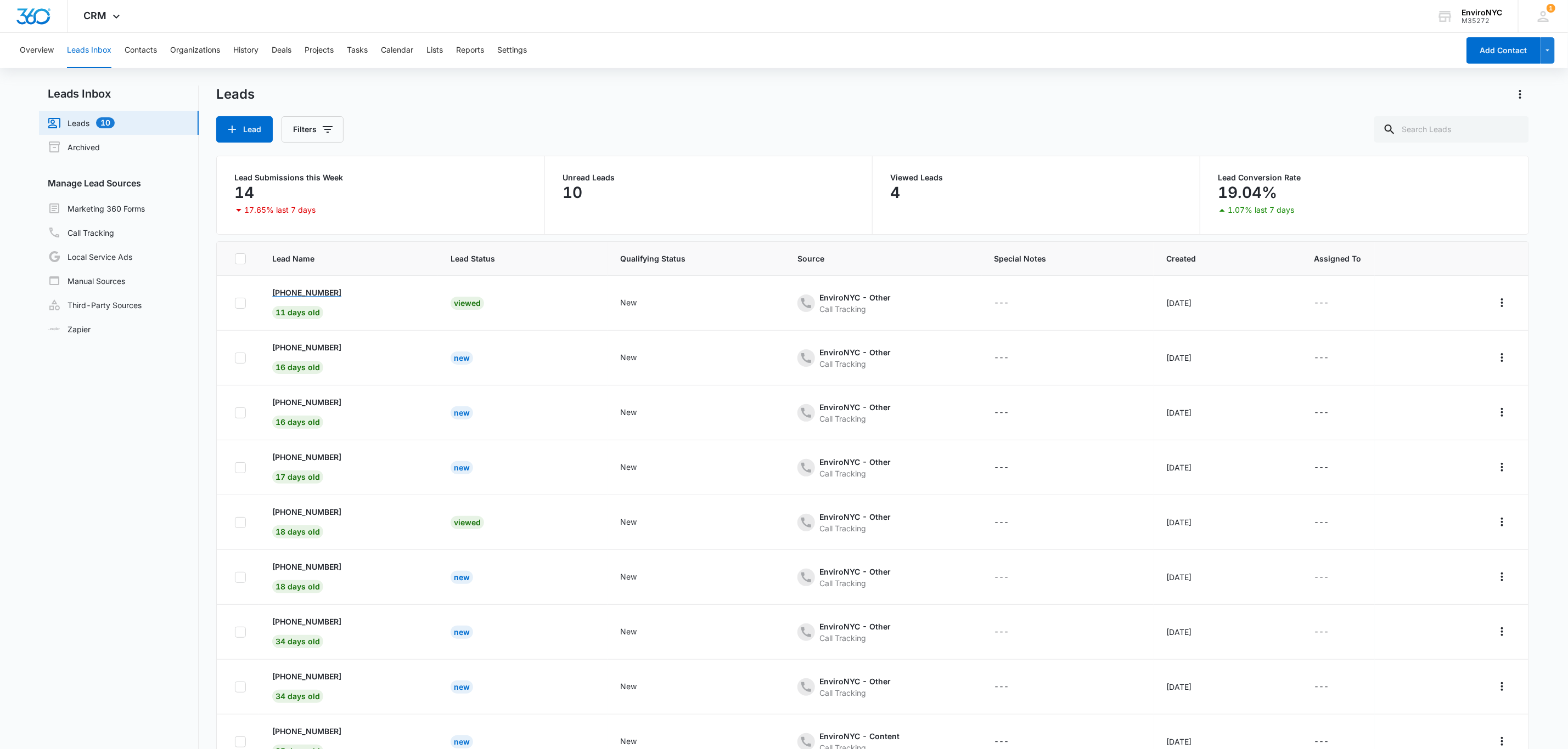
click at [308, 294] on p "[PHONE_NUMBER]" at bounding box center [306, 292] width 69 height 11
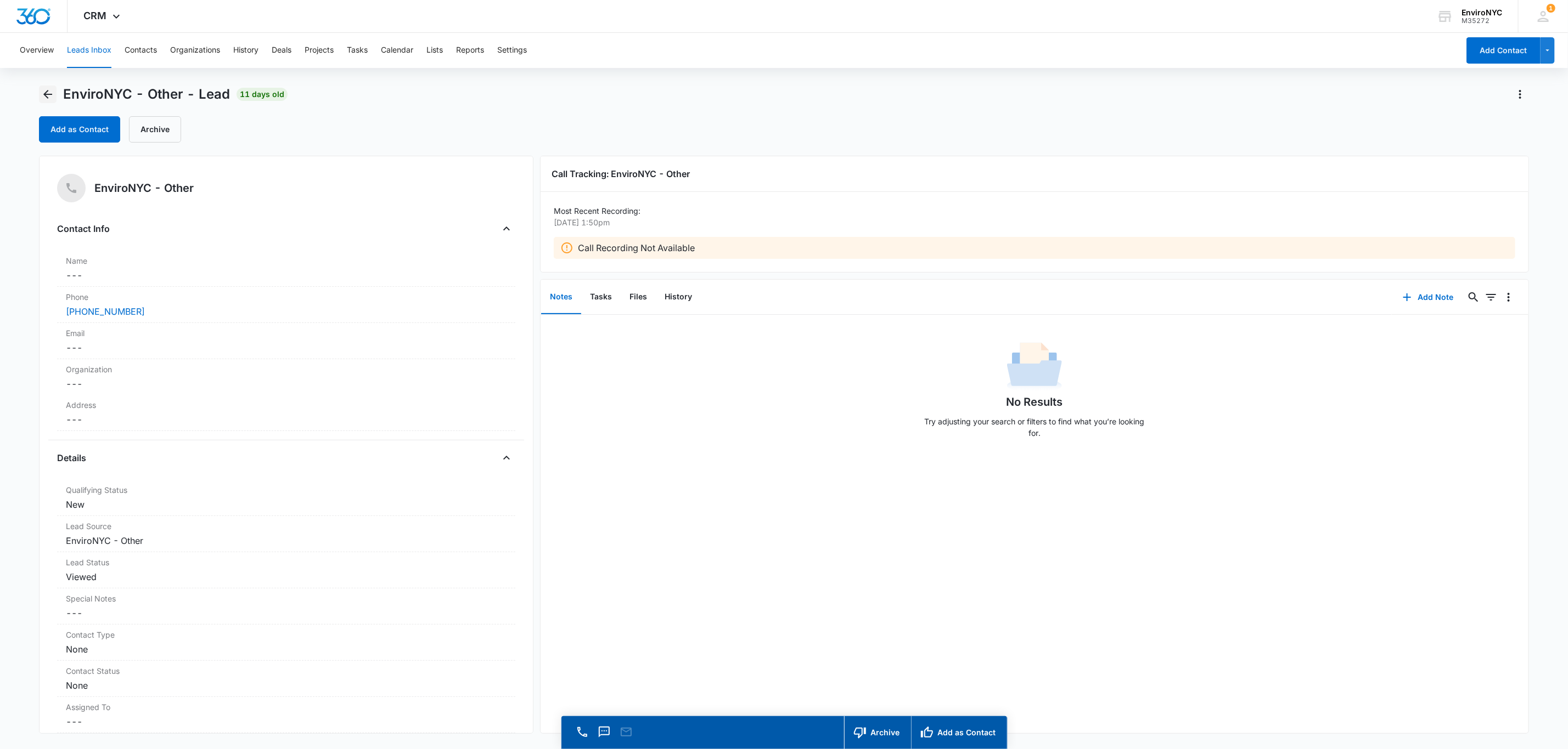
click at [45, 98] on icon "Back" at bounding box center [48, 94] width 13 height 13
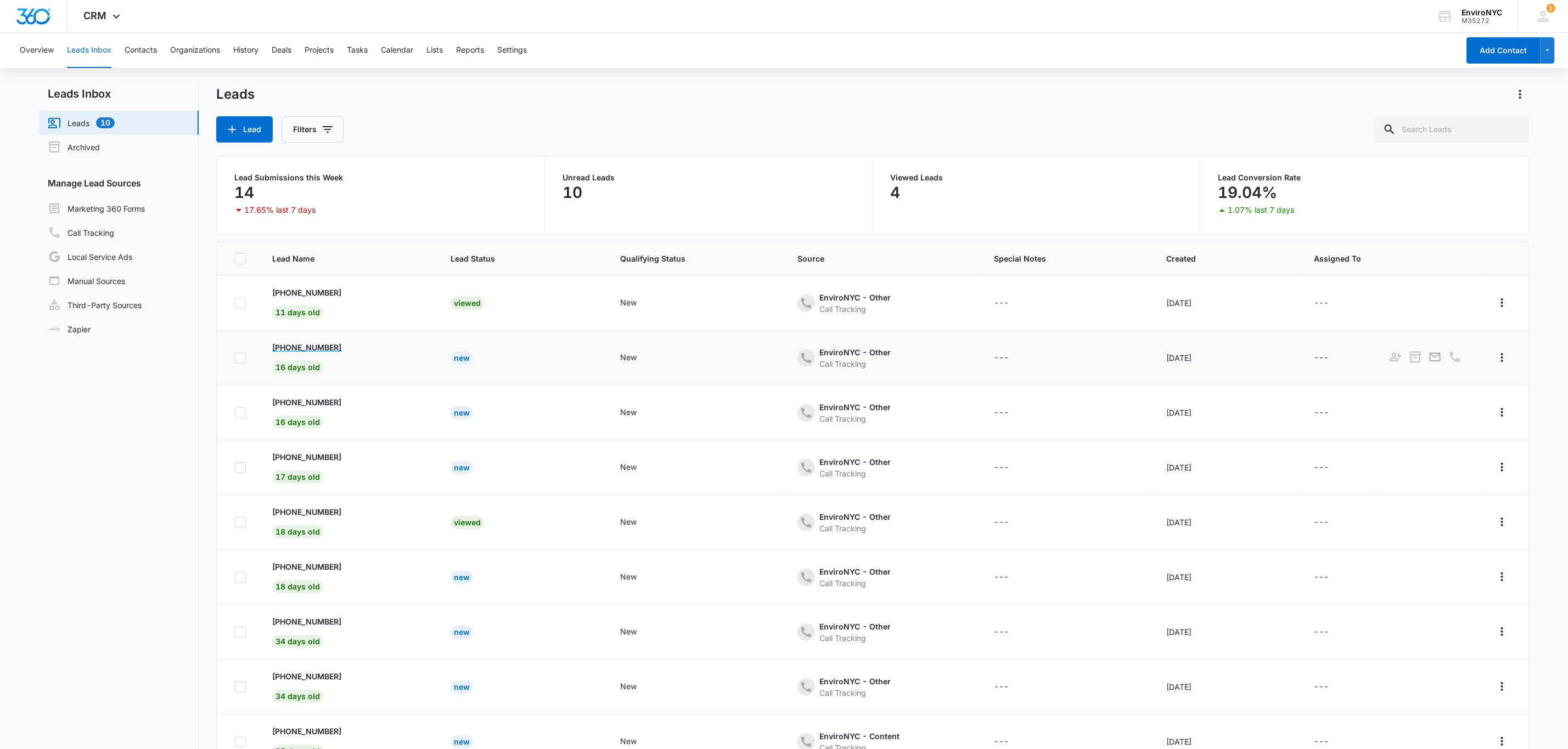
click at [318, 351] on p "[PHONE_NUMBER]" at bounding box center [306, 348] width 69 height 11
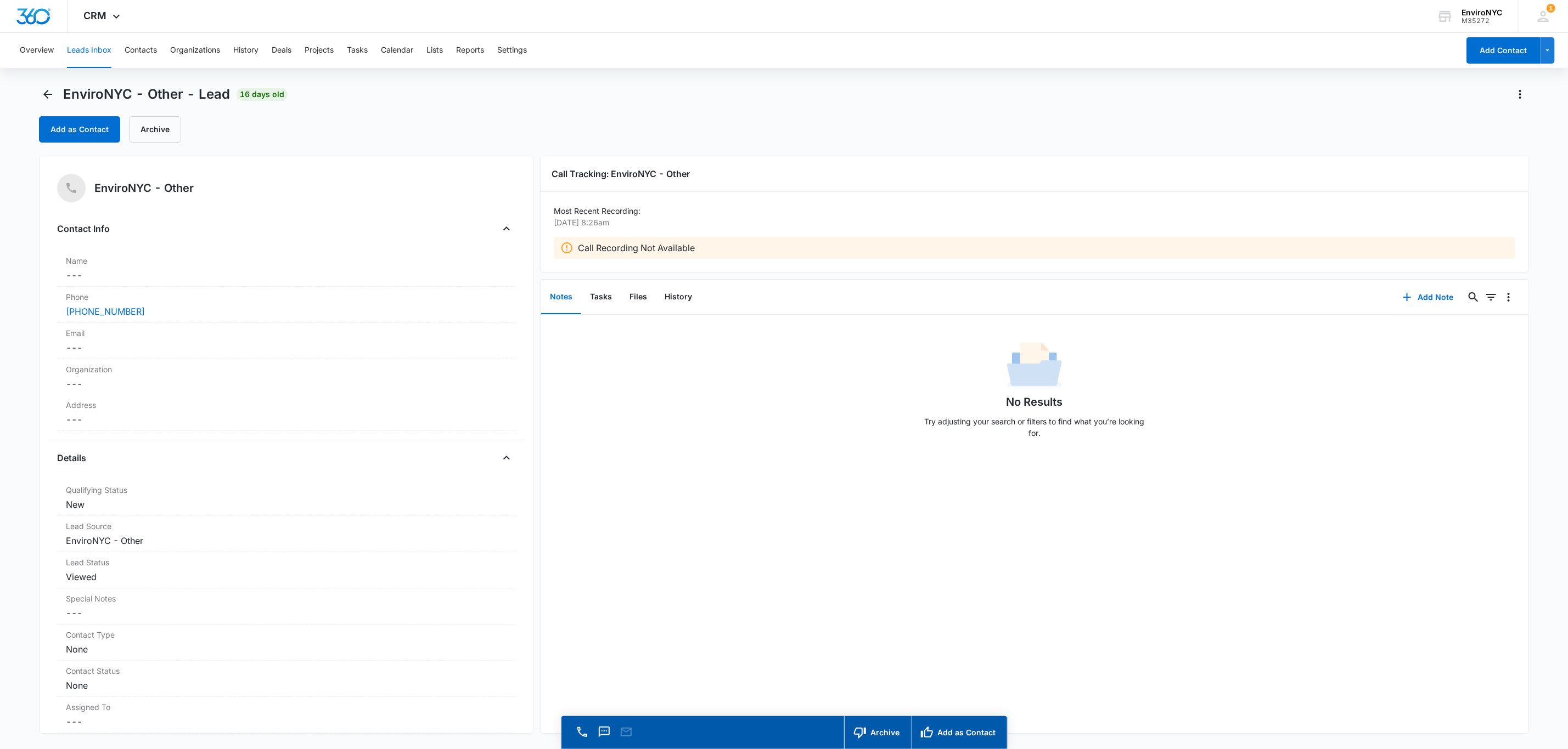
click at [27, 83] on div "Overview Leads Inbox Contacts Organizations History Deals Projects Tasks Calend…" at bounding box center [784, 407] width 1568 height 748
click at [44, 89] on icon "Back" at bounding box center [48, 94] width 13 height 13
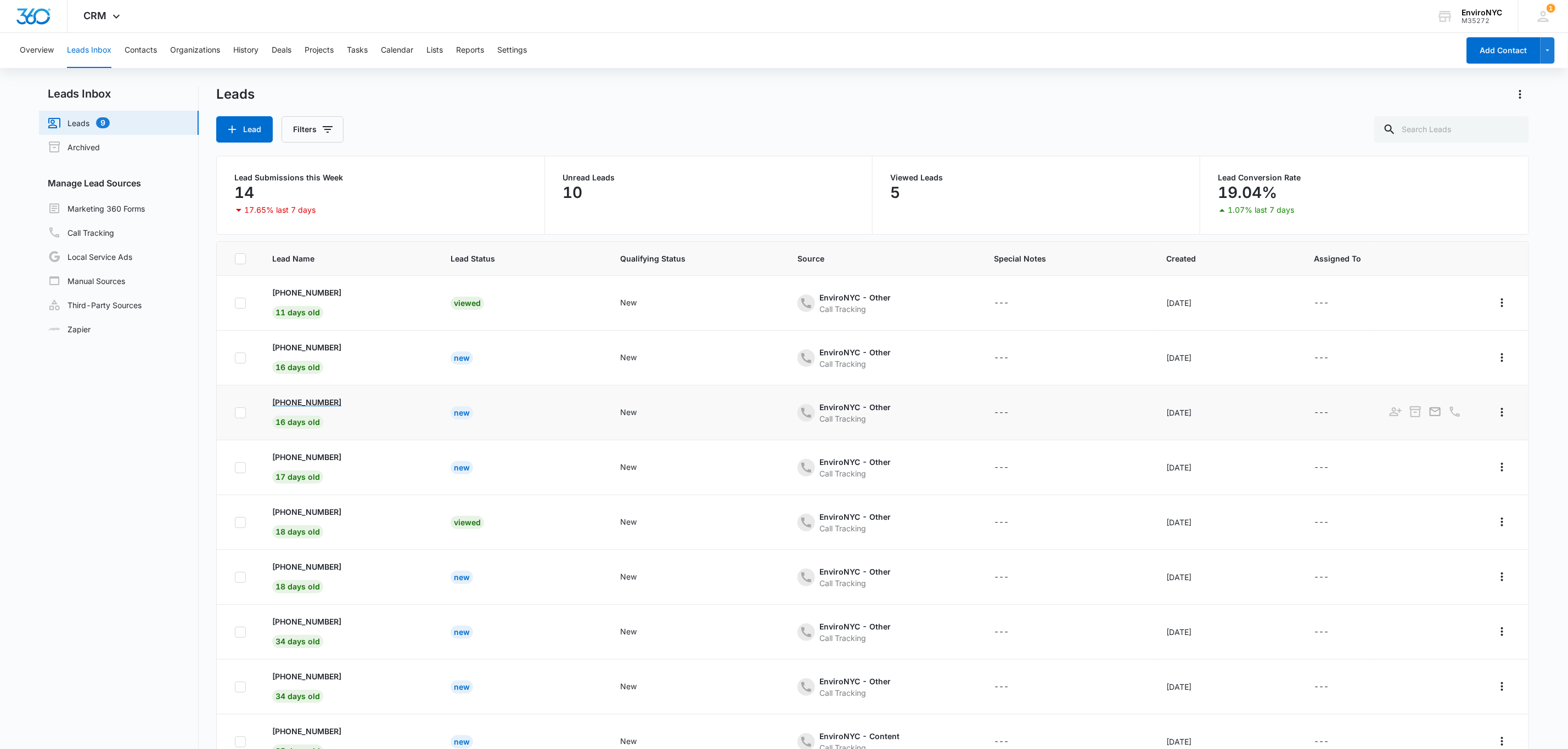
click at [331, 406] on p "[PHONE_NUMBER]" at bounding box center [306, 402] width 69 height 11
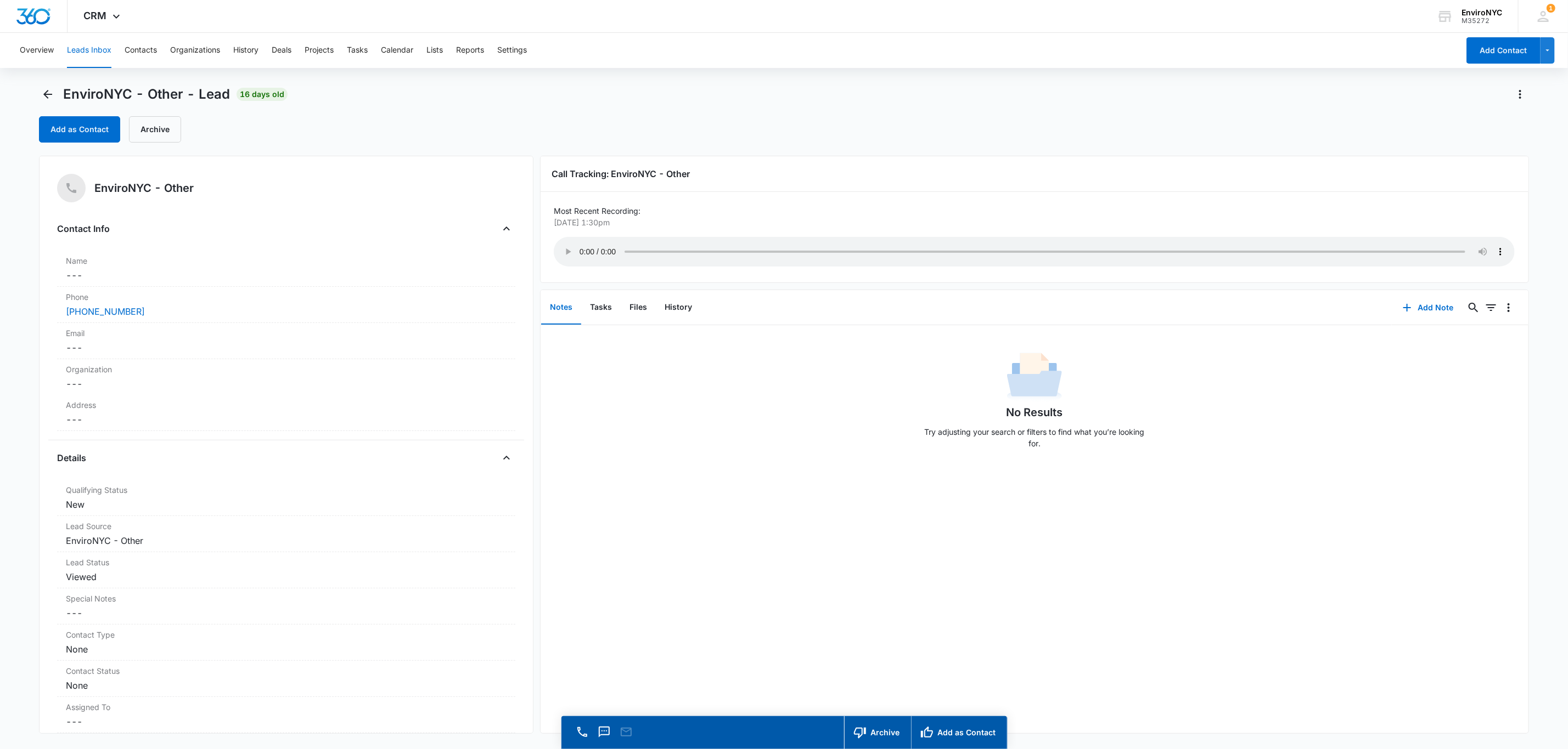
click at [349, 128] on div "Add as Contact Archive" at bounding box center [784, 129] width 1490 height 27
click at [251, 124] on div "Add as Contact Archive" at bounding box center [784, 129] width 1490 height 27
click at [310, 132] on div "Add as Contact Archive" at bounding box center [784, 129] width 1490 height 27
click at [138, 131] on button "Archive" at bounding box center [155, 129] width 53 height 27
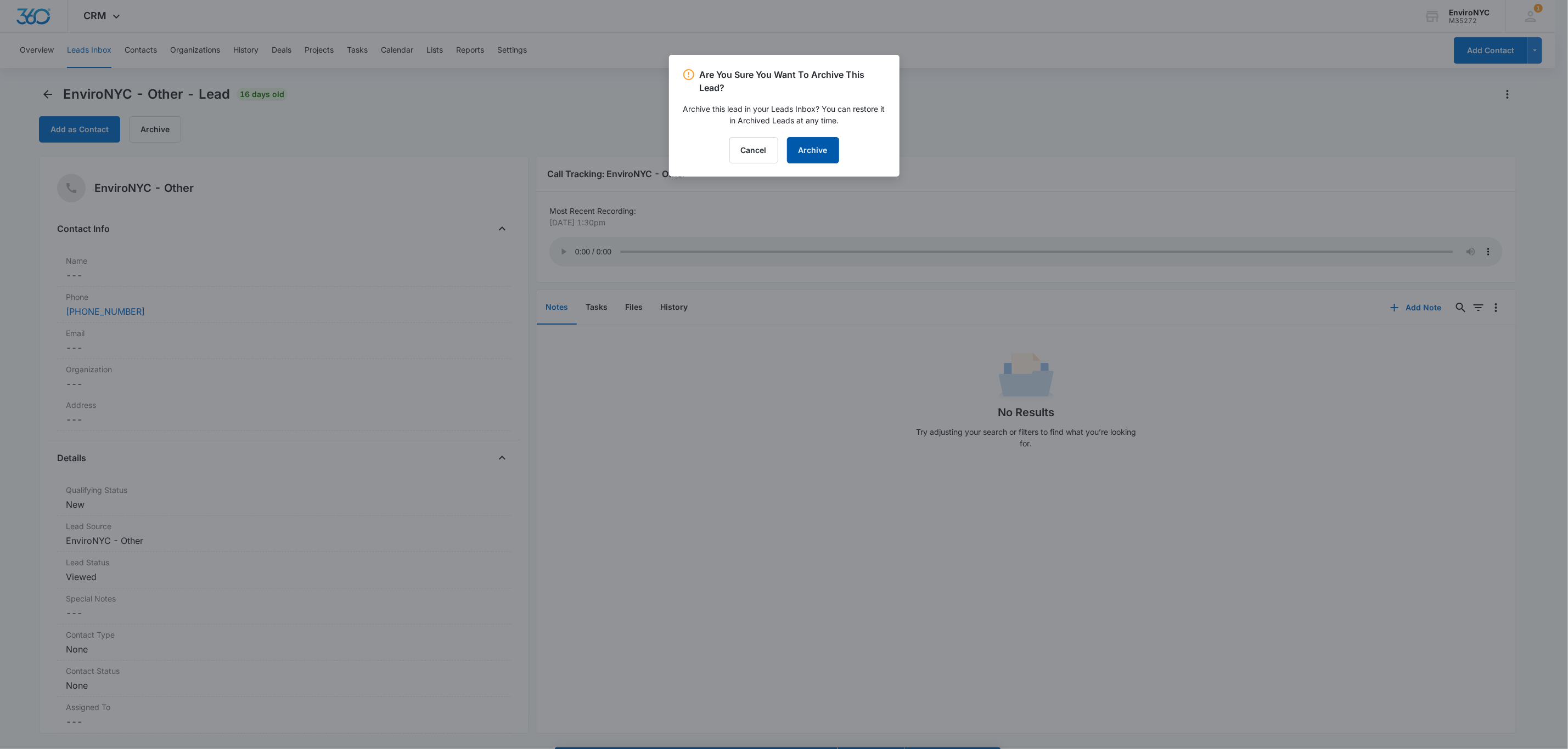
click at [803, 147] on button "Archive" at bounding box center [813, 150] width 53 height 27
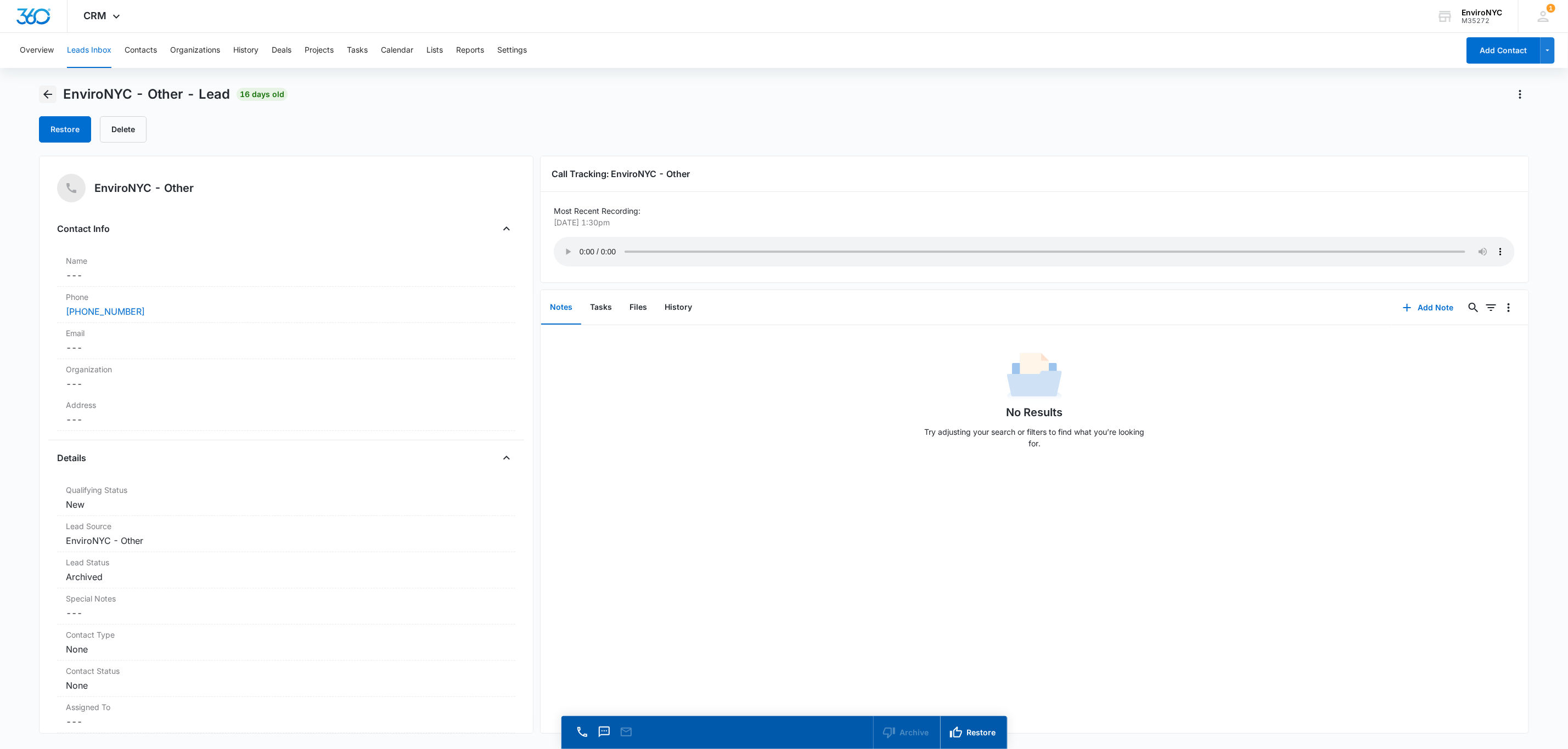
drag, startPoint x: 48, startPoint y: 93, endPoint x: 48, endPoint y: 101, distance: 8.0
click at [48, 101] on button "Back" at bounding box center [47, 94] width 18 height 18
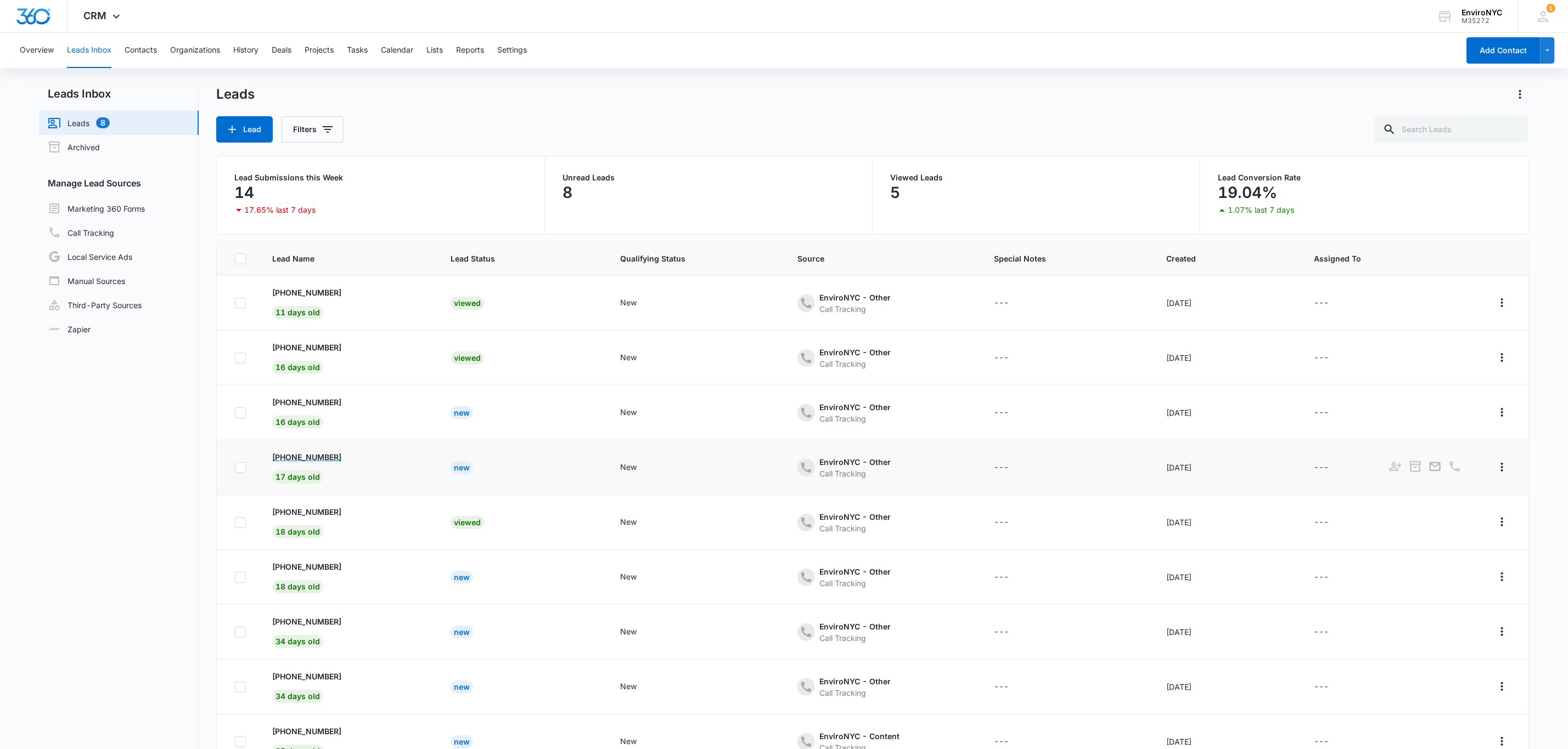
click at [331, 461] on p "[PHONE_NUMBER]" at bounding box center [306, 457] width 69 height 11
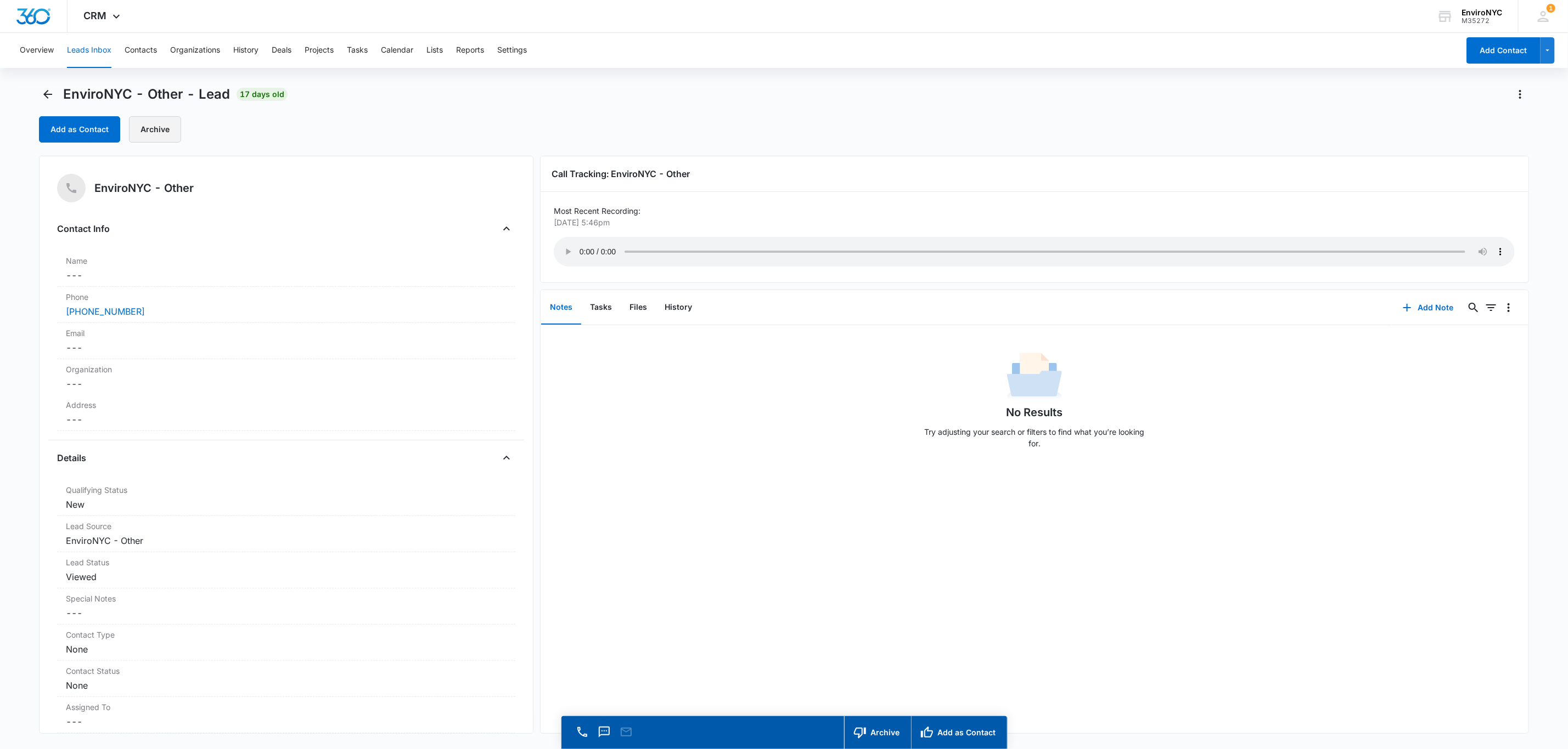
click at [152, 129] on button "Archive" at bounding box center [155, 129] width 53 height 27
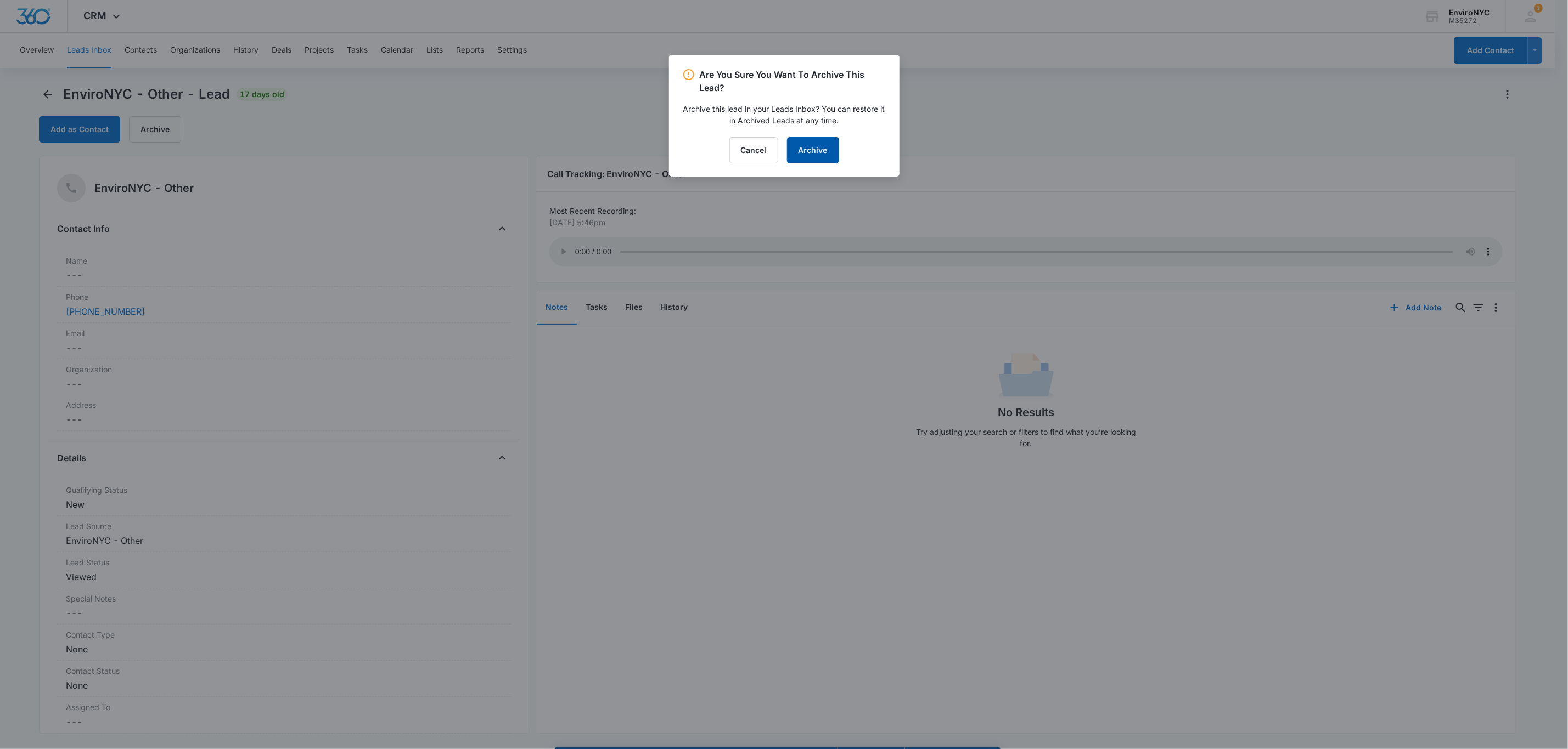
click at [819, 155] on button "Archive" at bounding box center [813, 150] width 53 height 27
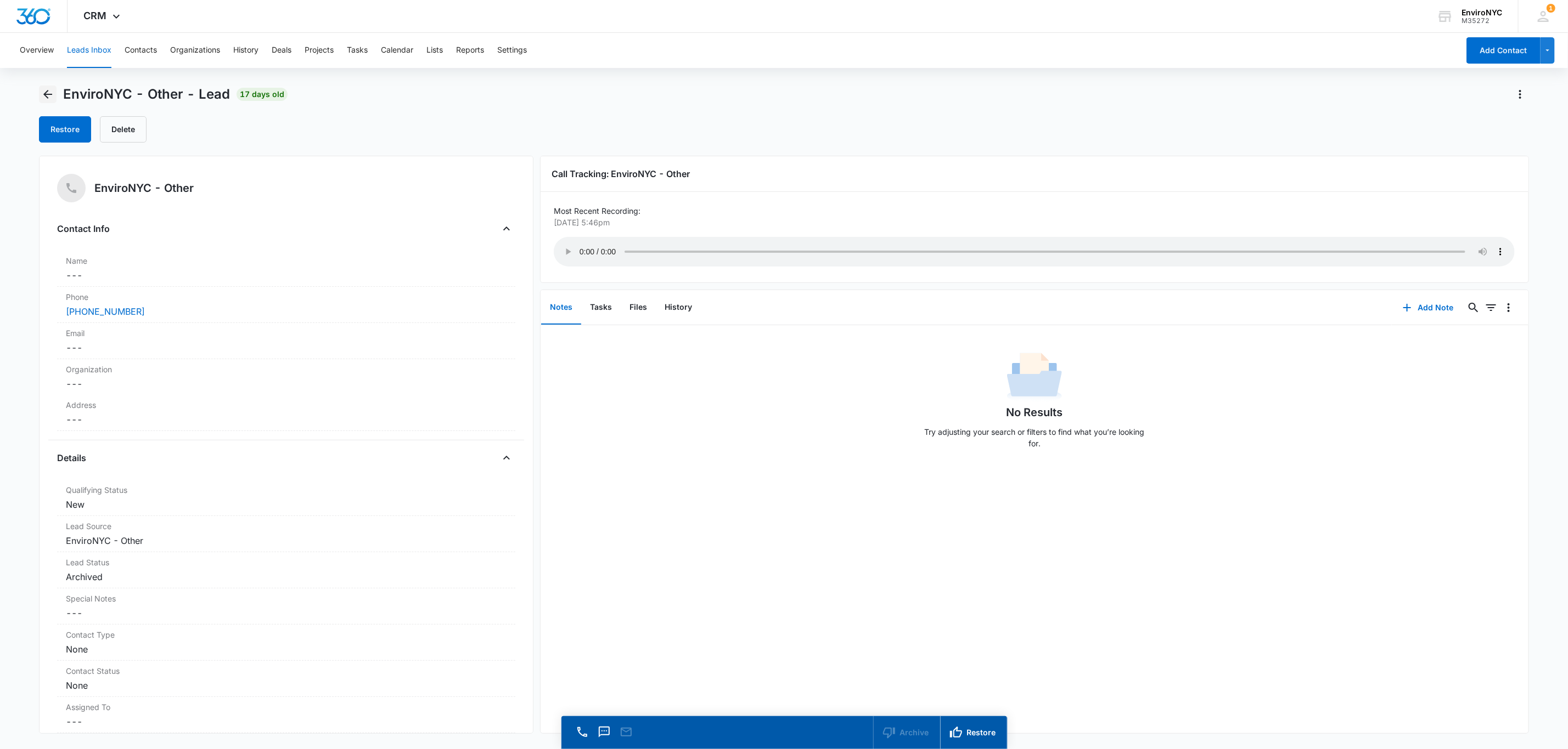
click at [45, 94] on icon "Back" at bounding box center [48, 95] width 9 height 9
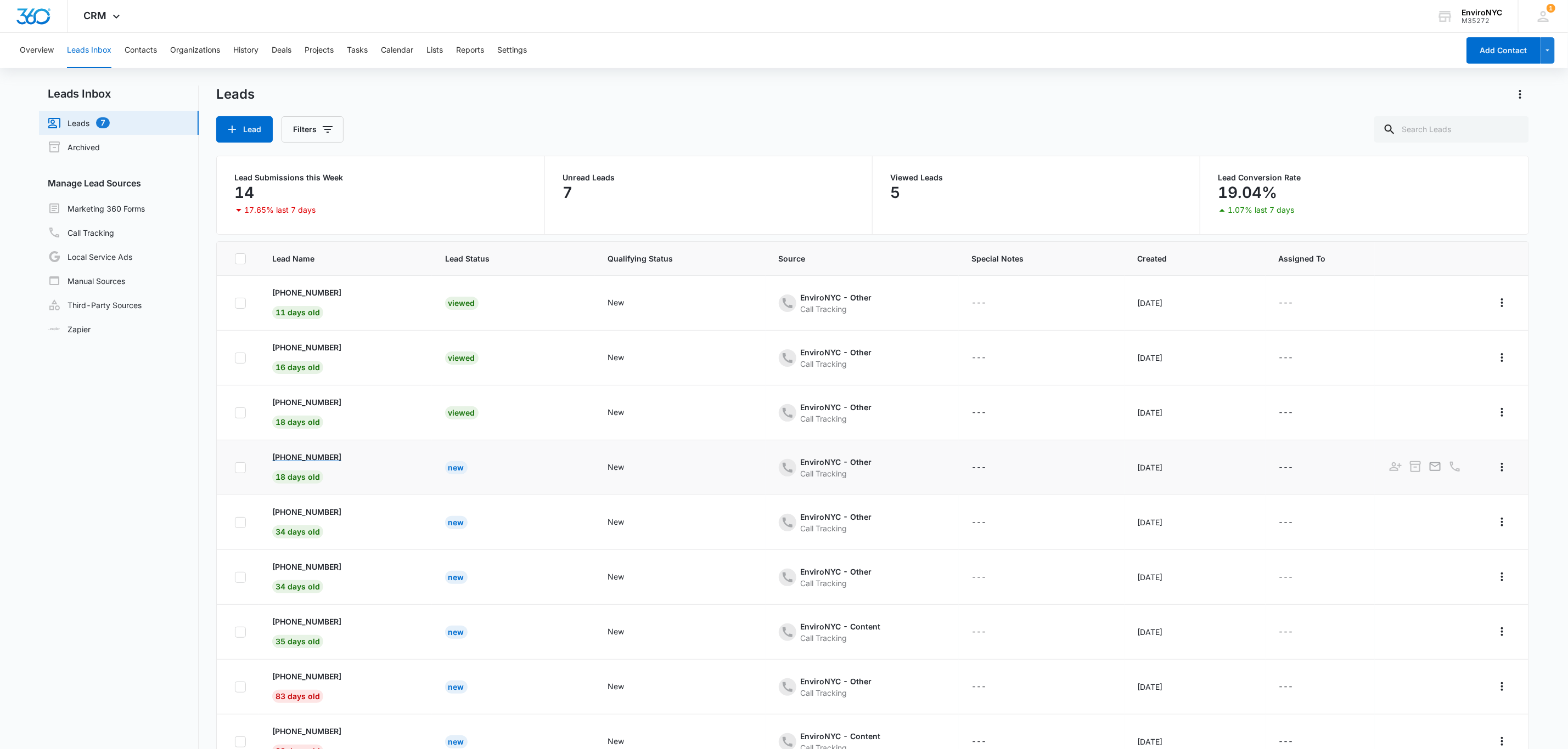
click at [300, 459] on p "[PHONE_NUMBER]" at bounding box center [306, 457] width 69 height 11
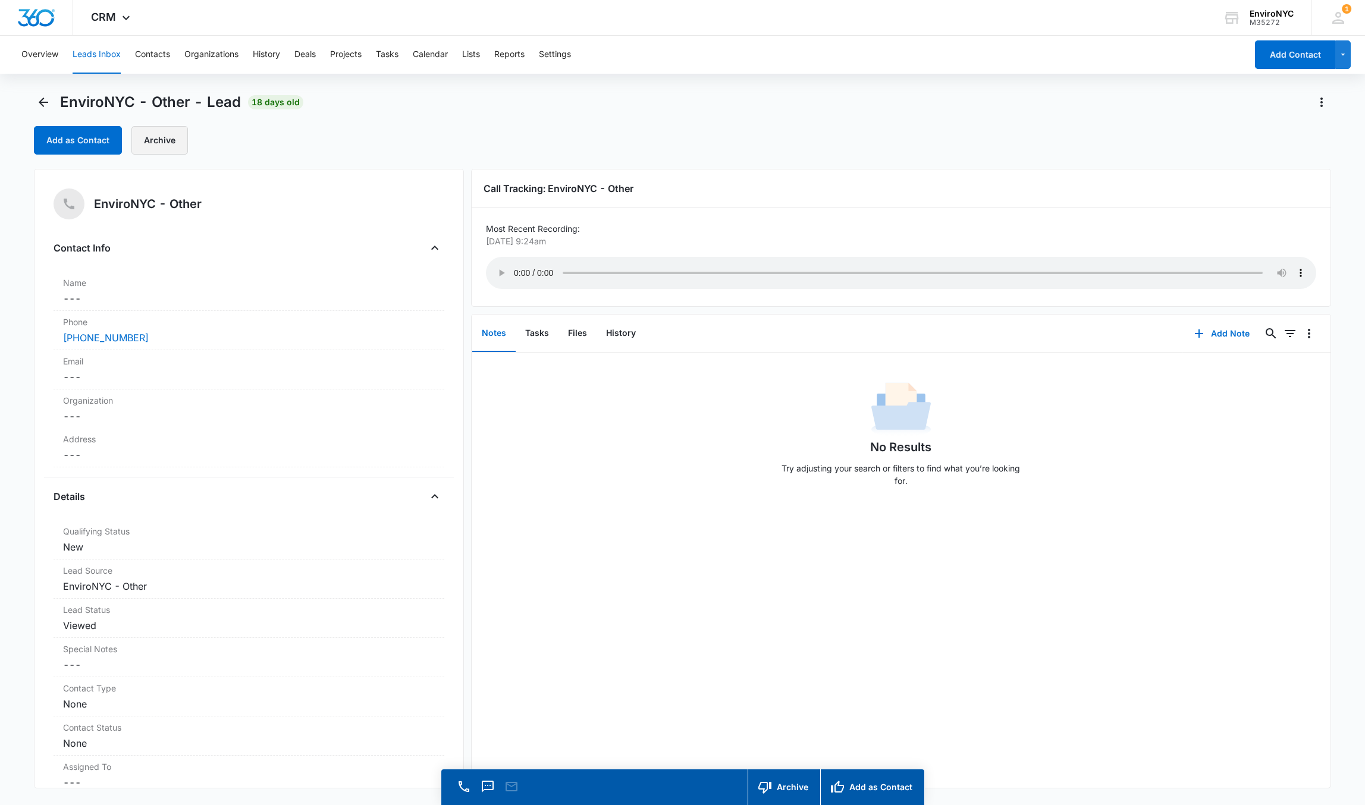
click at [152, 143] on button "Archive" at bounding box center [159, 140] width 57 height 29
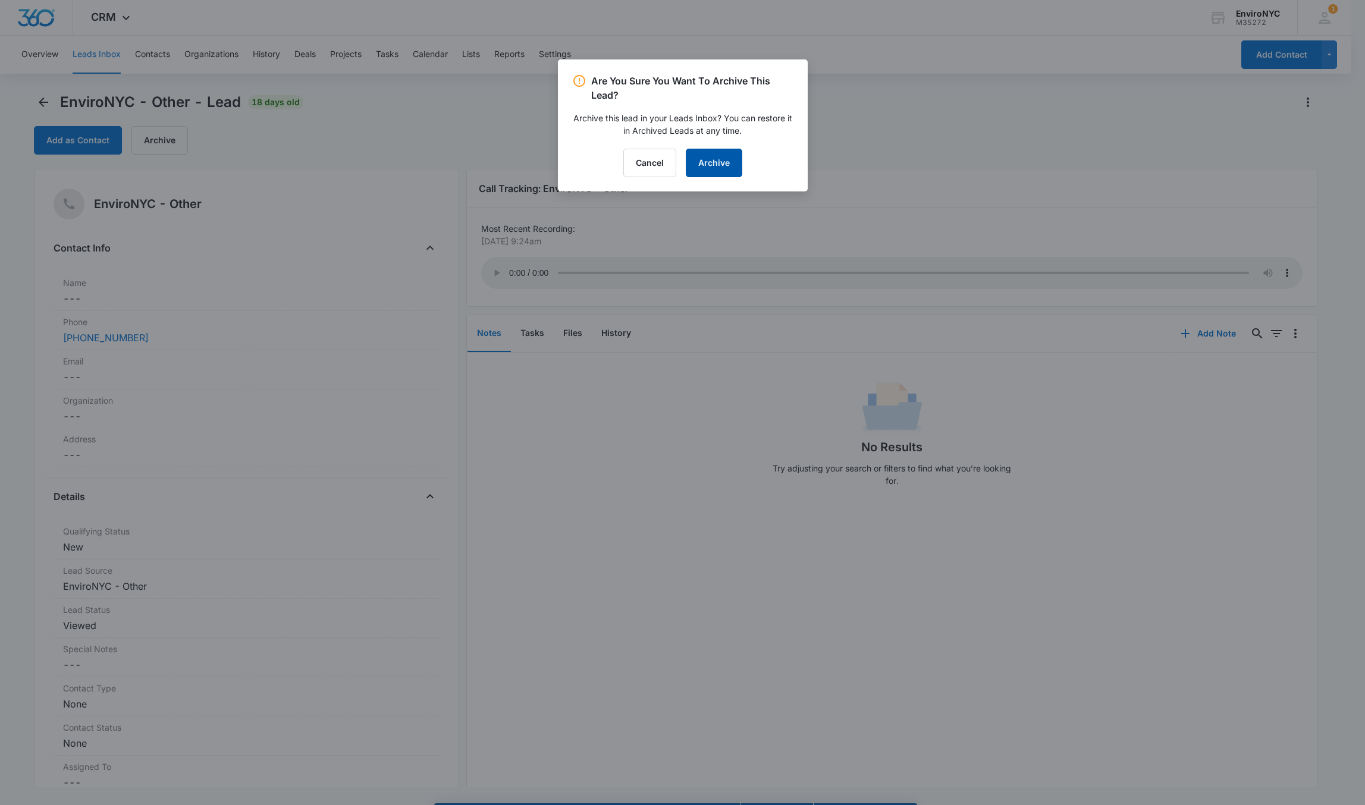
click at [705, 154] on button "Archive" at bounding box center [714, 163] width 57 height 29
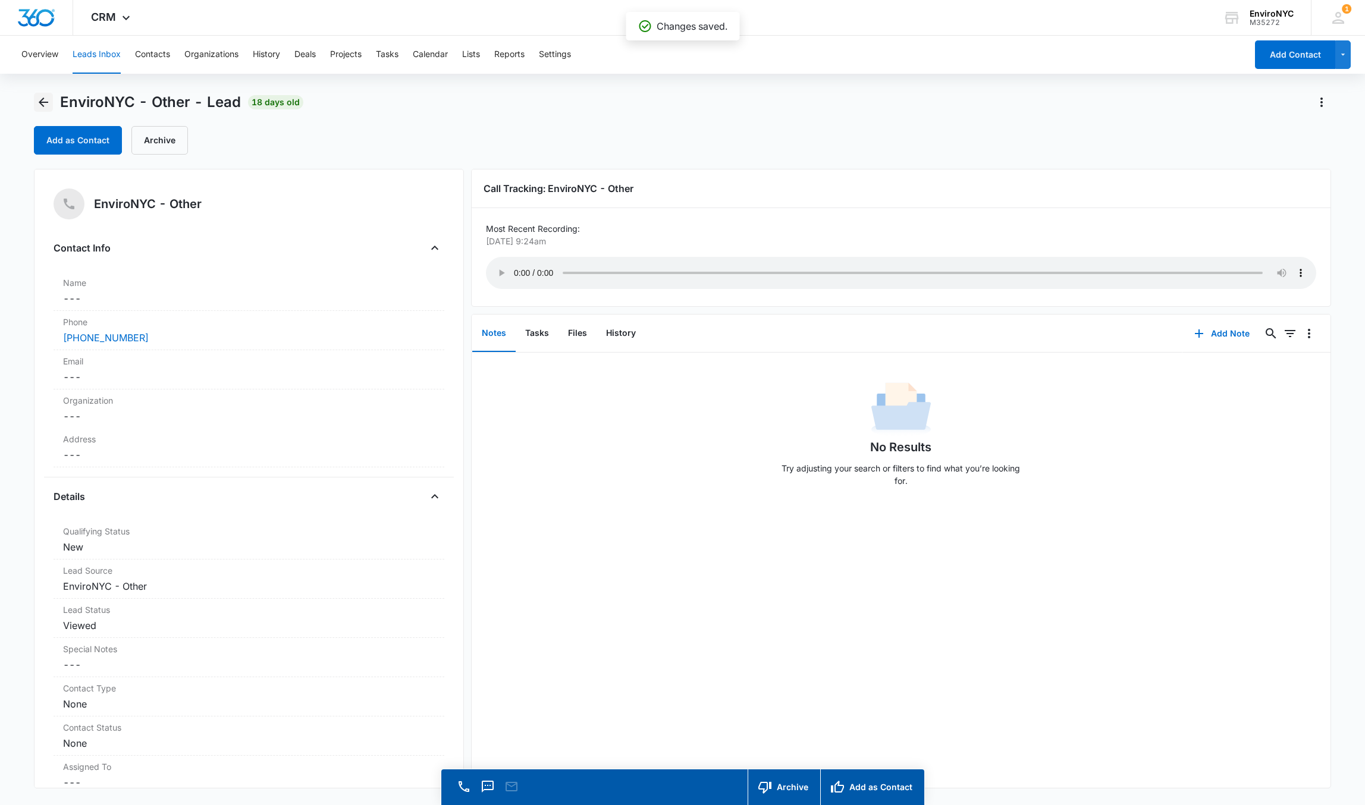
click at [46, 102] on icon "Back" at bounding box center [44, 103] width 10 height 10
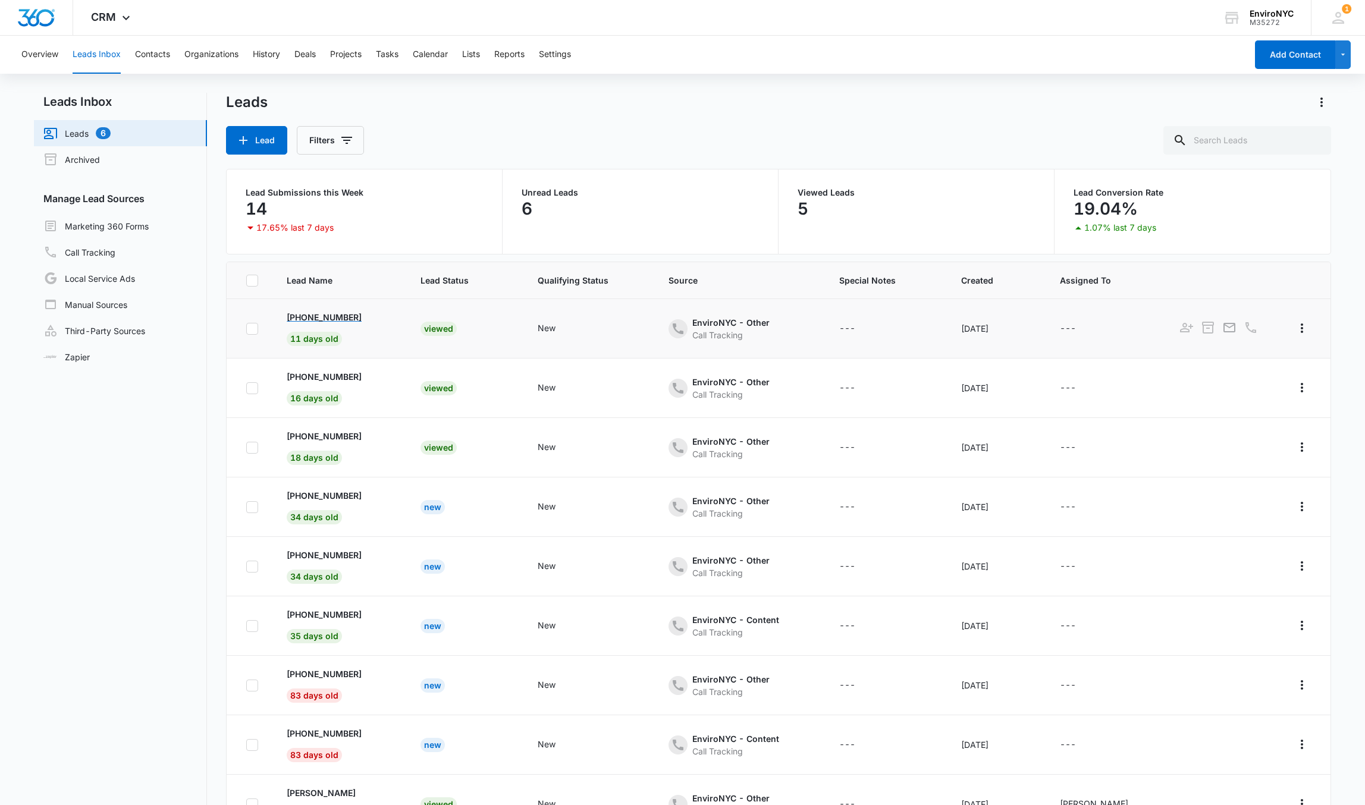
click at [350, 315] on p "[PHONE_NUMBER]" at bounding box center [324, 317] width 75 height 12
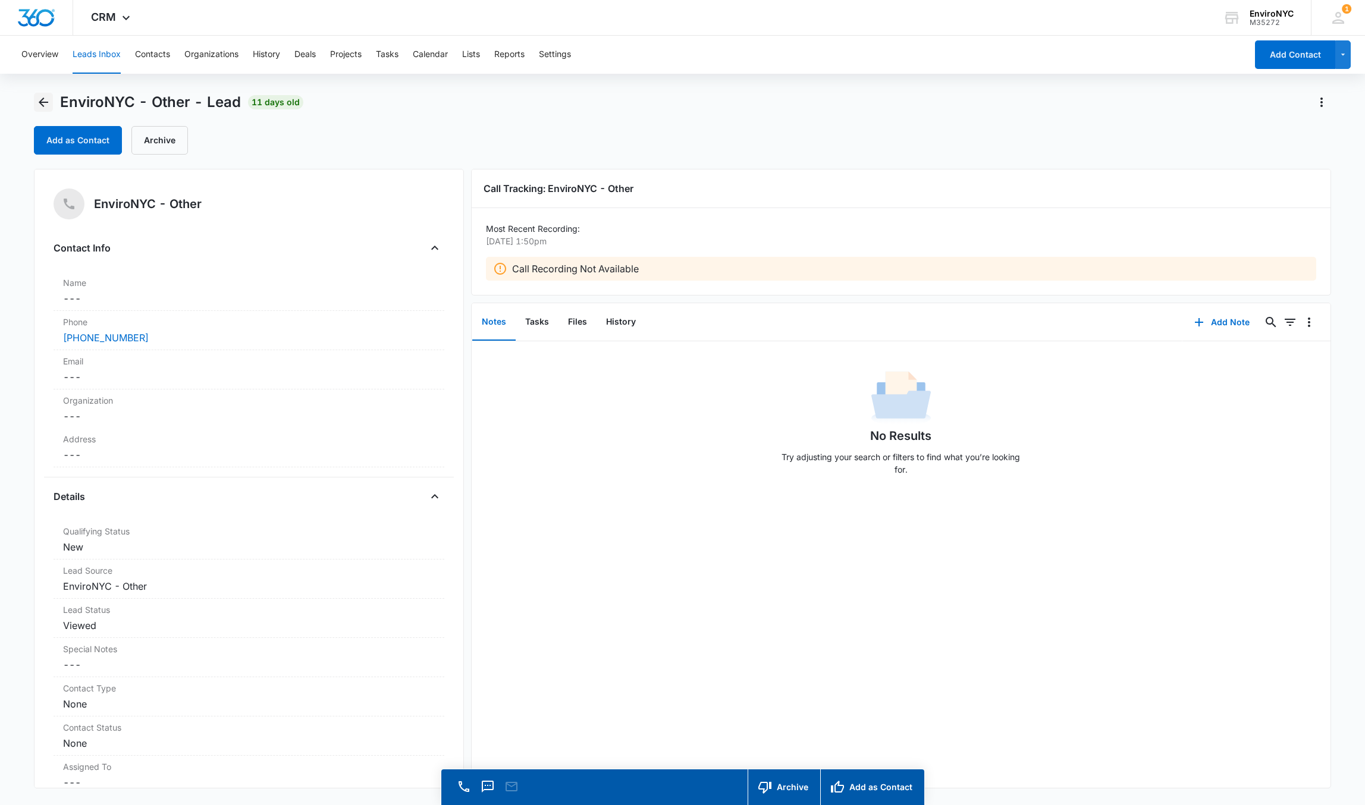
drag, startPoint x: 37, startPoint y: 98, endPoint x: 52, endPoint y: 102, distance: 15.4
click at [39, 100] on icon "Back" at bounding box center [43, 102] width 14 height 14
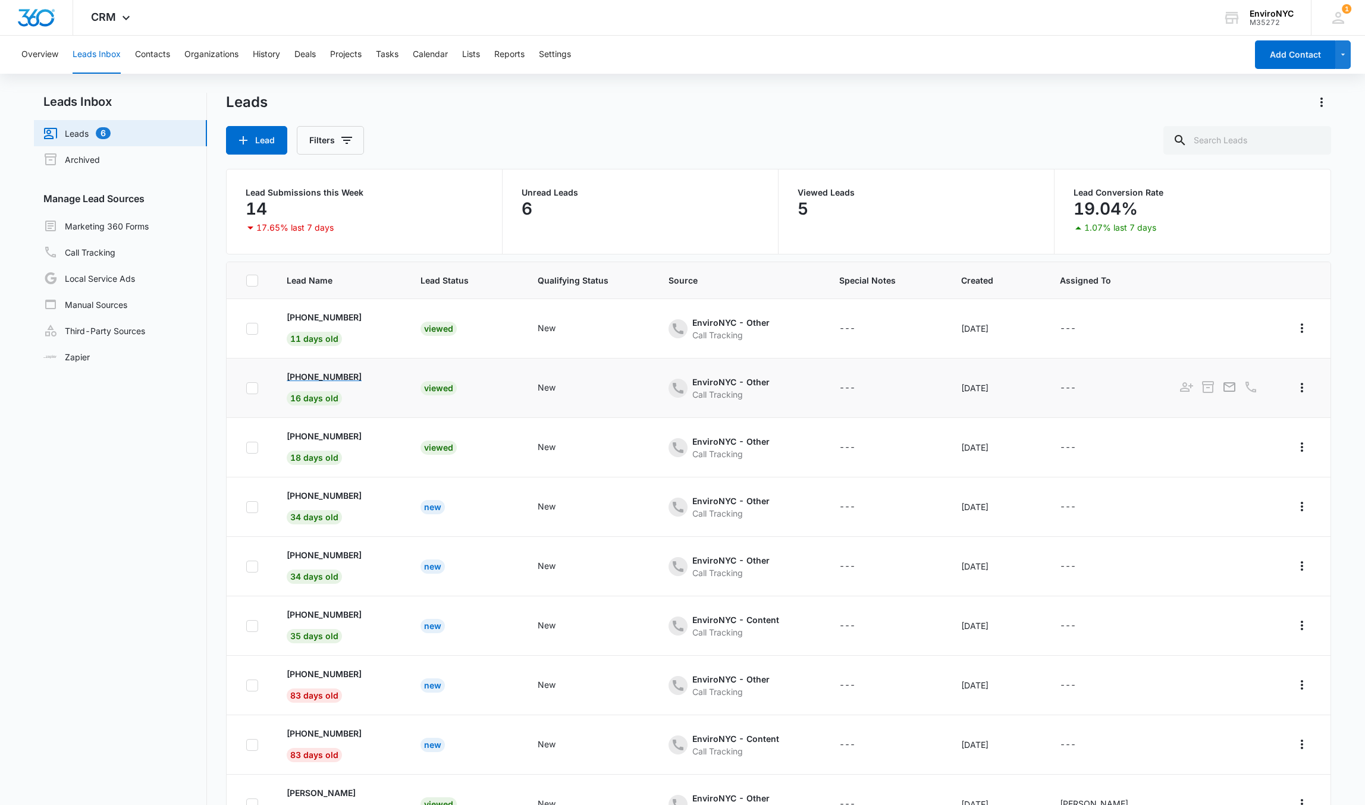
click at [357, 377] on p "[PHONE_NUMBER]" at bounding box center [324, 377] width 75 height 12
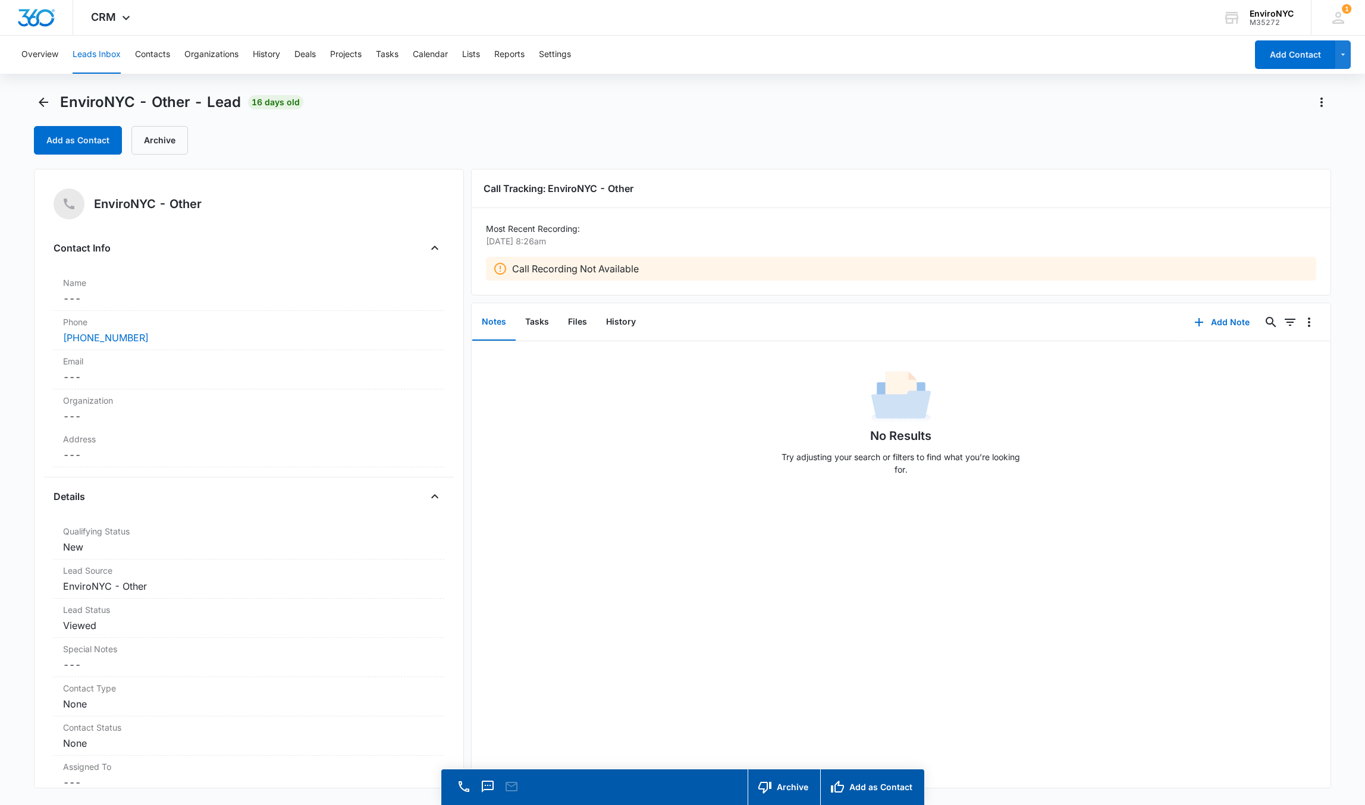
click at [45, 118] on div "EnviroNYC - Other - Lead 16 days old Add as Contact Archive" at bounding box center [682, 124] width 1297 height 62
click at [48, 105] on icon "Back" at bounding box center [43, 102] width 14 height 14
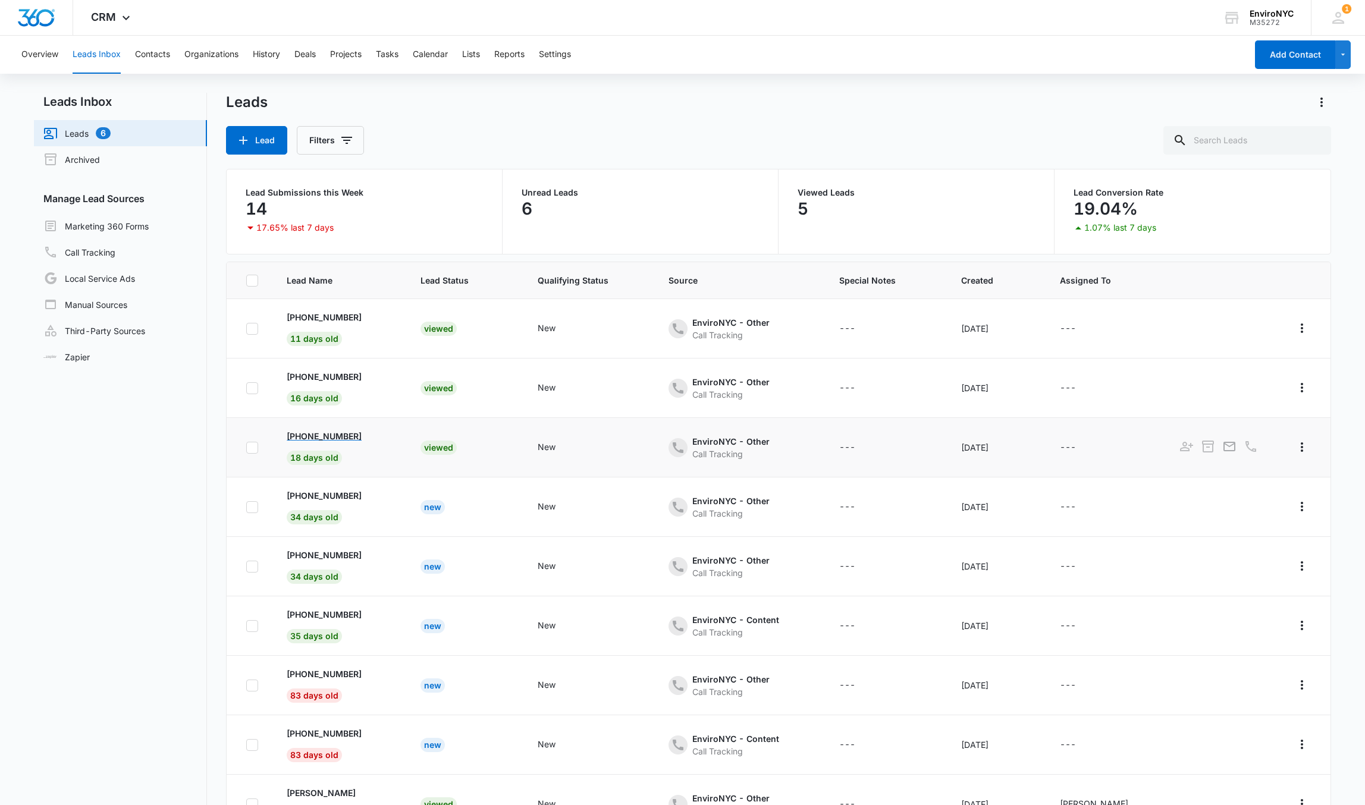
click at [370, 441] on div "[PHONE_NUMBER]" at bounding box center [339, 436] width 105 height 12
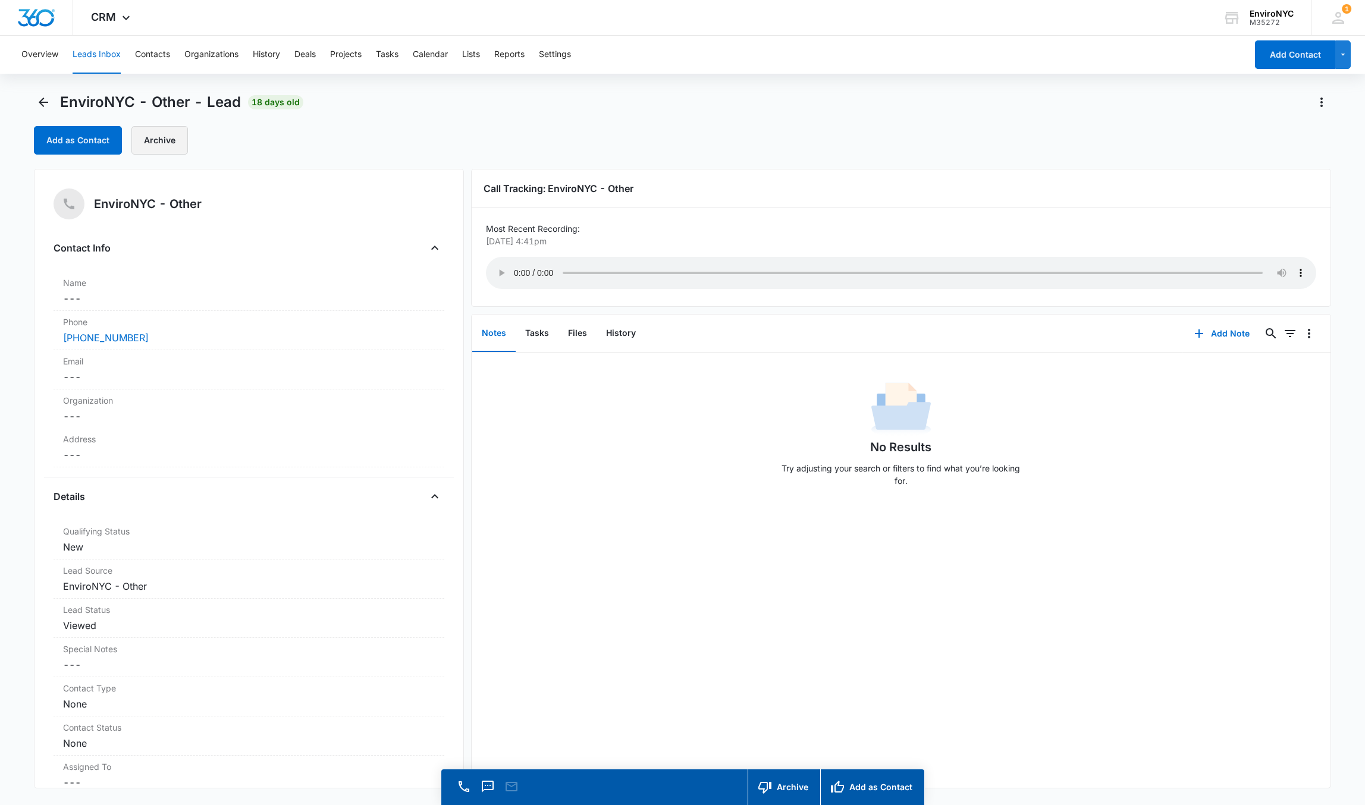
click at [145, 137] on button "Archive" at bounding box center [159, 140] width 57 height 29
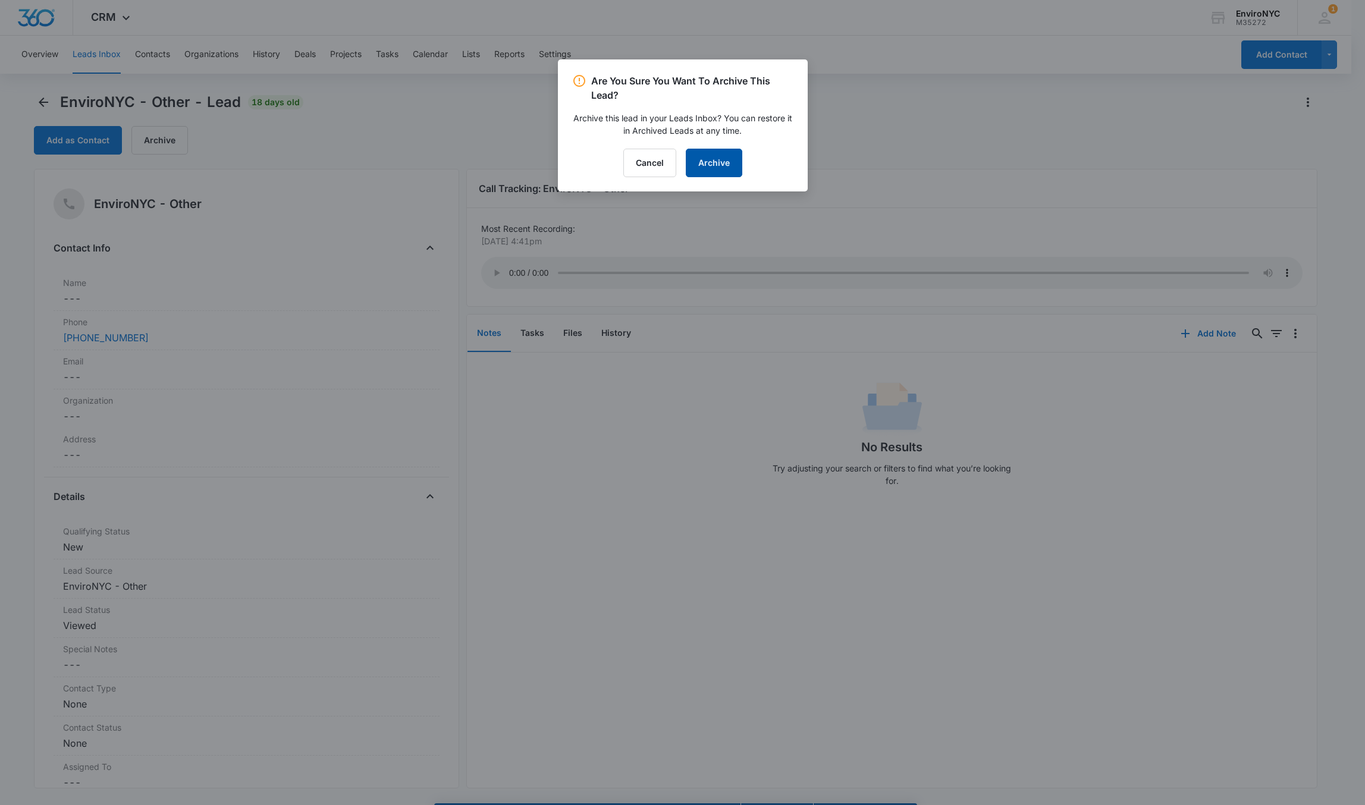
click at [715, 168] on button "Archive" at bounding box center [714, 163] width 57 height 29
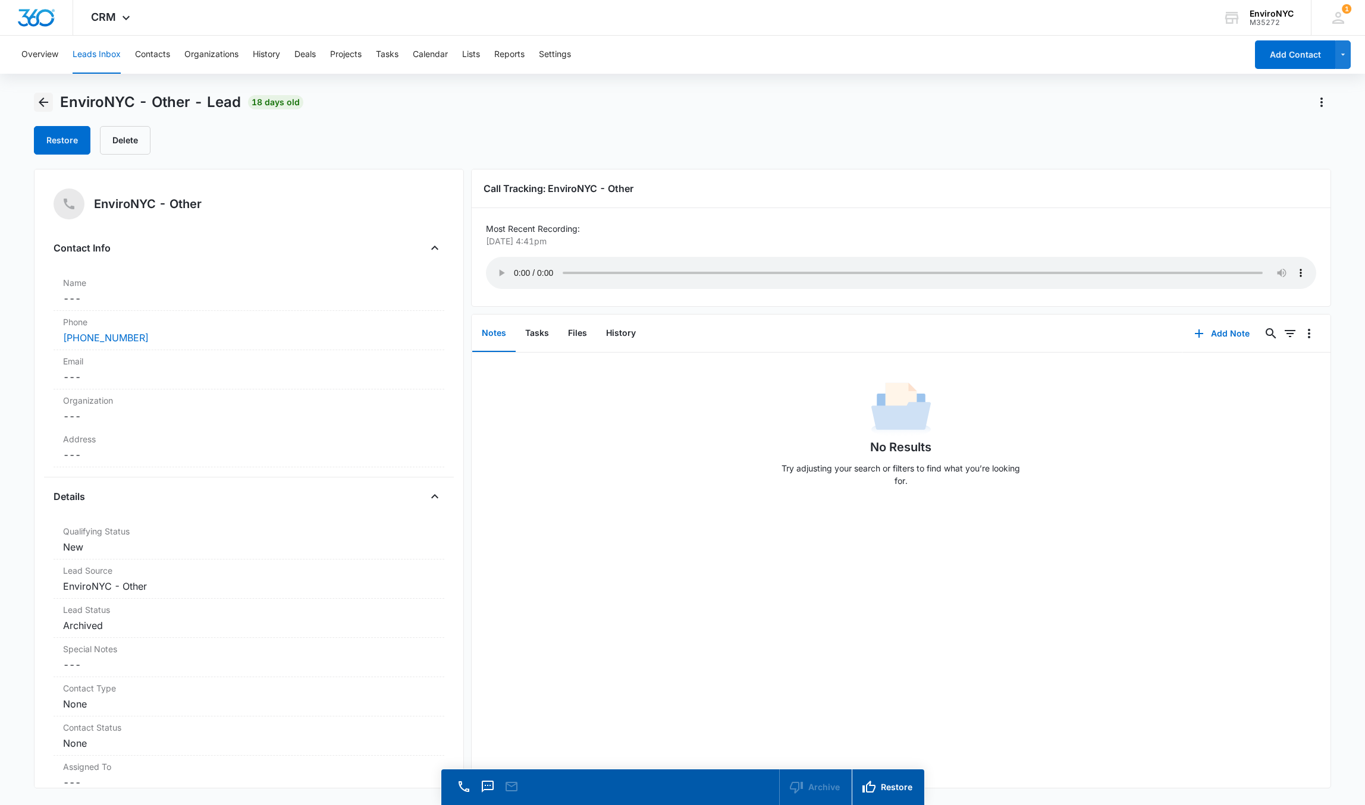
click at [39, 102] on icon "Back" at bounding box center [43, 102] width 14 height 14
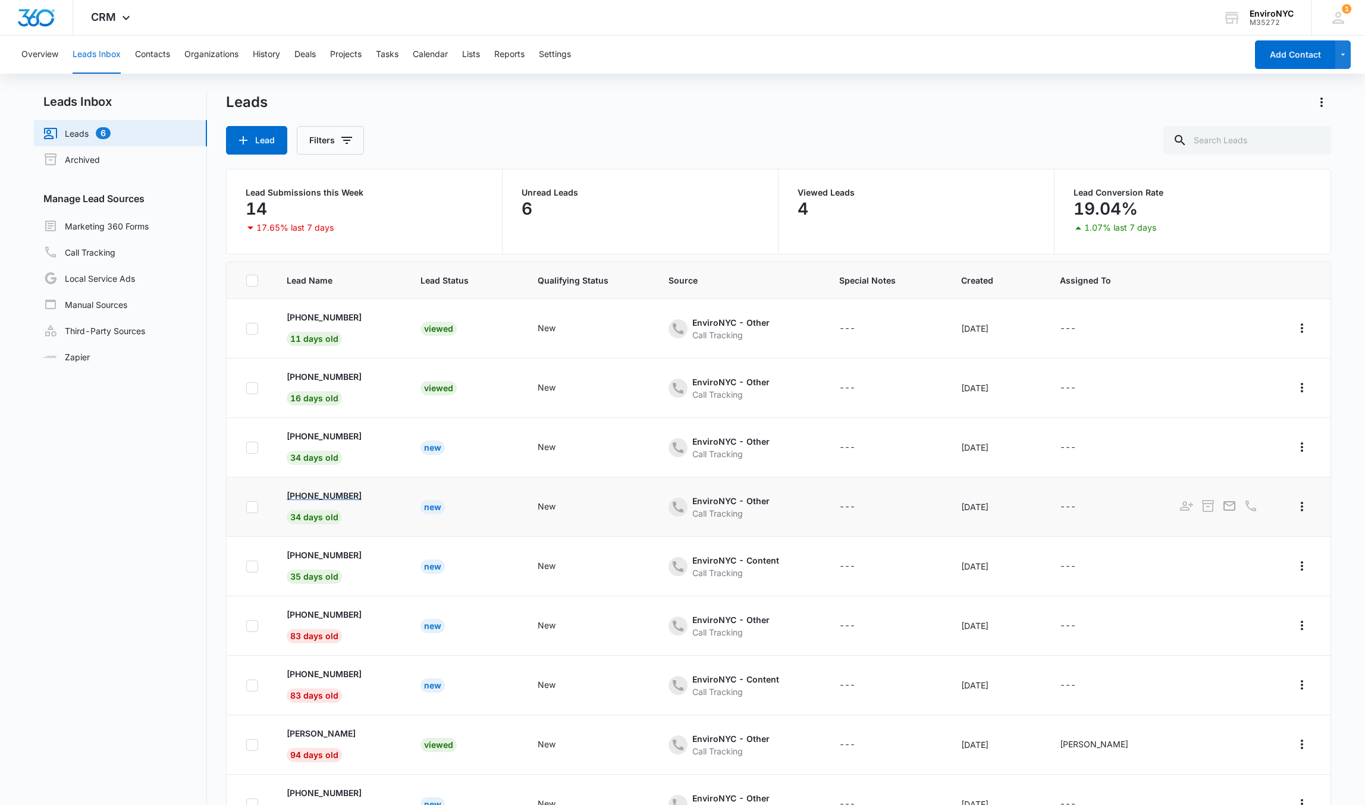
click at [360, 496] on p "[PHONE_NUMBER]" at bounding box center [324, 495] width 75 height 12
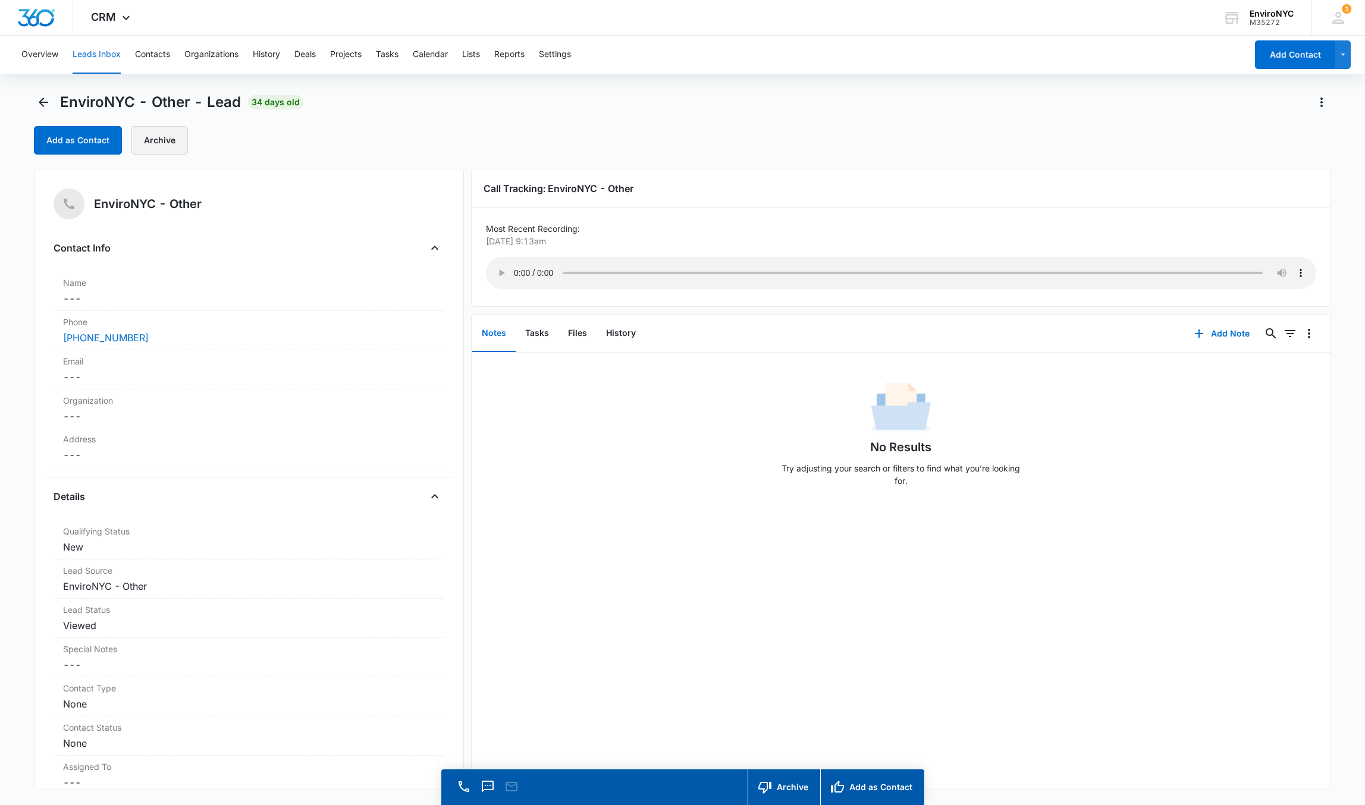
click at [155, 143] on button "Archive" at bounding box center [159, 140] width 57 height 29
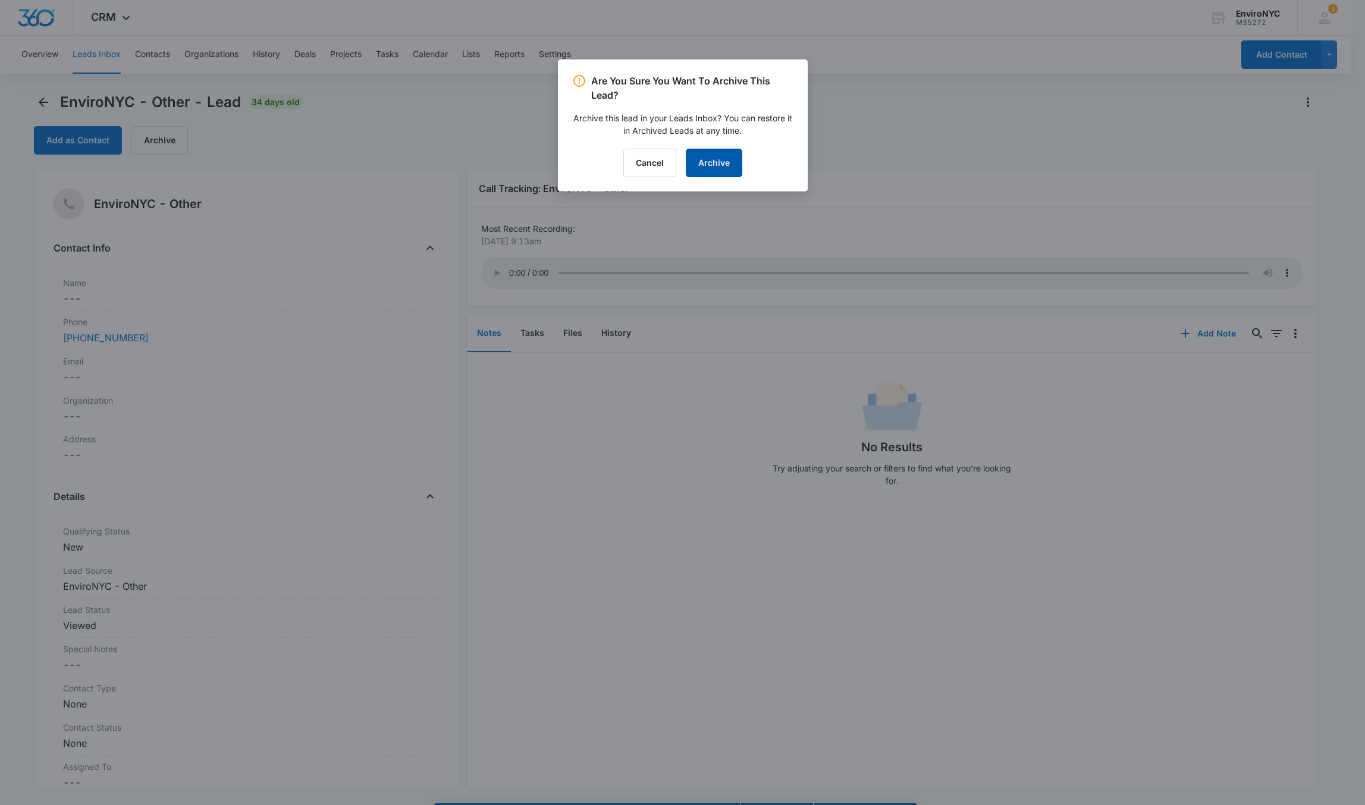
click at [705, 162] on button "Archive" at bounding box center [714, 163] width 57 height 29
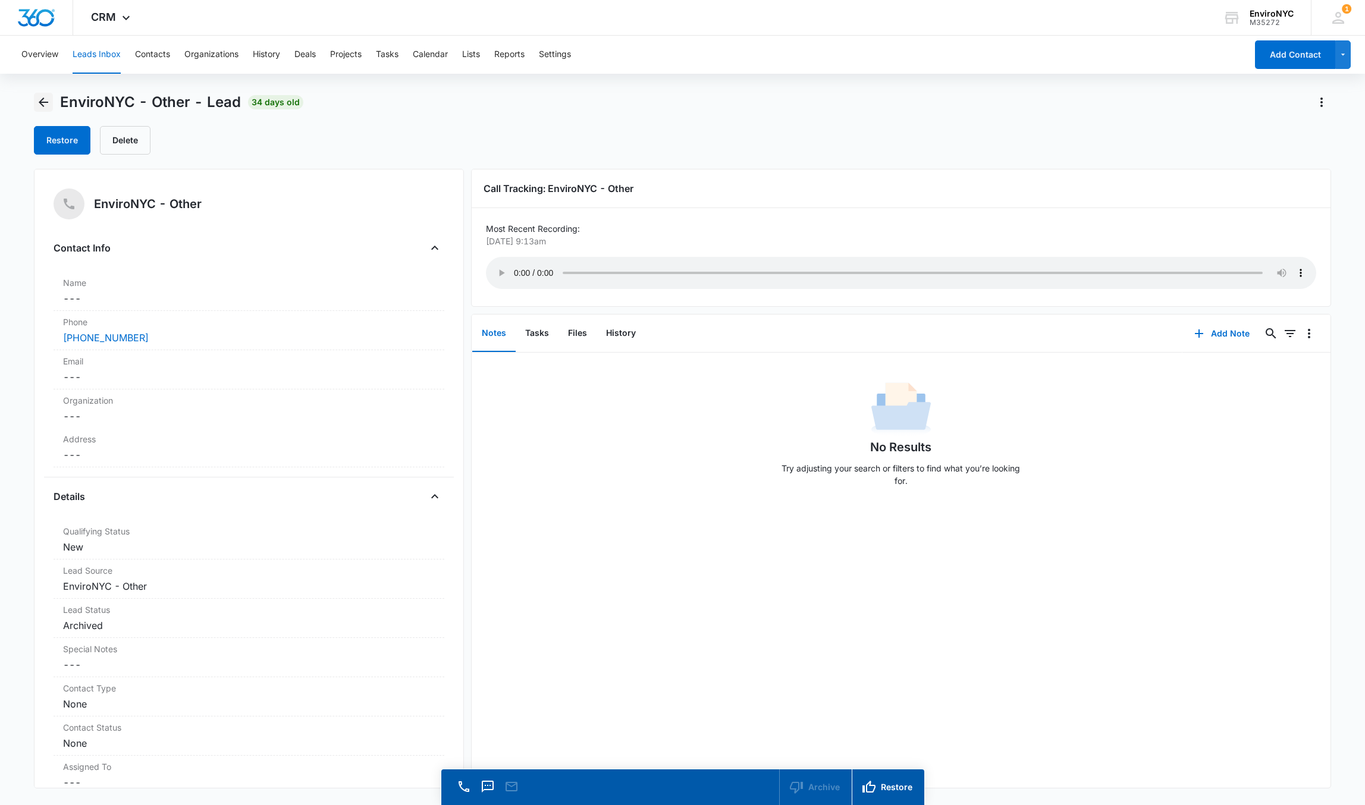
click at [46, 93] on button "Back" at bounding box center [43, 102] width 19 height 19
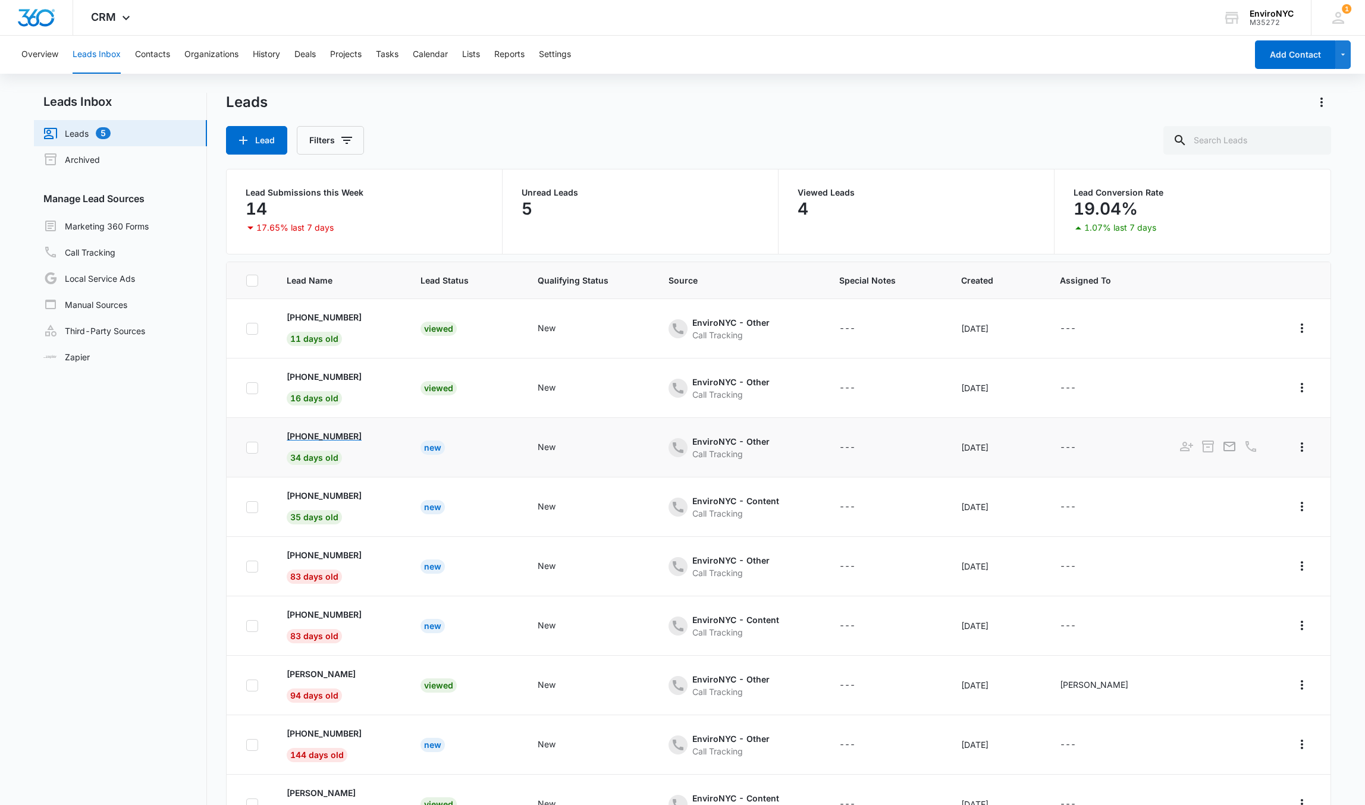
click at [318, 432] on p "[PHONE_NUMBER]" at bounding box center [324, 436] width 75 height 12
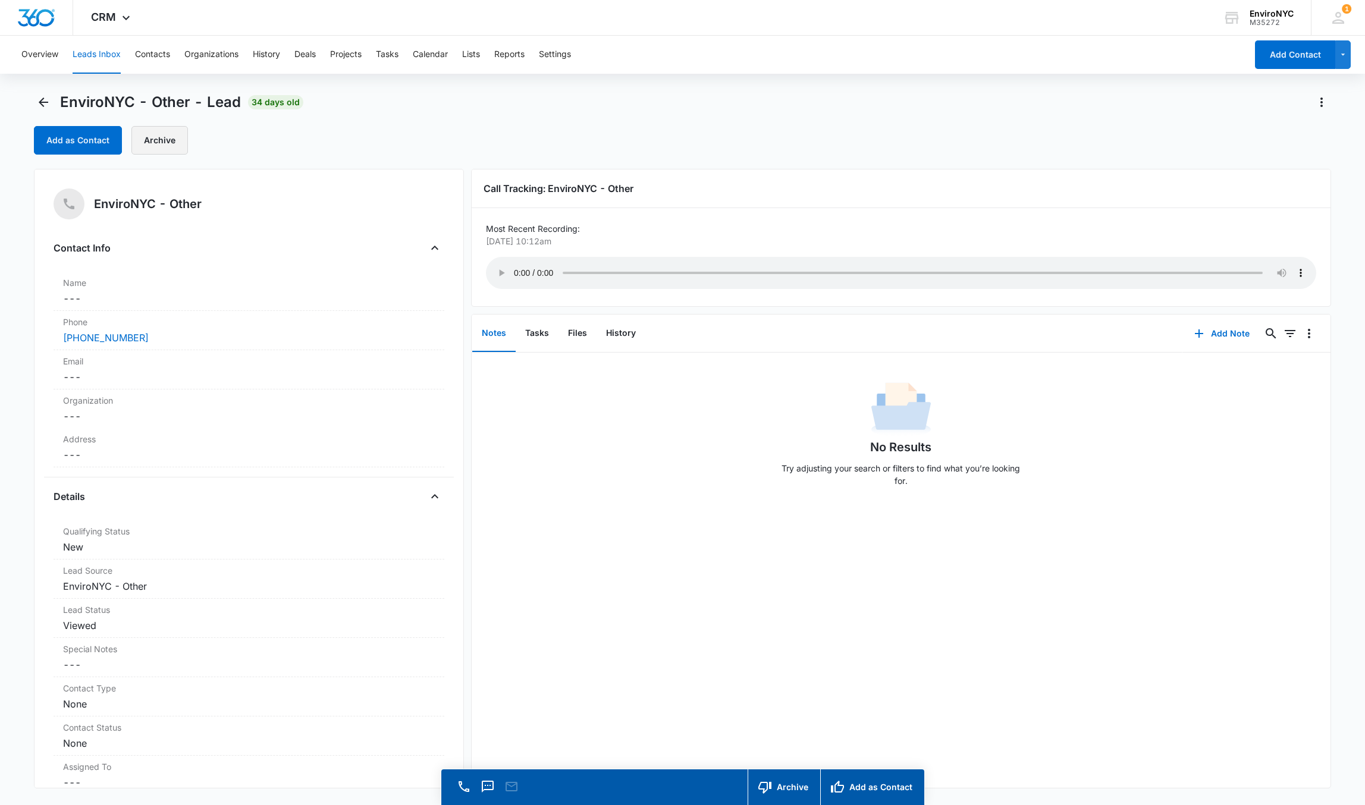
click at [143, 146] on button "Archive" at bounding box center [159, 140] width 57 height 29
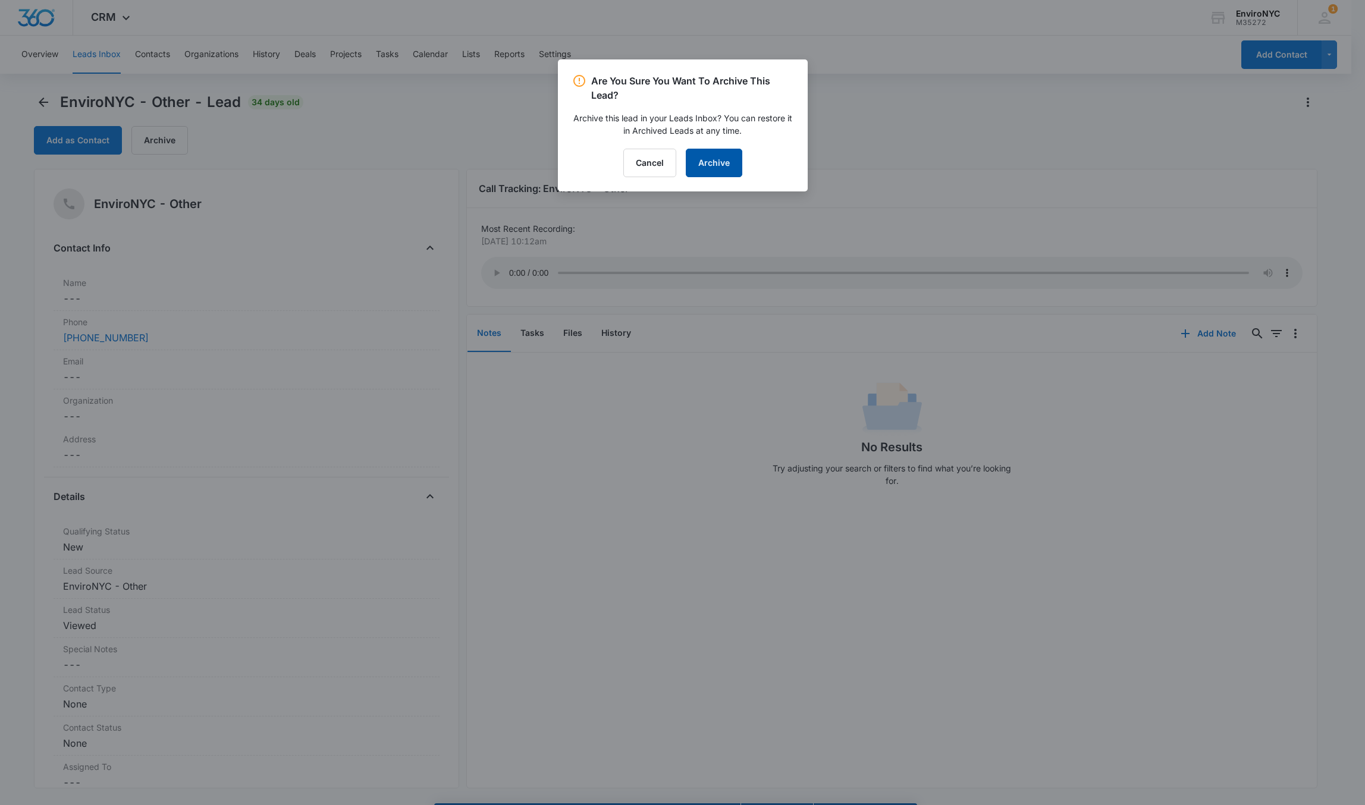
click at [729, 164] on button "Archive" at bounding box center [714, 163] width 57 height 29
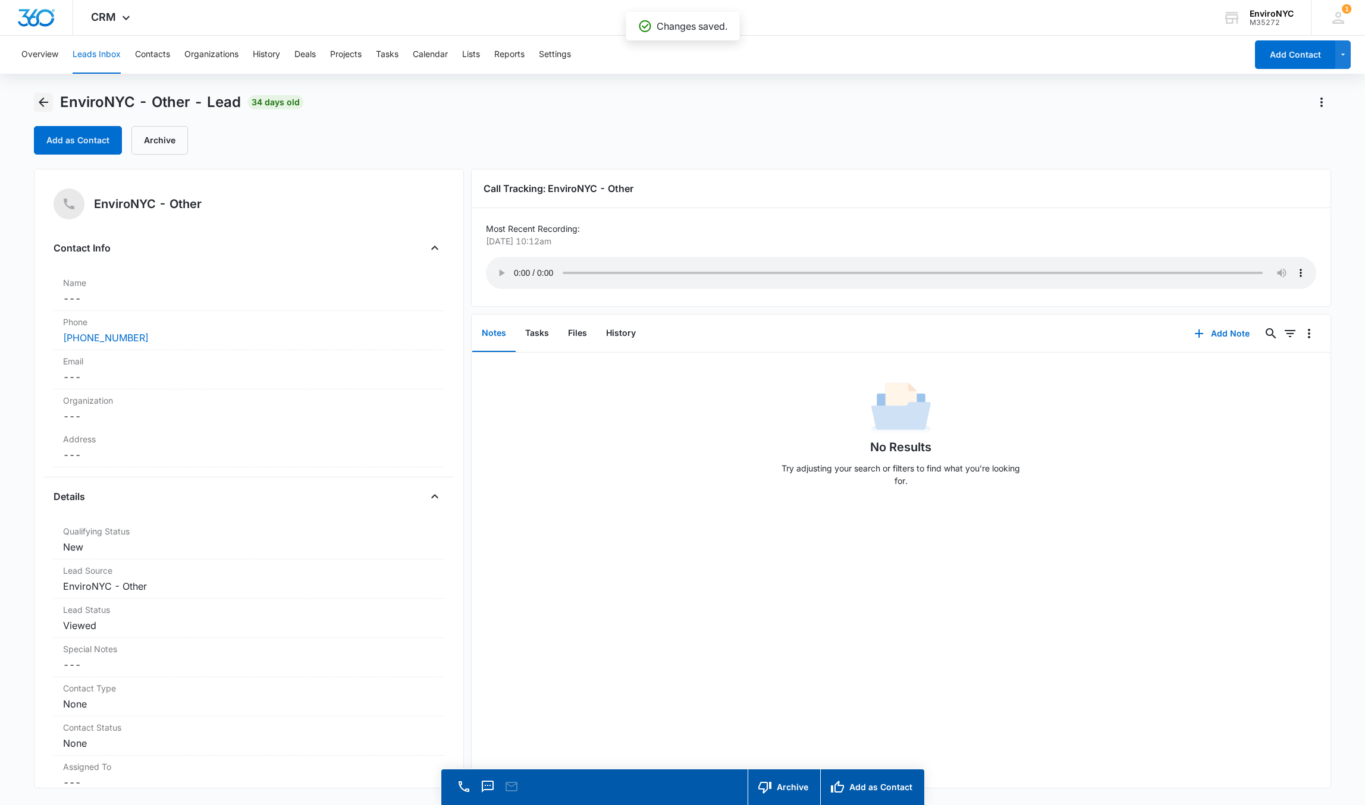
click at [45, 100] on icon "Back" at bounding box center [43, 102] width 14 height 14
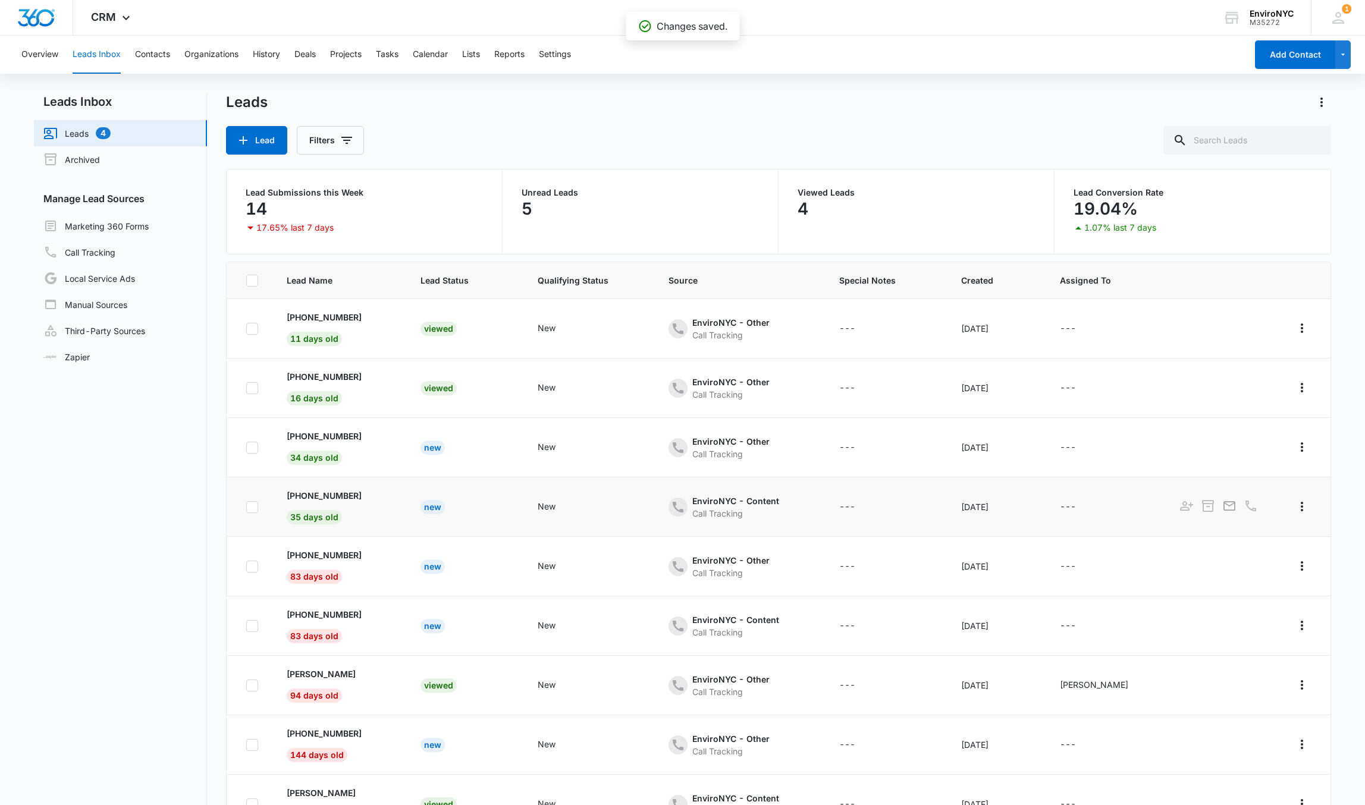
scroll to position [59, 0]
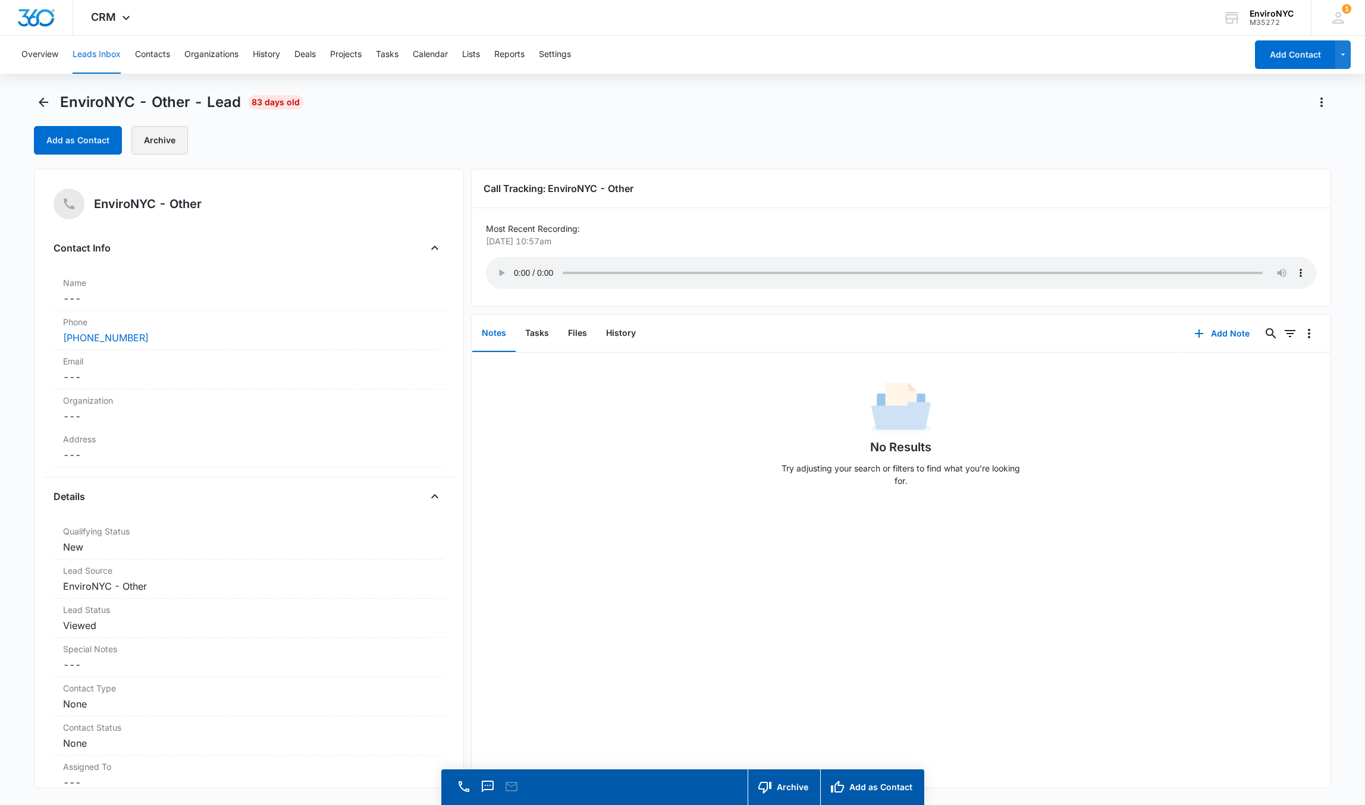
click at [149, 143] on button "Archive" at bounding box center [159, 140] width 57 height 29
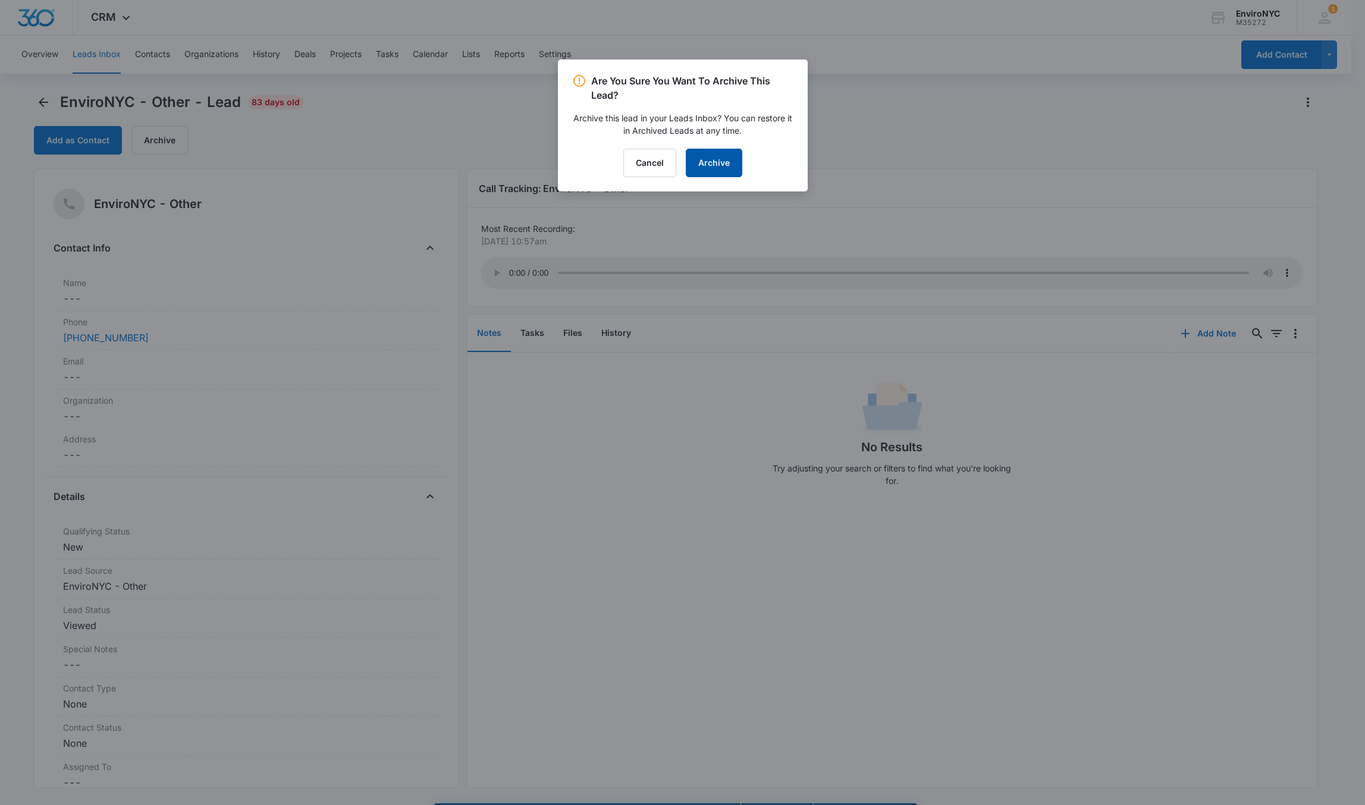
click at [708, 168] on button "Archive" at bounding box center [714, 163] width 57 height 29
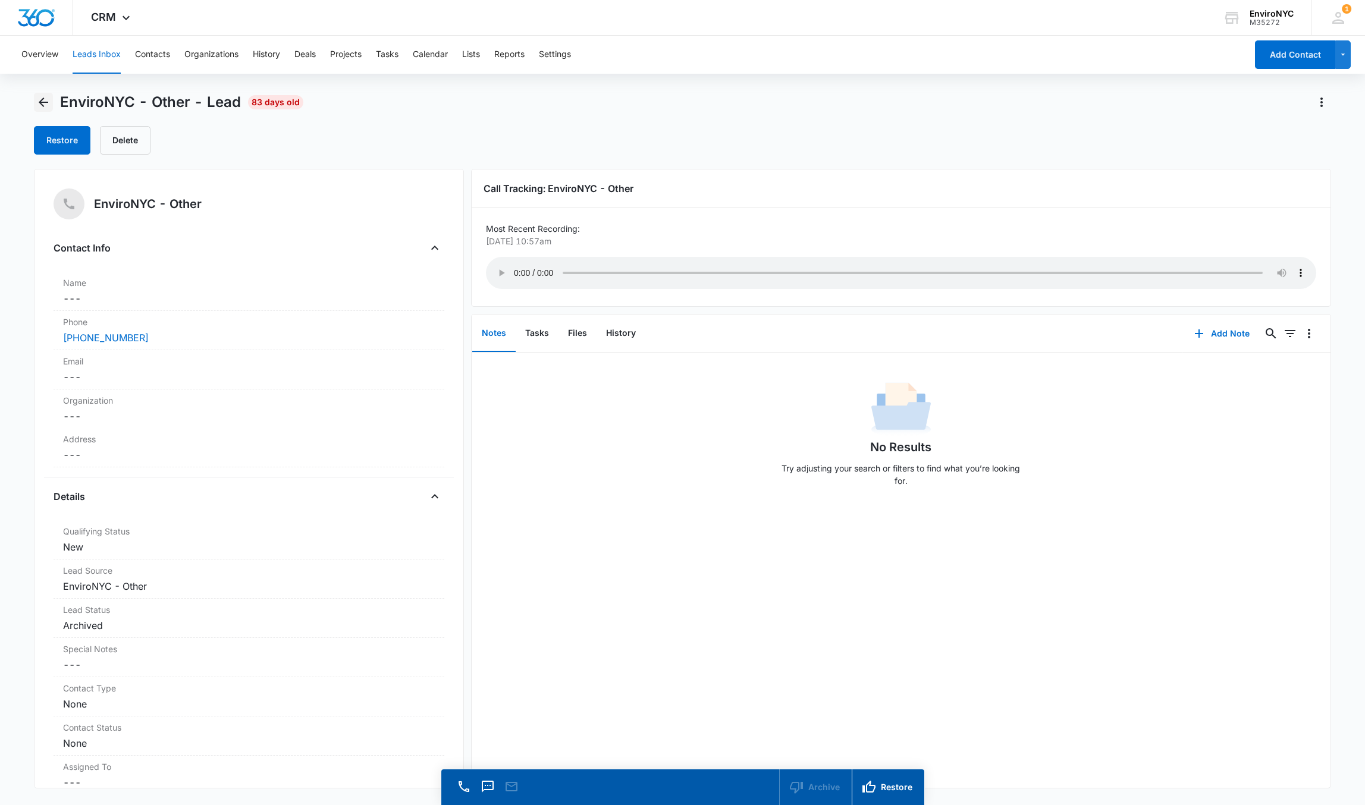
click at [43, 103] on icon "Back" at bounding box center [43, 102] width 14 height 14
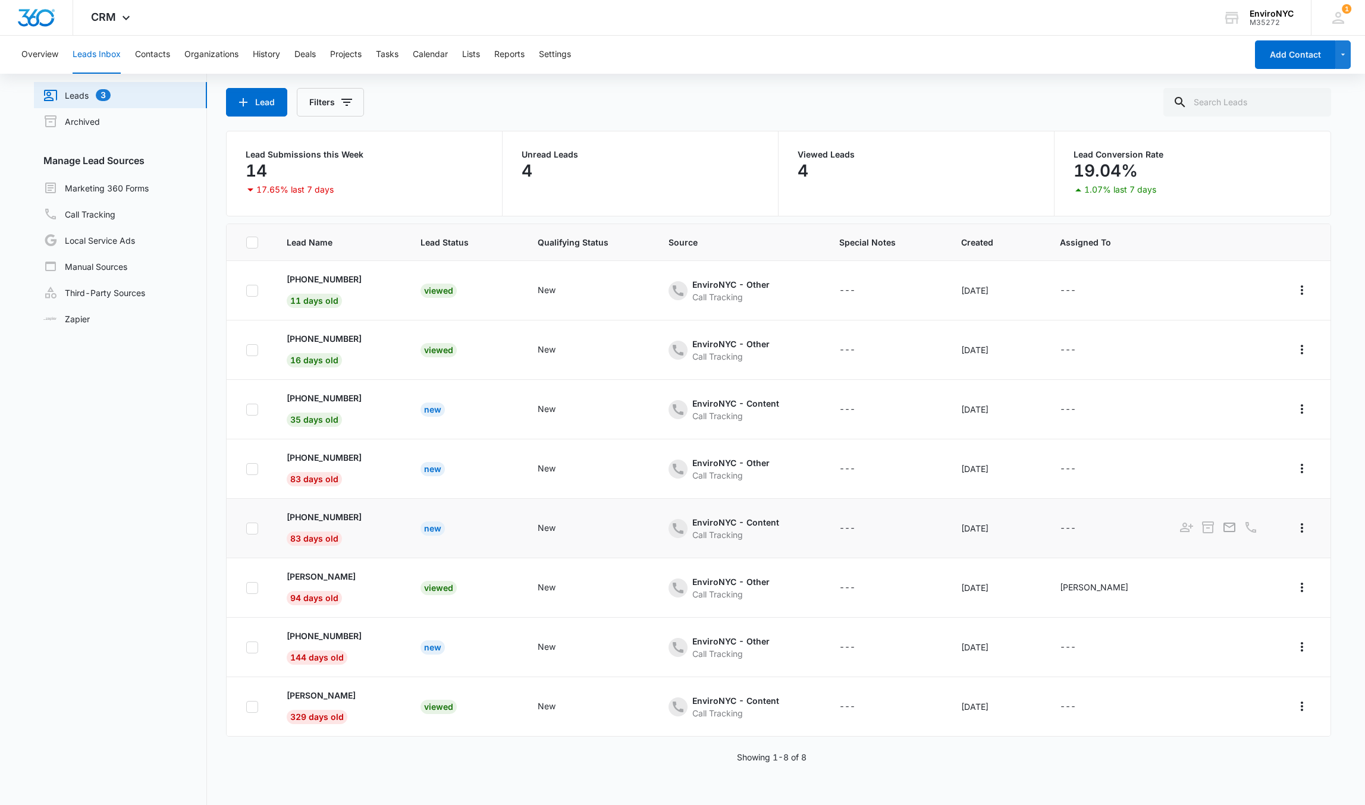
scroll to position [59, 0]
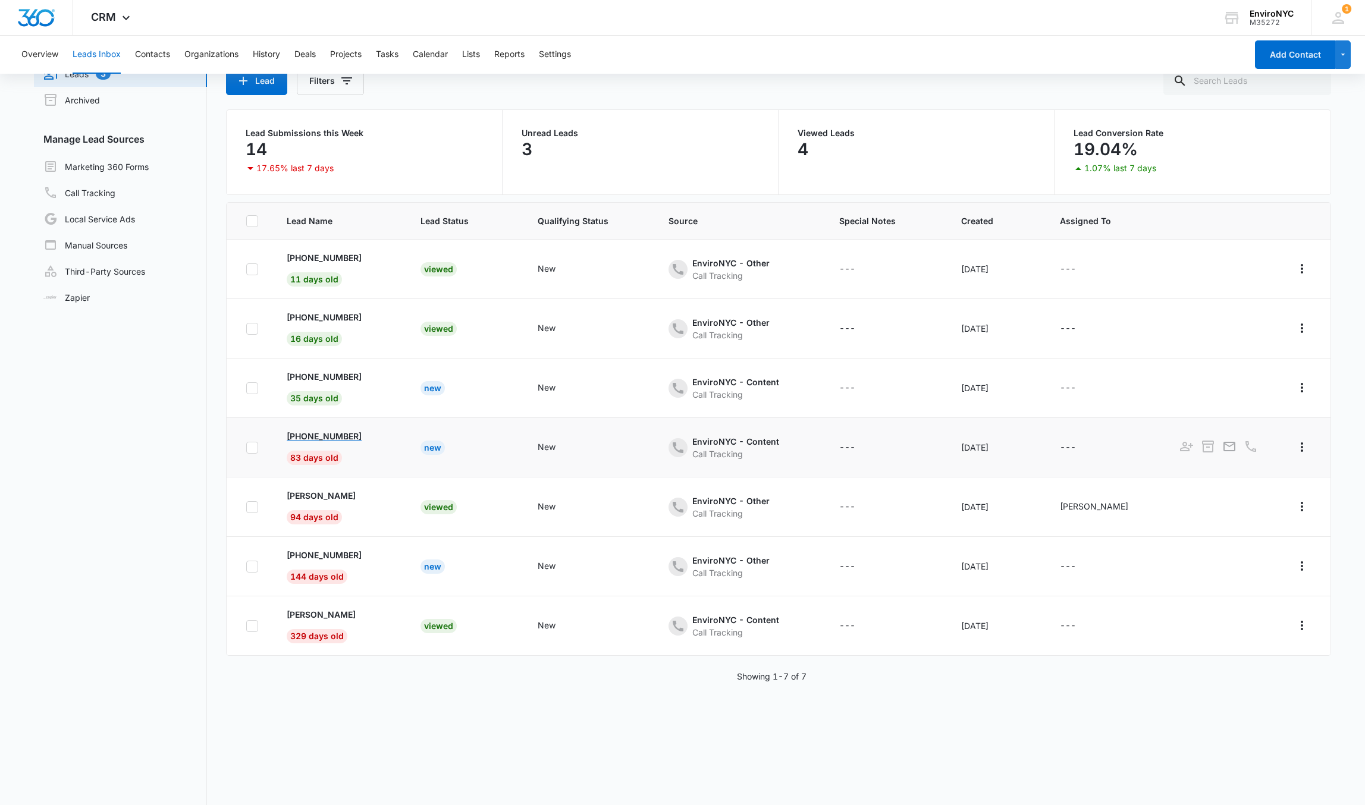
click at [320, 432] on p "[PHONE_NUMBER]" at bounding box center [324, 436] width 75 height 12
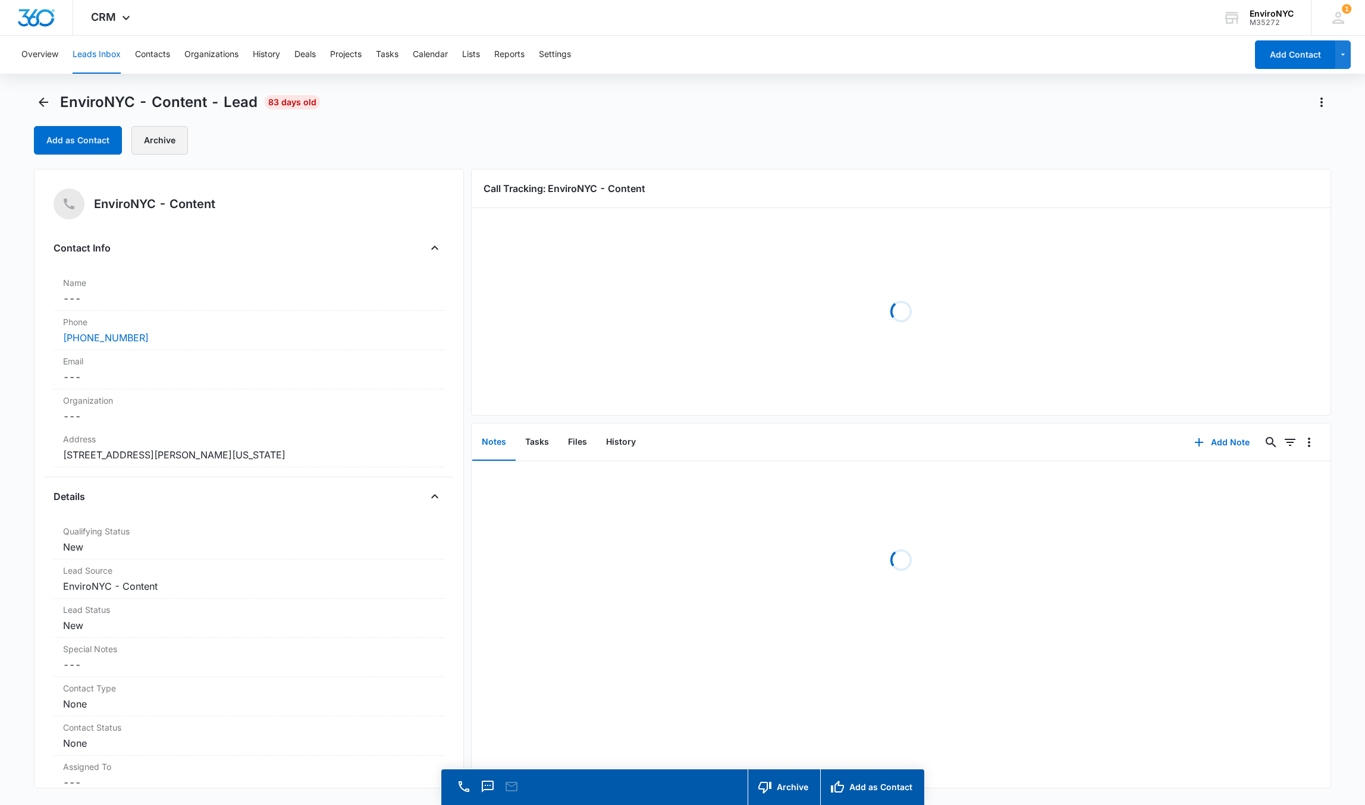
click at [150, 133] on button "Archive" at bounding box center [159, 140] width 57 height 29
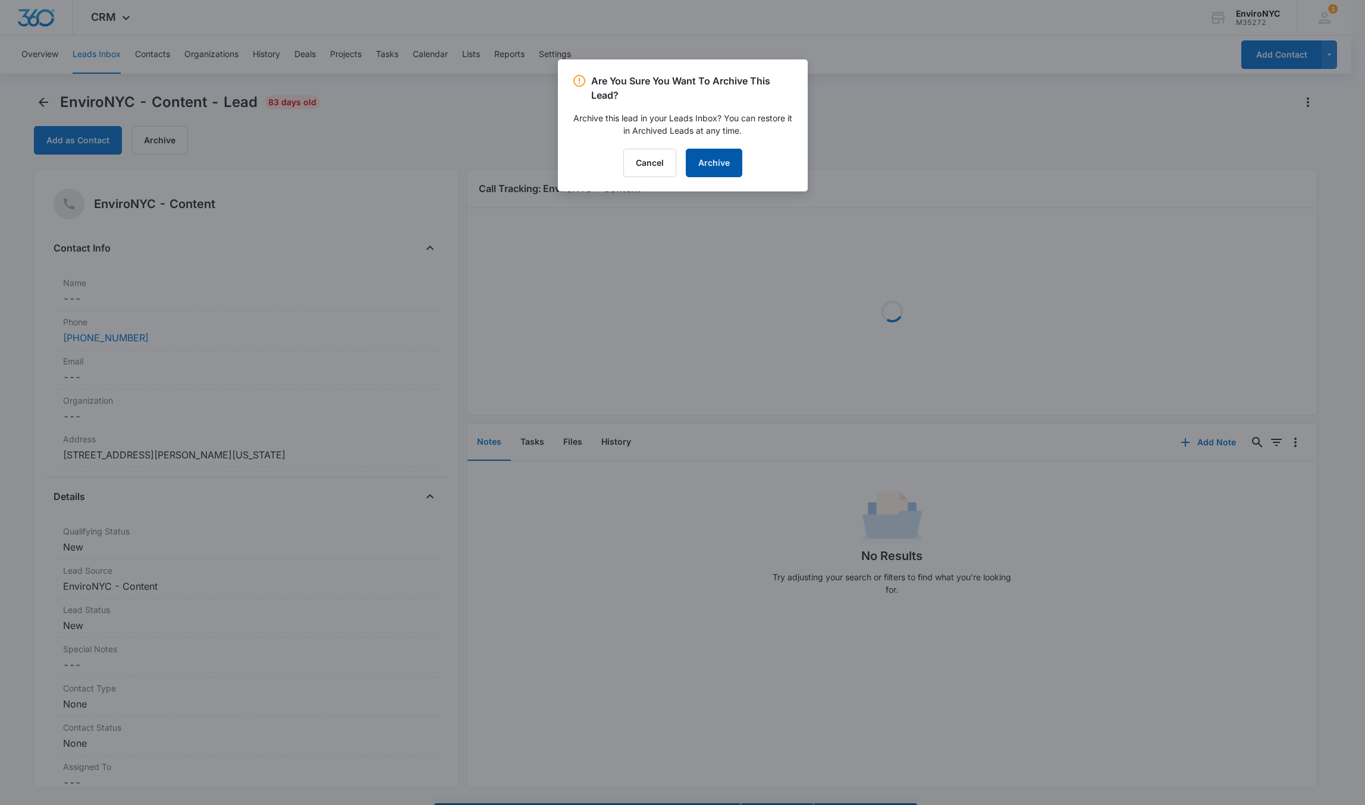
click at [702, 170] on button "Archive" at bounding box center [714, 163] width 57 height 29
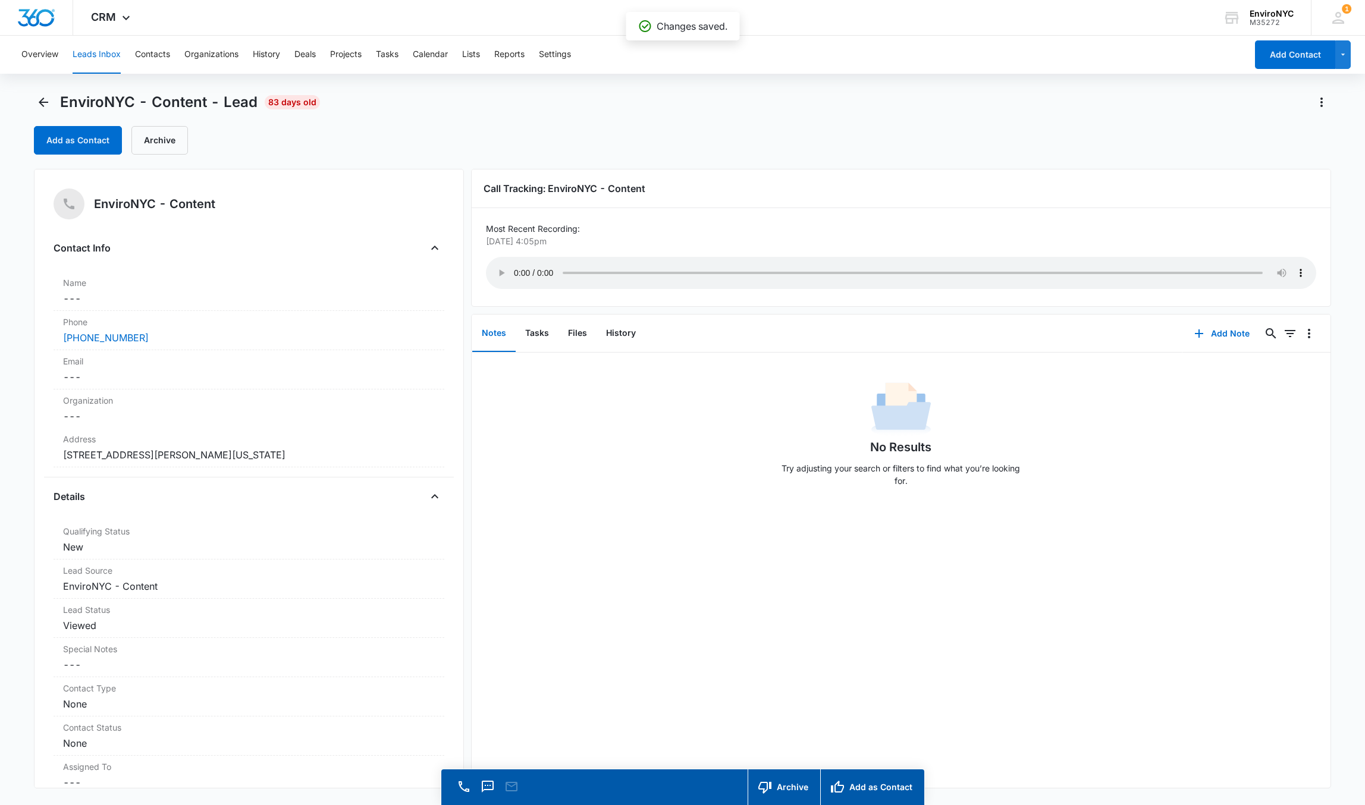
click at [51, 88] on div "Overview Leads Inbox Contacts Organizations History Deals Projects Tasks Calend…" at bounding box center [682, 438] width 1365 height 804
click at [52, 99] on button "Back" at bounding box center [43, 102] width 19 height 19
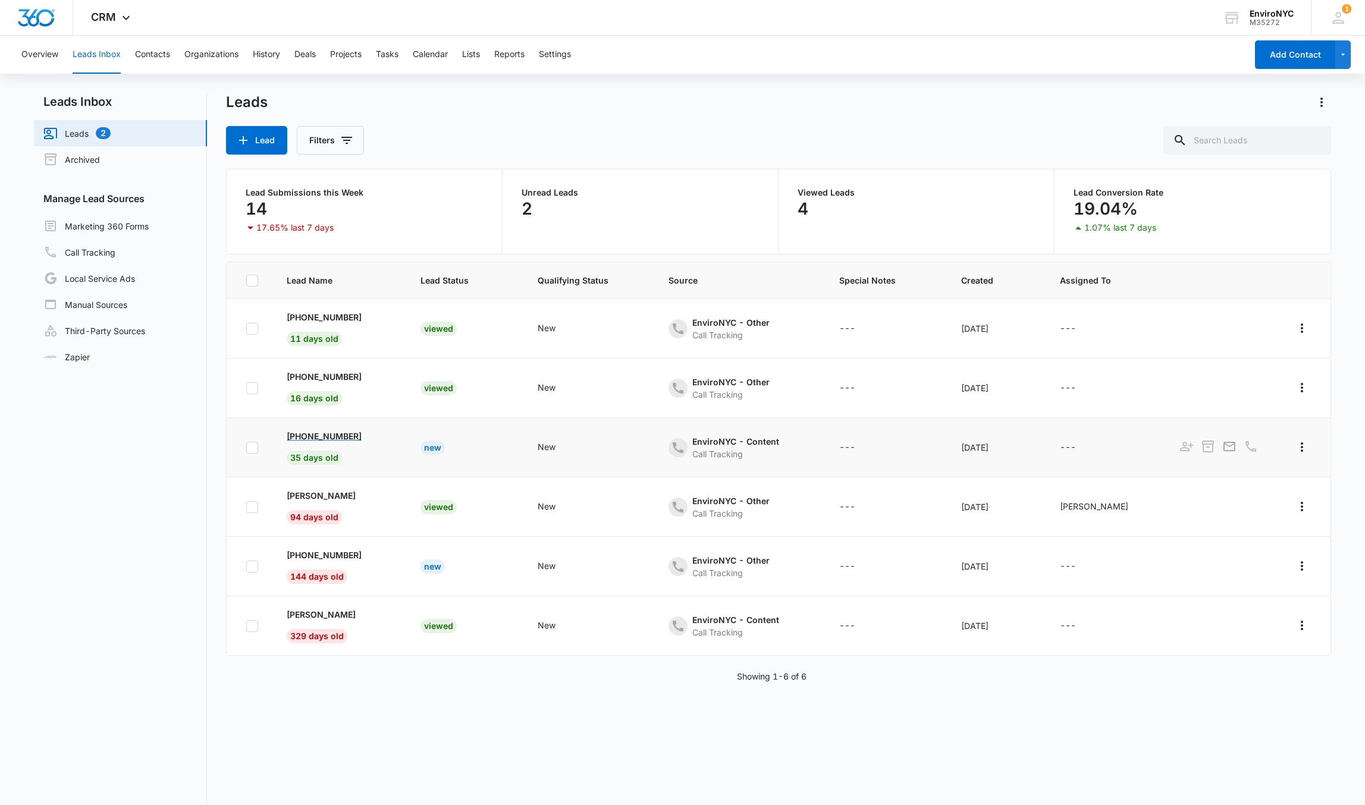
click at [332, 441] on p "[PHONE_NUMBER]" at bounding box center [324, 436] width 75 height 12
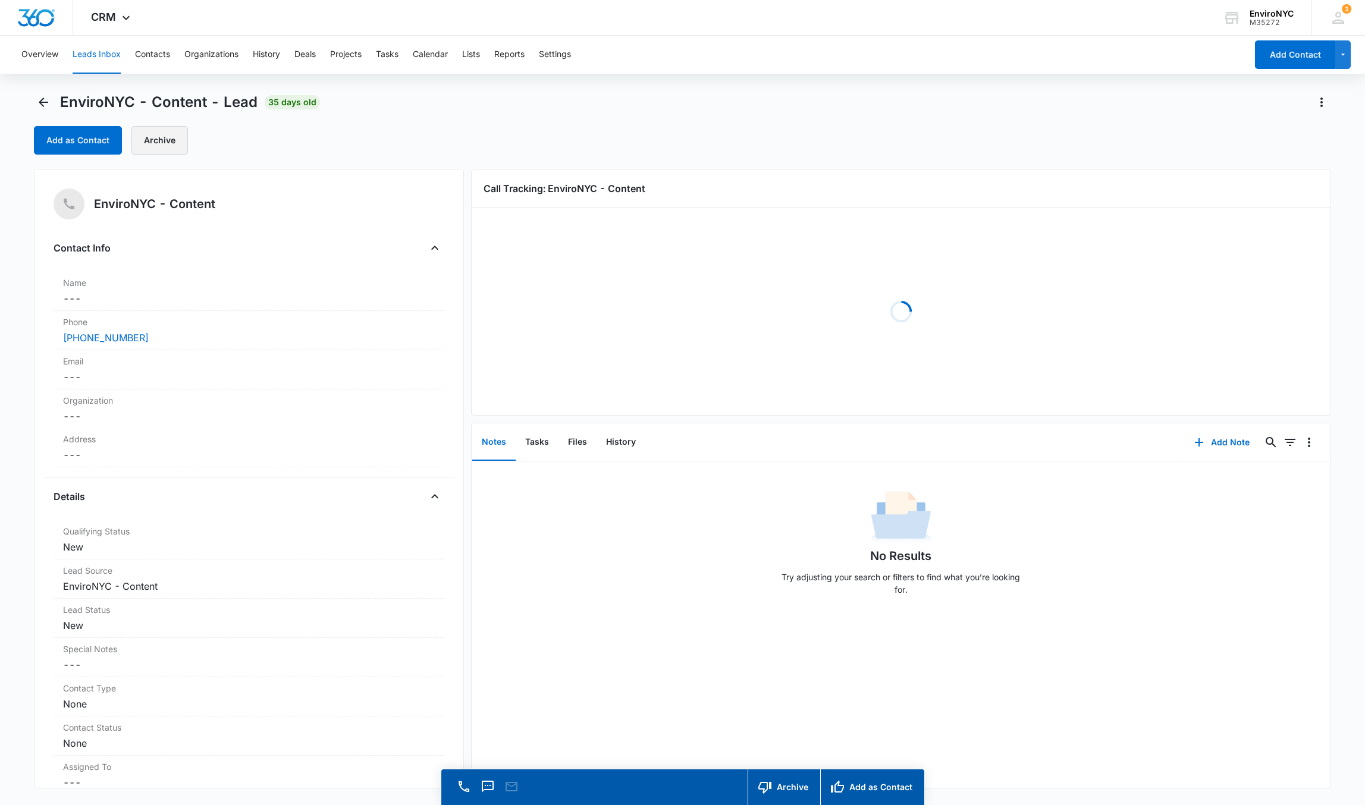
click at [158, 142] on button "Archive" at bounding box center [159, 140] width 57 height 29
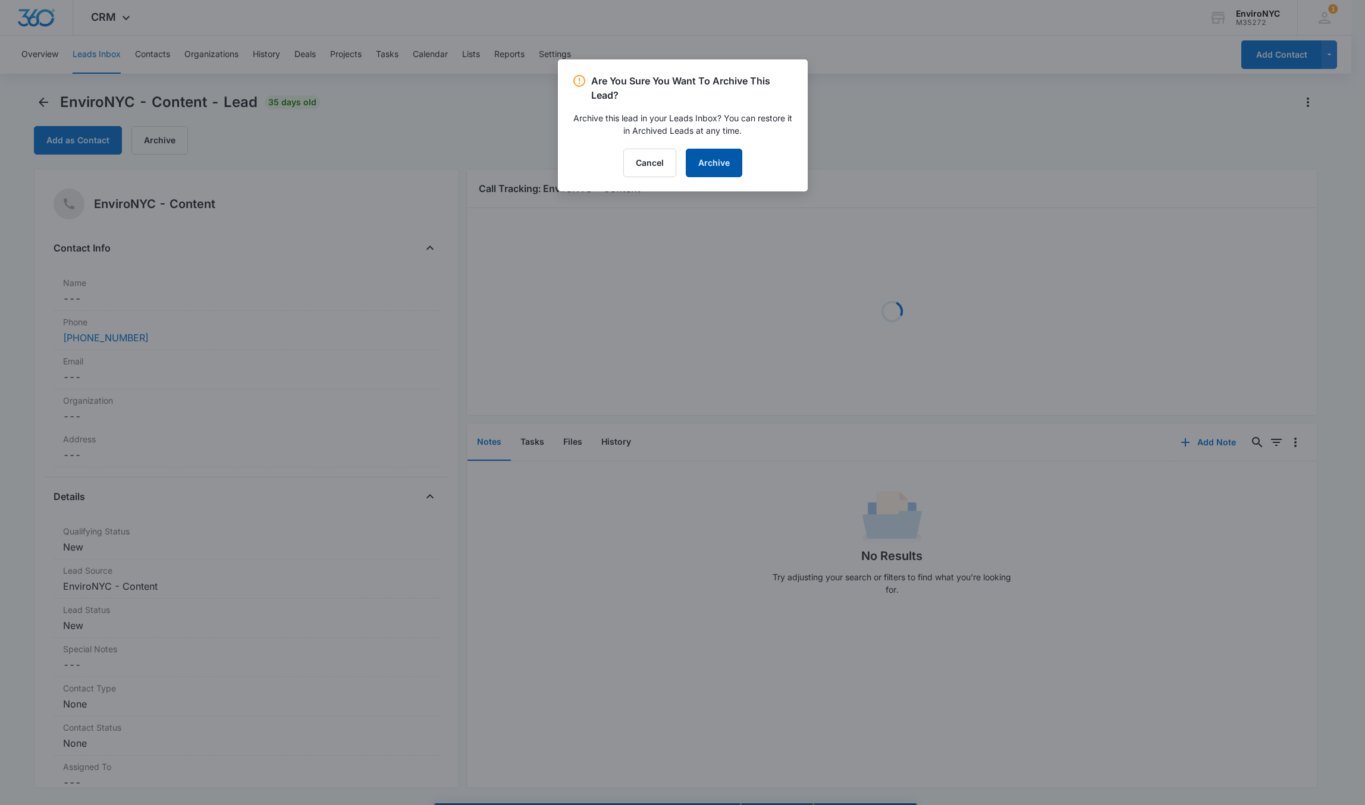
click at [718, 173] on button "Archive" at bounding box center [714, 163] width 57 height 29
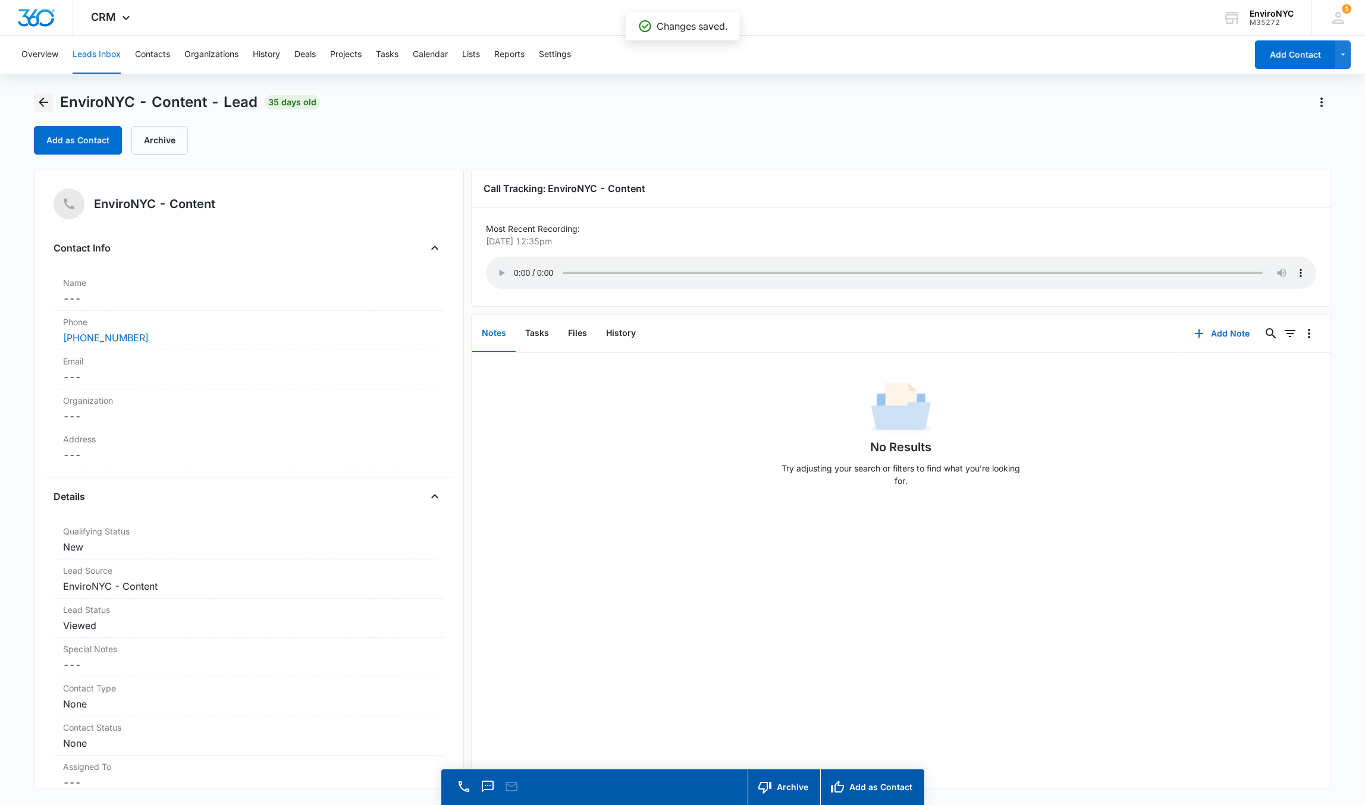
click at [43, 103] on icon "Back" at bounding box center [43, 102] width 14 height 14
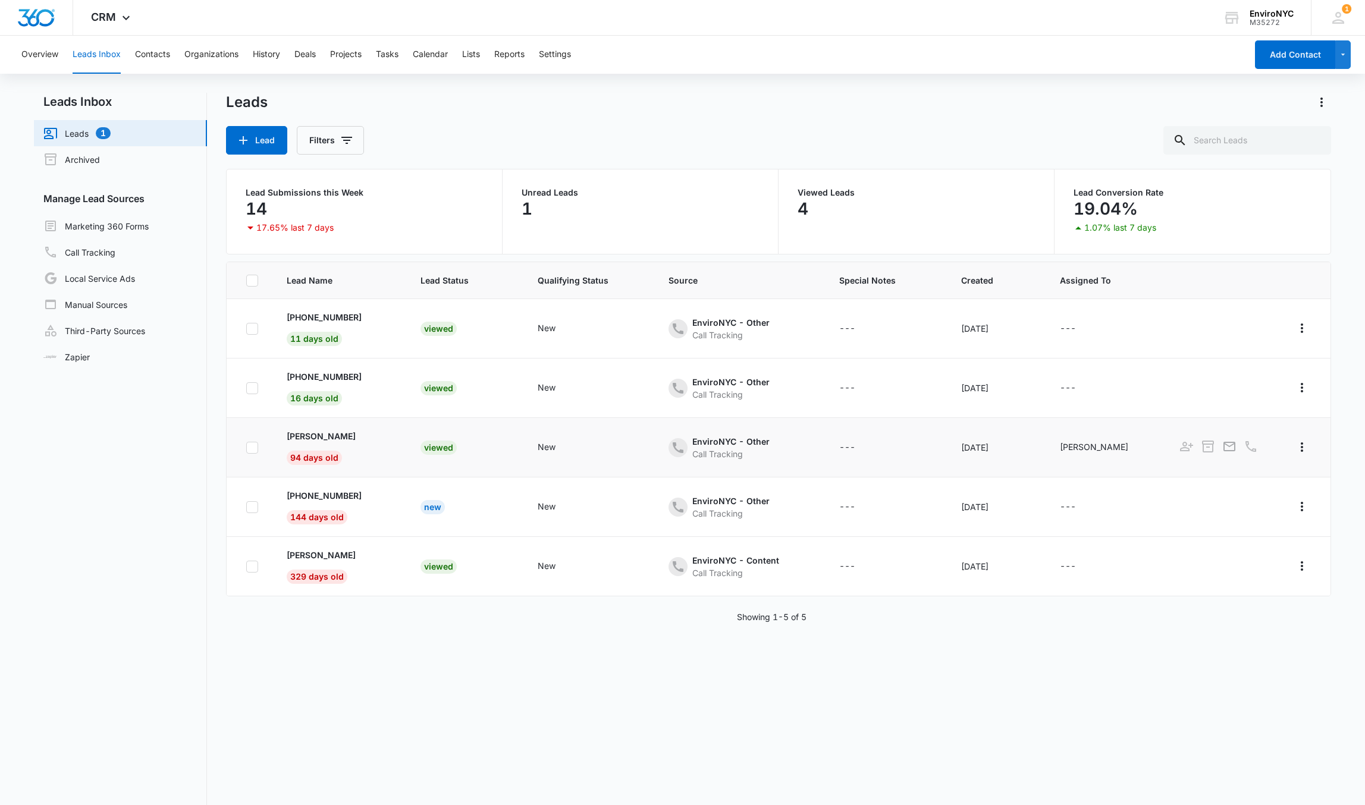
click at [439, 451] on div "Viewed" at bounding box center [438, 448] width 36 height 14
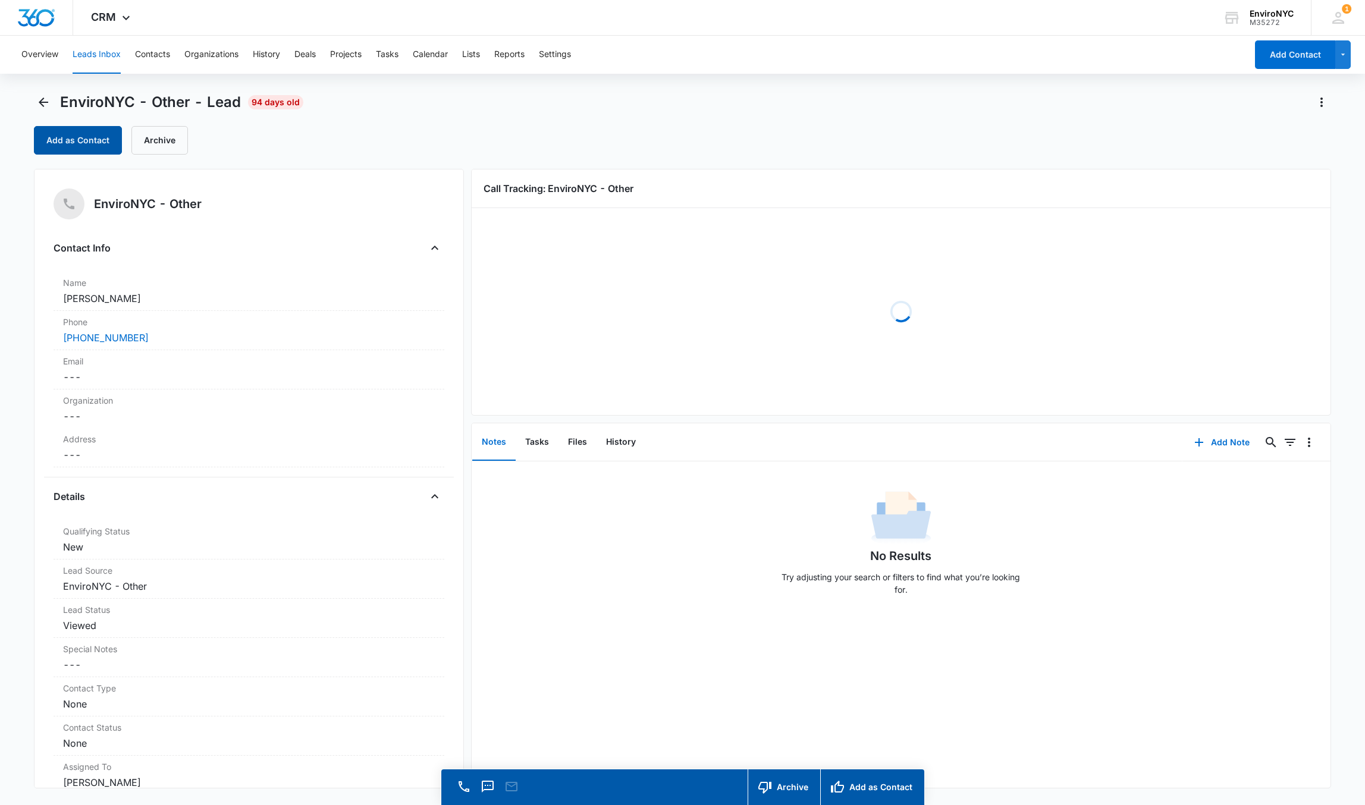
click at [77, 145] on button "Add as Contact" at bounding box center [78, 140] width 88 height 29
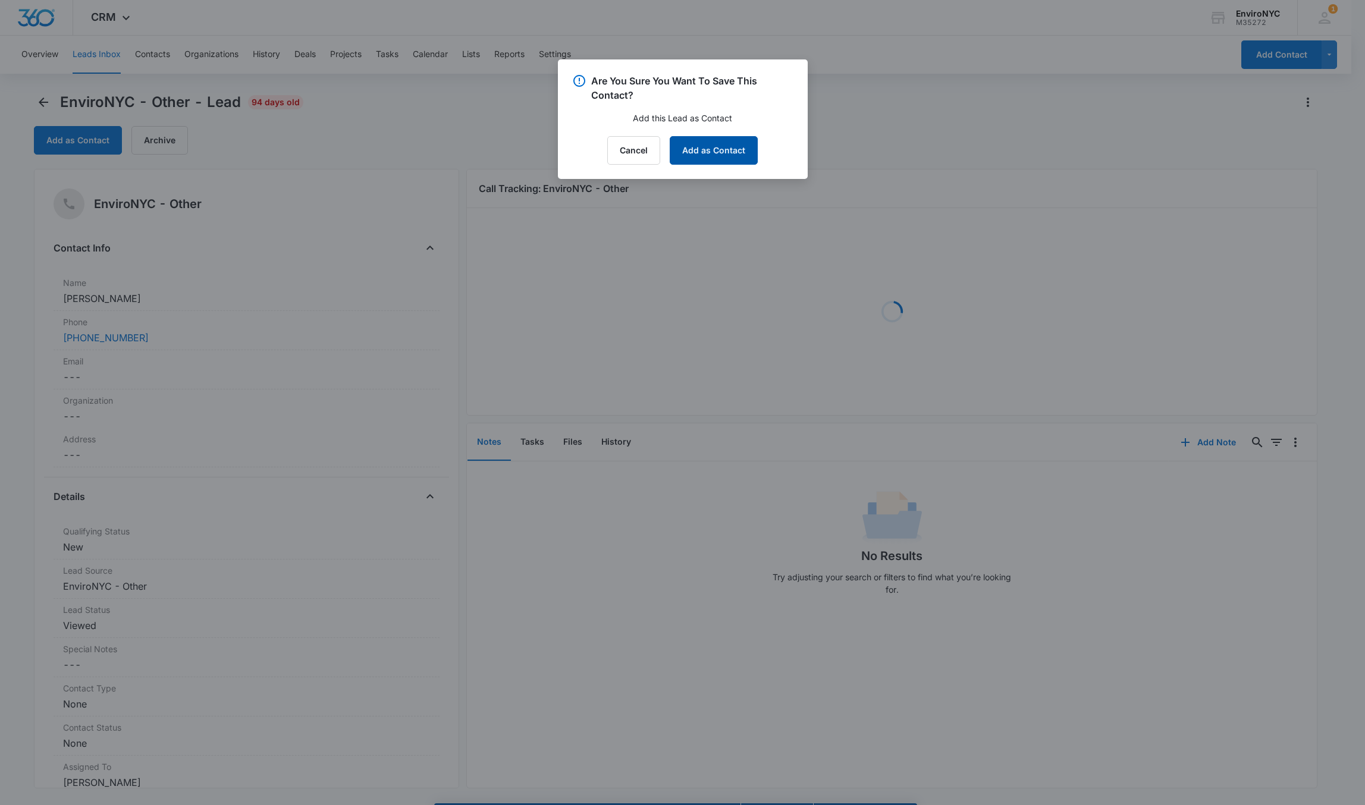
click at [720, 134] on div "Are You Sure You Want To Save This Contact? Add this Lead as Contact Cancel Add…" at bounding box center [683, 119] width 250 height 120
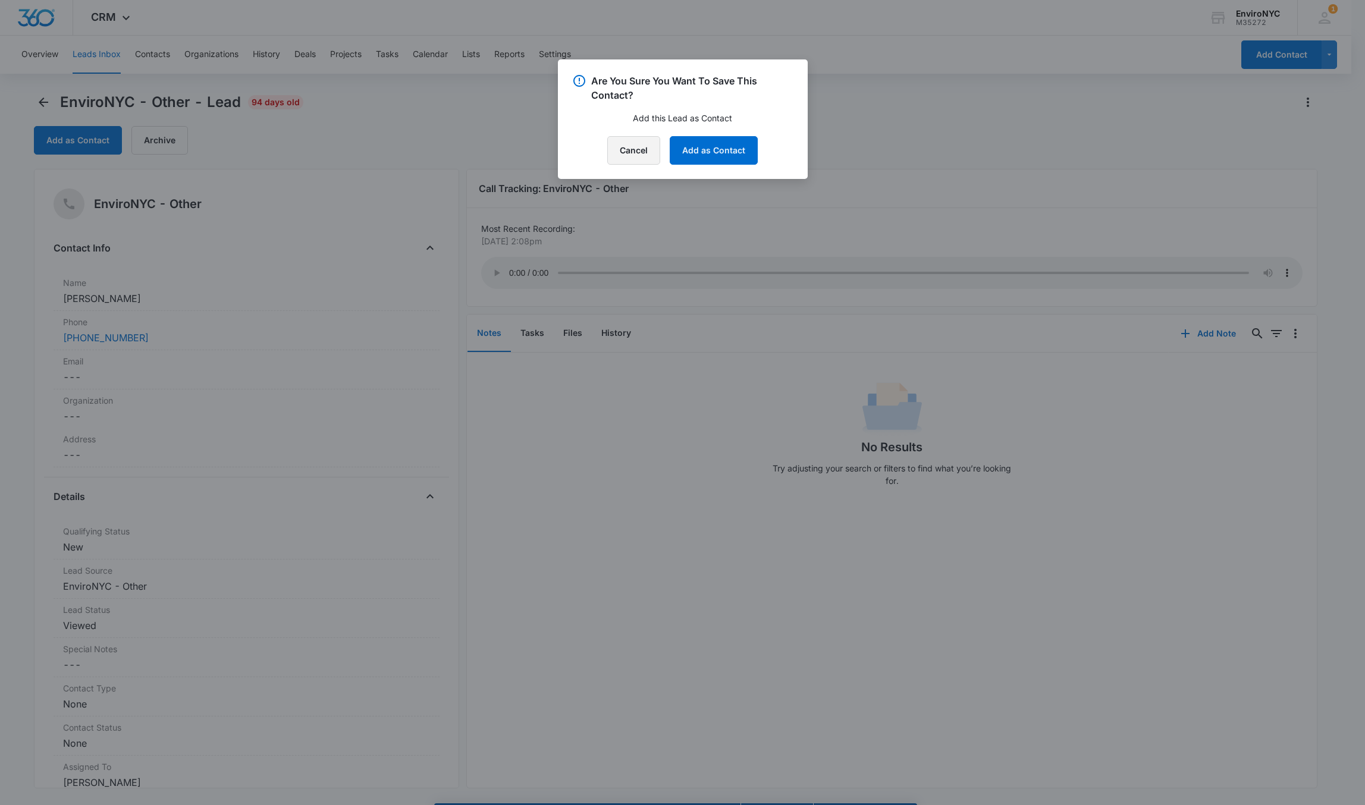
click at [622, 143] on button "Cancel" at bounding box center [633, 150] width 53 height 29
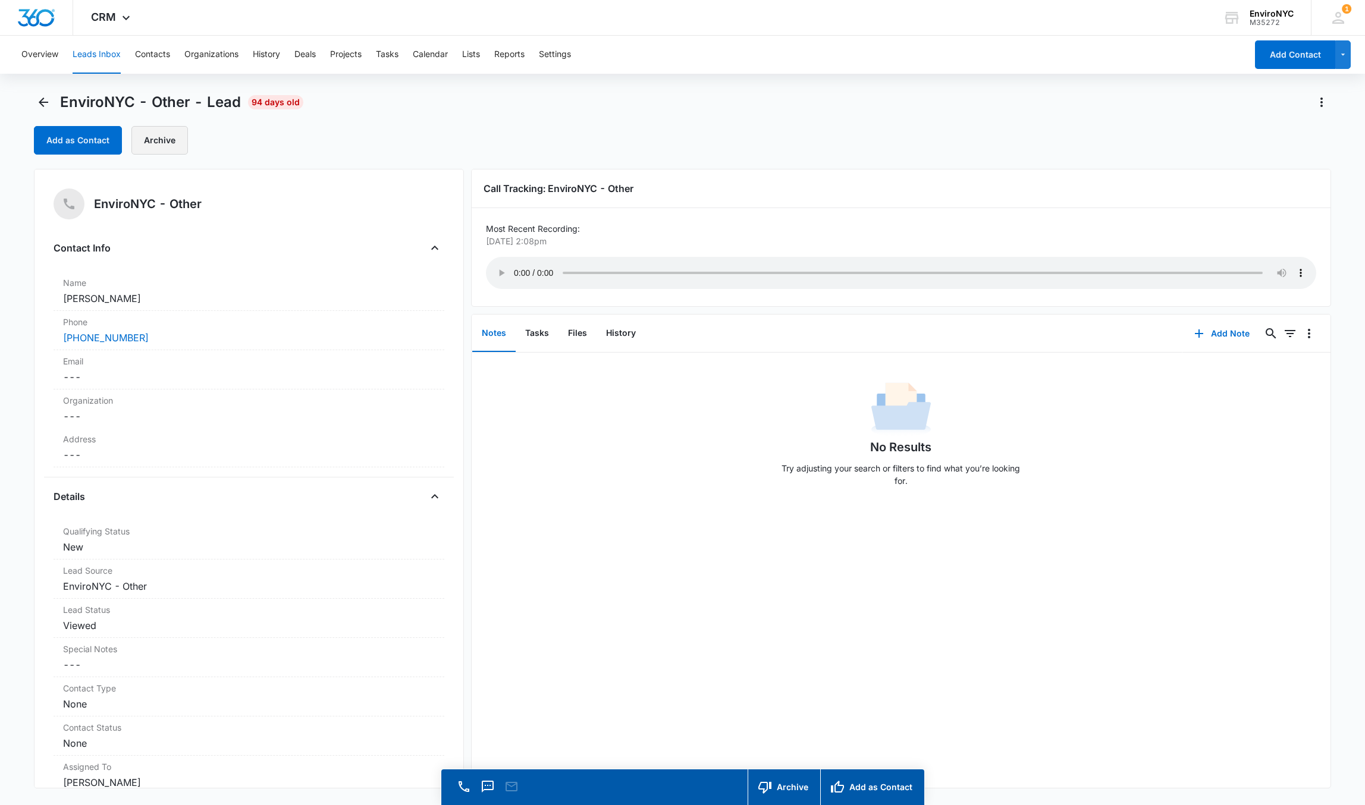
click at [174, 134] on button "Archive" at bounding box center [159, 140] width 57 height 29
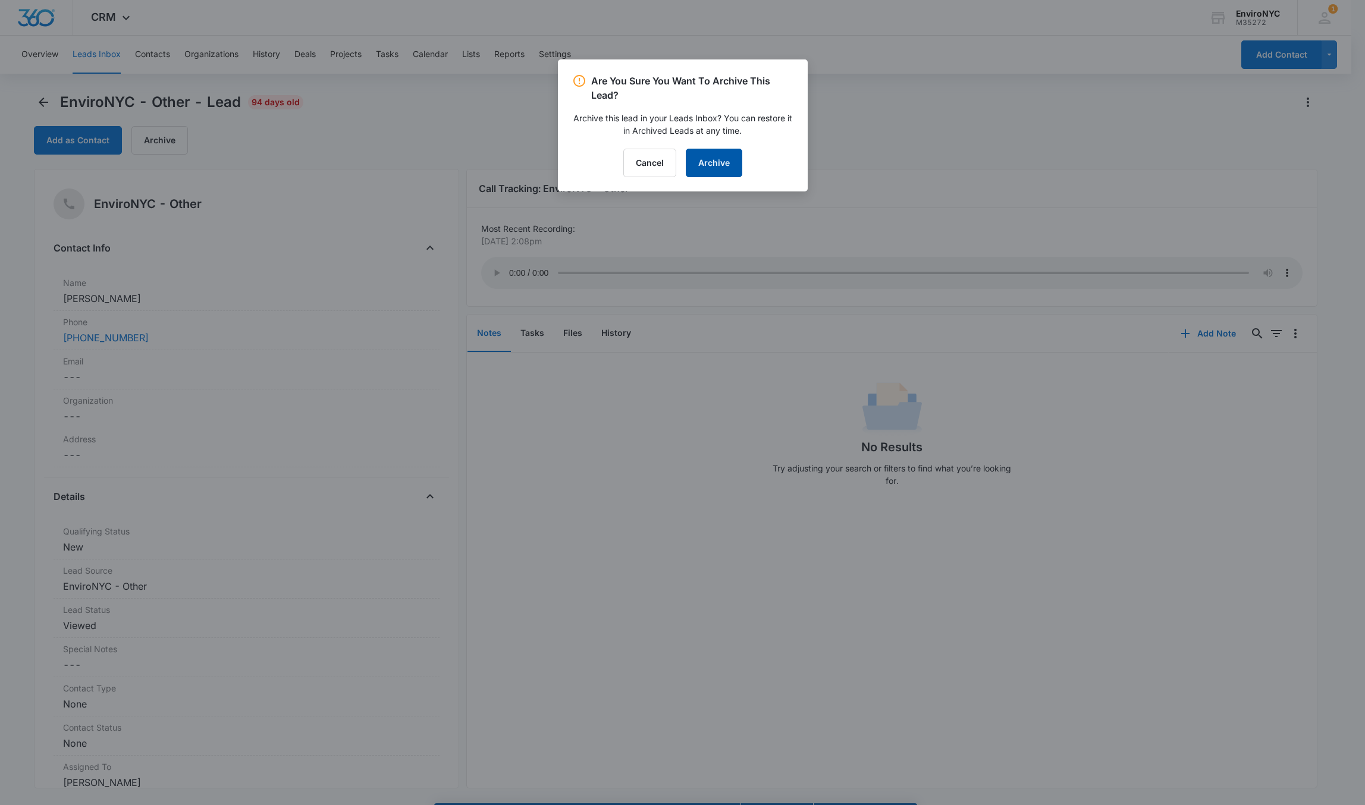
click at [717, 157] on button "Archive" at bounding box center [714, 163] width 57 height 29
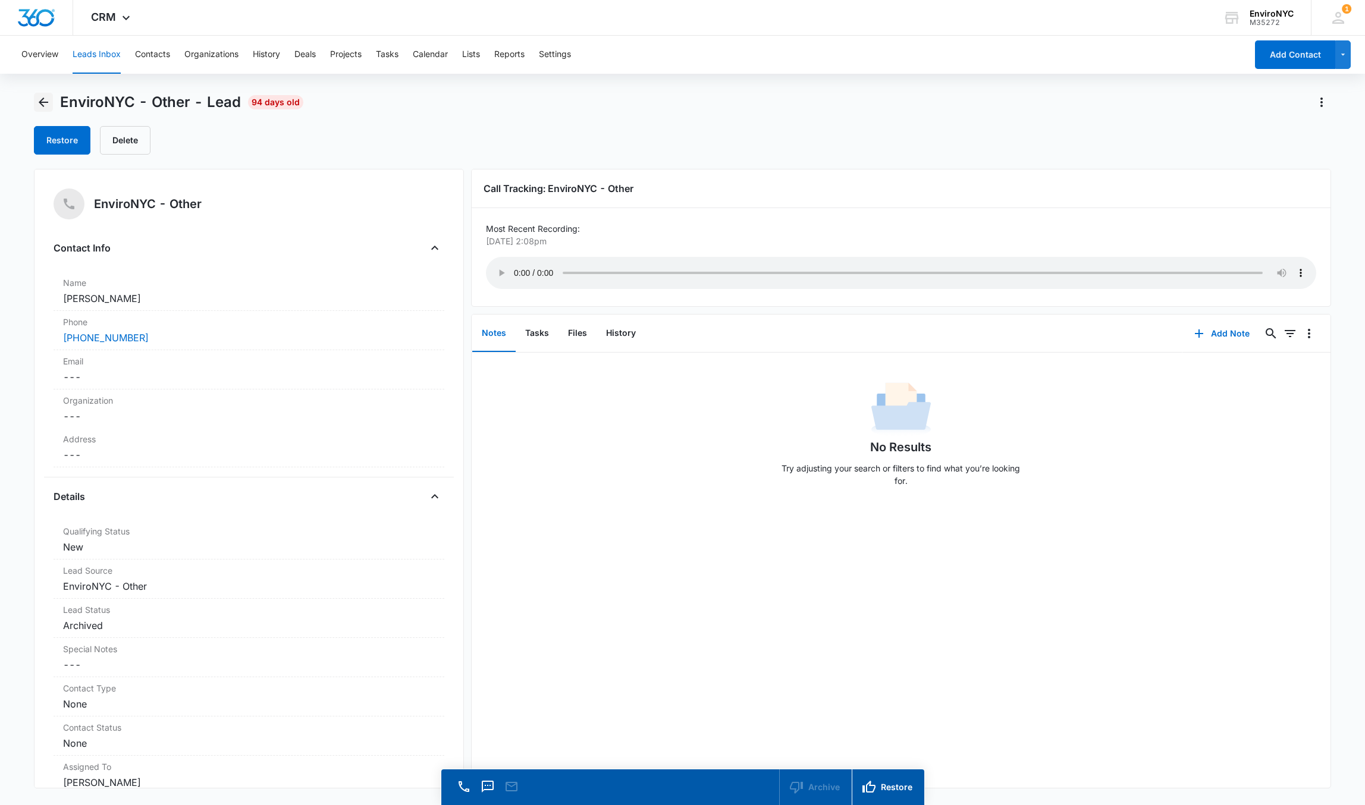
click at [42, 106] on icon "Back" at bounding box center [43, 102] width 14 height 14
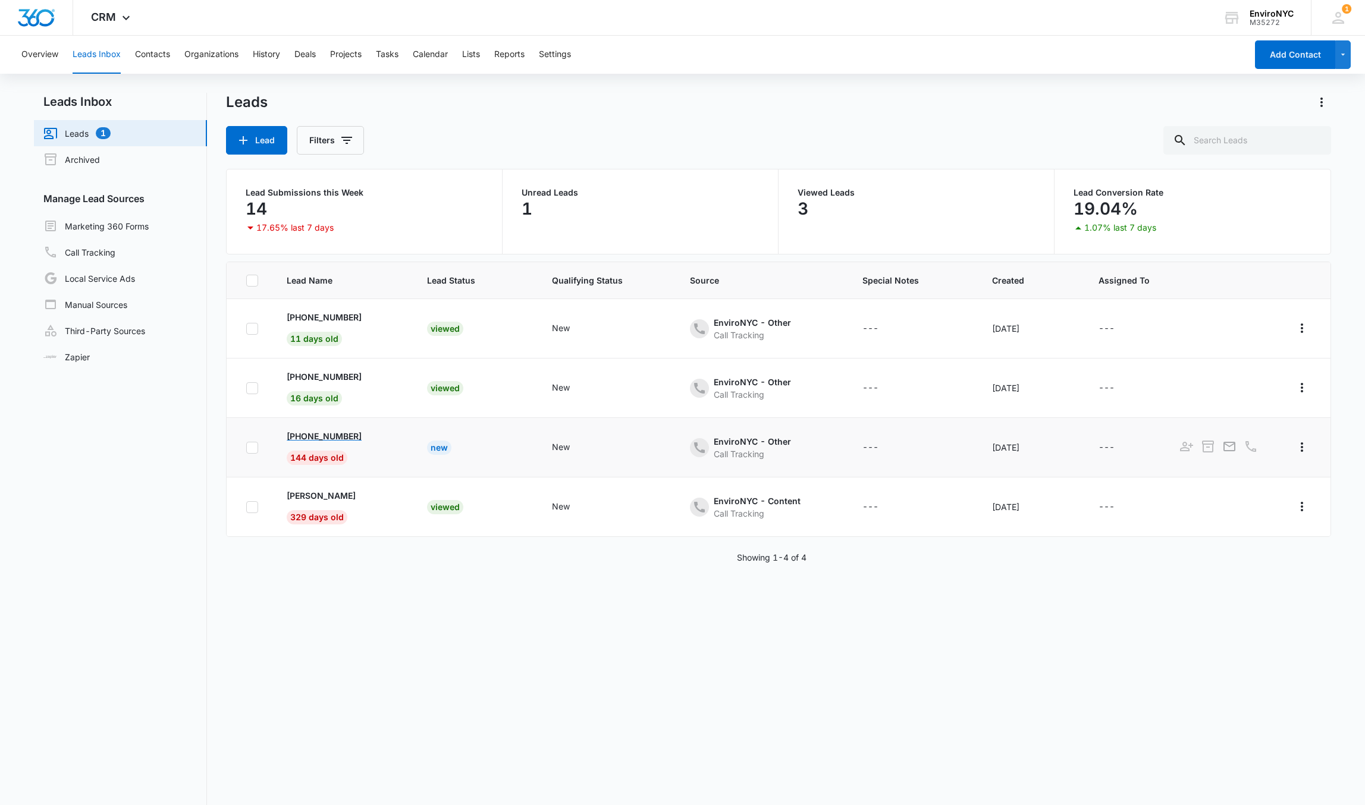
click at [343, 438] on p "[PHONE_NUMBER]" at bounding box center [324, 436] width 75 height 12
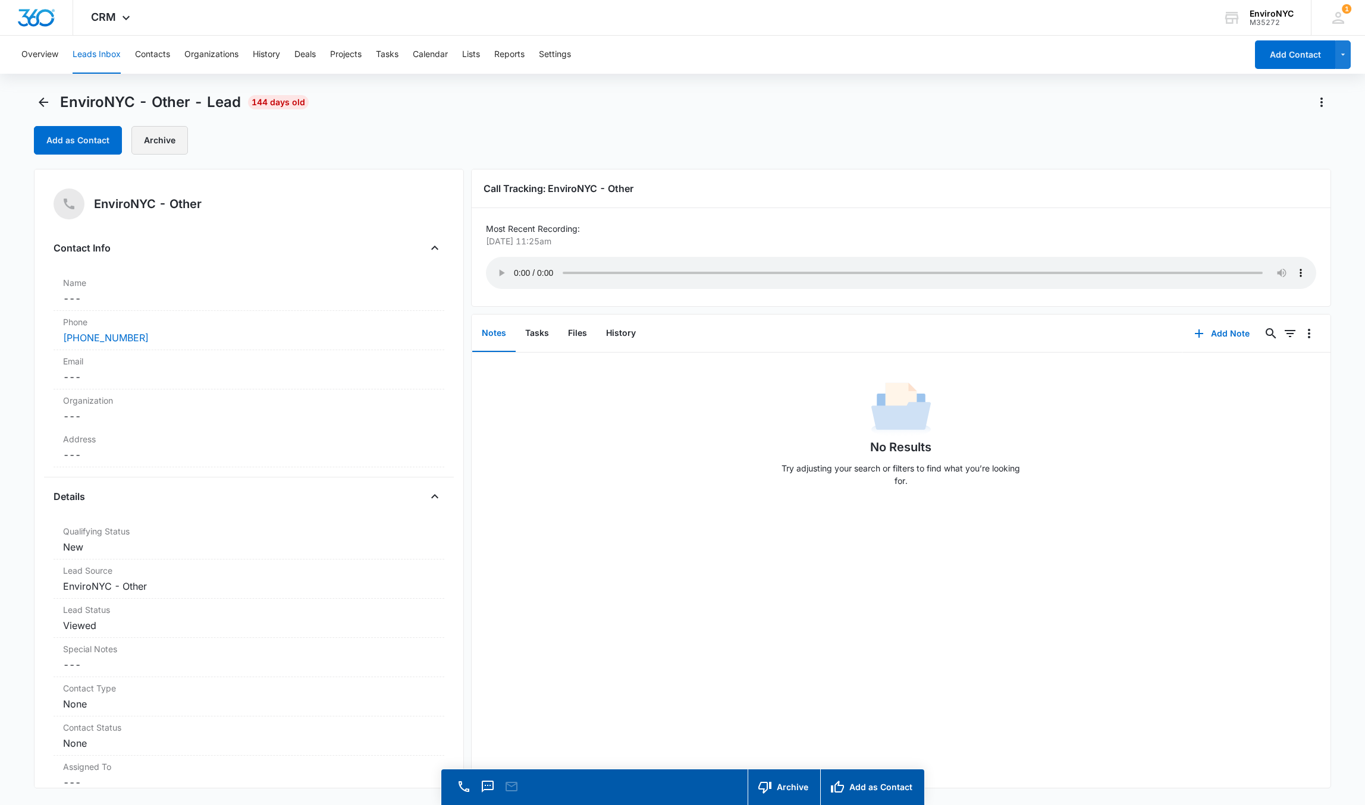
click at [155, 141] on button "Archive" at bounding box center [159, 140] width 57 height 29
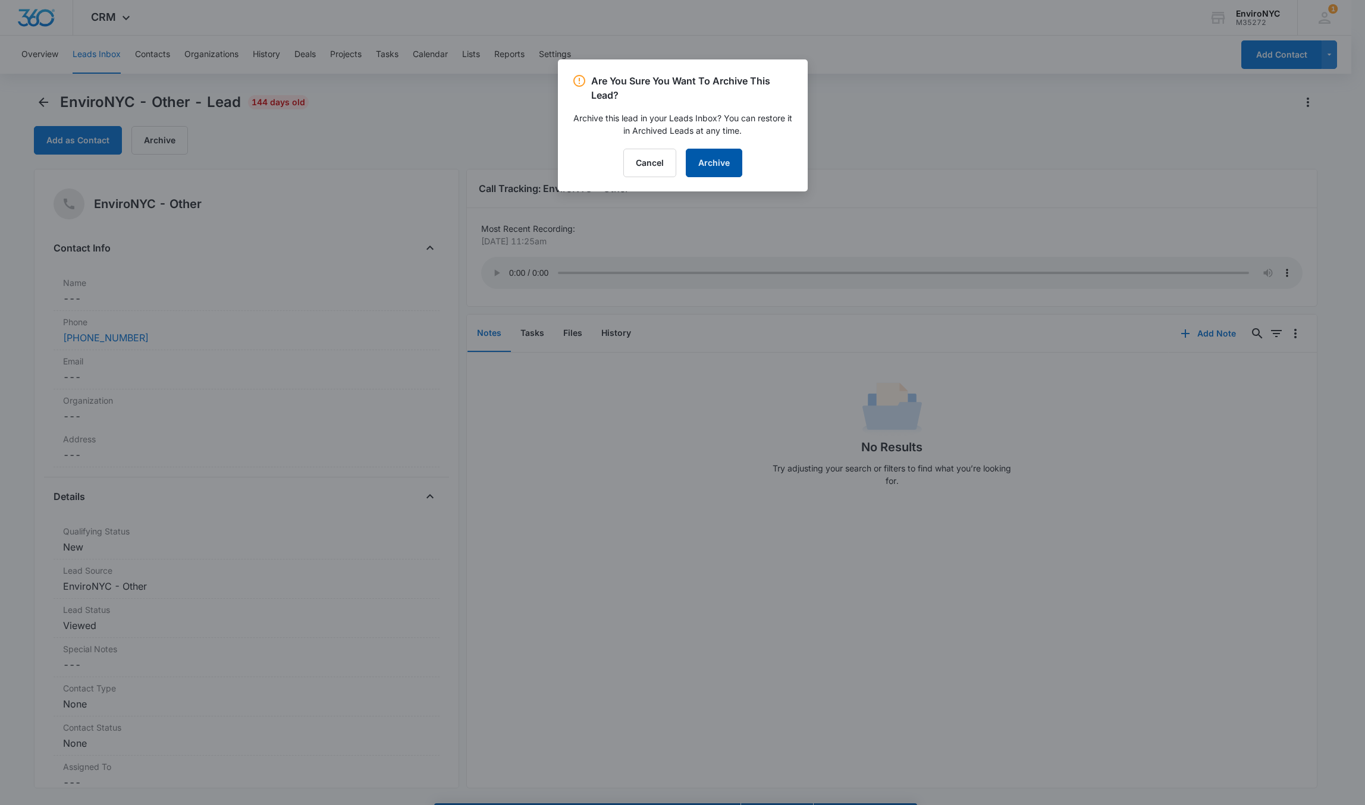
click at [698, 166] on button "Archive" at bounding box center [714, 163] width 57 height 29
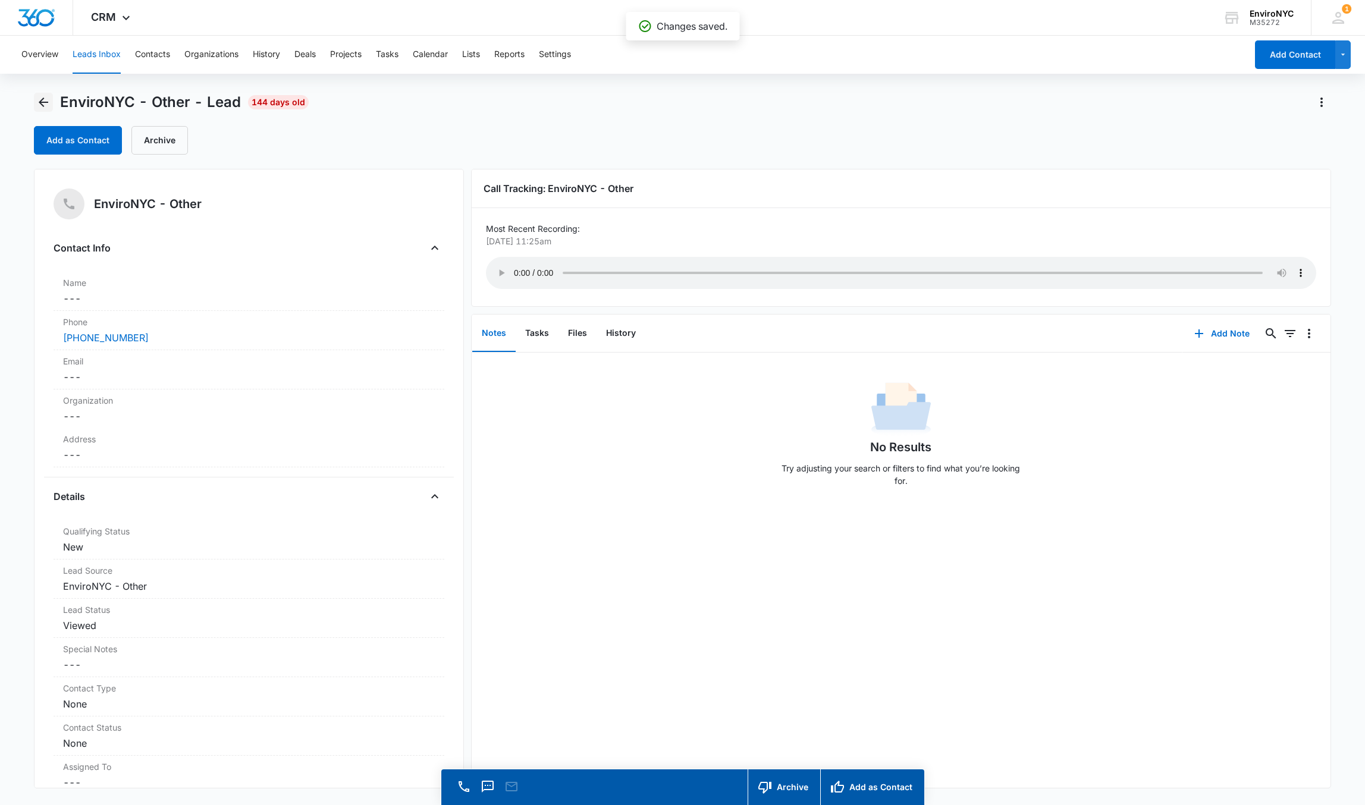
click at [37, 105] on icon "Back" at bounding box center [43, 102] width 14 height 14
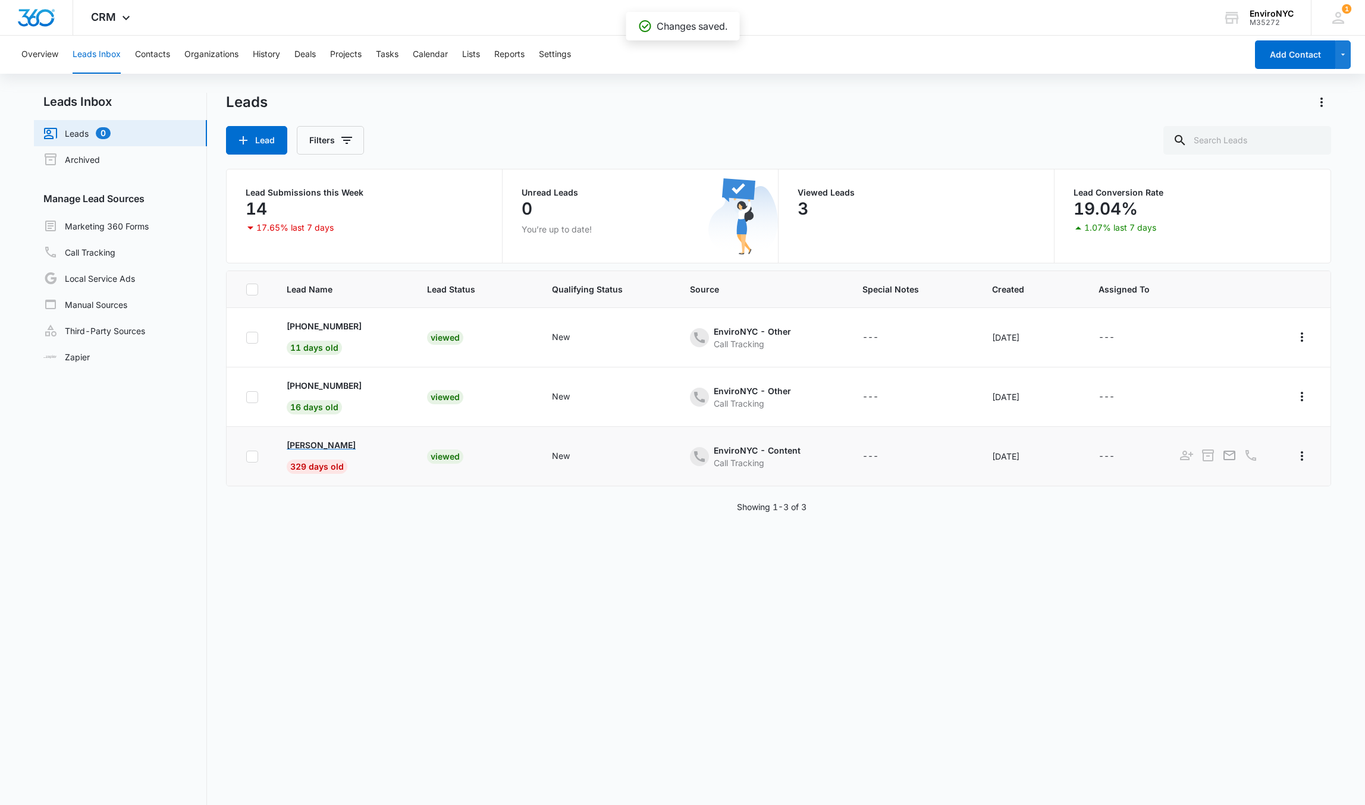
click at [325, 442] on p "[PERSON_NAME]" at bounding box center [321, 445] width 69 height 12
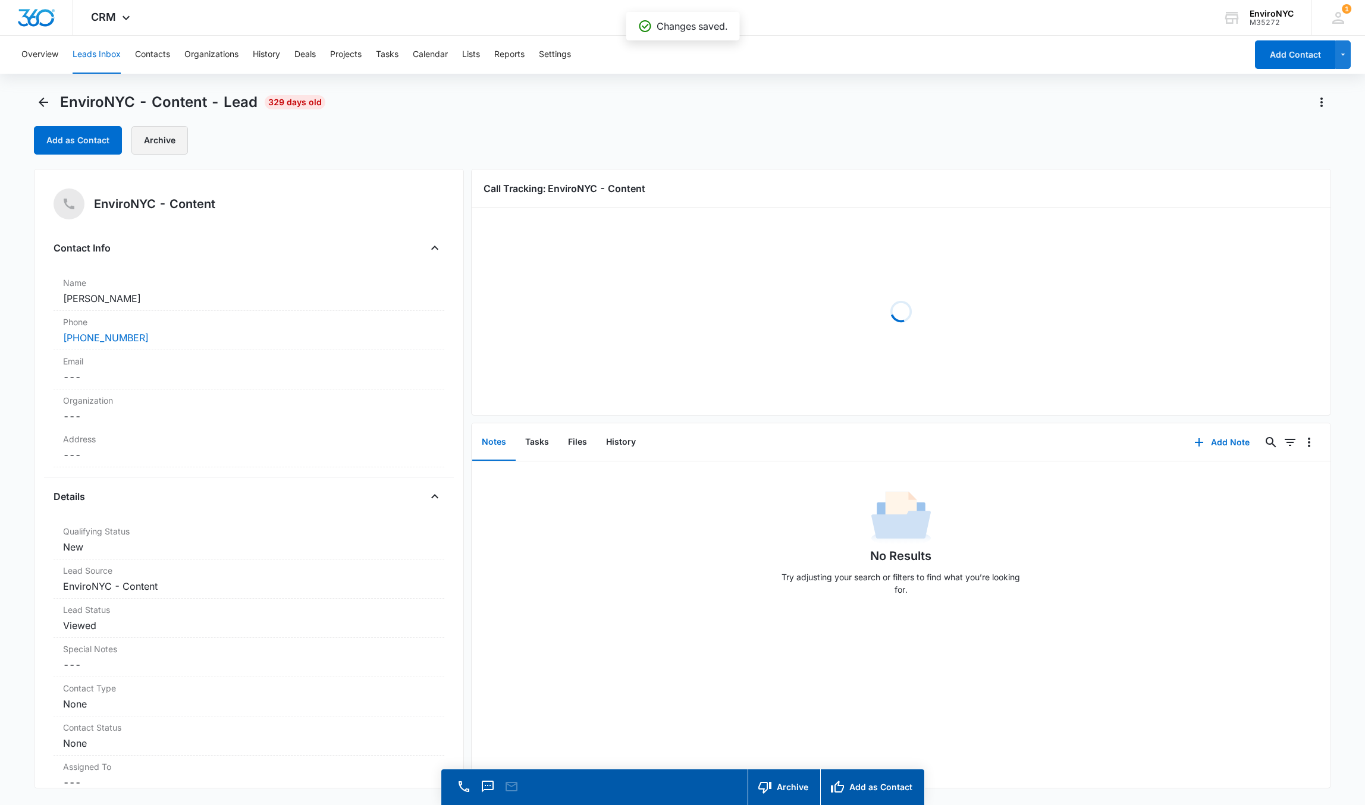
click at [170, 143] on button "Archive" at bounding box center [159, 140] width 57 height 29
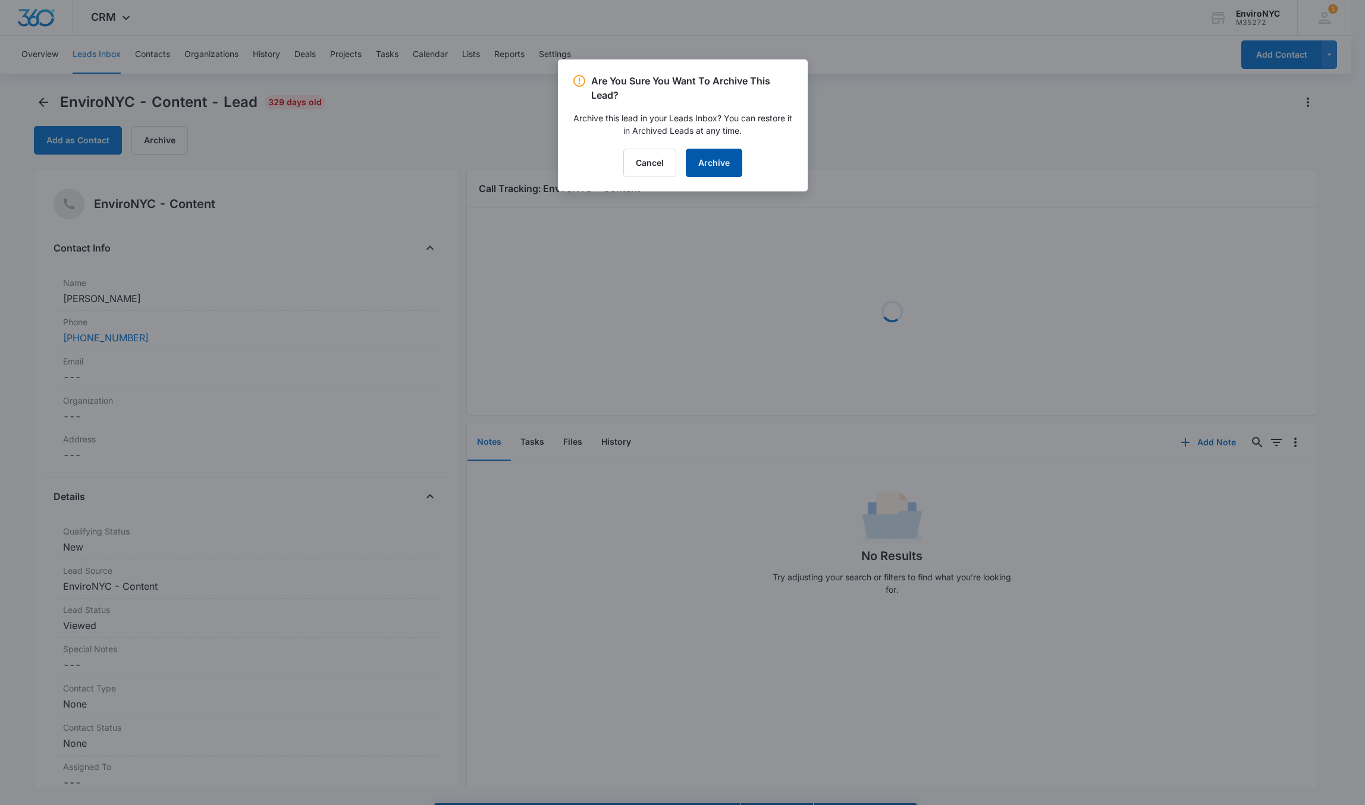
click at [715, 150] on button "Archive" at bounding box center [714, 163] width 57 height 29
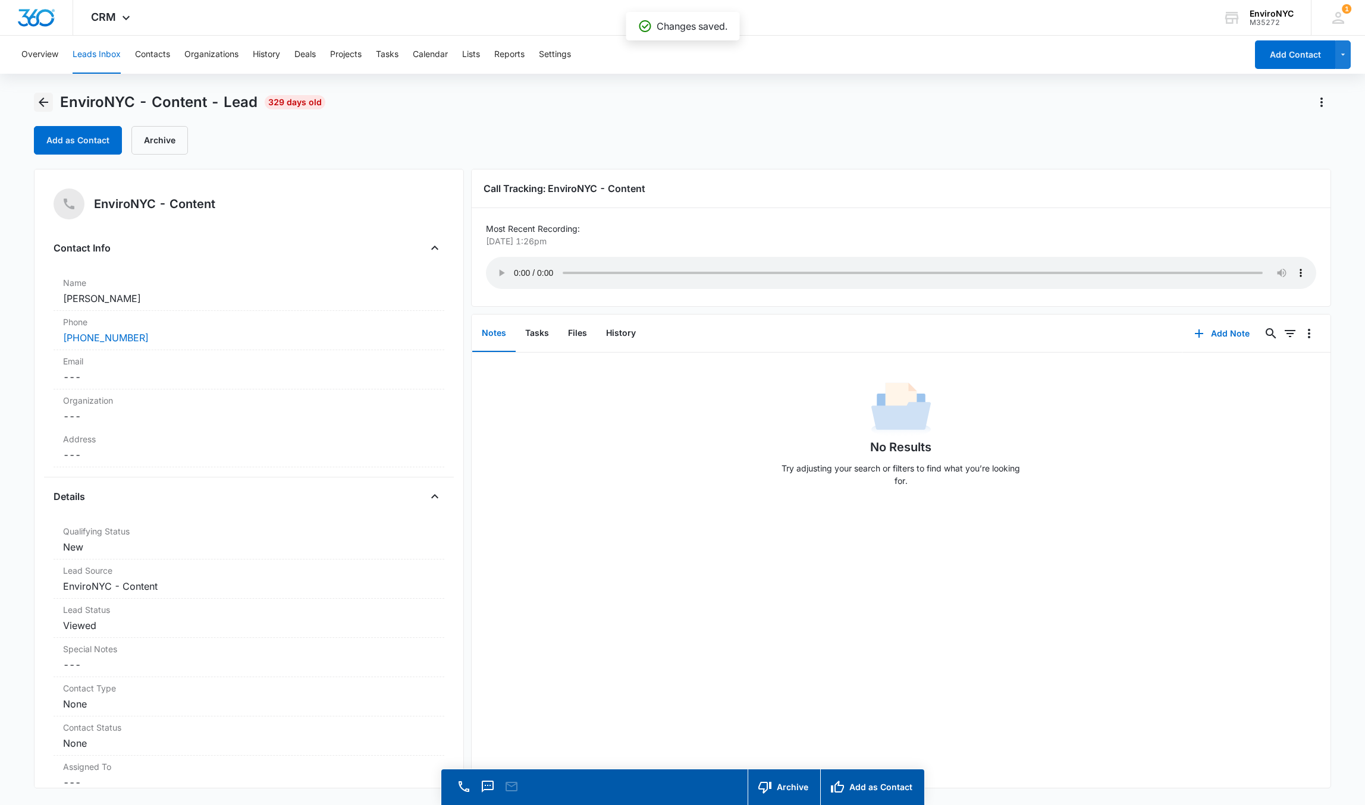
click at [48, 99] on icon "Back" at bounding box center [43, 102] width 14 height 14
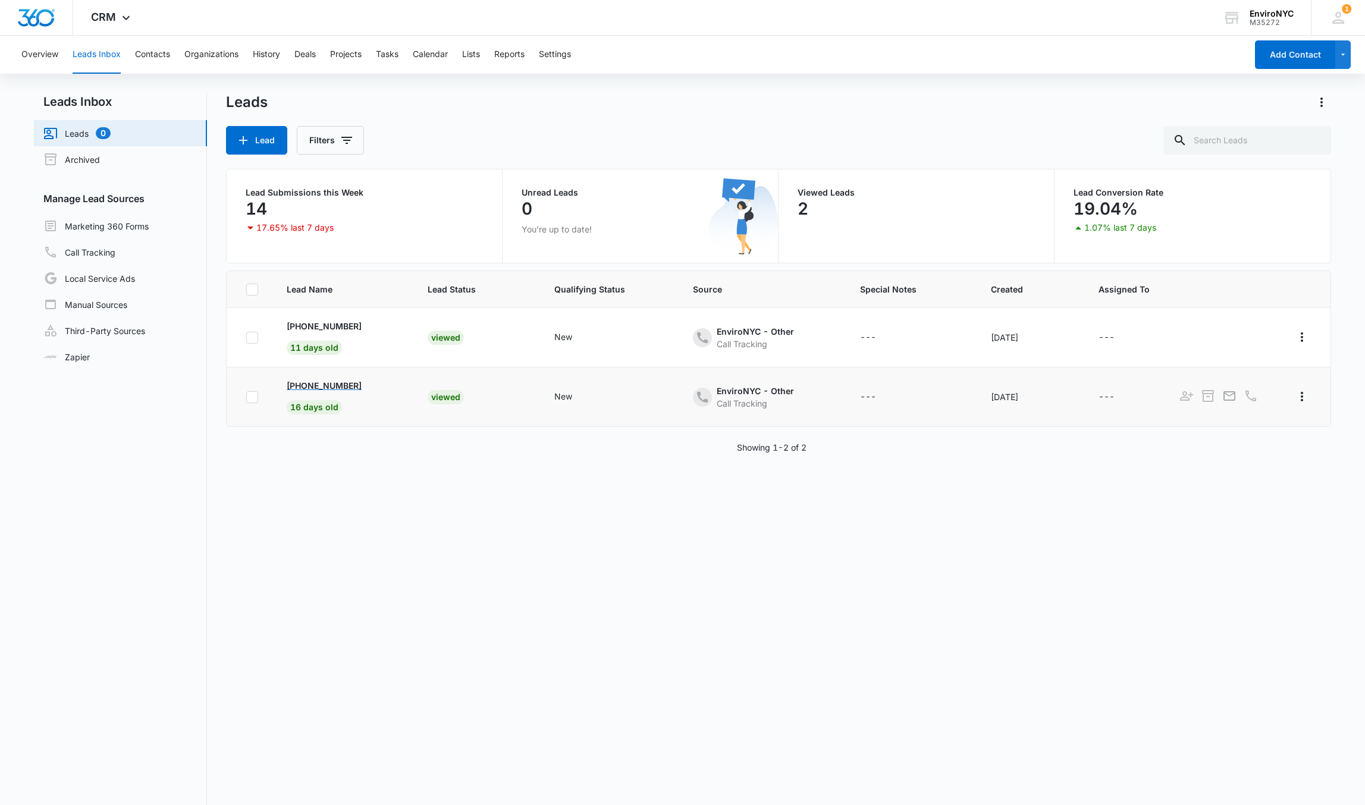
click at [351, 387] on p "[PHONE_NUMBER]" at bounding box center [324, 385] width 75 height 12
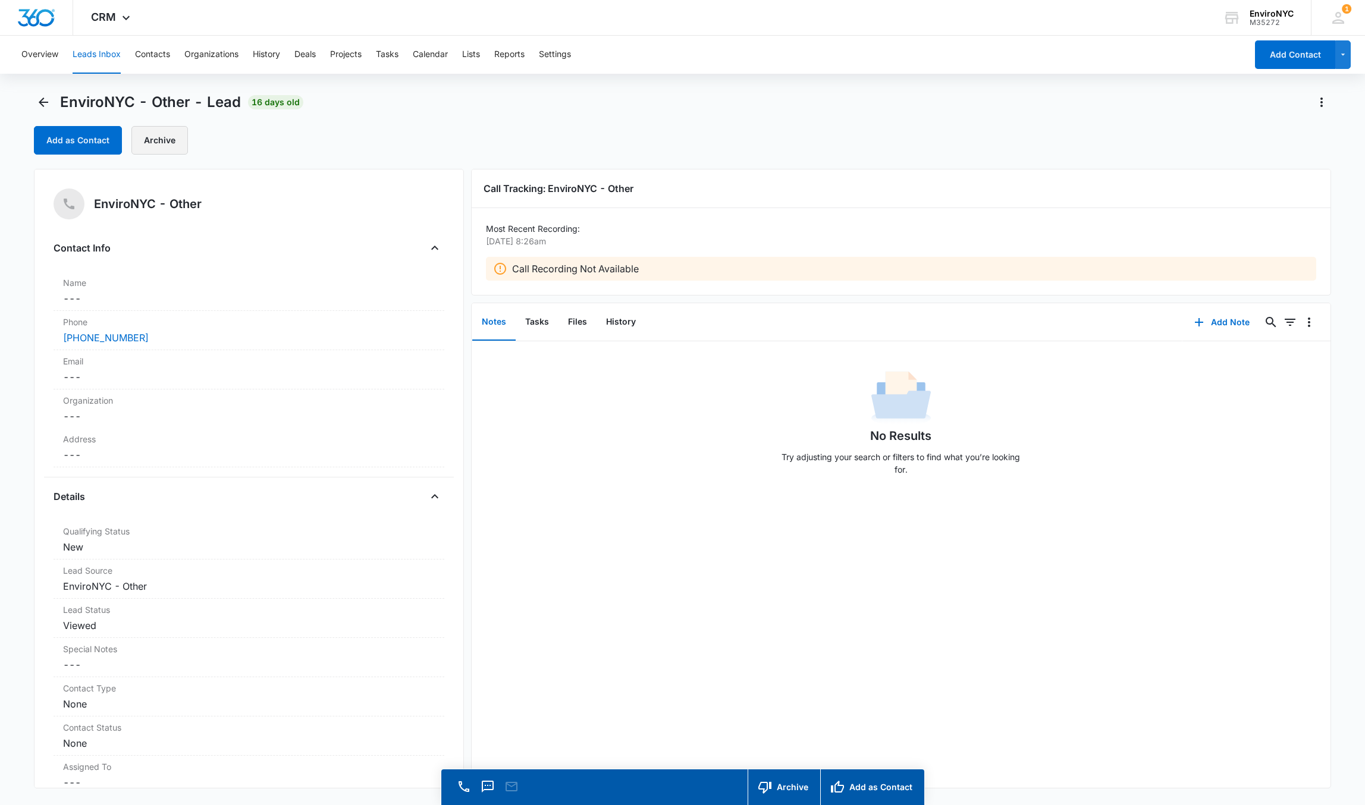
click at [158, 143] on button "Archive" at bounding box center [159, 140] width 57 height 29
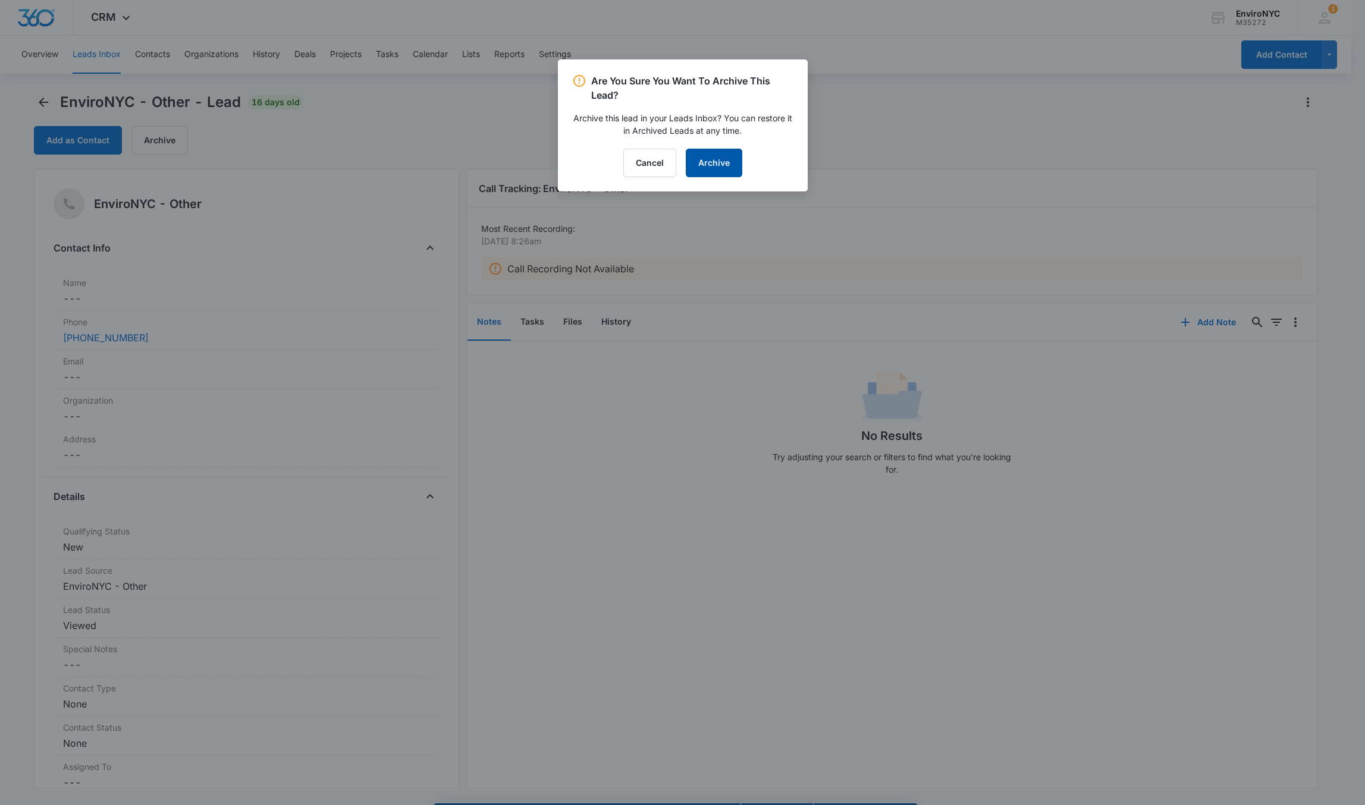
click at [704, 173] on button "Archive" at bounding box center [714, 163] width 57 height 29
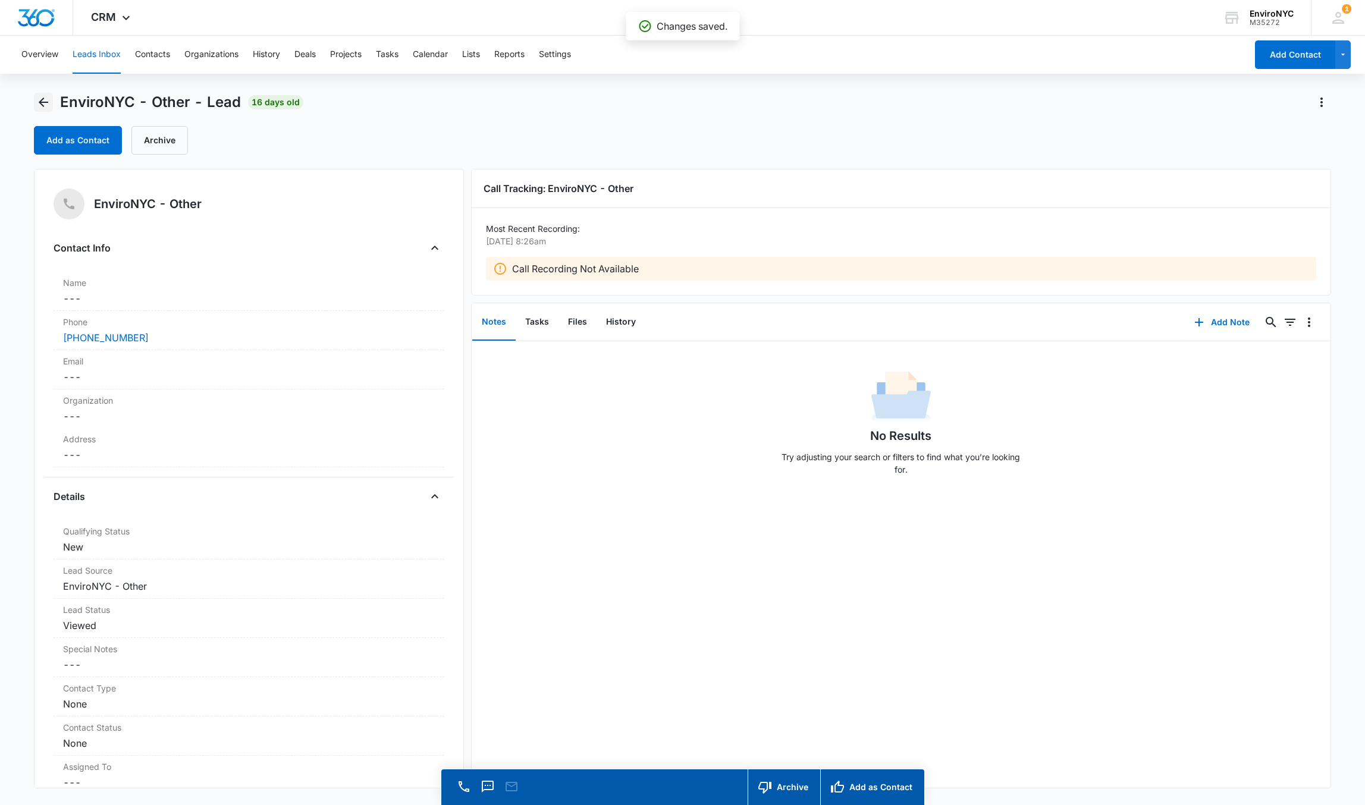
click at [40, 109] on button "Back" at bounding box center [43, 102] width 19 height 19
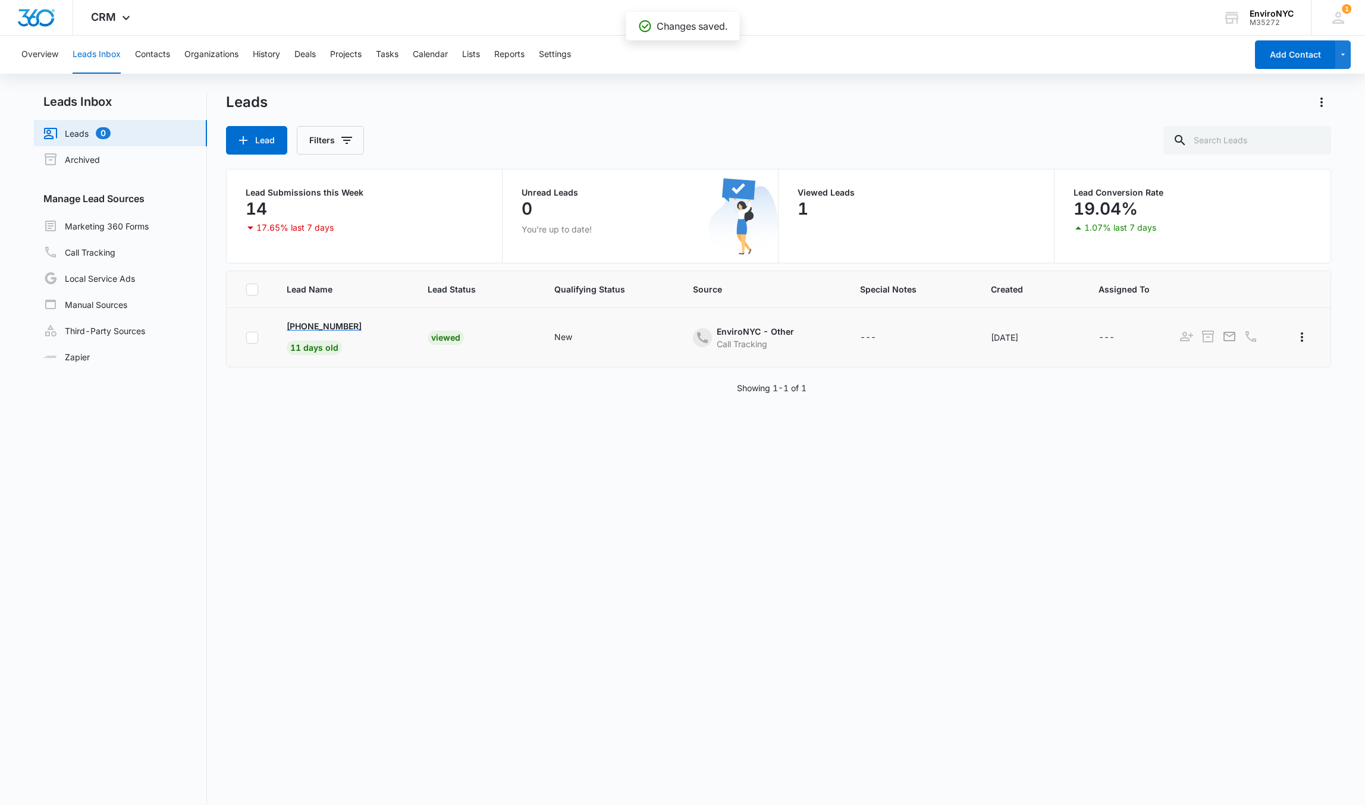
drag, startPoint x: 403, startPoint y: 324, endPoint x: 341, endPoint y: 324, distance: 62.4
click at [338, 324] on p "[PHONE_NUMBER]" at bounding box center [324, 326] width 75 height 12
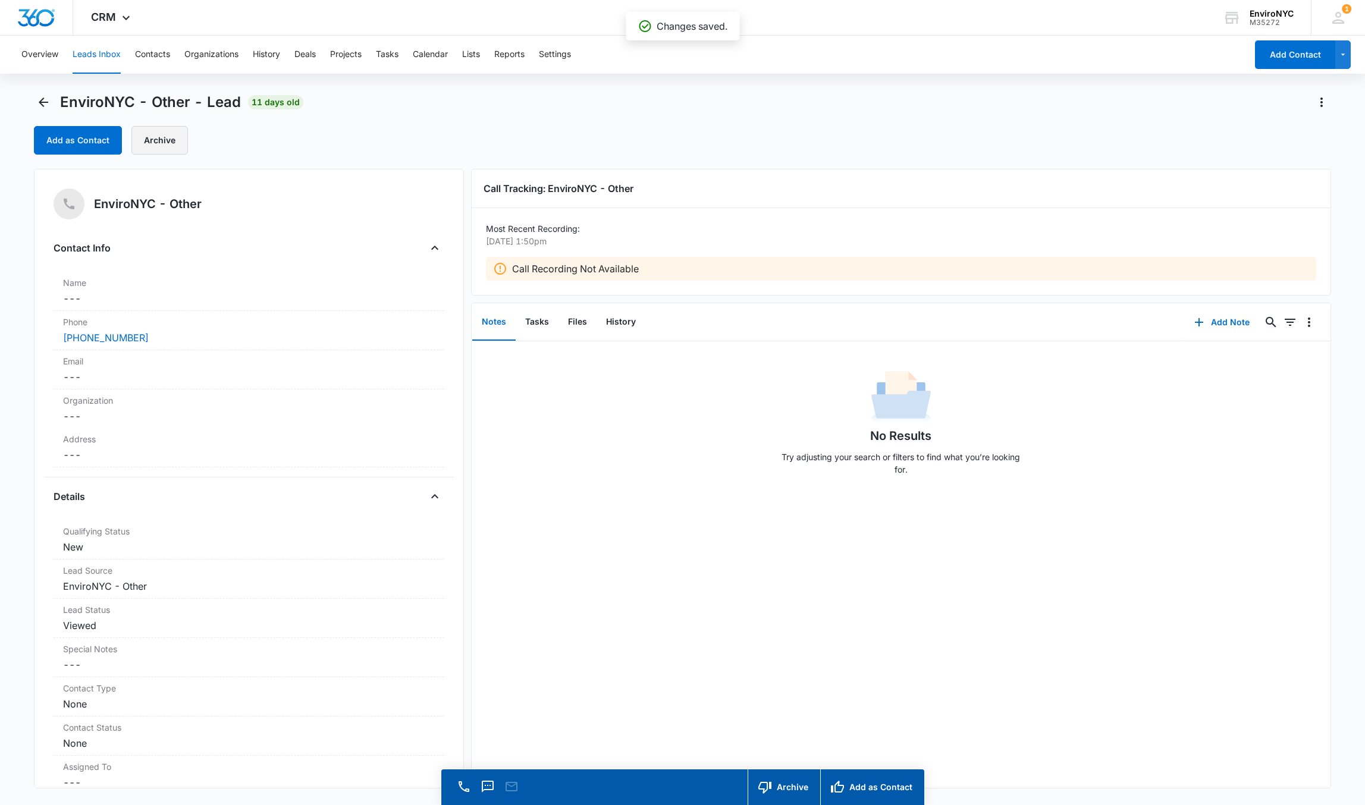
click at [145, 134] on button "Archive" at bounding box center [159, 140] width 57 height 29
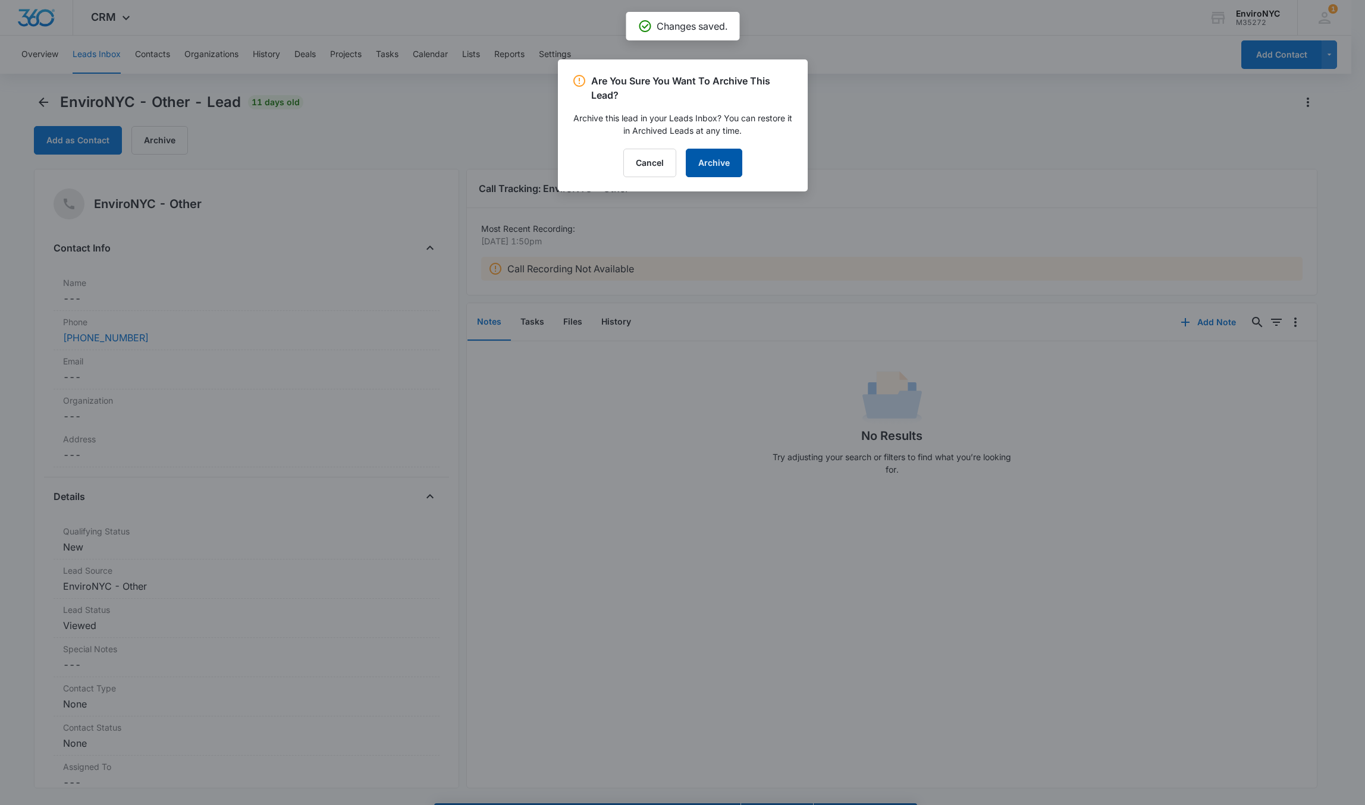
click at [715, 152] on button "Archive" at bounding box center [714, 163] width 57 height 29
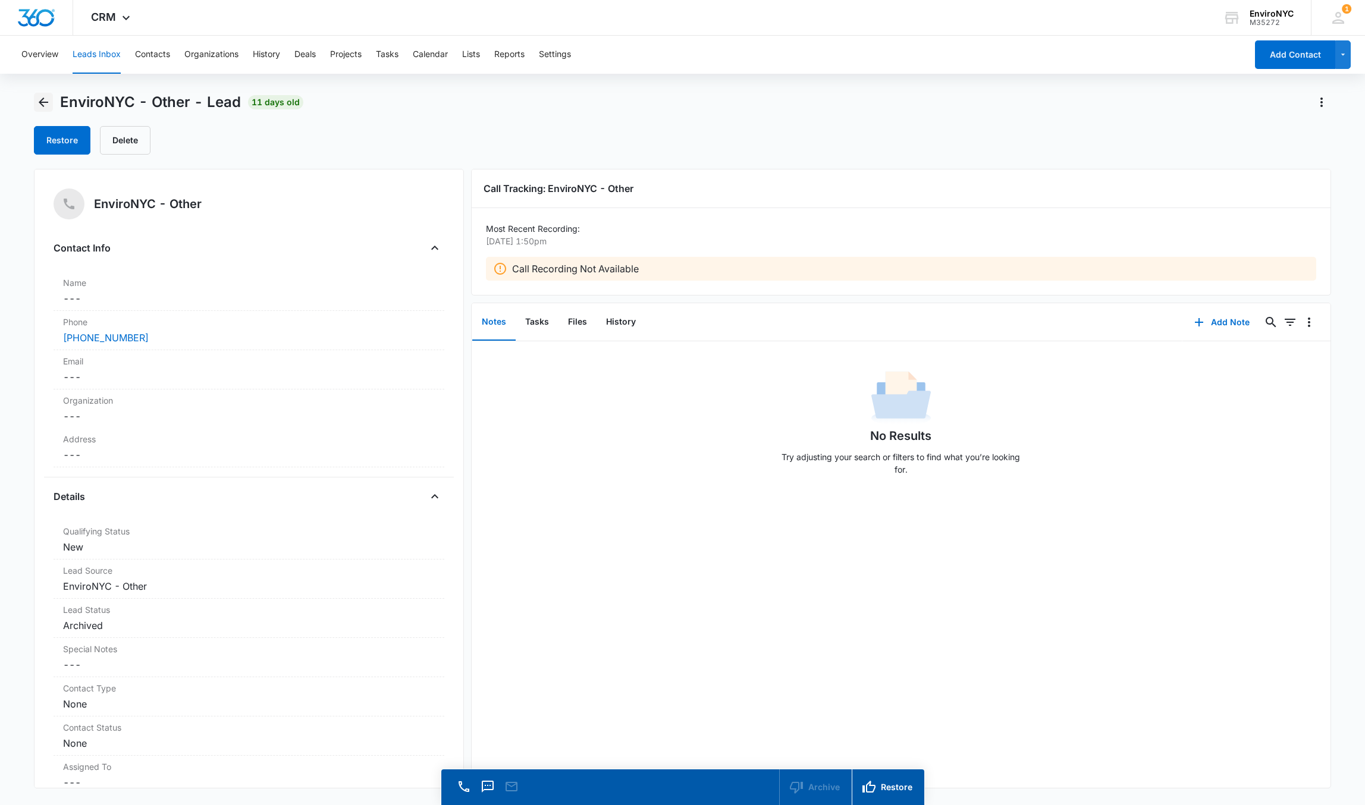
click at [40, 96] on icon "Back" at bounding box center [43, 102] width 14 height 14
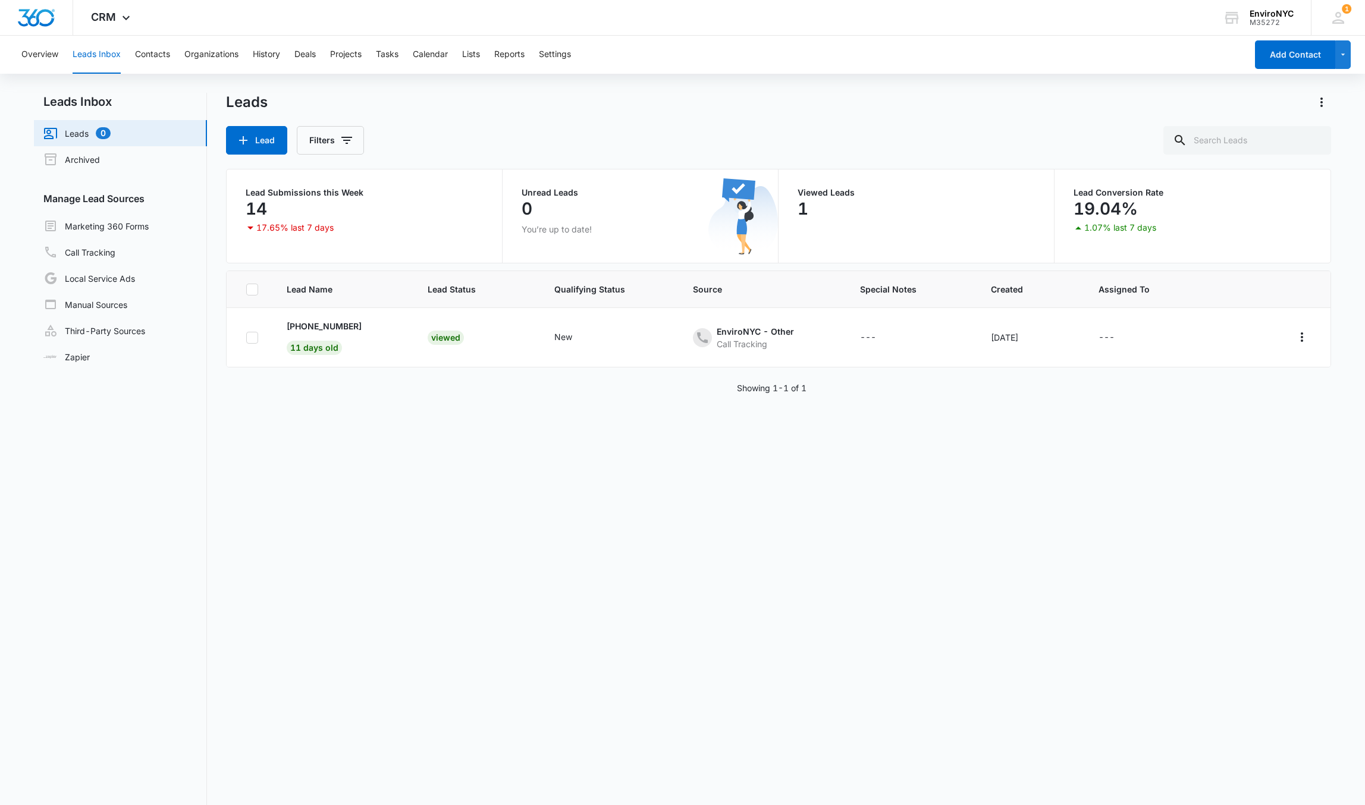
click at [339, 516] on div "Lead Name Lead Status Qualifying Status Source Special Notes Created Assigned T…" at bounding box center [778, 581] width 1104 height 621
